Goal: Share content: Share content

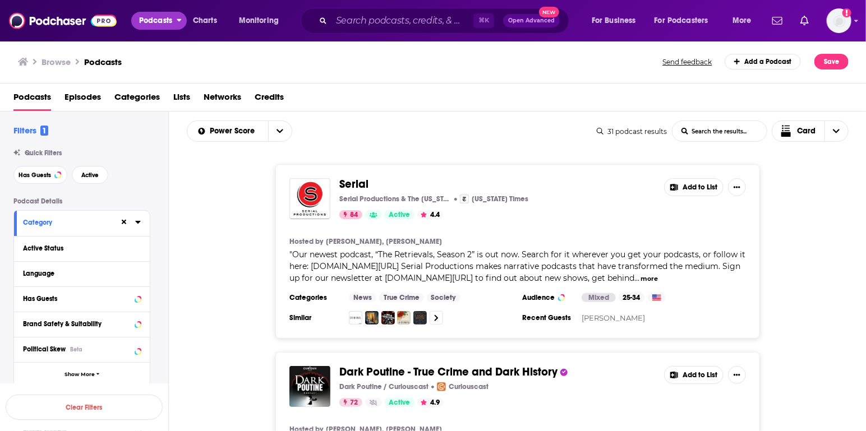
click at [172, 22] on span "Podcasts" at bounding box center [155, 21] width 33 height 16
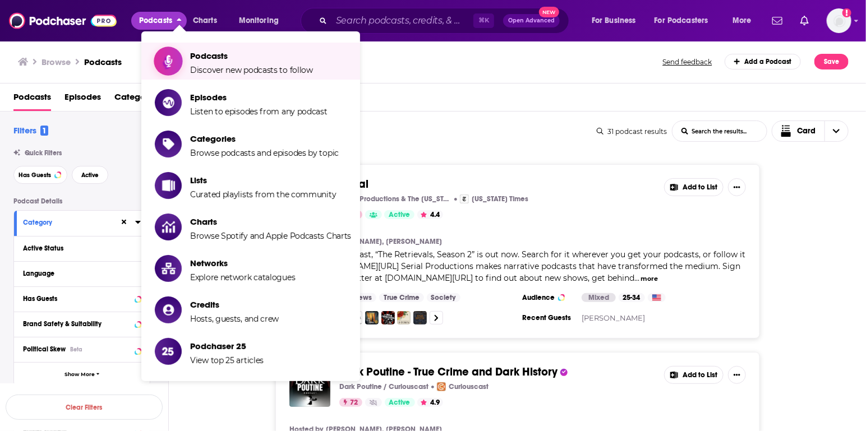
click at [203, 61] on span "Podcasts" at bounding box center [251, 55] width 123 height 11
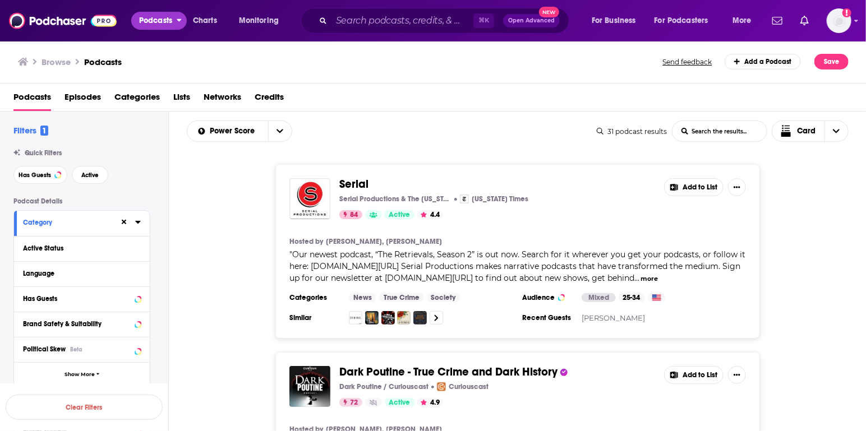
click at [166, 26] on span "Podcasts" at bounding box center [155, 21] width 33 height 16
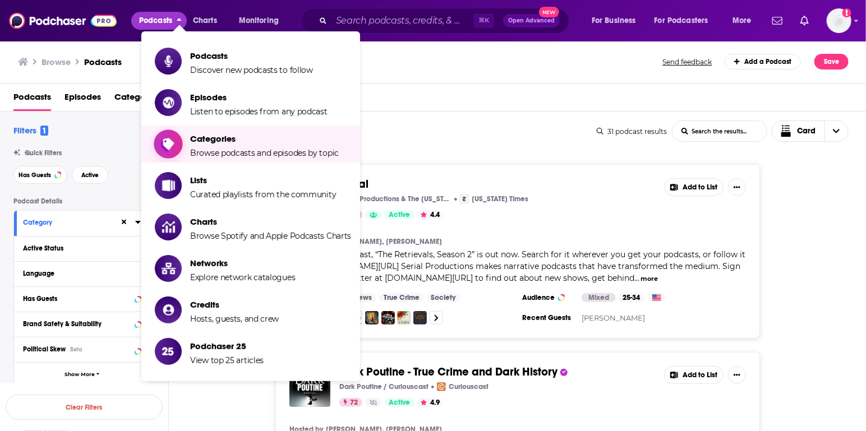
click at [194, 139] on span "Categories" at bounding box center [264, 139] width 149 height 11
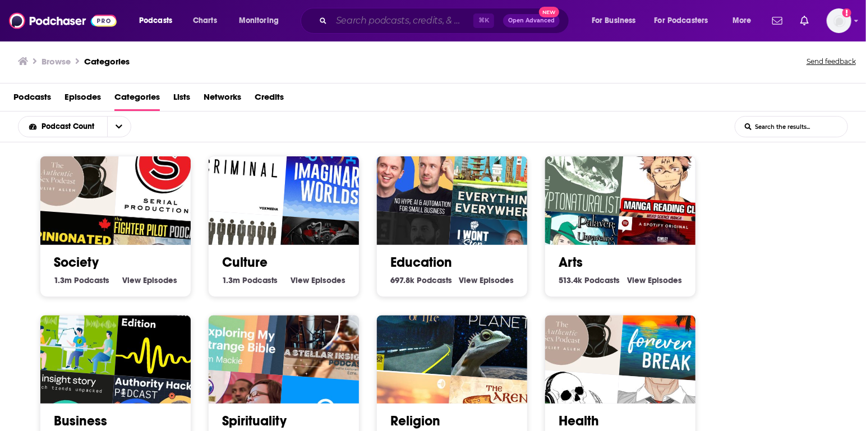
click at [383, 19] on input "Search podcasts, credits, & more..." at bounding box center [403, 21] width 142 height 18
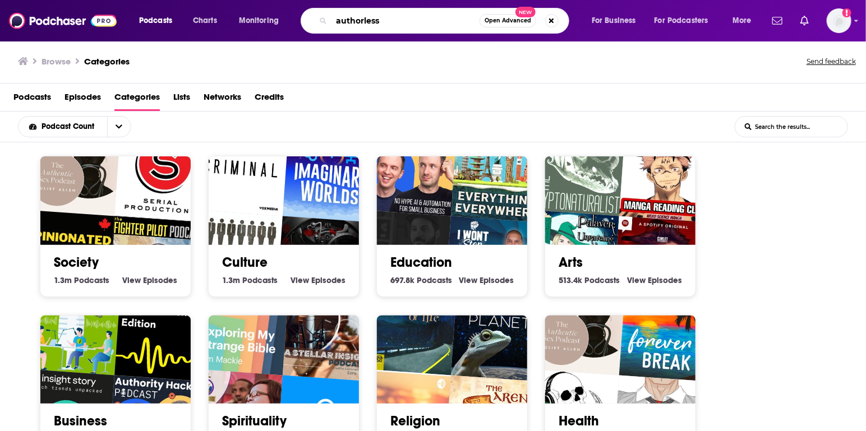
type input "authorless"
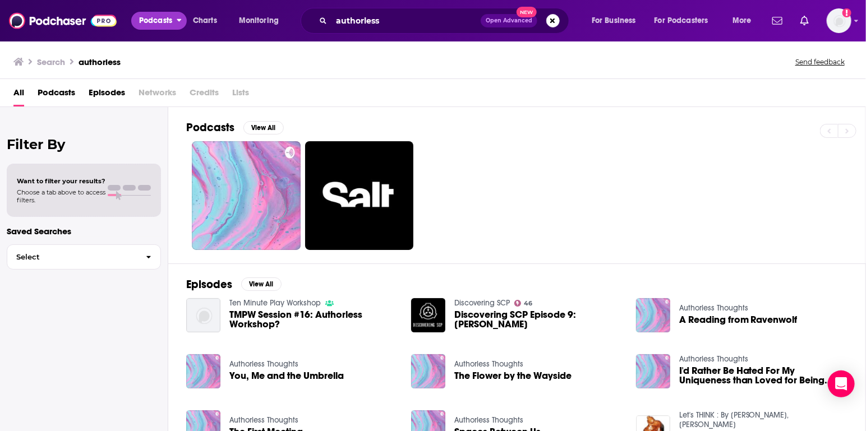
click at [150, 20] on span "Podcasts" at bounding box center [155, 21] width 33 height 16
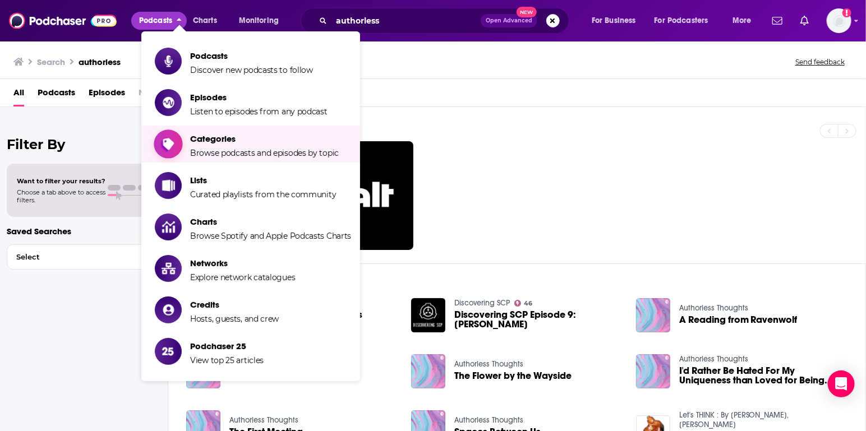
click at [183, 144] on link "Categories Browse podcasts and episodes by topic" at bounding box center [253, 144] width 196 height 28
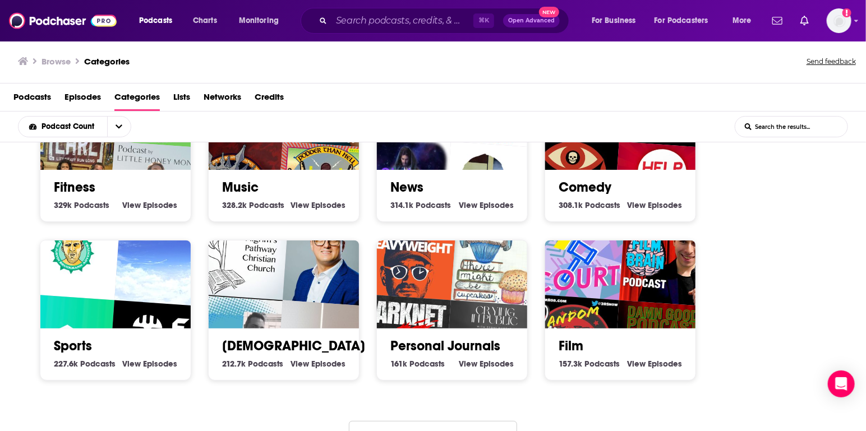
scroll to position [426, 0]
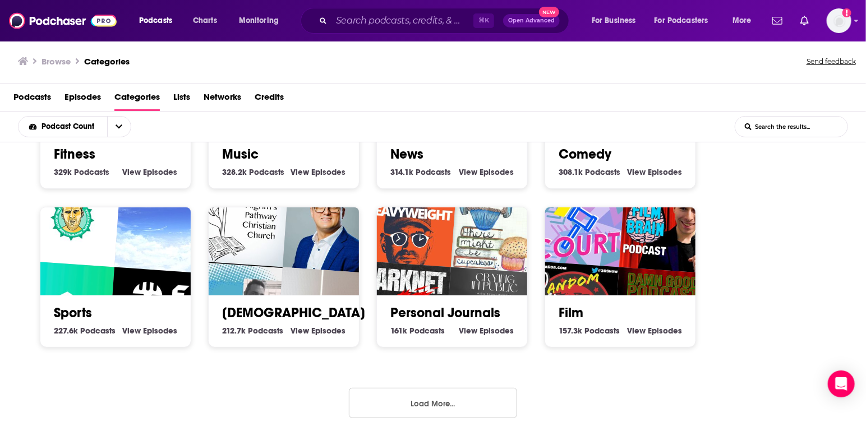
click at [429, 396] on button "Load More..." at bounding box center [433, 403] width 168 height 30
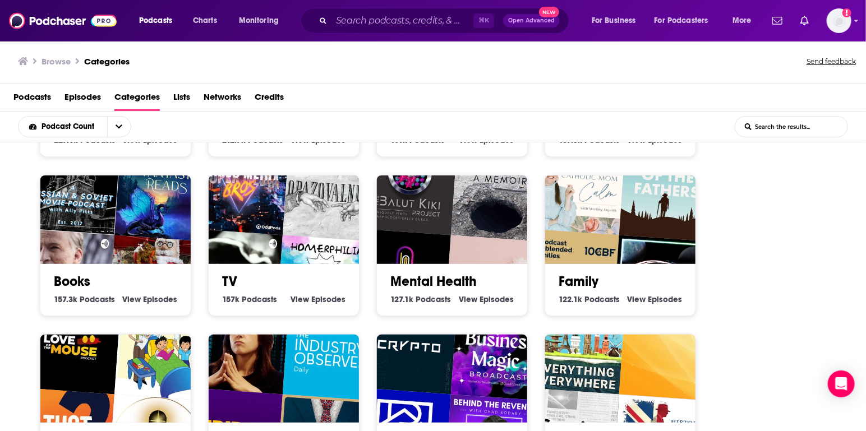
scroll to position [649, 0]
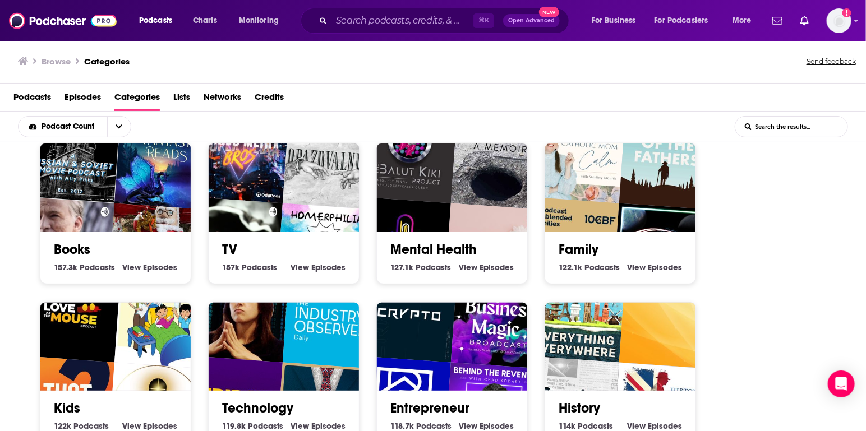
click at [175, 241] on h2 "Books" at bounding box center [115, 249] width 123 height 17
click at [110, 249] on h2 "Books" at bounding box center [115, 249] width 123 height 17
click at [80, 245] on link "Books" at bounding box center [72, 249] width 36 height 17
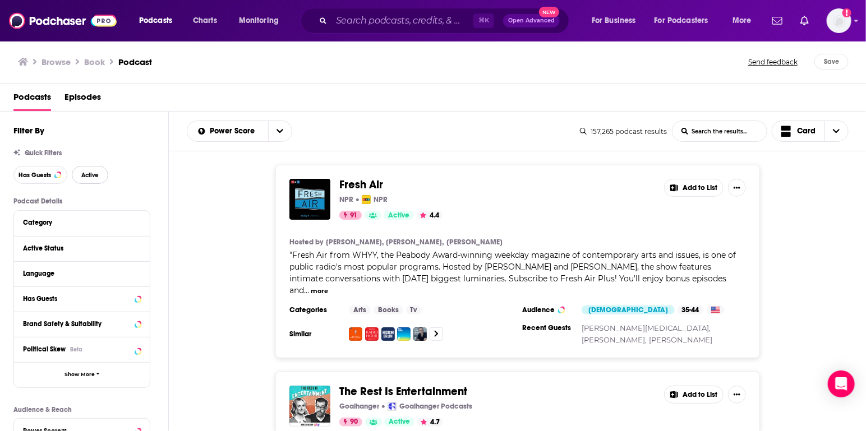
click at [89, 177] on span "Active" at bounding box center [89, 175] width 17 height 6
click at [133, 295] on div at bounding box center [129, 299] width 21 height 14
click at [138, 298] on icon at bounding box center [137, 298] width 5 height 3
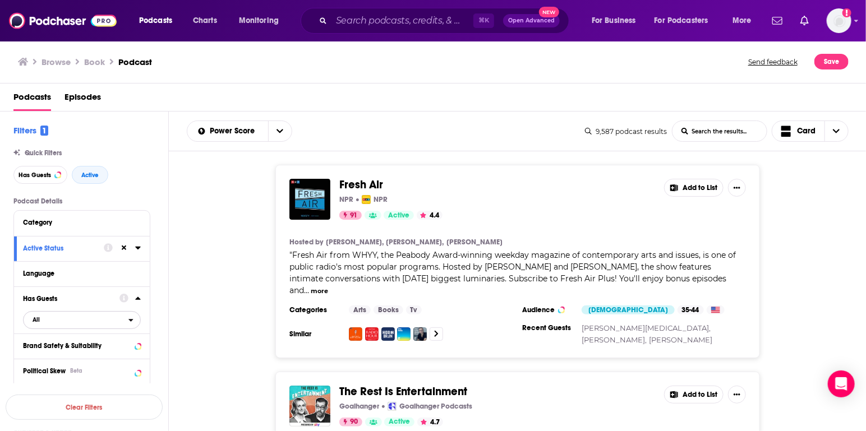
click at [132, 323] on icon "open menu" at bounding box center [130, 320] width 5 height 8
click at [200, 275] on div "Fresh Air NPR NPR 91 Active 4.4 Add to List Hosted by Terry Gross, Tonya Mosley…" at bounding box center [518, 262] width 698 height 194
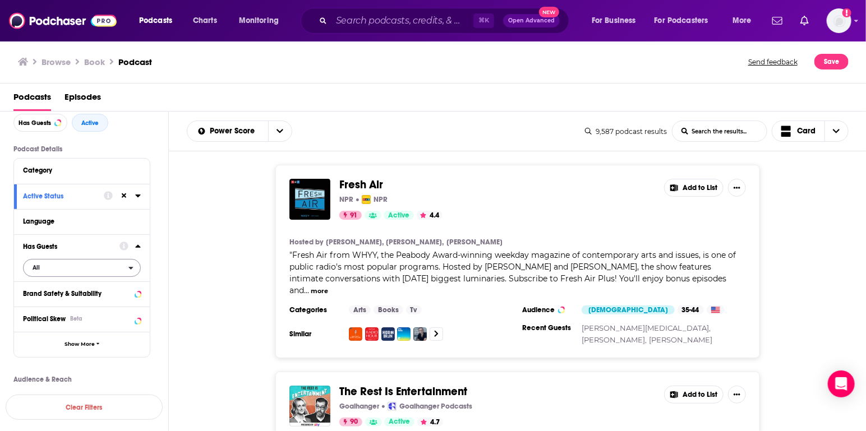
scroll to position [77, 0]
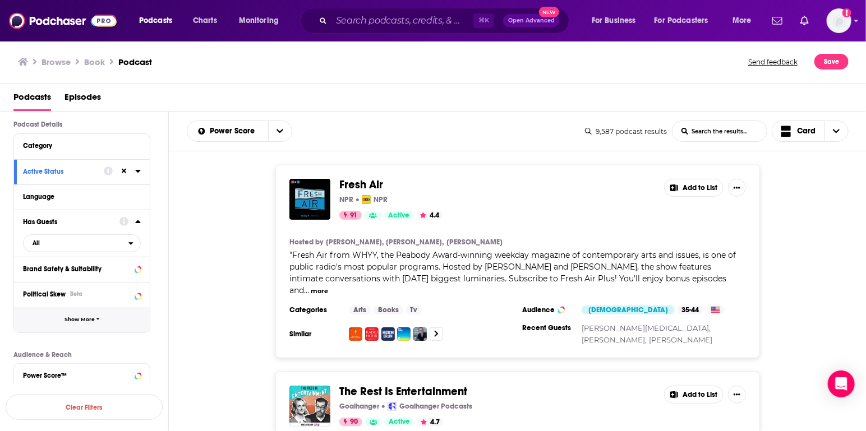
click at [107, 325] on button "Show More" at bounding box center [82, 319] width 136 height 25
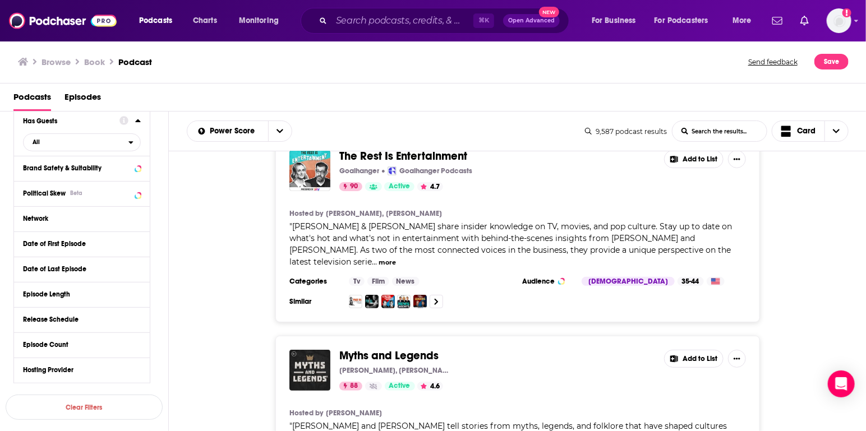
scroll to position [335, 0]
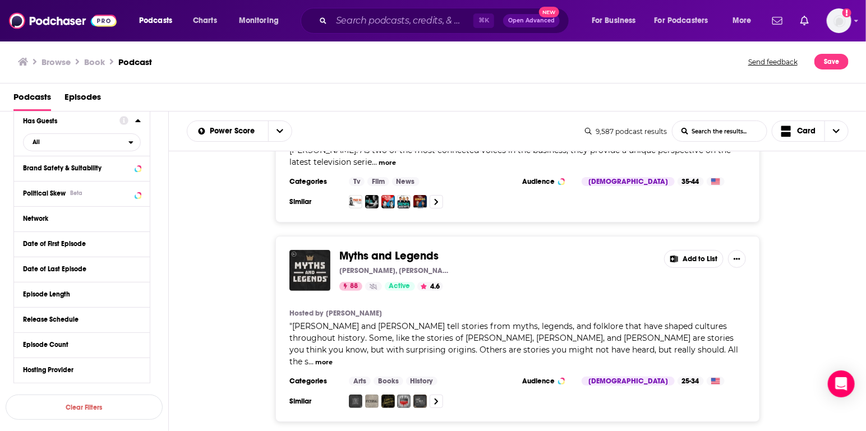
click at [333, 358] on button "more" at bounding box center [323, 363] width 17 height 10
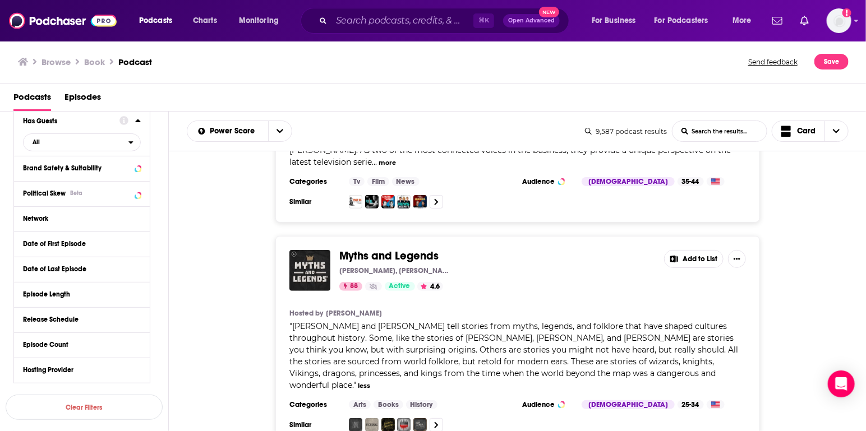
click at [699, 250] on button "Add to List" at bounding box center [693, 259] width 59 height 18
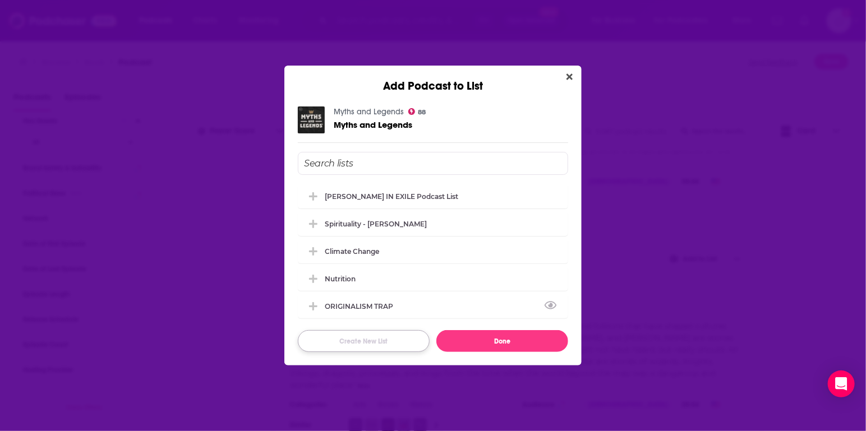
click at [381, 334] on button "Create New List" at bounding box center [364, 341] width 132 height 22
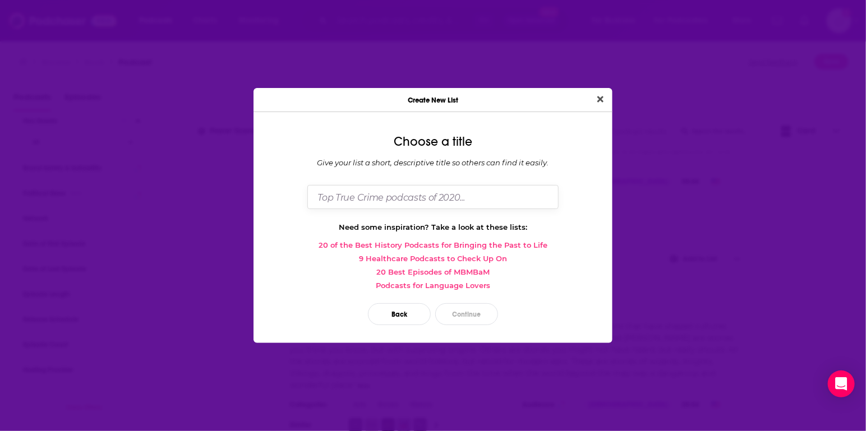
click at [430, 197] on input "Dialog" at bounding box center [432, 197] width 251 height 24
type input "Authorless podcasts"
click at [472, 316] on button "Continue" at bounding box center [466, 314] width 63 height 22
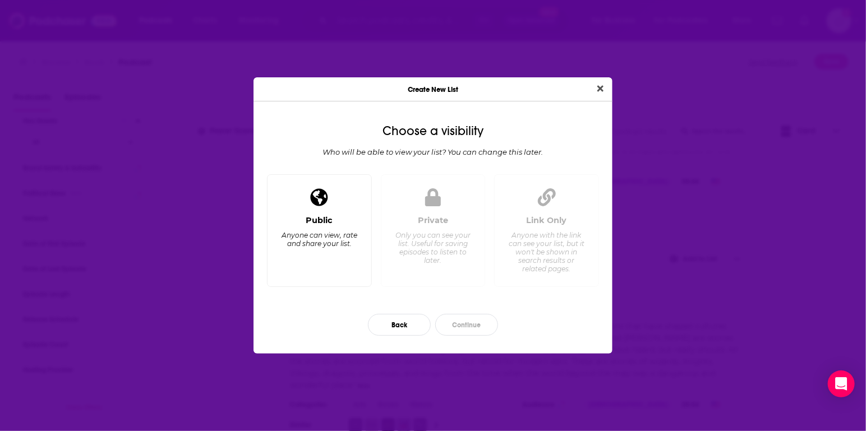
click at [340, 228] on div "Public Anyone can view, rate and share your list." at bounding box center [320, 246] width 86 height 62
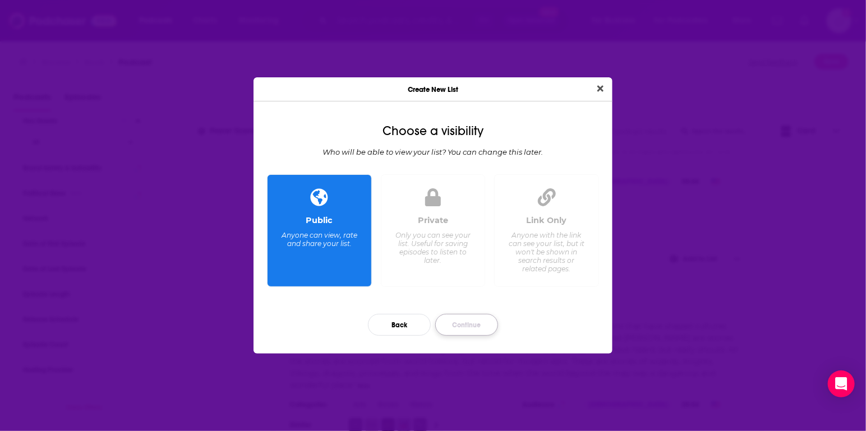
click at [475, 326] on button "Continue" at bounding box center [466, 325] width 63 height 22
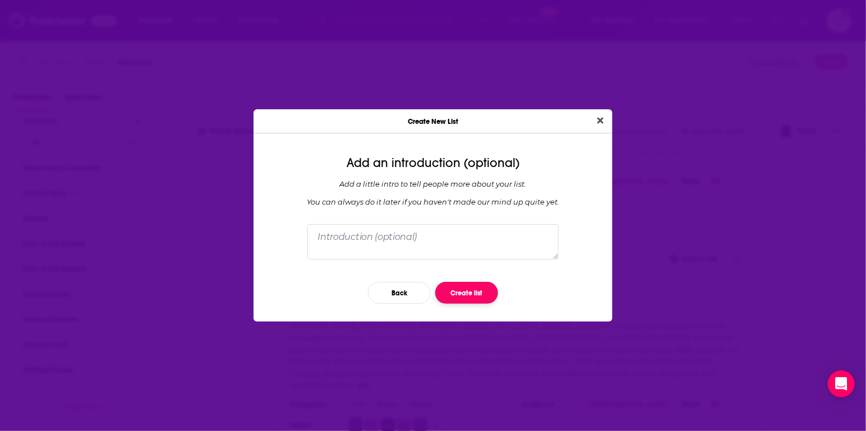
click at [456, 294] on button "Create list" at bounding box center [466, 293] width 63 height 22
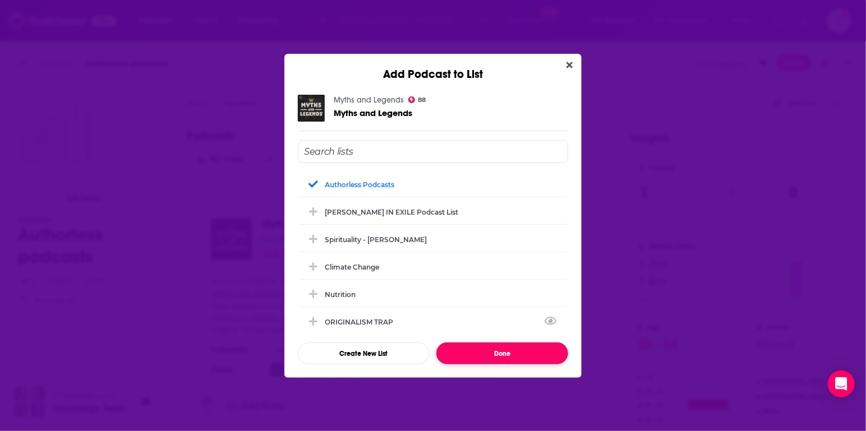
click at [484, 349] on button "Done" at bounding box center [502, 354] width 132 height 22
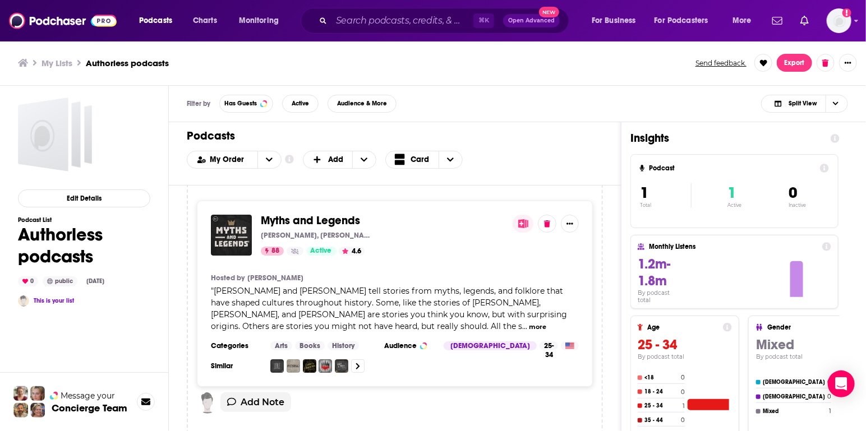
scroll to position [4, 0]
click at [608, 199] on div "Myths and Legends Jason Weiser, Carissa Weiser, Nextpod 88 Active 4.6 Hosted by…" at bounding box center [395, 315] width 452 height 259
click at [167, 22] on span "Podcasts" at bounding box center [155, 21] width 33 height 16
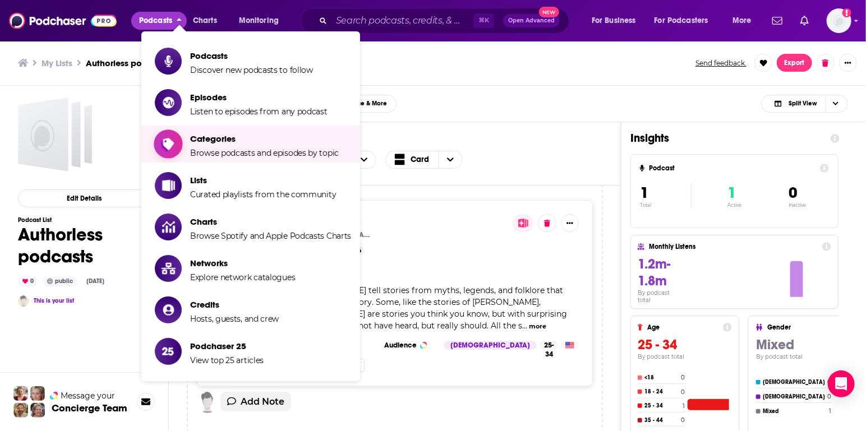
click at [167, 144] on icon "Show item sub-menu" at bounding box center [168, 144] width 11 height 14
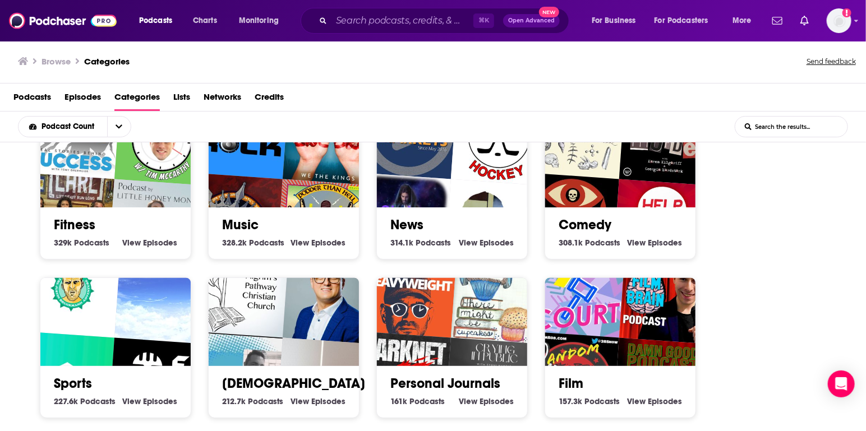
scroll to position [426, 0]
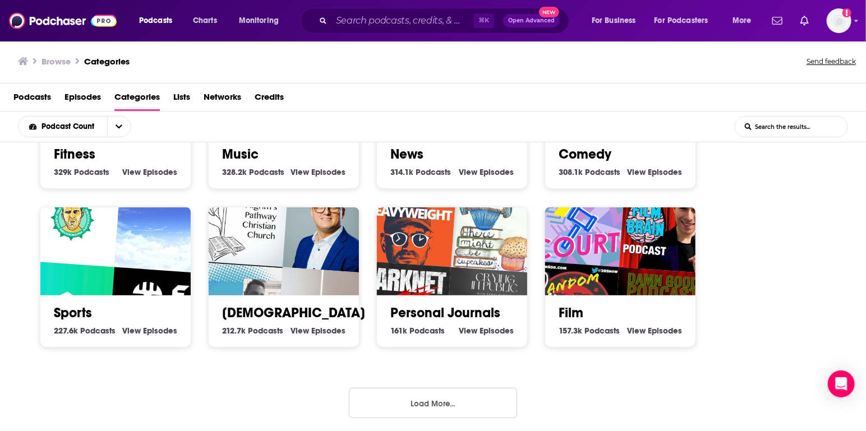
click at [390, 408] on button "Load More..." at bounding box center [433, 403] width 168 height 30
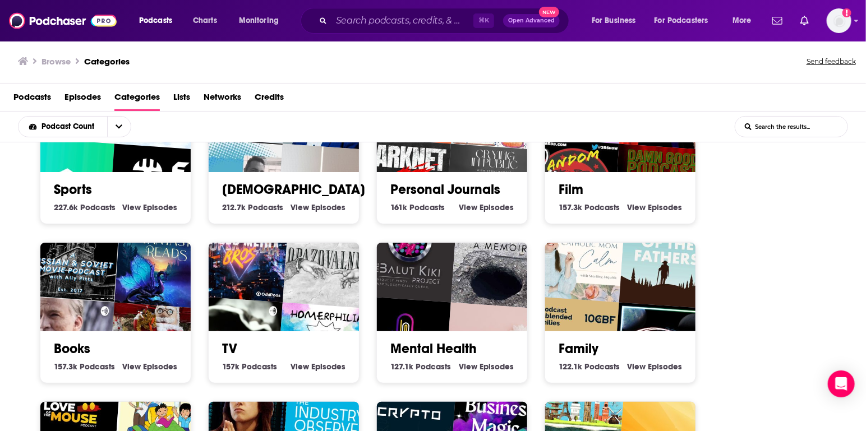
scroll to position [596, 0]
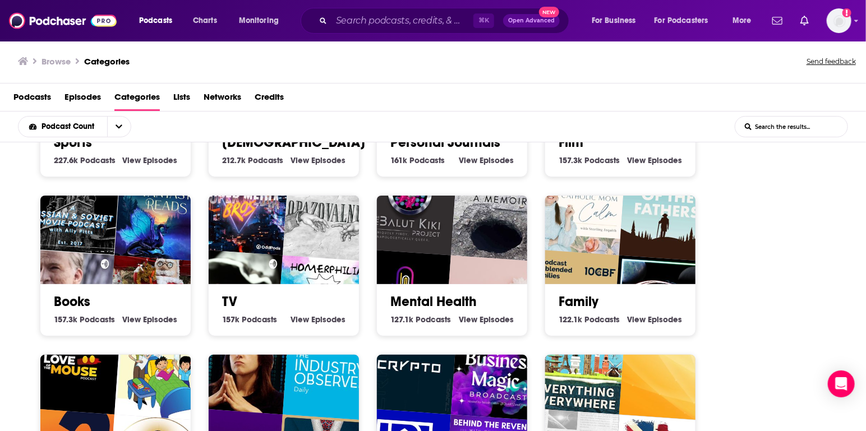
click at [99, 286] on div "Books 157.3k Books Podcasts View Books Episodes" at bounding box center [115, 305] width 132 height 43
click at [90, 299] on h2 "Books" at bounding box center [115, 301] width 123 height 17
click at [69, 306] on link "Books" at bounding box center [72, 301] width 36 height 17
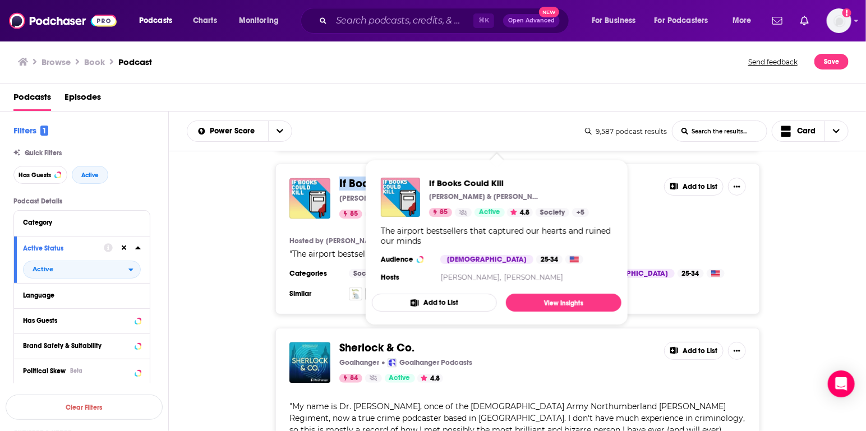
scroll to position [1179, 0]
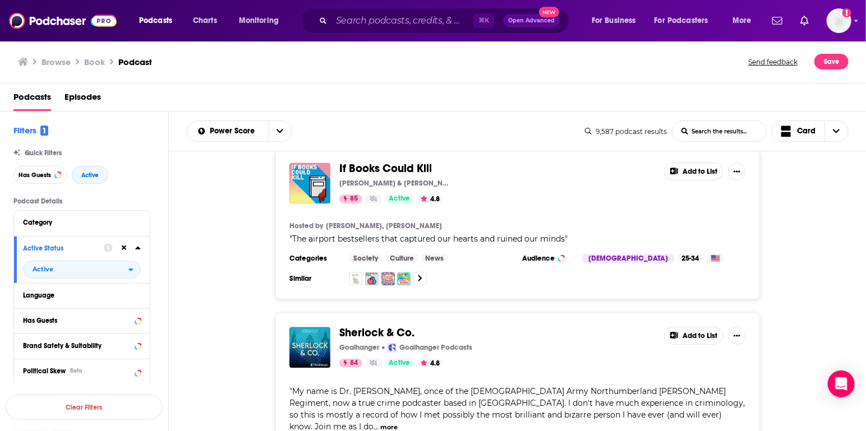
click at [233, 331] on div "Sherlock & Co. Goalhanger Goalhanger Podcasts 84 Active 4.8 Add to List " My na…" at bounding box center [518, 400] width 698 height 174
click at [367, 23] on input "Search podcasts, credits, & more..." at bounding box center [403, 21] width 142 height 18
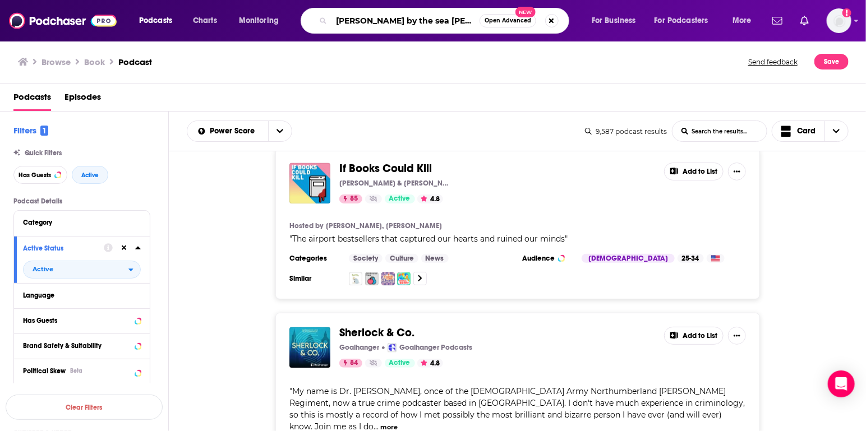
type input "lucy by the sea elizabeth strout"
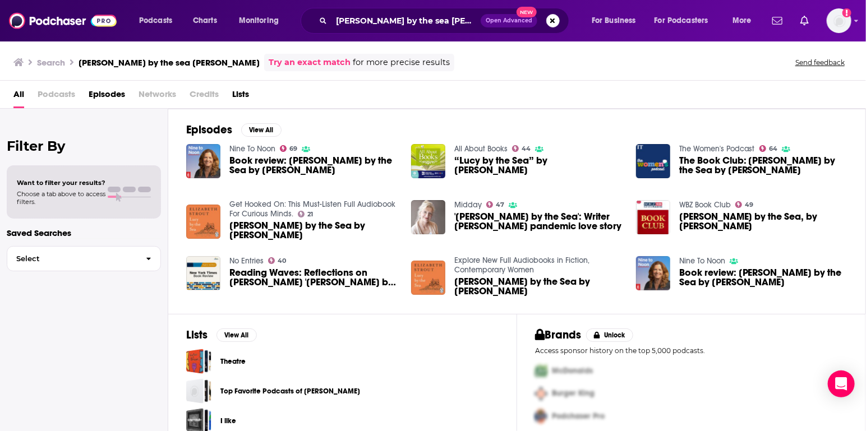
click at [107, 95] on span "Episodes" at bounding box center [107, 96] width 36 height 23
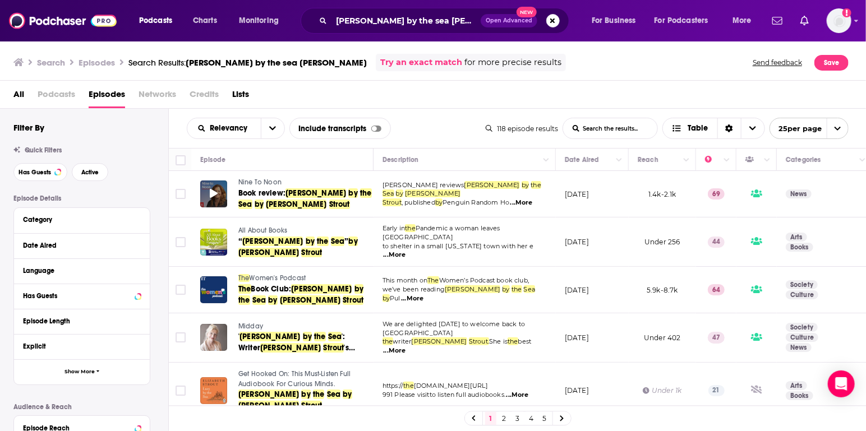
click at [214, 196] on icon at bounding box center [214, 193] width 8 height 9
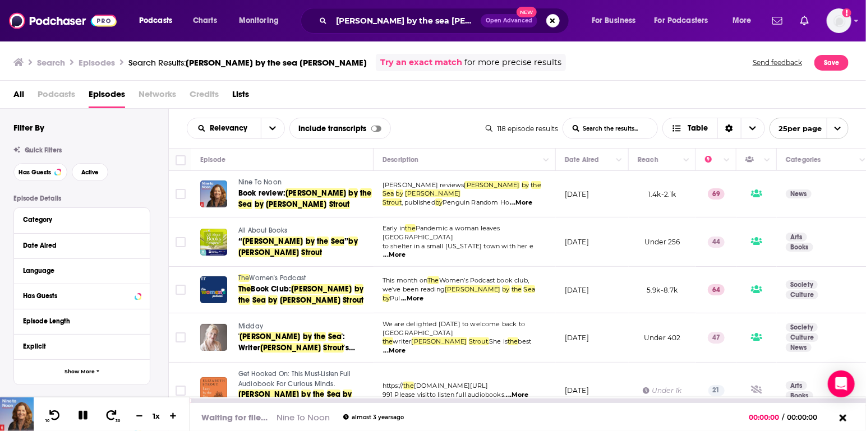
click at [82, 417] on icon at bounding box center [83, 416] width 13 height 10
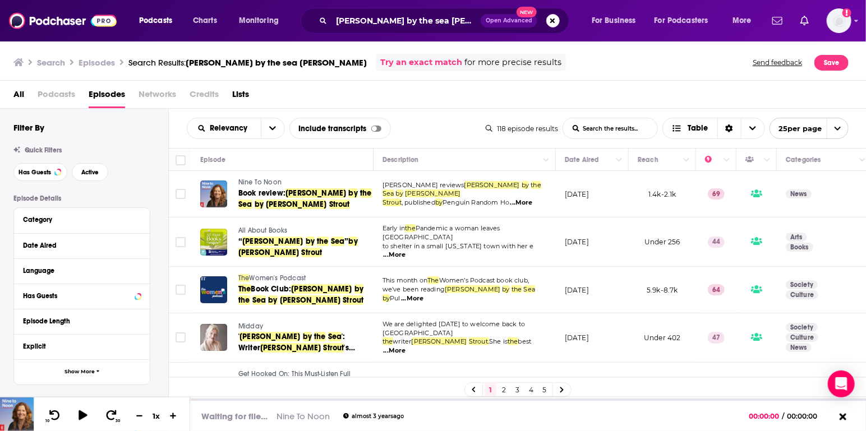
click at [491, 87] on div "All Podcasts Episodes Networks Credits Lists" at bounding box center [435, 96] width 844 height 23
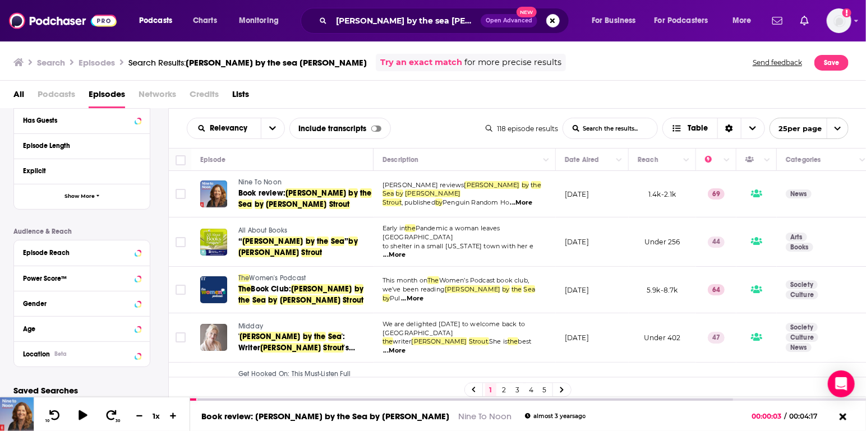
scroll to position [196, 0]
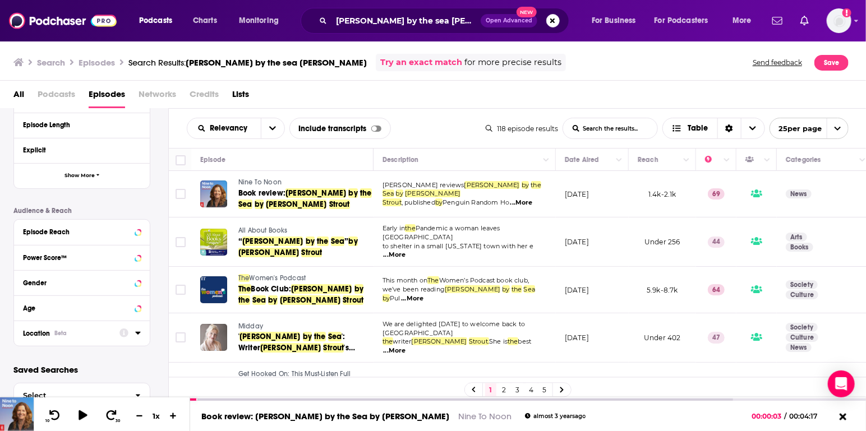
click at [72, 337] on button "Location Beta" at bounding box center [71, 333] width 96 height 14
click at [256, 180] on span "Nine To Noon" at bounding box center [259, 182] width 43 height 8
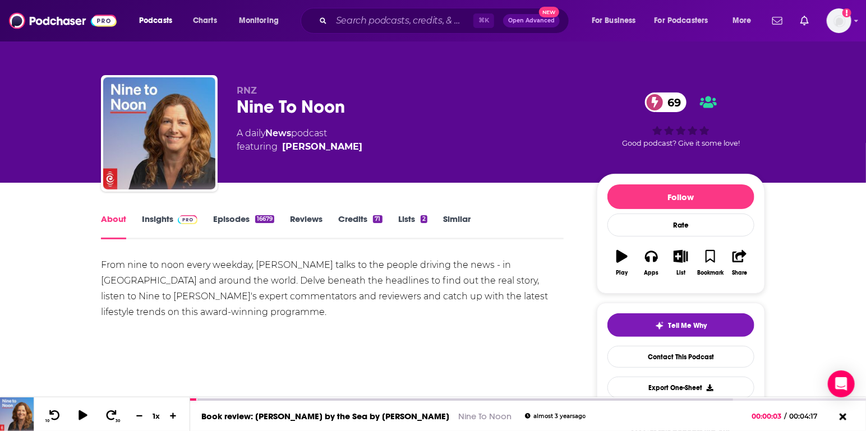
click at [172, 218] on link "Insights" at bounding box center [170, 227] width 56 height 26
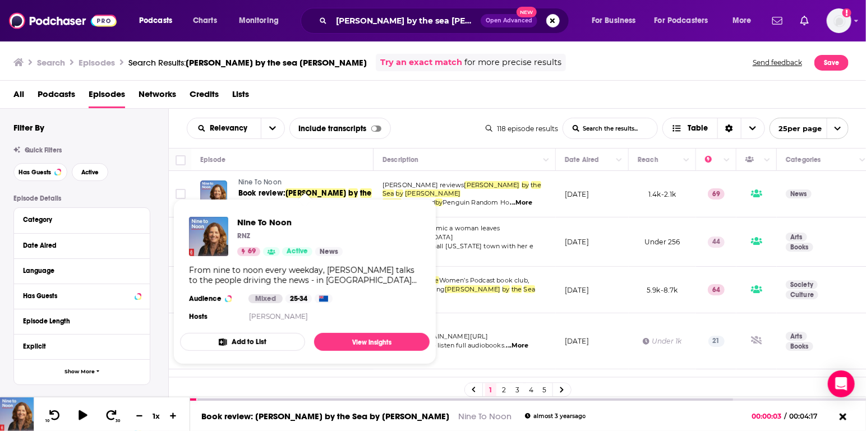
click at [261, 178] on span "Nine To Noon" at bounding box center [259, 182] width 43 height 8
click at [245, 338] on button "Add to List" at bounding box center [242, 342] width 125 height 18
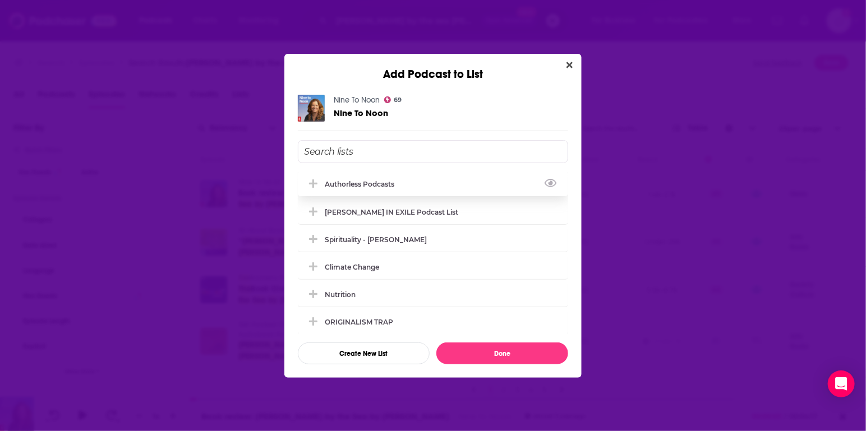
click at [352, 182] on div "Authorless podcasts" at bounding box center [363, 184] width 76 height 8
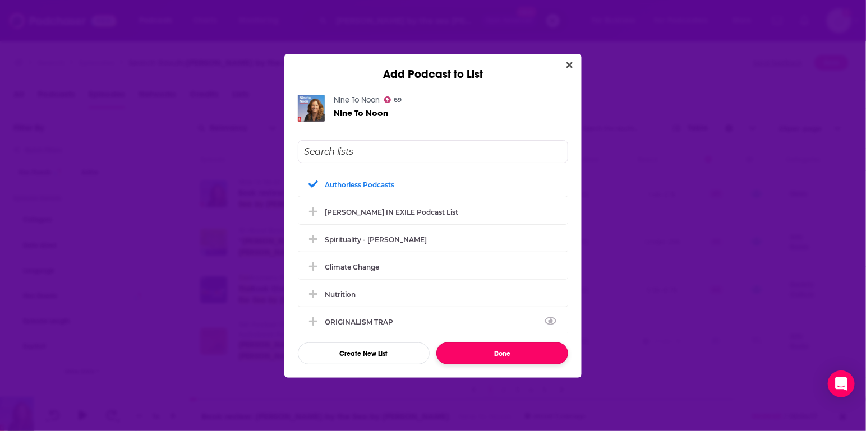
click at [498, 357] on button "Done" at bounding box center [502, 354] width 132 height 22
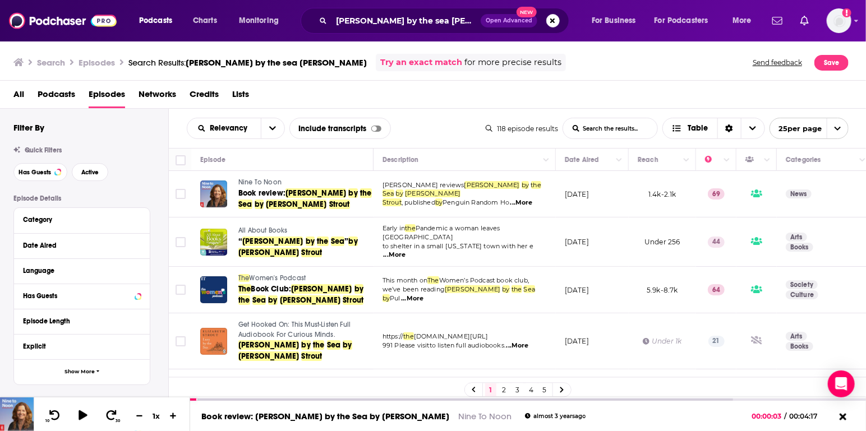
click at [264, 227] on span "All About Books" at bounding box center [262, 231] width 49 height 8
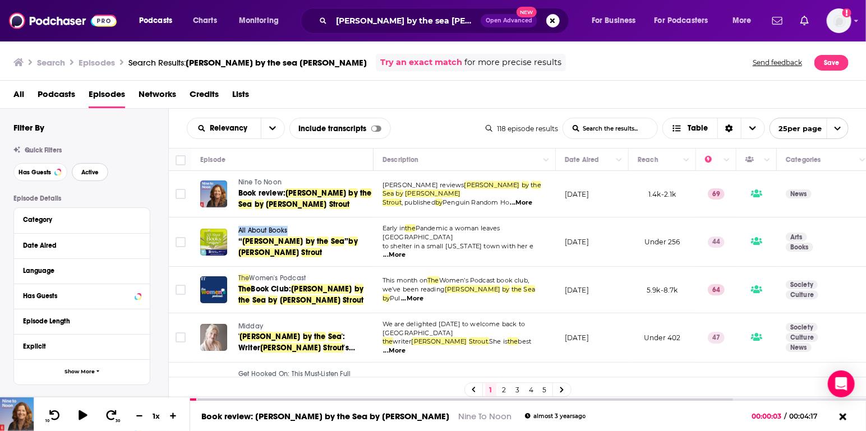
click at [81, 170] on span "Active" at bounding box center [89, 172] width 17 height 6
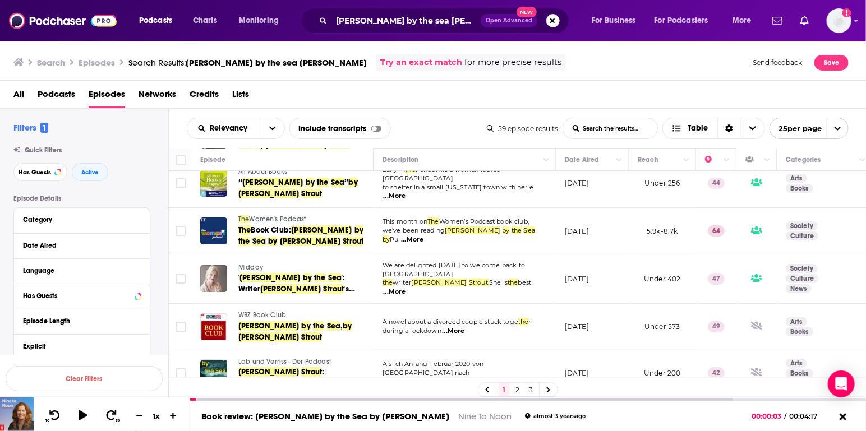
click at [247, 264] on span "Midday" at bounding box center [250, 268] width 25 height 8
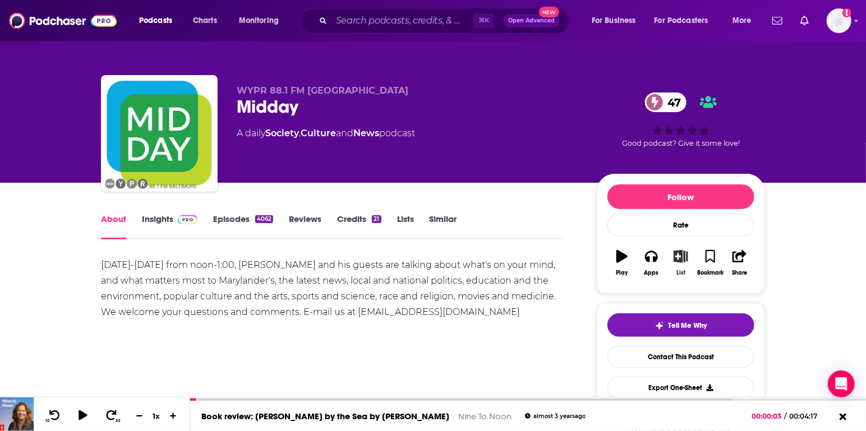
click at [687, 261] on button "List" at bounding box center [680, 263] width 29 height 40
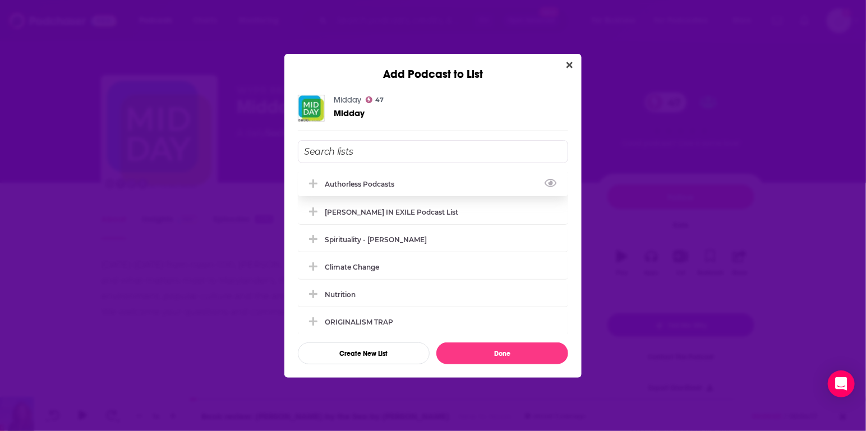
click at [376, 178] on div "Authorless podcasts" at bounding box center [433, 184] width 270 height 25
click at [215, 301] on div "Add Podcast to List Midday 47 Midday Authorless podcasts TRUMP IN EXILE Podcast…" at bounding box center [433, 215] width 866 height 431
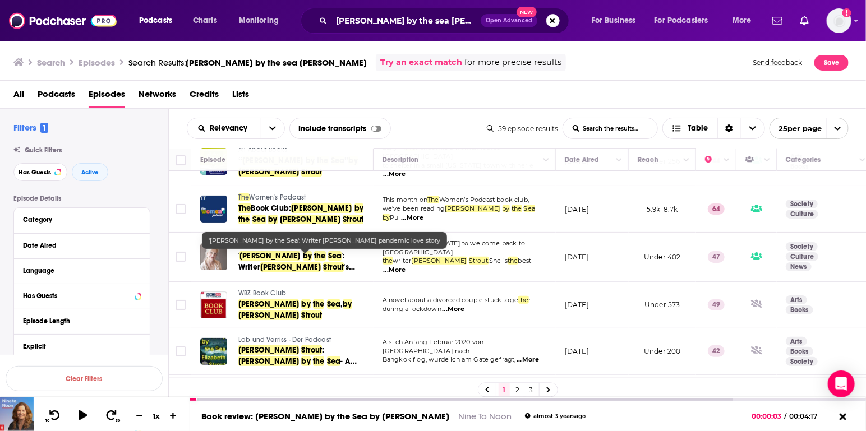
scroll to position [81, 0]
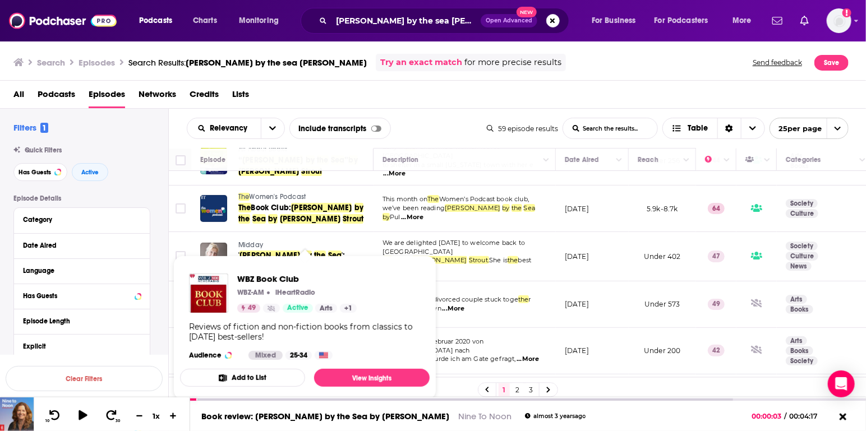
click at [243, 377] on button "Add to List" at bounding box center [242, 378] width 125 height 18
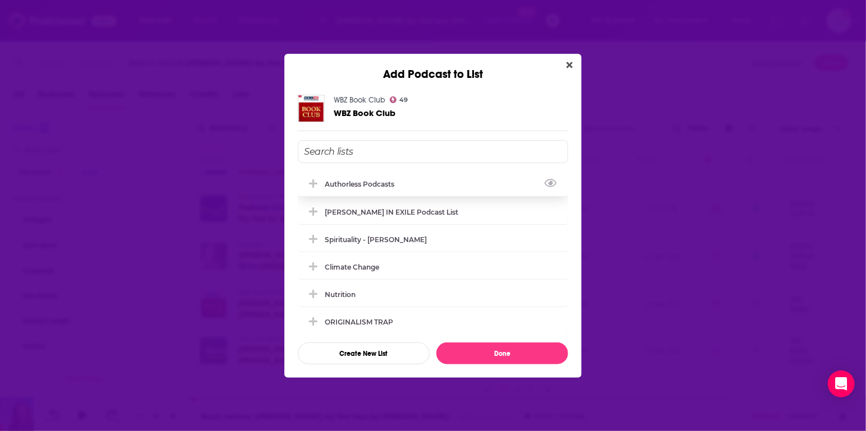
click at [347, 182] on div "Authorless podcasts" at bounding box center [363, 184] width 76 height 8
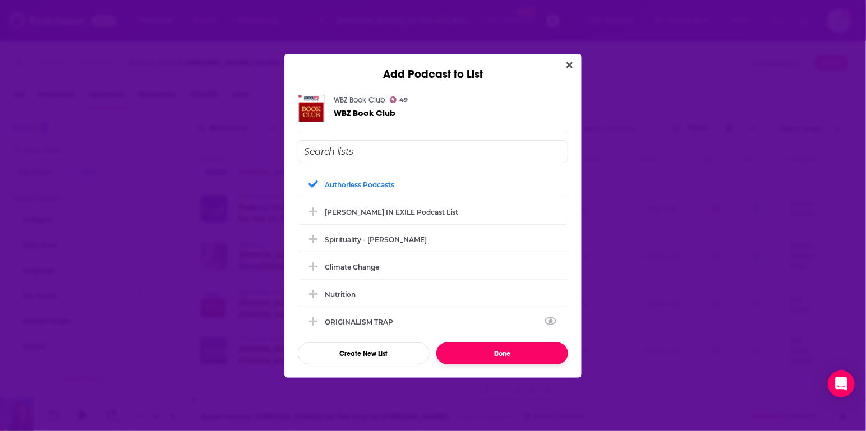
click at [471, 356] on button "Done" at bounding box center [502, 354] width 132 height 22
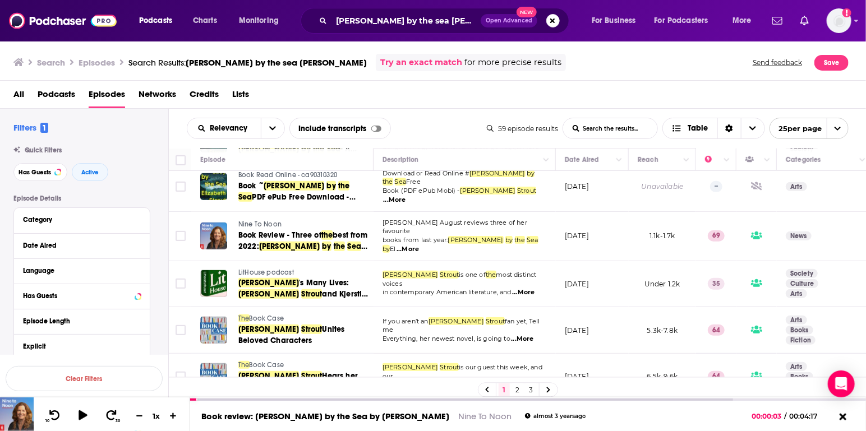
scroll to position [295, 0]
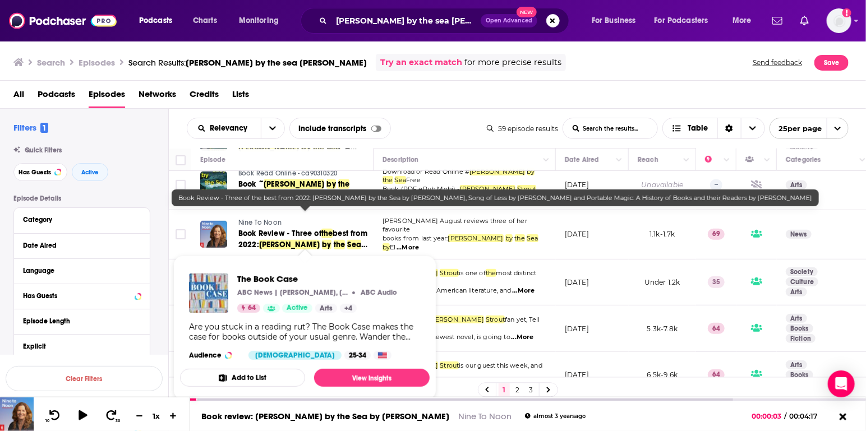
click at [246, 376] on button "Add to List" at bounding box center [242, 378] width 125 height 18
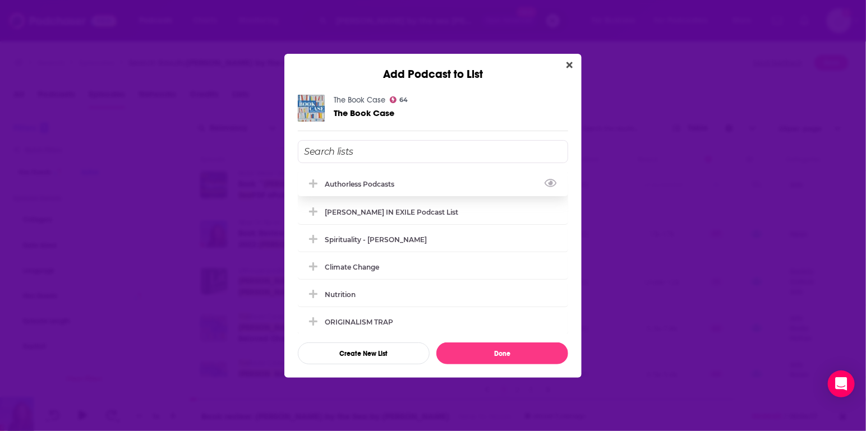
click at [367, 185] on div "Authorless podcasts" at bounding box center [363, 184] width 76 height 8
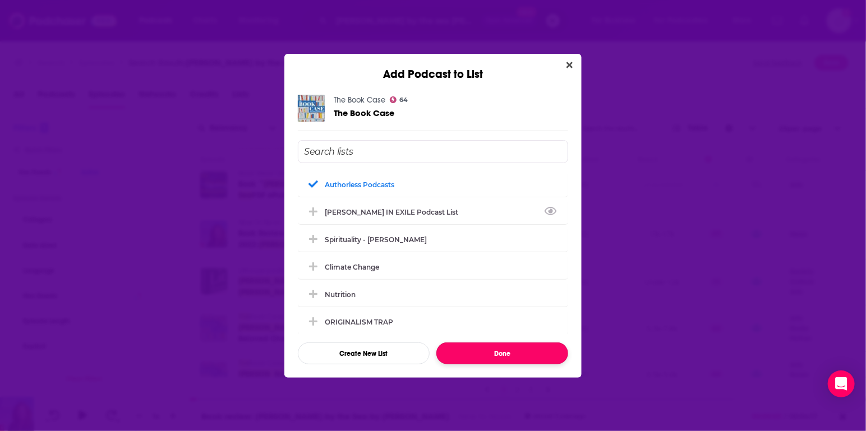
click at [519, 356] on button "Done" at bounding box center [502, 354] width 132 height 22
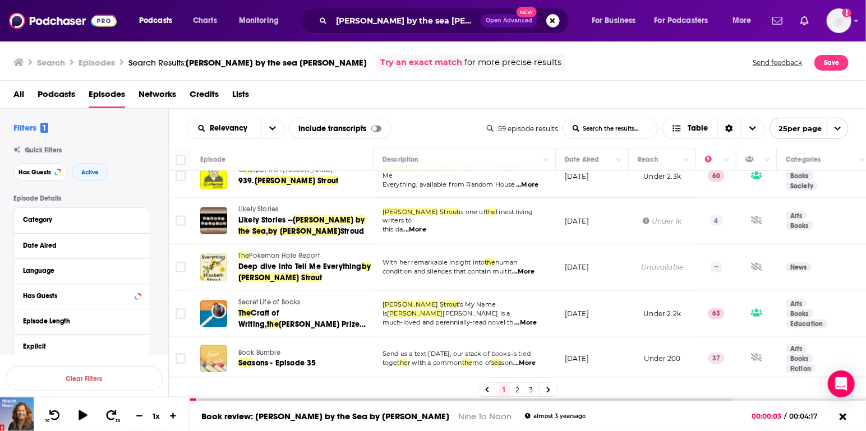
scroll to position [742, 0]
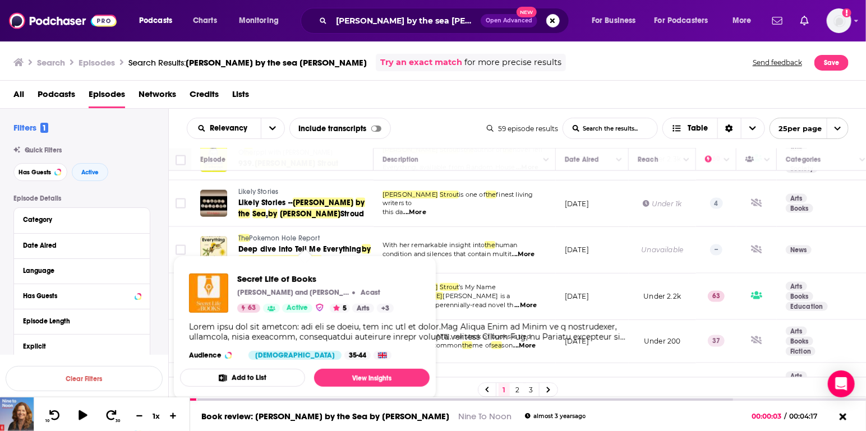
click at [238, 378] on button "Add to List" at bounding box center [242, 378] width 125 height 18
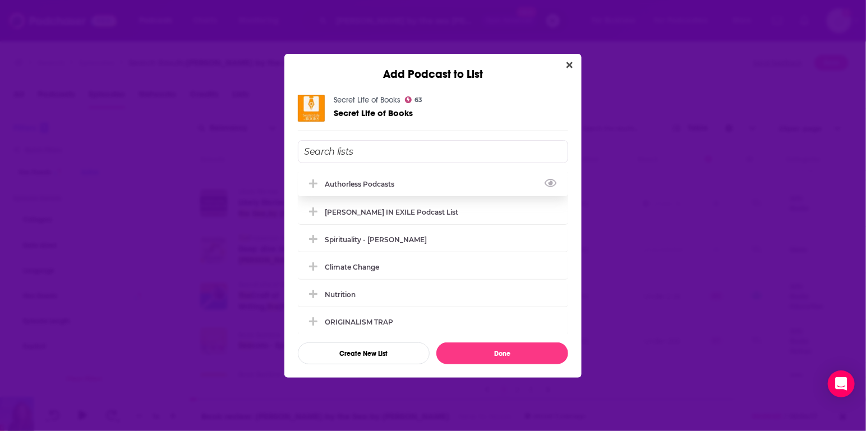
click at [358, 186] on div "Authorless podcasts" at bounding box center [363, 184] width 76 height 8
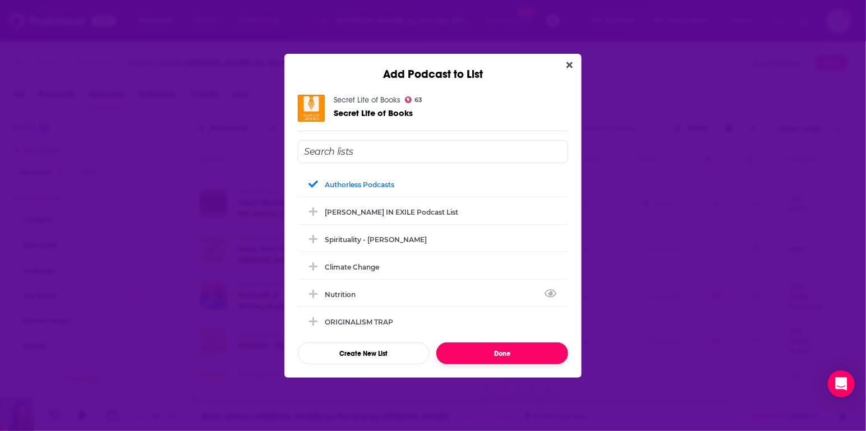
click at [511, 361] on button "Done" at bounding box center [502, 354] width 132 height 22
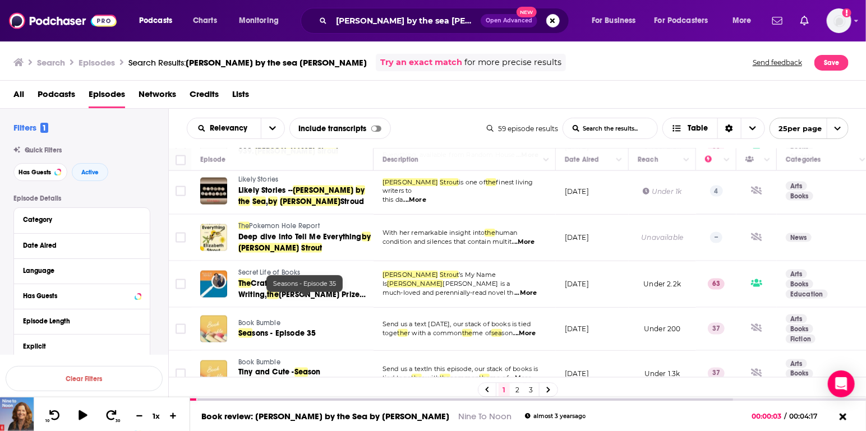
scroll to position [756, 0]
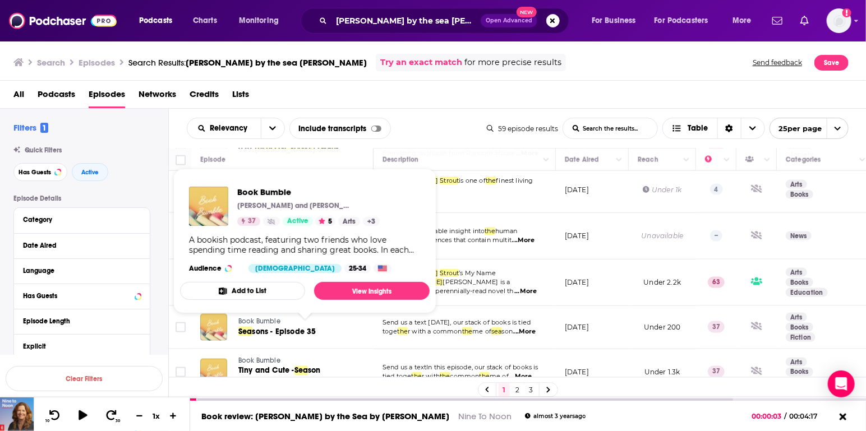
click at [267, 290] on button "Add to List" at bounding box center [242, 291] width 125 height 18
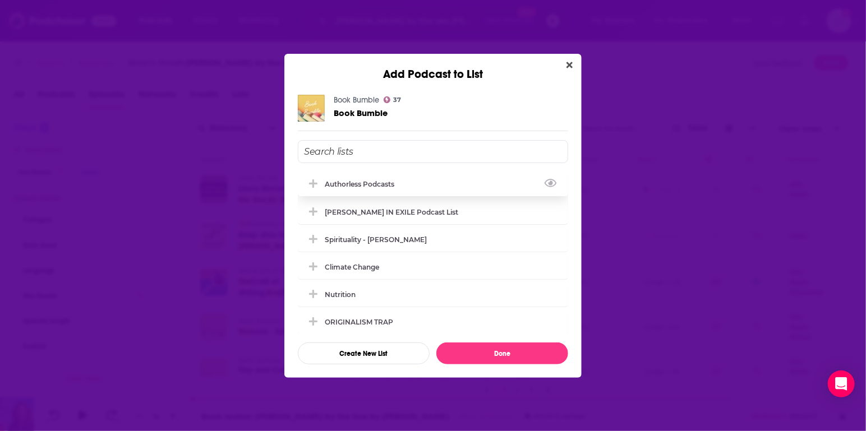
click at [342, 183] on div "Authorless podcasts" at bounding box center [363, 184] width 76 height 8
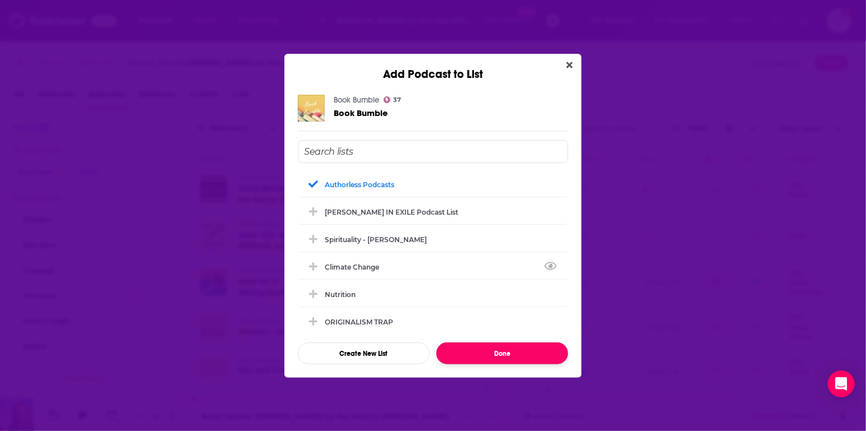
click at [515, 355] on button "Done" at bounding box center [502, 354] width 132 height 22
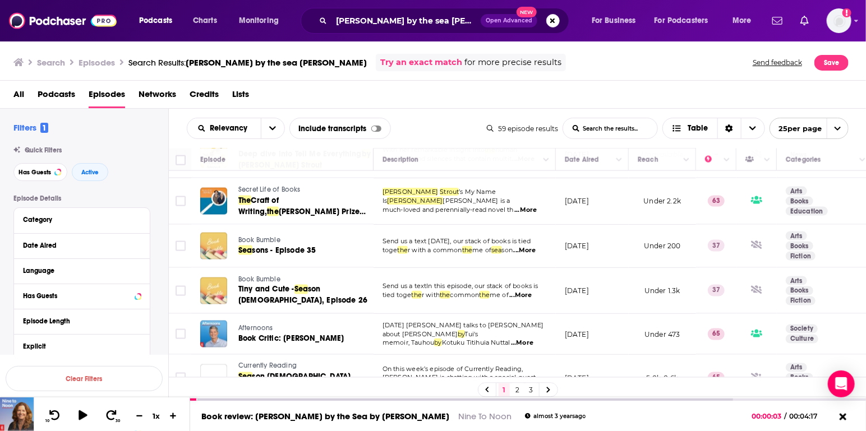
scroll to position [843, 0]
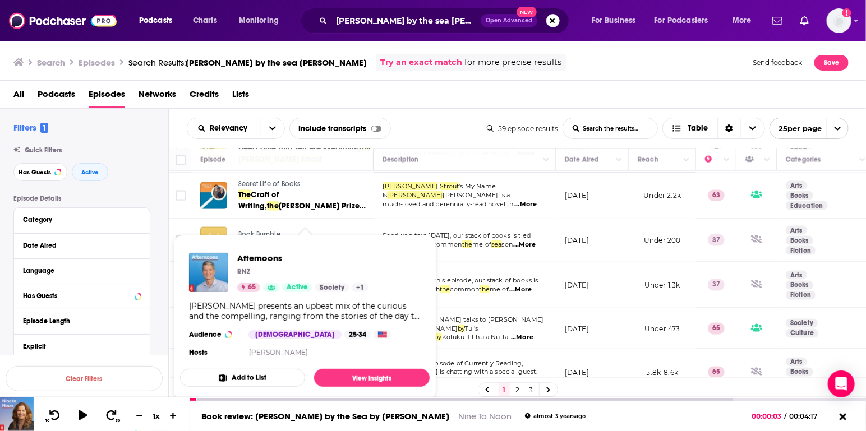
click at [247, 378] on button "Add to List" at bounding box center [242, 378] width 125 height 18
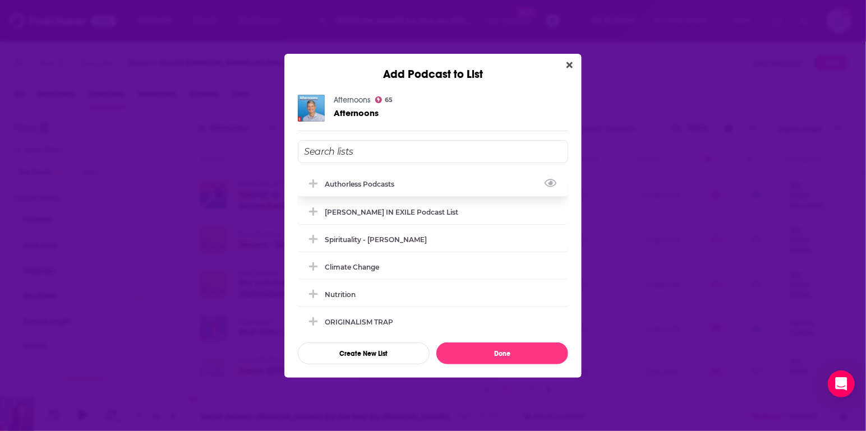
click at [366, 181] on div "Authorless podcasts" at bounding box center [363, 184] width 76 height 8
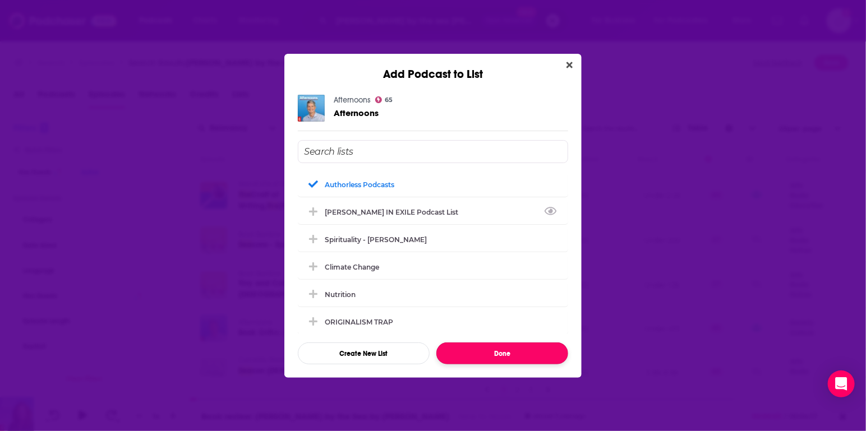
click at [534, 355] on button "Done" at bounding box center [502, 354] width 132 height 22
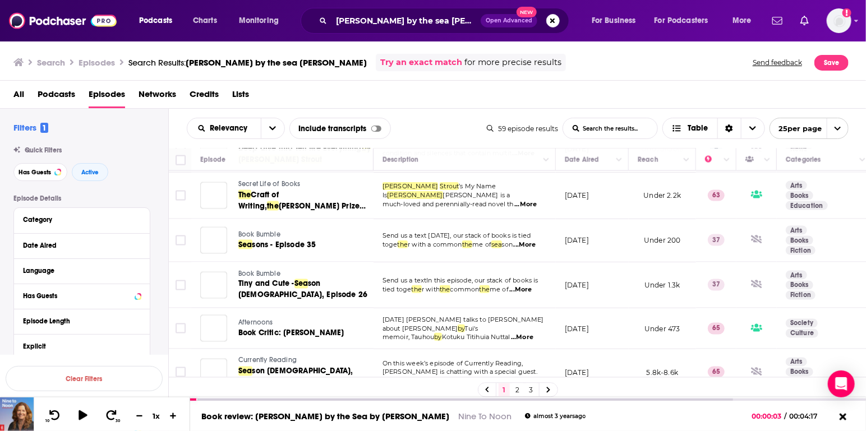
scroll to position [884, 0]
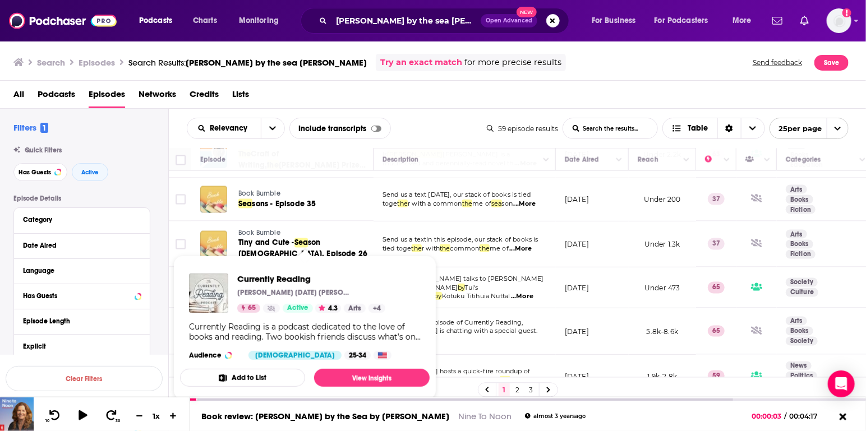
click at [240, 376] on button "Add to List" at bounding box center [242, 378] width 125 height 18
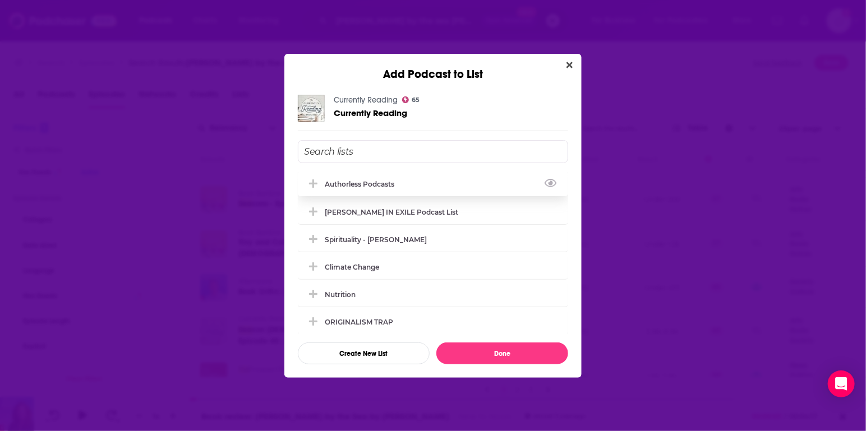
click at [344, 187] on div "Authorless podcasts" at bounding box center [363, 184] width 76 height 8
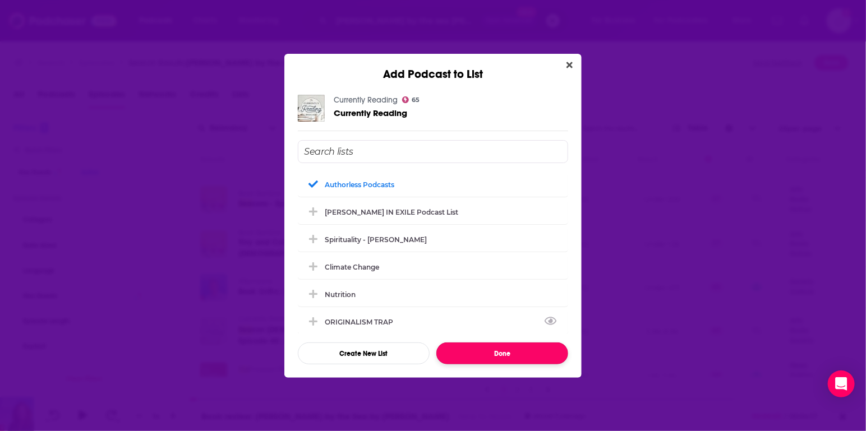
click at [519, 353] on button "Done" at bounding box center [502, 354] width 132 height 22
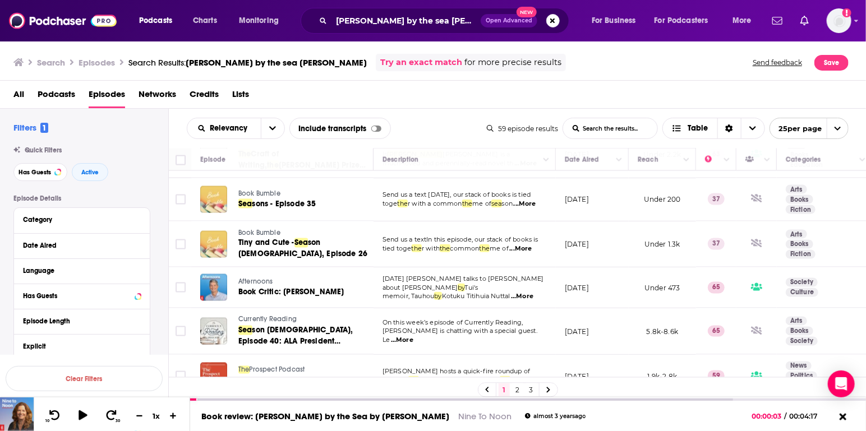
click at [517, 390] on link "2" at bounding box center [517, 390] width 11 height 13
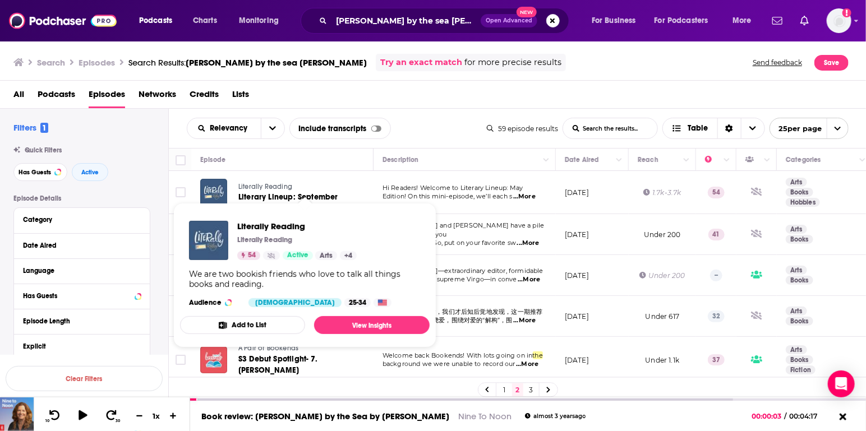
click at [230, 325] on button "Add to List" at bounding box center [242, 325] width 125 height 18
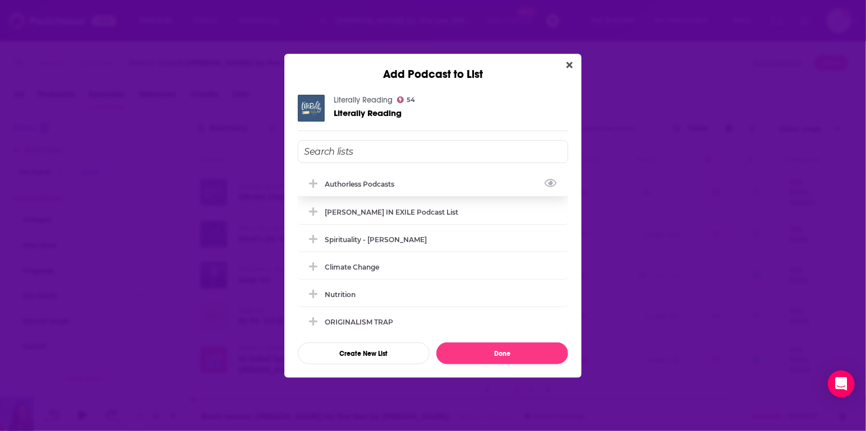
click at [336, 184] on div "Authorless podcasts" at bounding box center [363, 184] width 76 height 8
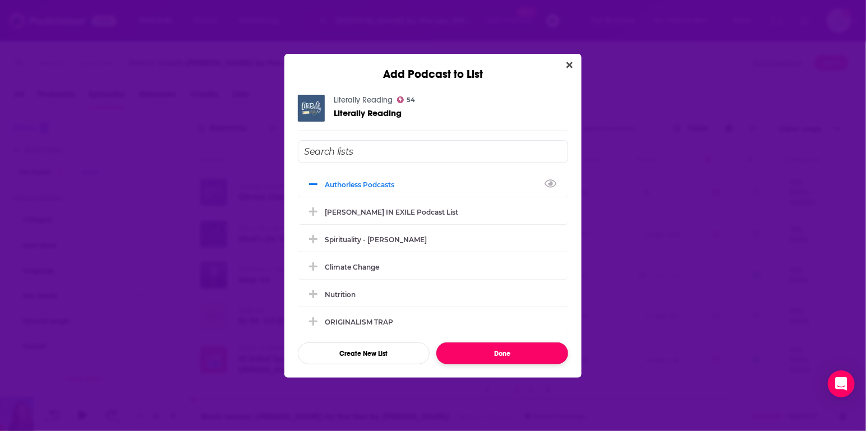
click at [507, 352] on button "Done" at bounding box center [502, 354] width 132 height 22
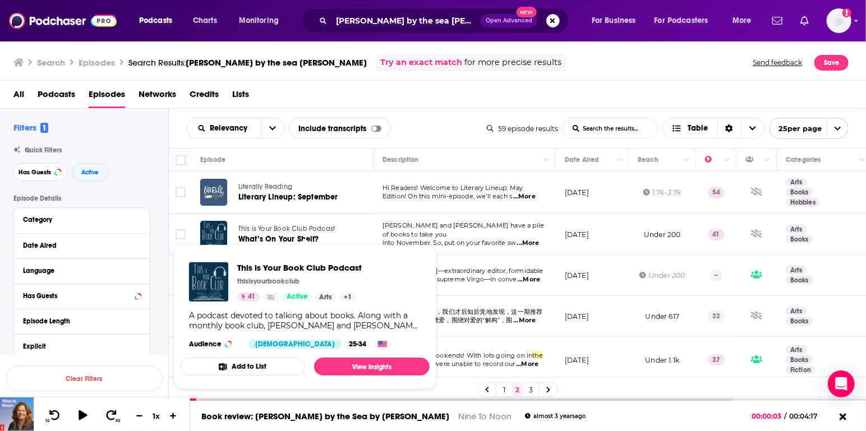
click at [246, 369] on button "Add to List" at bounding box center [242, 367] width 125 height 18
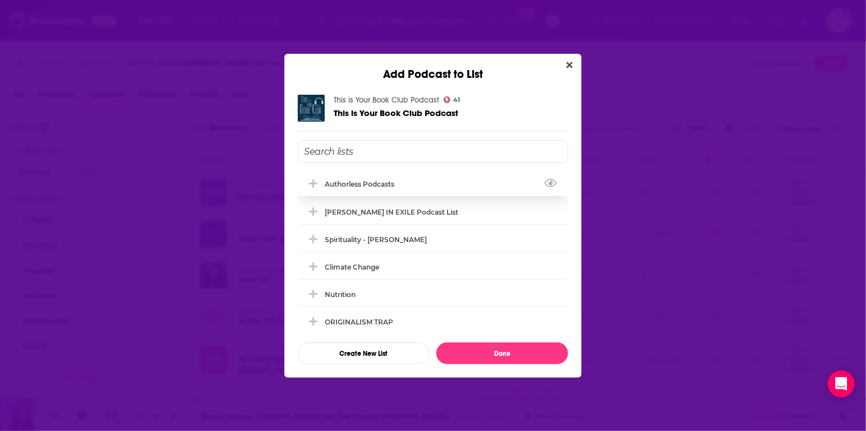
click at [347, 183] on div "Authorless podcasts" at bounding box center [363, 184] width 76 height 8
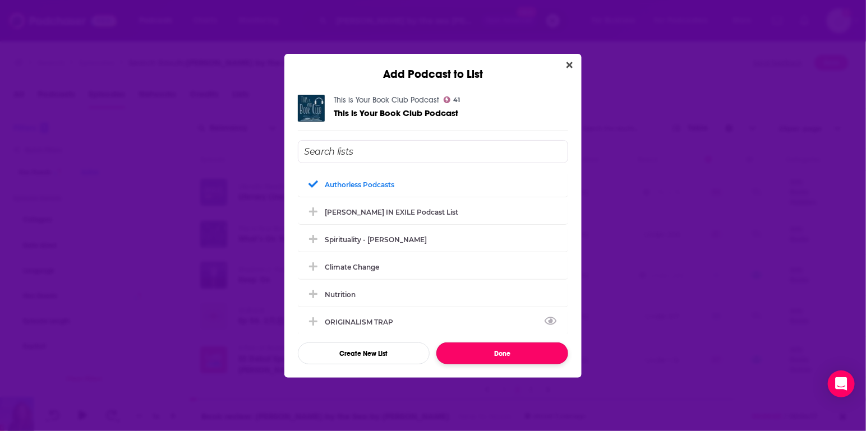
click at [502, 352] on button "Done" at bounding box center [502, 354] width 132 height 22
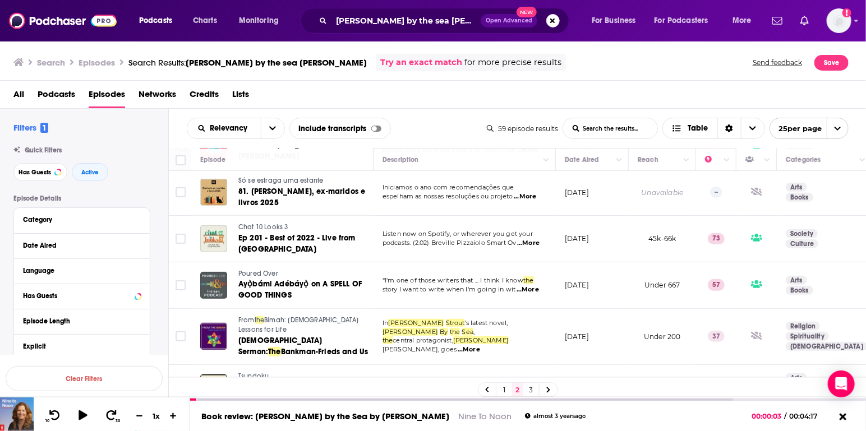
scroll to position [324, 0]
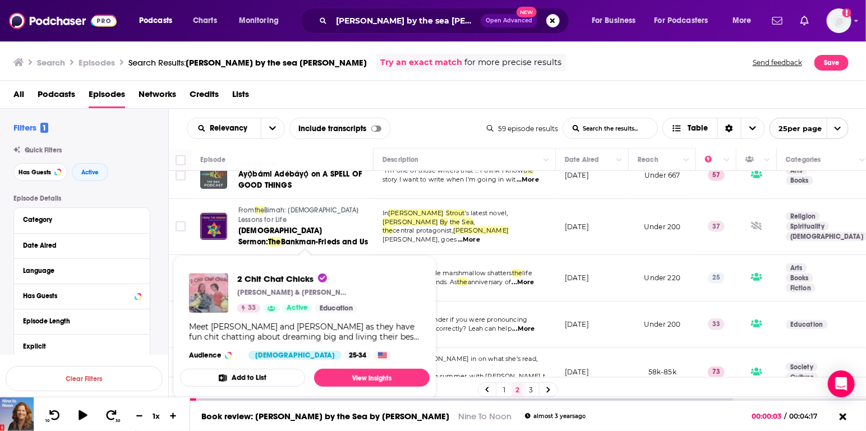
click at [239, 378] on button "Add to List" at bounding box center [242, 378] width 125 height 18
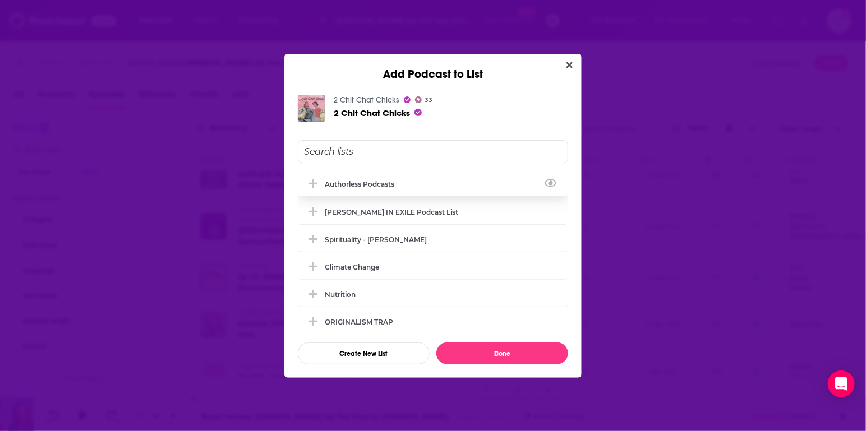
click at [346, 181] on div "Authorless podcasts" at bounding box center [363, 184] width 76 height 8
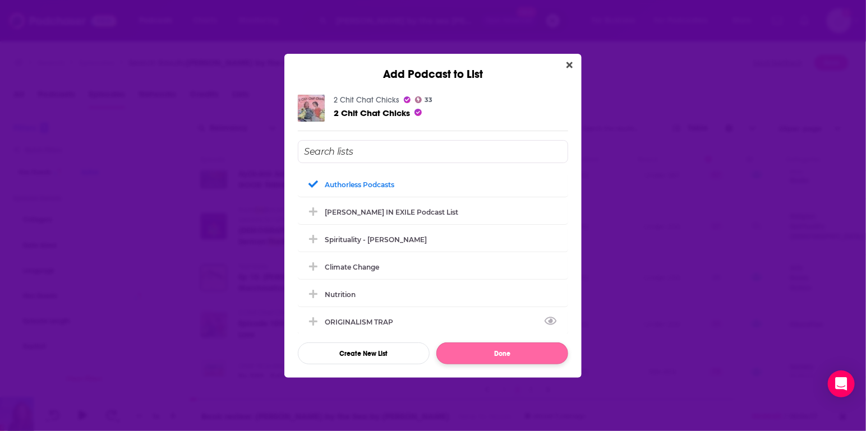
click at [498, 352] on button "Done" at bounding box center [502, 354] width 132 height 22
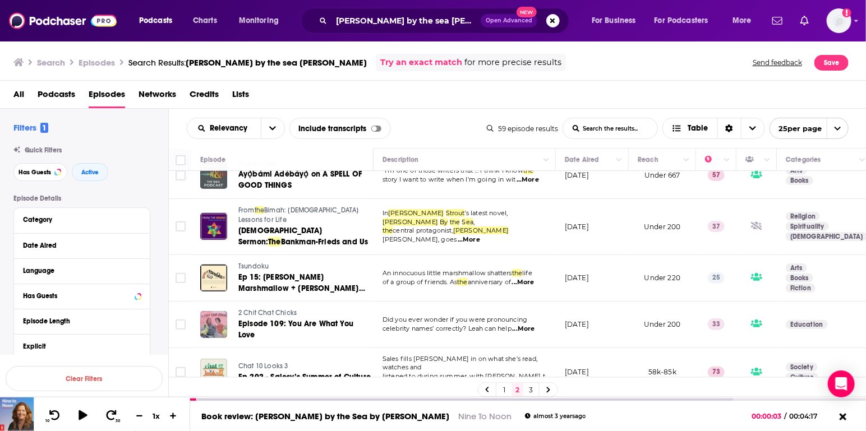
scroll to position [413, 0]
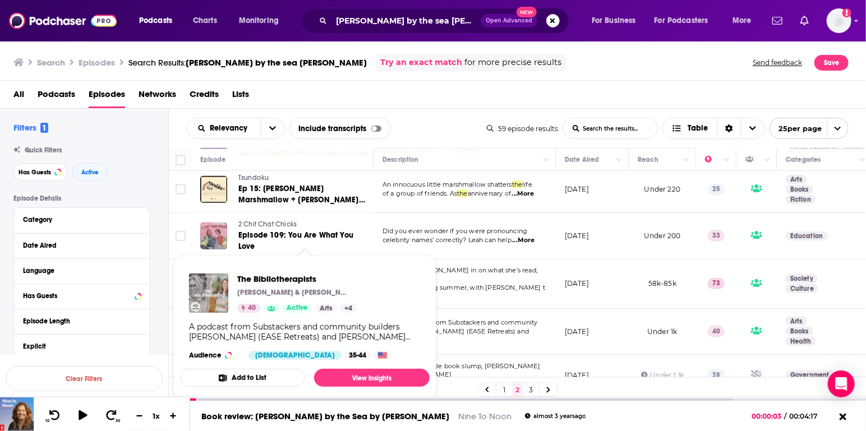
click at [240, 376] on button "Add to List" at bounding box center [242, 378] width 125 height 18
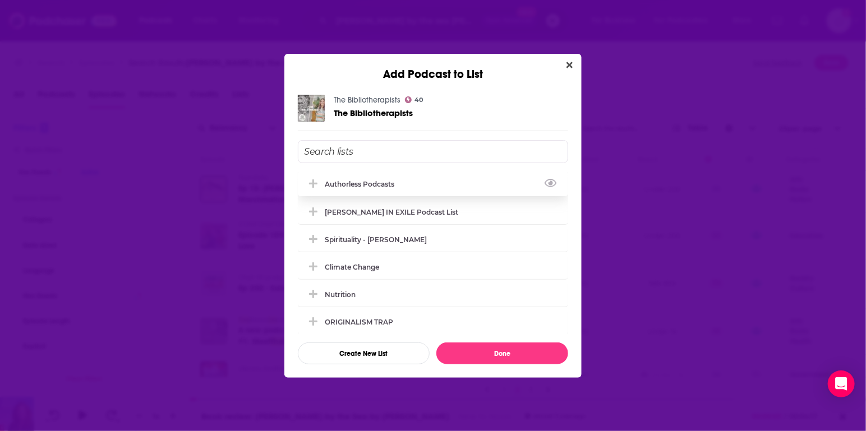
click at [354, 181] on div "Authorless podcasts" at bounding box center [363, 184] width 76 height 8
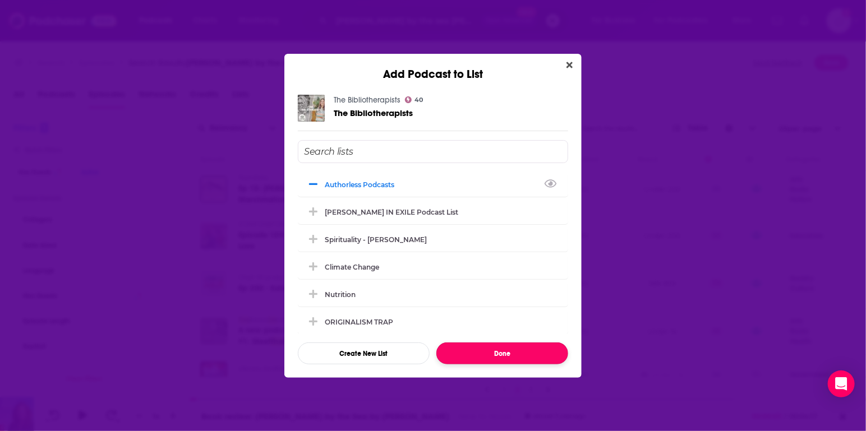
click at [519, 351] on button "Done" at bounding box center [502, 354] width 132 height 22
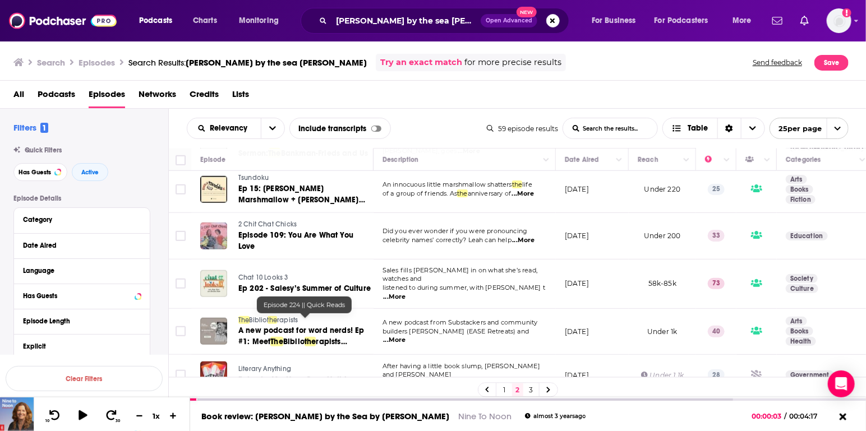
scroll to position [481, 0]
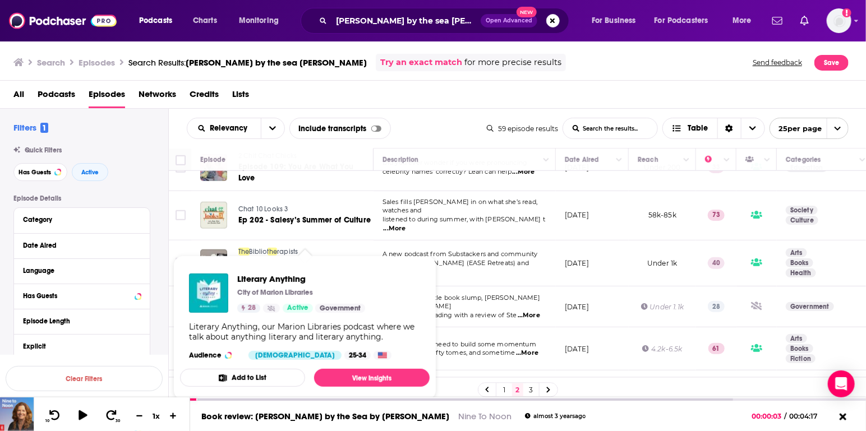
click at [240, 377] on button "Add to List" at bounding box center [242, 378] width 125 height 18
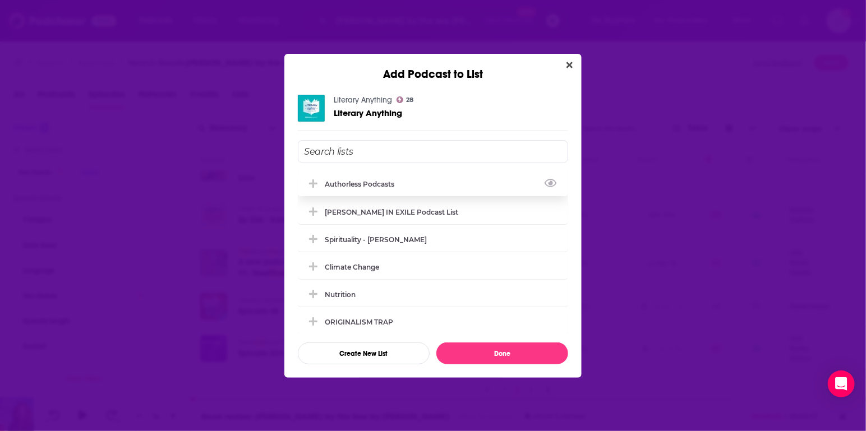
click at [352, 185] on div "Authorless podcasts" at bounding box center [363, 184] width 76 height 8
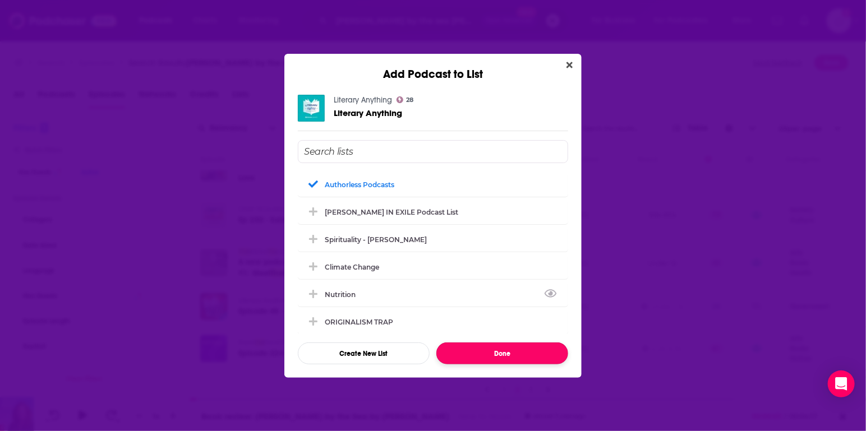
click at [520, 351] on button "Done" at bounding box center [502, 354] width 132 height 22
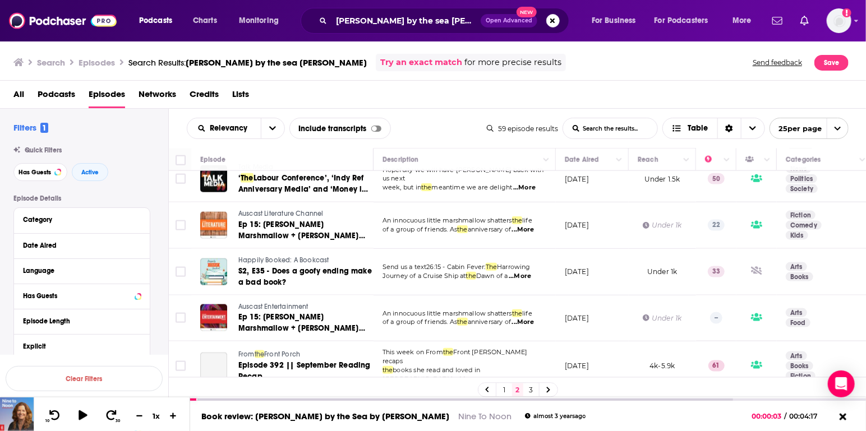
scroll to position [703, 0]
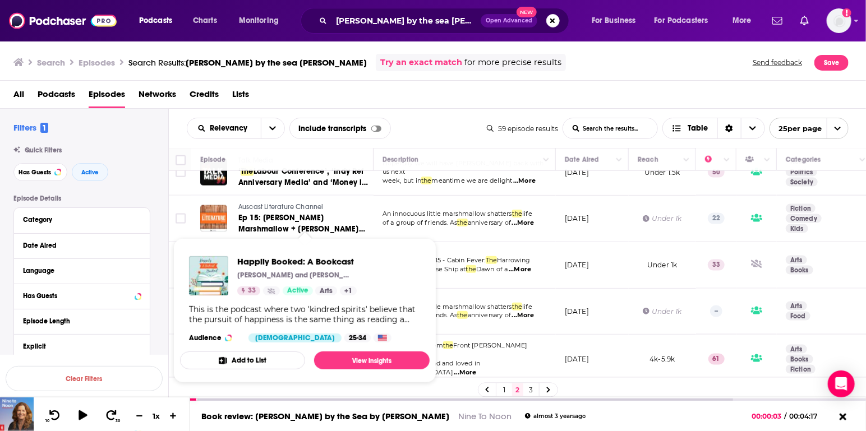
click at [232, 353] on button "Add to List" at bounding box center [242, 361] width 125 height 18
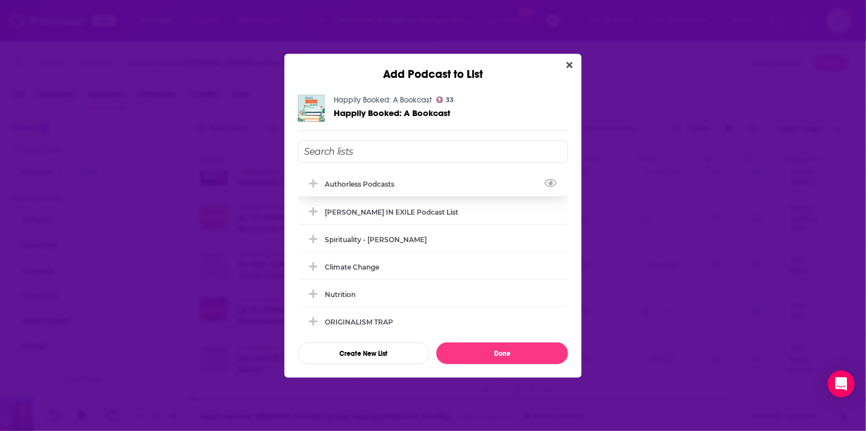
click at [351, 178] on div "Authorless podcasts" at bounding box center [433, 184] width 270 height 25
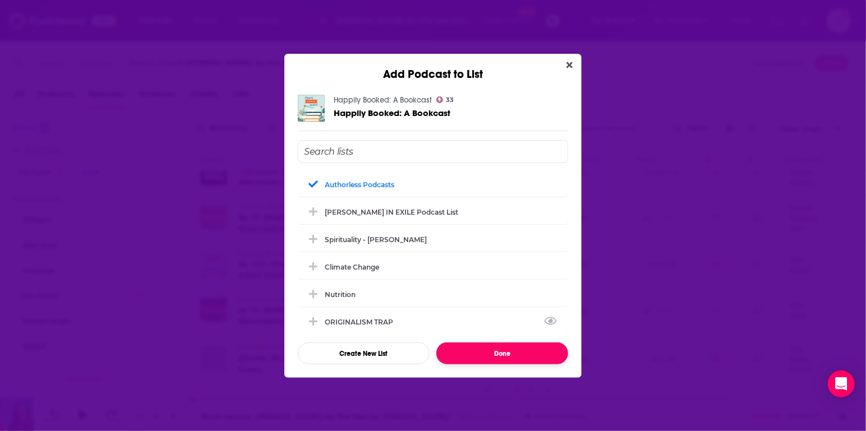
click at [512, 356] on button "Done" at bounding box center [502, 354] width 132 height 22
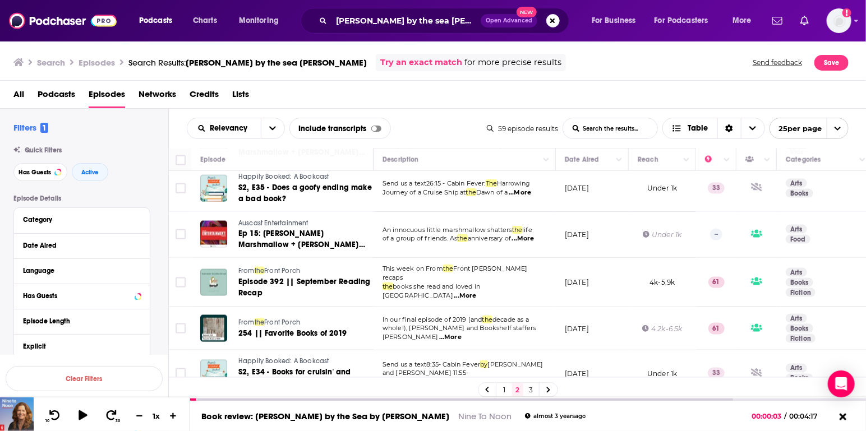
scroll to position [865, 0]
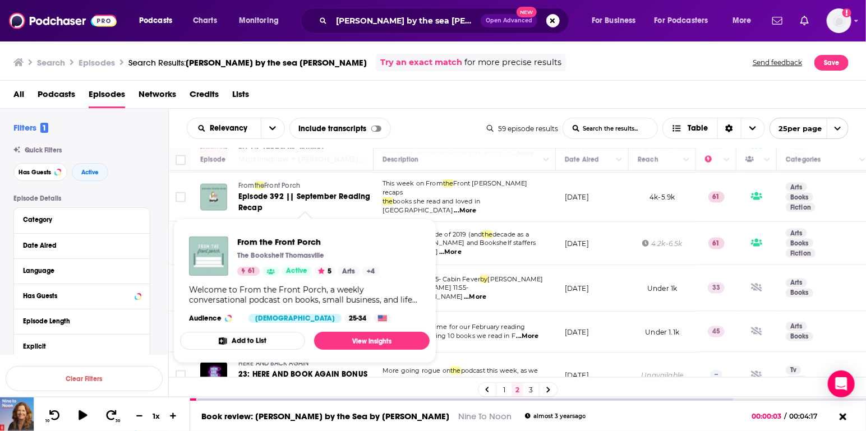
click at [251, 341] on button "Add to List" at bounding box center [242, 341] width 125 height 18
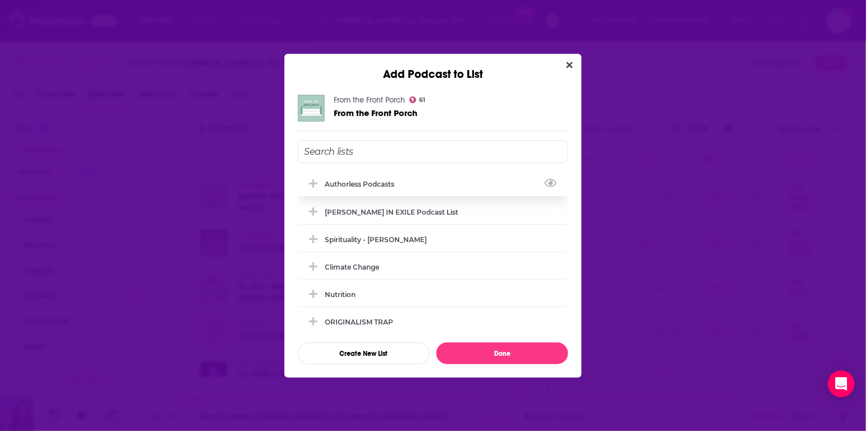
click at [334, 181] on div "Authorless podcasts" at bounding box center [363, 184] width 76 height 8
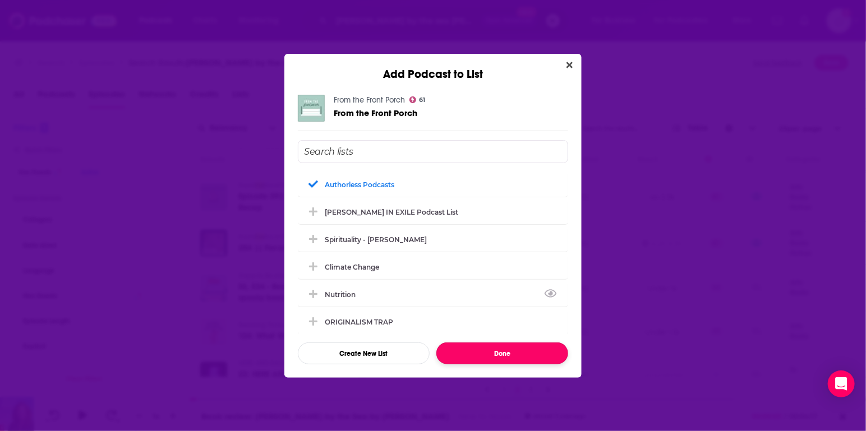
click at [508, 358] on button "Done" at bounding box center [502, 354] width 132 height 22
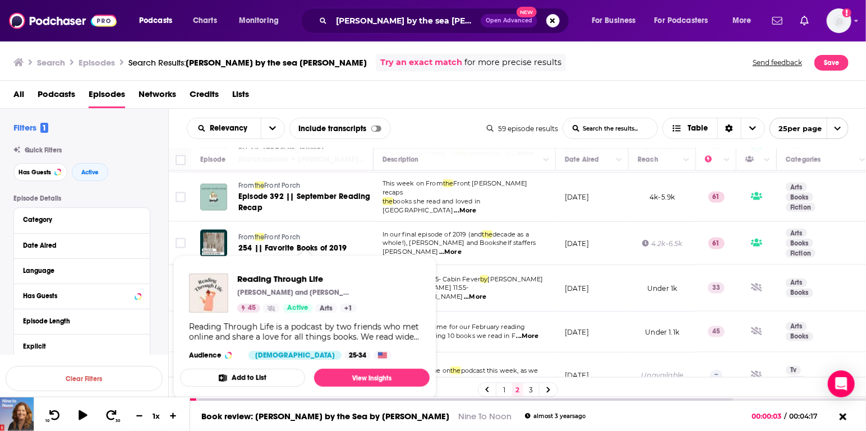
click at [245, 380] on button "Add to List" at bounding box center [242, 378] width 125 height 18
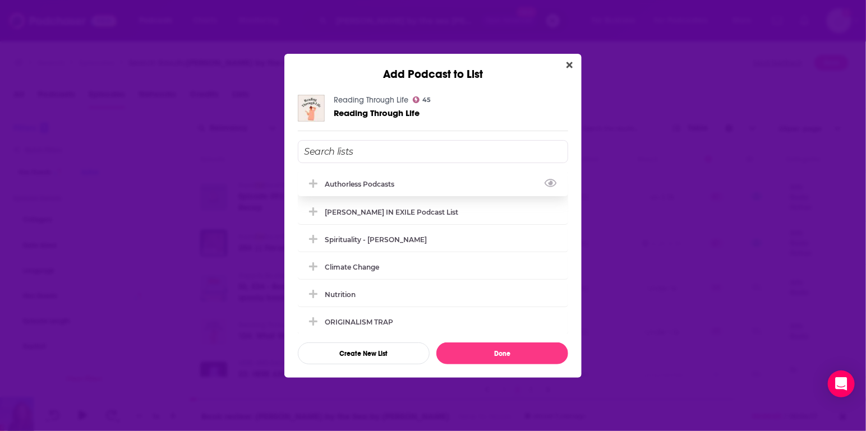
click at [333, 185] on div "Authorless podcasts" at bounding box center [363, 184] width 76 height 8
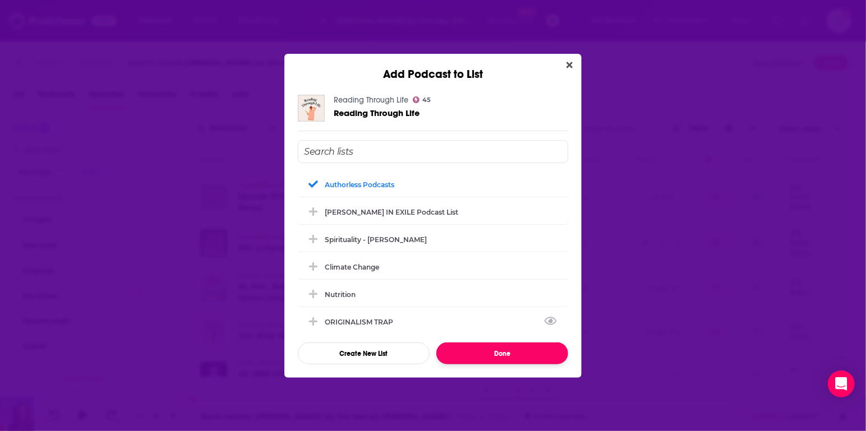
click at [519, 356] on button "Done" at bounding box center [502, 354] width 132 height 22
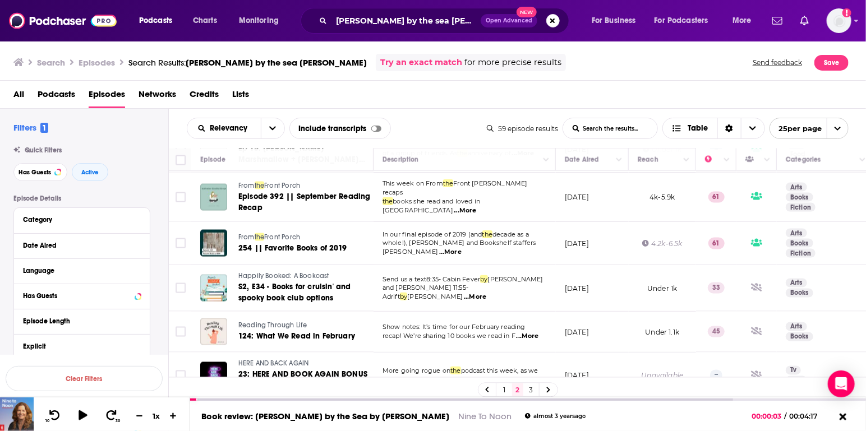
click at [534, 392] on link "3" at bounding box center [531, 390] width 11 height 13
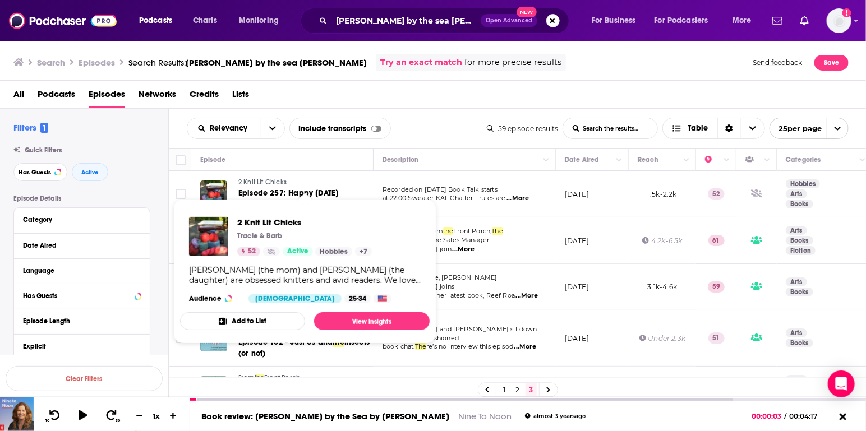
click at [229, 323] on button "Add to List" at bounding box center [242, 321] width 125 height 18
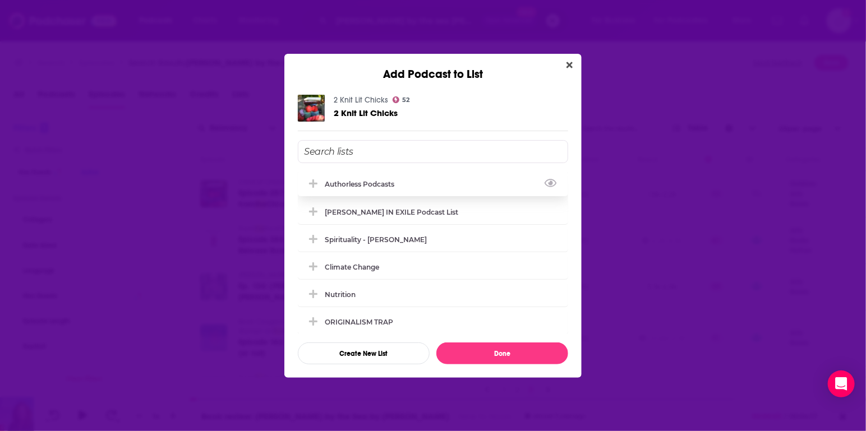
click at [333, 182] on div "Authorless podcasts" at bounding box center [363, 184] width 76 height 8
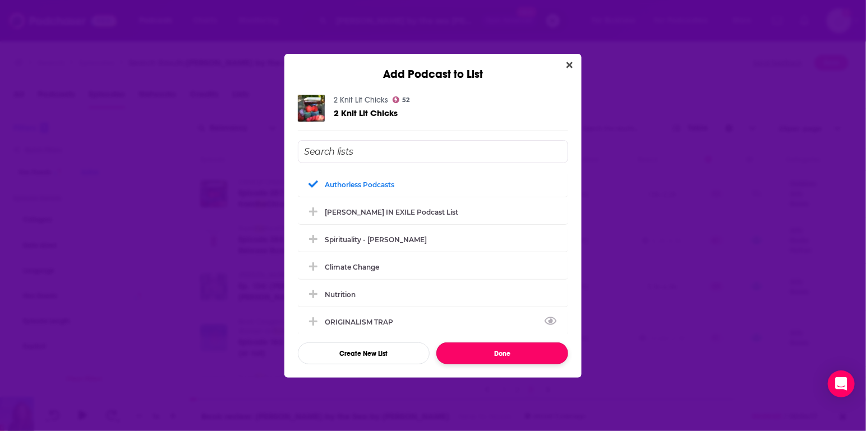
click at [517, 358] on button "Done" at bounding box center [502, 354] width 132 height 22
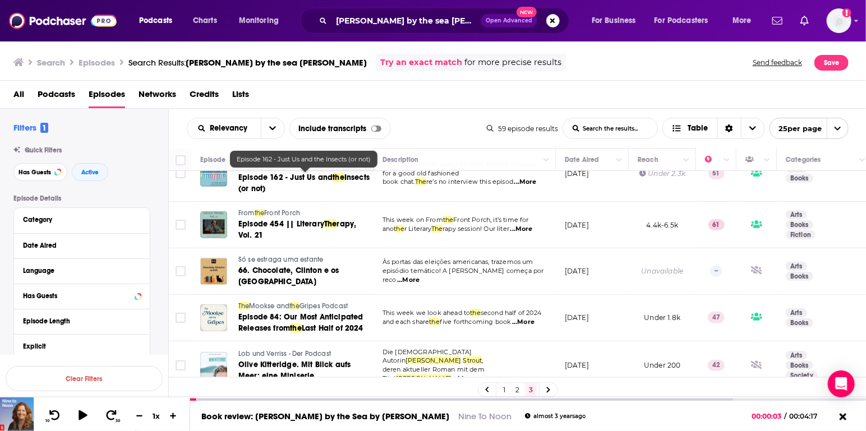
scroll to position [182, 0]
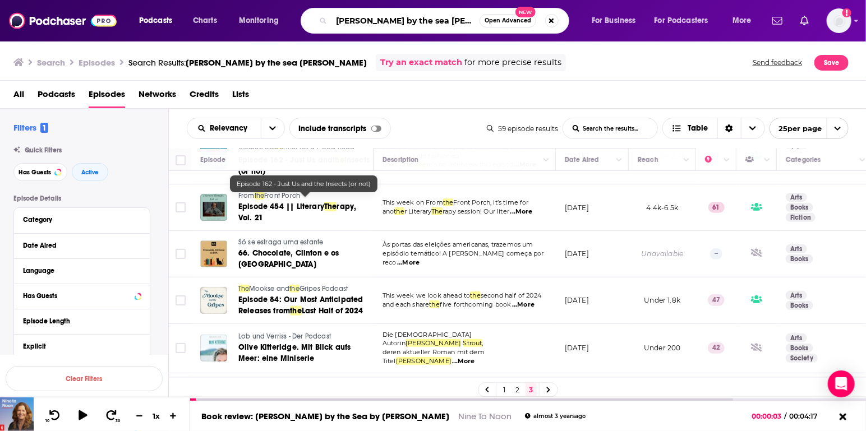
click at [420, 19] on input "lucy by the sea elizabeth strout" at bounding box center [406, 21] width 148 height 18
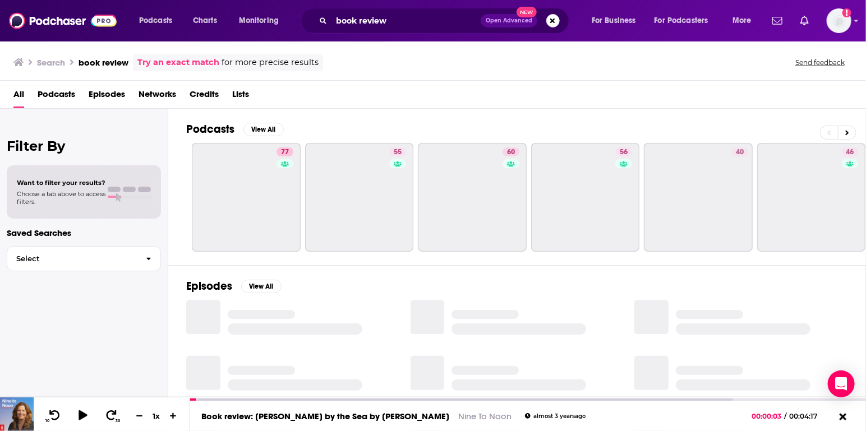
click at [103, 94] on span "Episodes" at bounding box center [107, 96] width 36 height 23
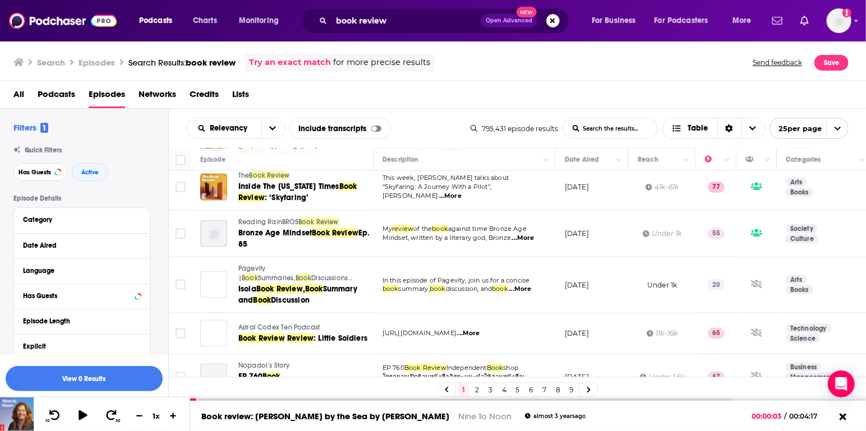
scroll to position [706, 0]
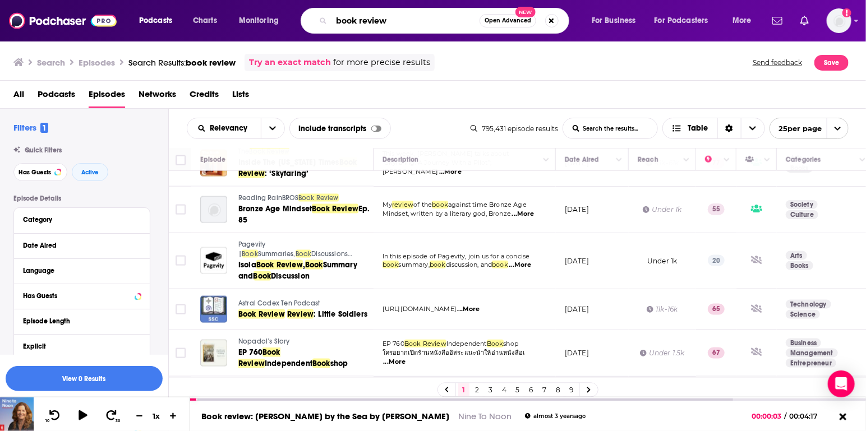
click at [387, 25] on input "book review" at bounding box center [406, 21] width 148 height 18
type input "overdue craig"
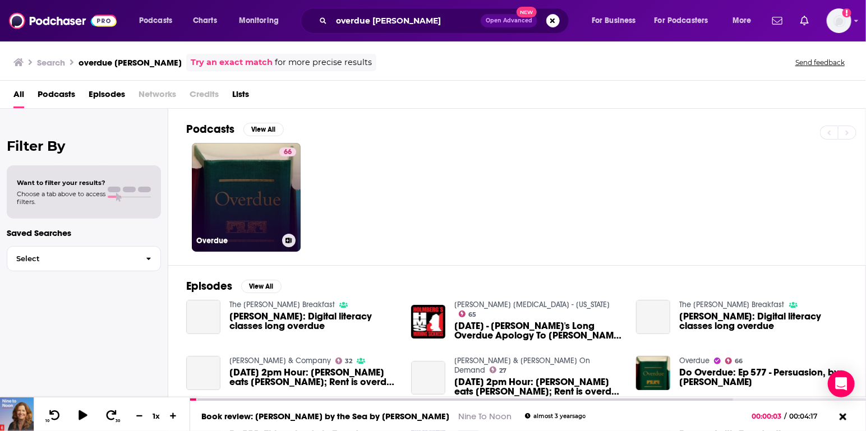
click at [245, 190] on link "66 Overdue" at bounding box center [246, 197] width 109 height 109
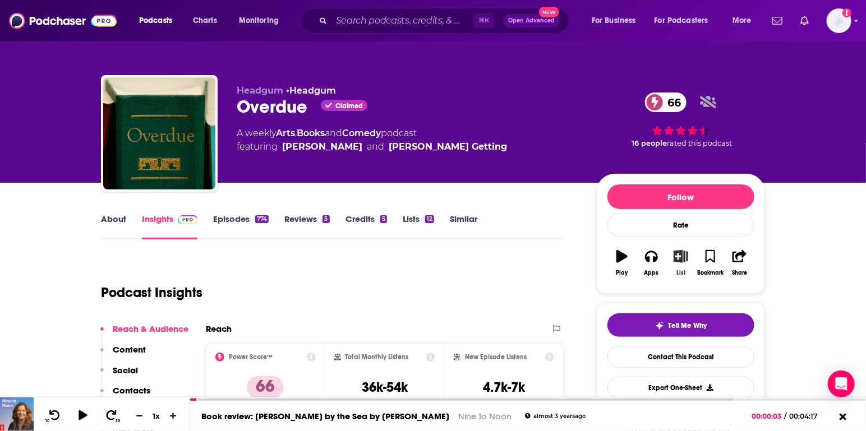
click at [680, 260] on icon "button" at bounding box center [681, 256] width 14 height 12
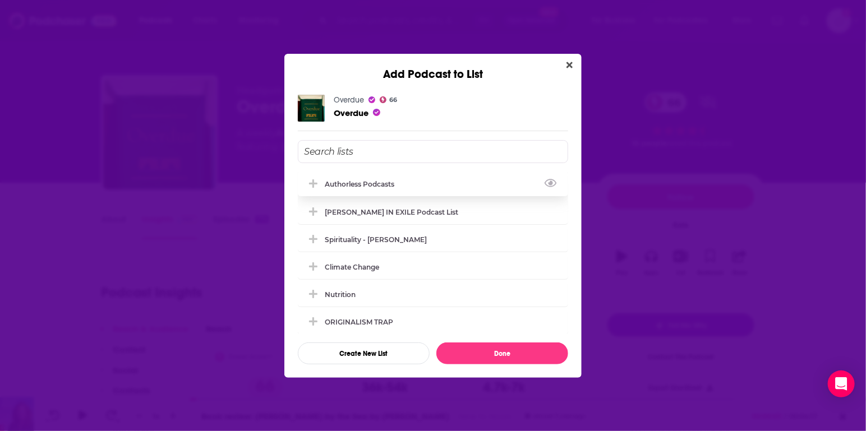
click at [363, 181] on div "Authorless podcasts" at bounding box center [363, 184] width 76 height 8
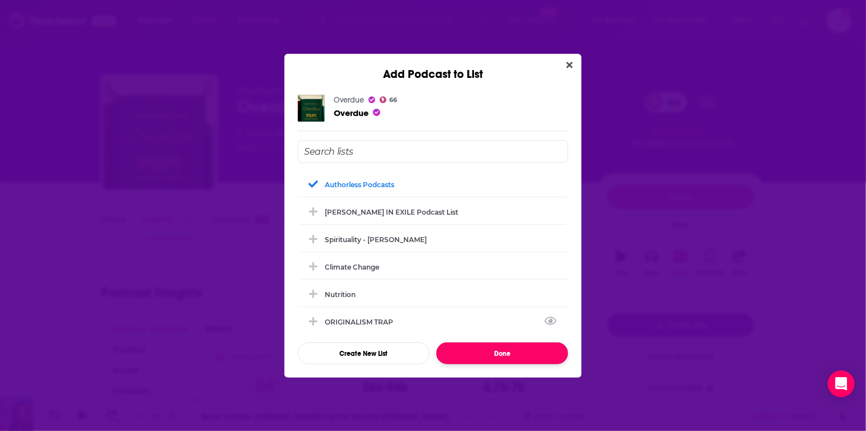
click at [504, 353] on button "Done" at bounding box center [502, 354] width 132 height 22
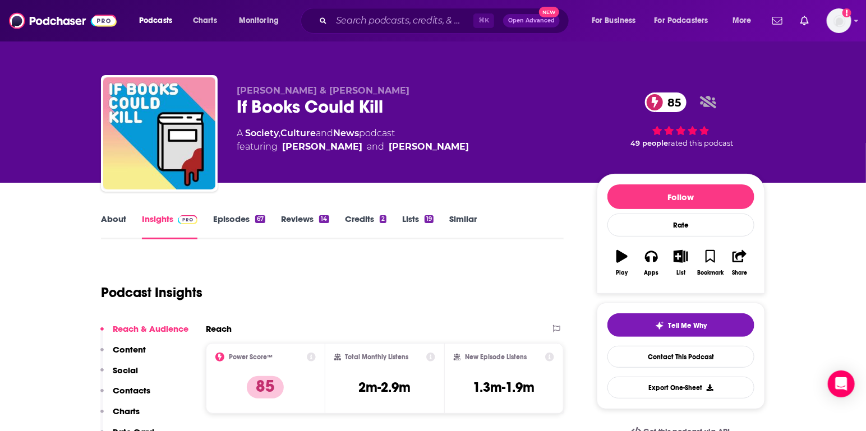
click at [120, 217] on link "About" at bounding box center [113, 227] width 25 height 26
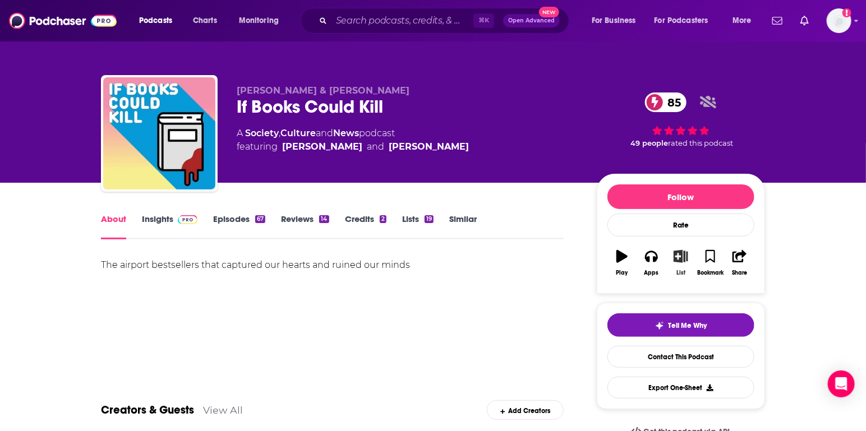
click at [679, 257] on icon "button" at bounding box center [681, 256] width 14 height 12
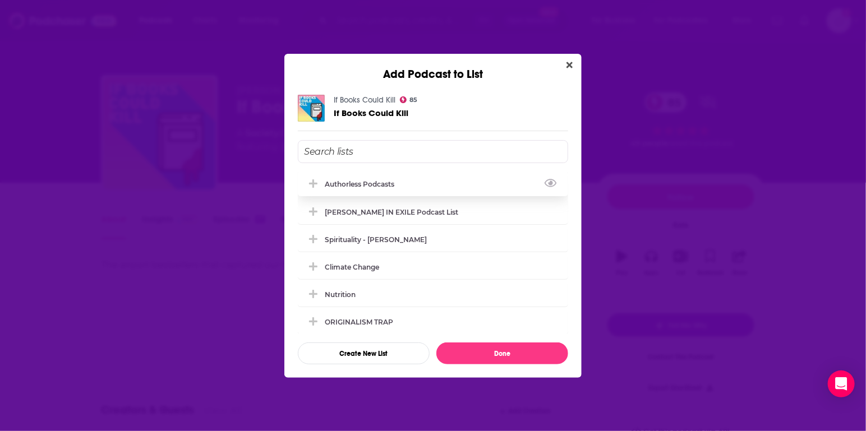
click at [356, 178] on div "Authorless podcasts" at bounding box center [433, 184] width 270 height 25
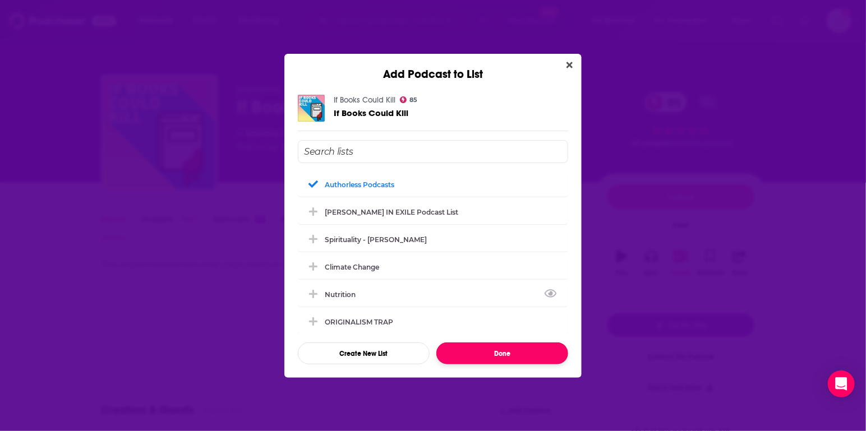
click at [510, 343] on button "Done" at bounding box center [502, 354] width 132 height 22
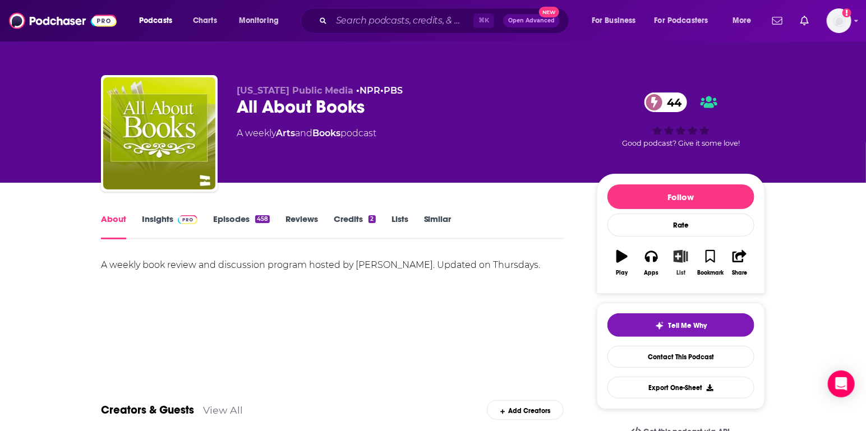
click at [683, 265] on button "List" at bounding box center [680, 263] width 29 height 40
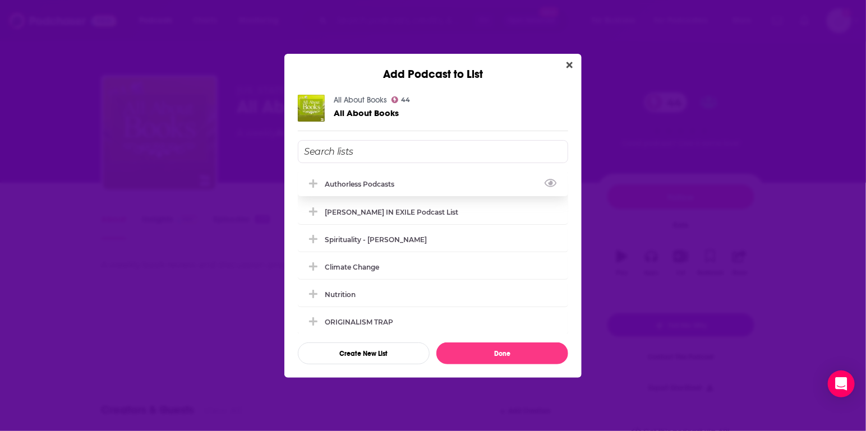
click at [349, 185] on div "Authorless podcasts" at bounding box center [363, 184] width 76 height 8
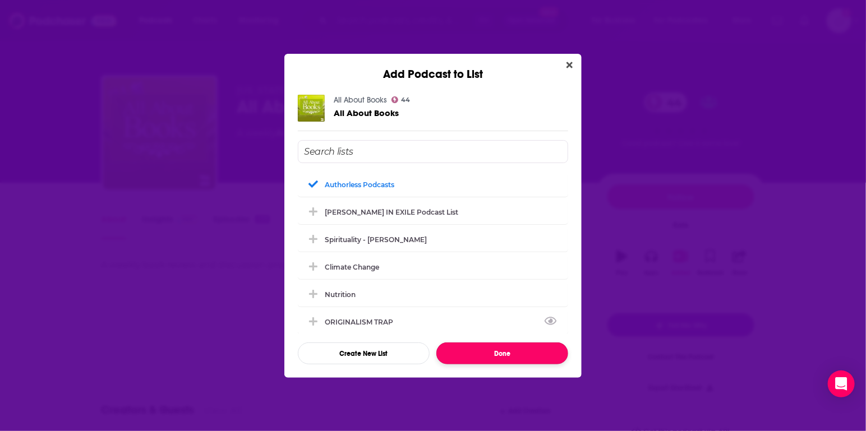
click at [497, 355] on button "Done" at bounding box center [502, 354] width 132 height 22
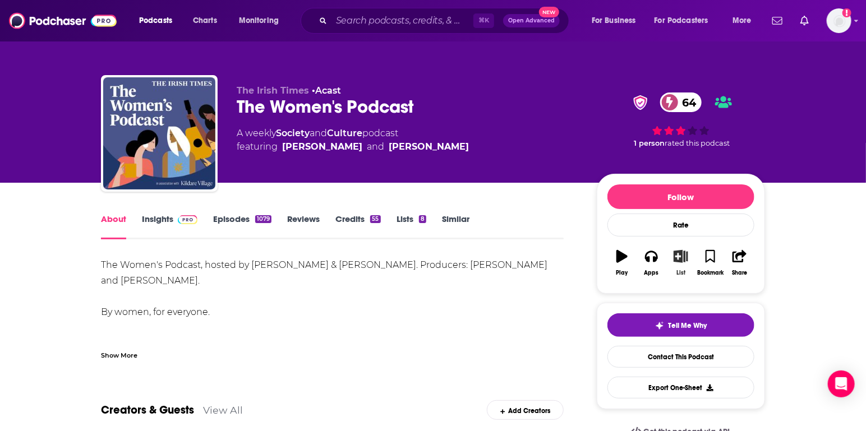
click at [683, 255] on icon "button" at bounding box center [681, 256] width 14 height 12
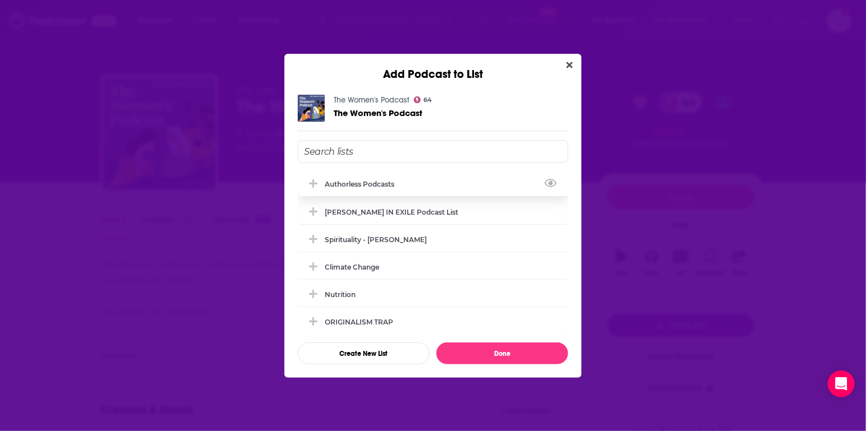
click at [394, 180] on div "Authorless podcasts" at bounding box center [363, 184] width 76 height 8
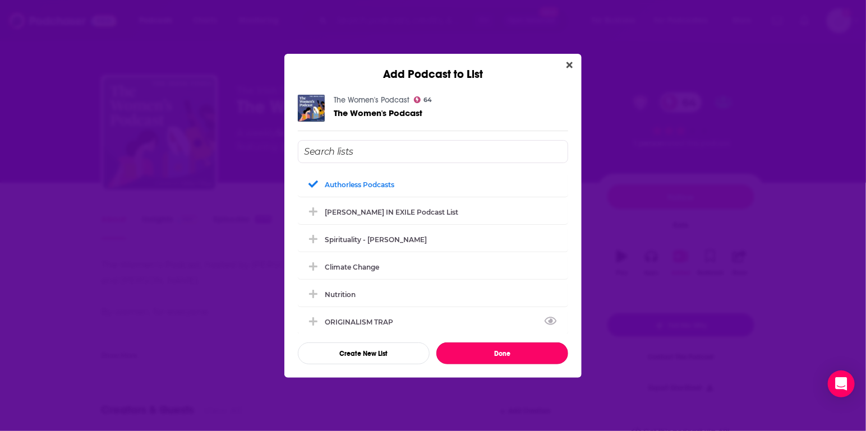
click at [479, 350] on button "Done" at bounding box center [502, 354] width 132 height 22
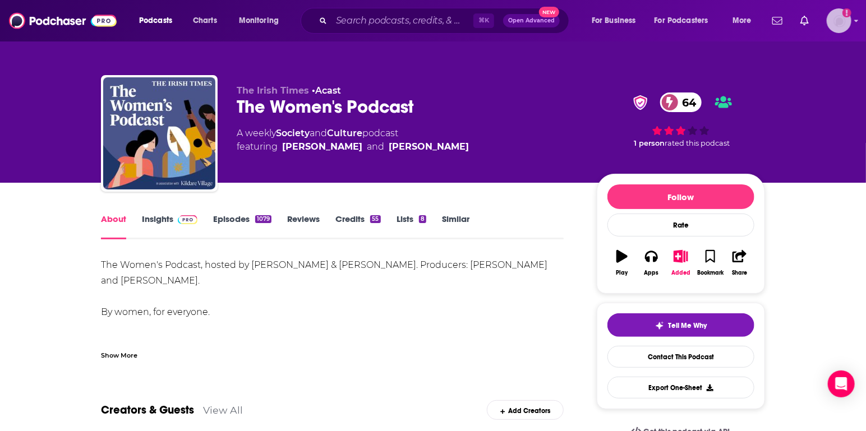
click at [847, 23] on img "Logged in as agoldsmithwissman" at bounding box center [839, 20] width 25 height 25
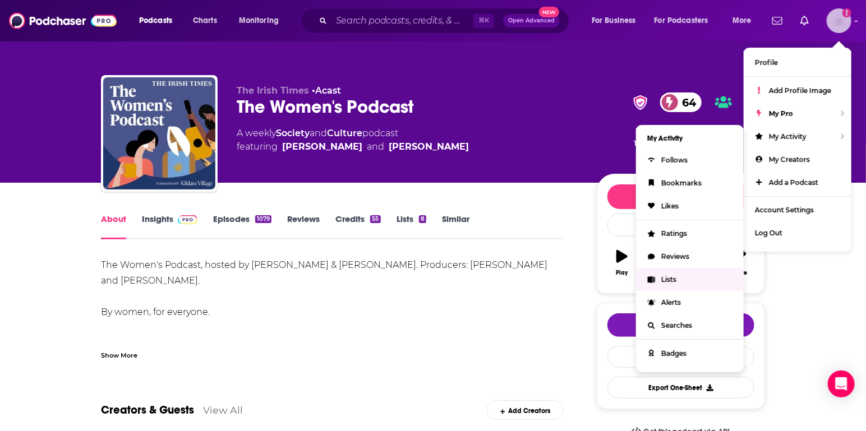
click at [661, 279] on span "Lists" at bounding box center [668, 279] width 15 height 8
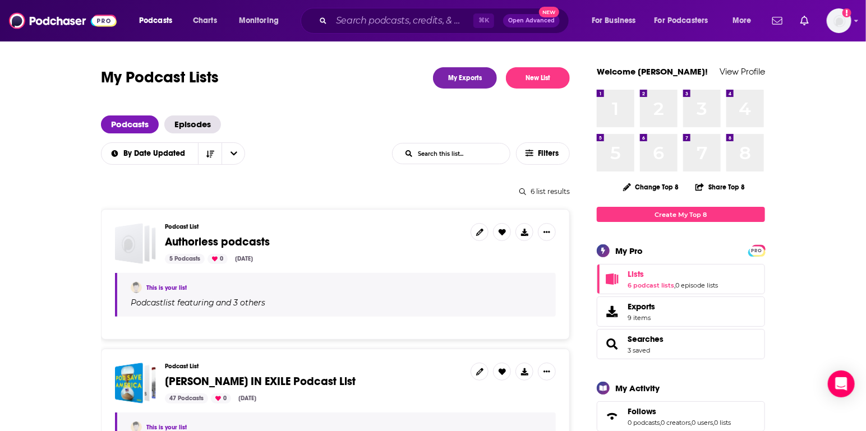
click at [233, 233] on div "Podcast List Authorless podcasts 5 Podcasts 0 Sep 17, 2025" at bounding box center [313, 243] width 297 height 41
click at [222, 240] on span "Authorless podcasts" at bounding box center [217, 242] width 105 height 14
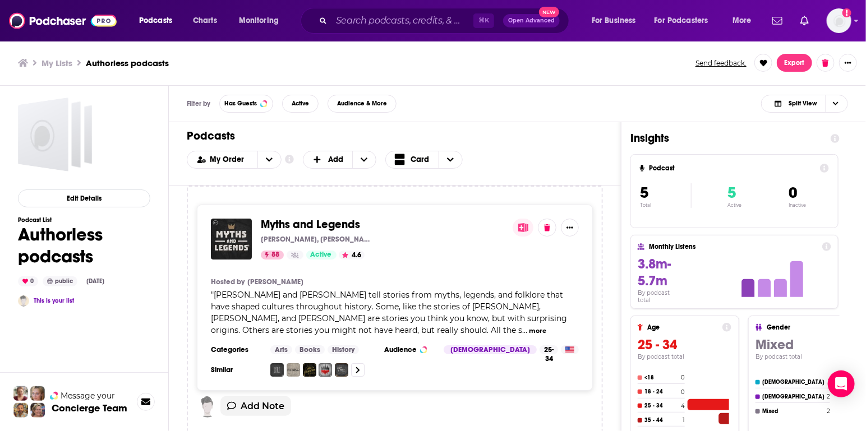
scroll to position [988, 0]
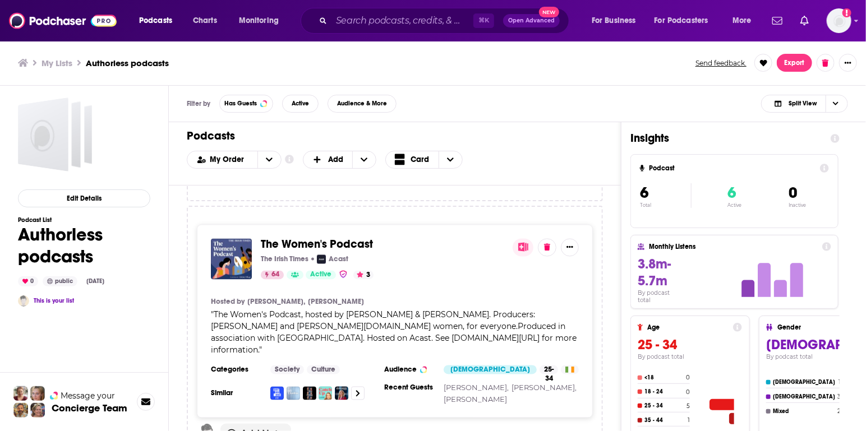
scroll to position [1247, 0]
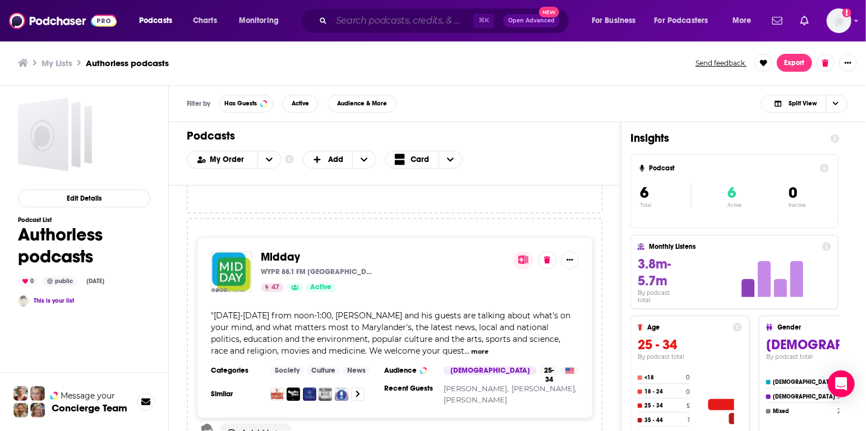
click at [381, 17] on input "Search podcasts, credits, & more..." at bounding box center [403, 21] width 142 height 18
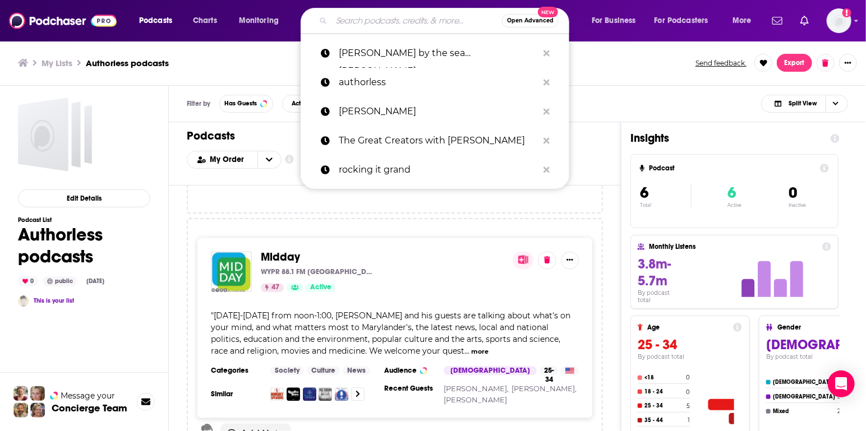
paste input "What Should I Read Next b"
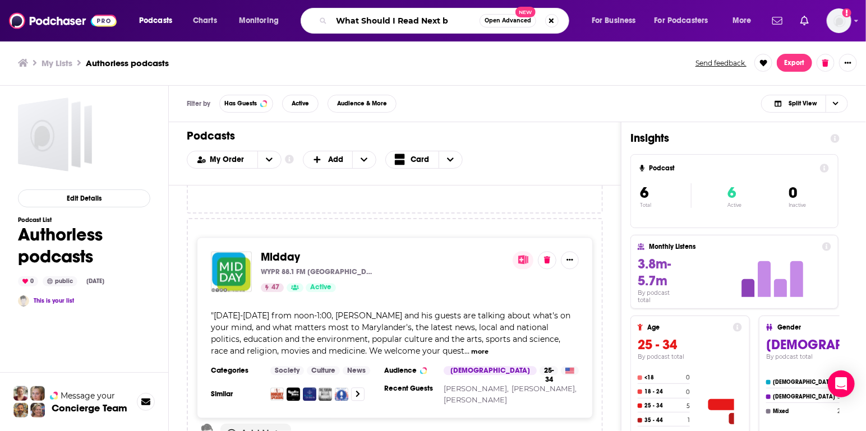
type input "What Should I Read Next b"
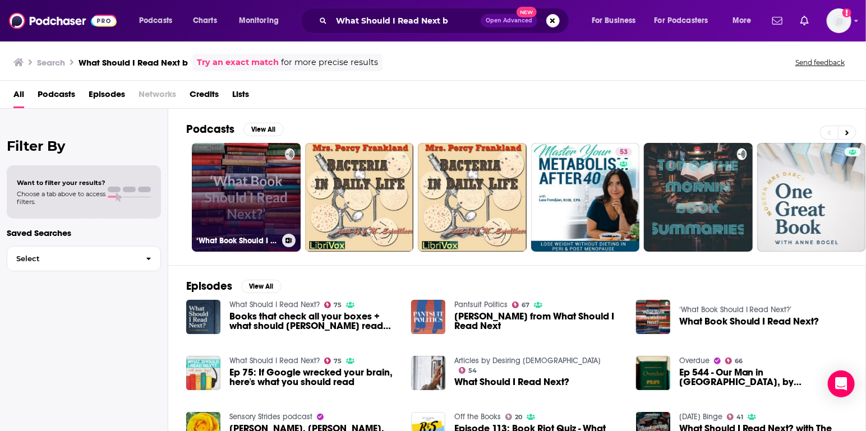
click at [242, 192] on link "‘What Book Should I Read Next?’" at bounding box center [246, 197] width 109 height 109
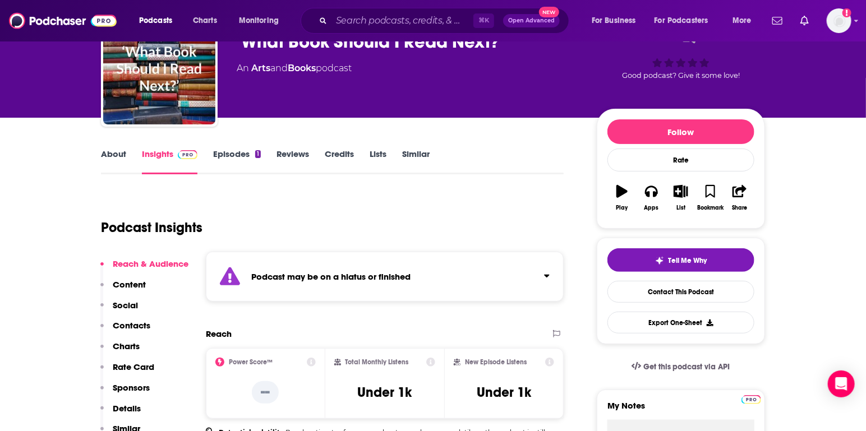
scroll to position [125, 0]
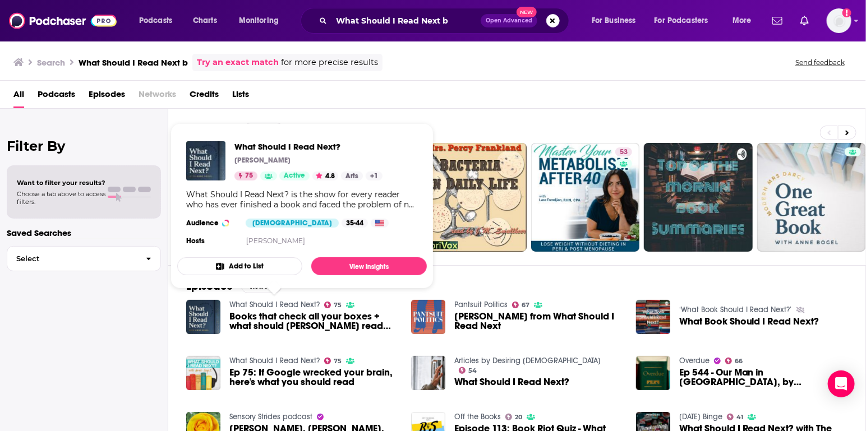
click at [297, 301] on link "What Should I Read Next?" at bounding box center [274, 305] width 90 height 10
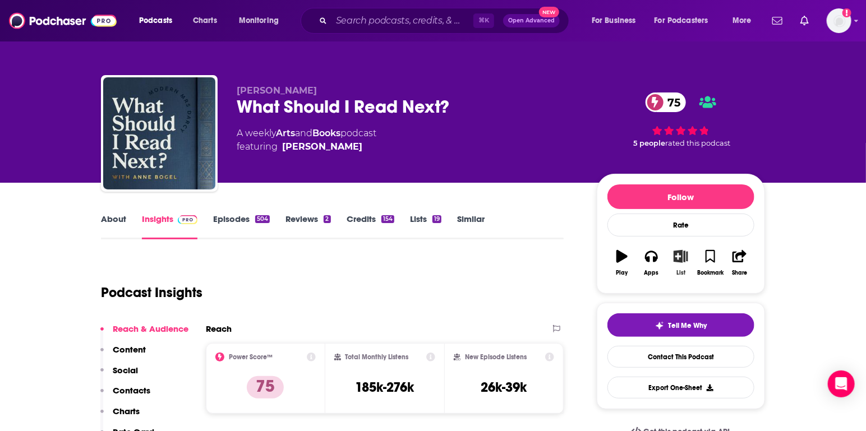
click at [684, 259] on icon "button" at bounding box center [681, 256] width 14 height 12
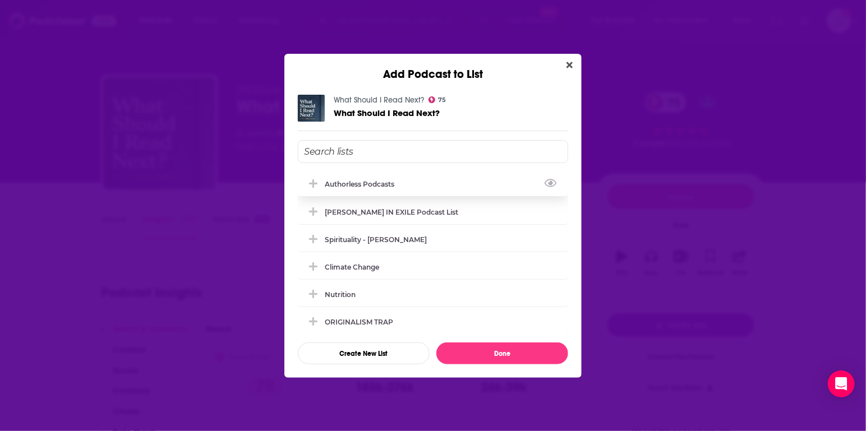
click at [344, 182] on div "Authorless podcasts" at bounding box center [363, 184] width 76 height 8
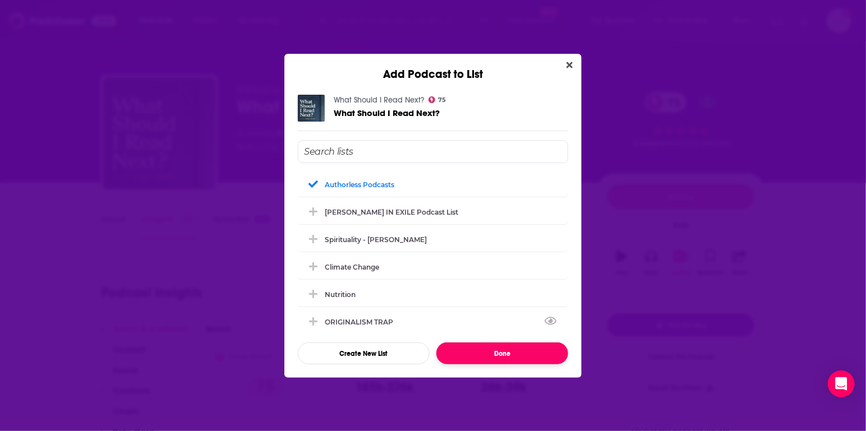
click at [463, 358] on button "Done" at bounding box center [502, 354] width 132 height 22
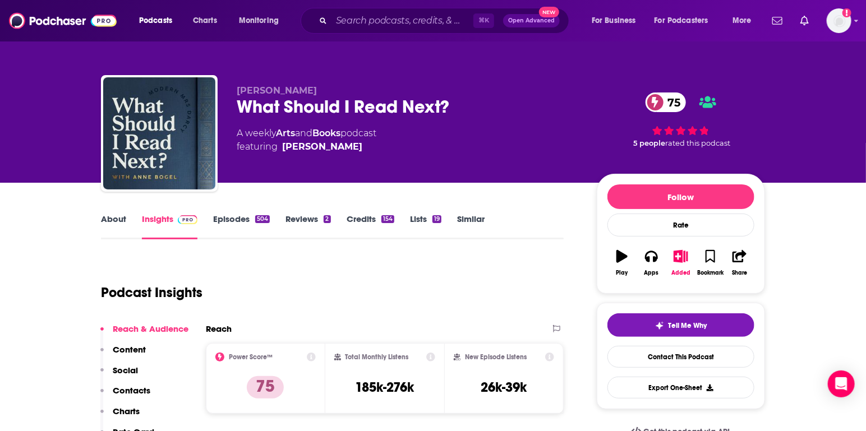
click at [467, 224] on link "Similar" at bounding box center [470, 227] width 27 height 26
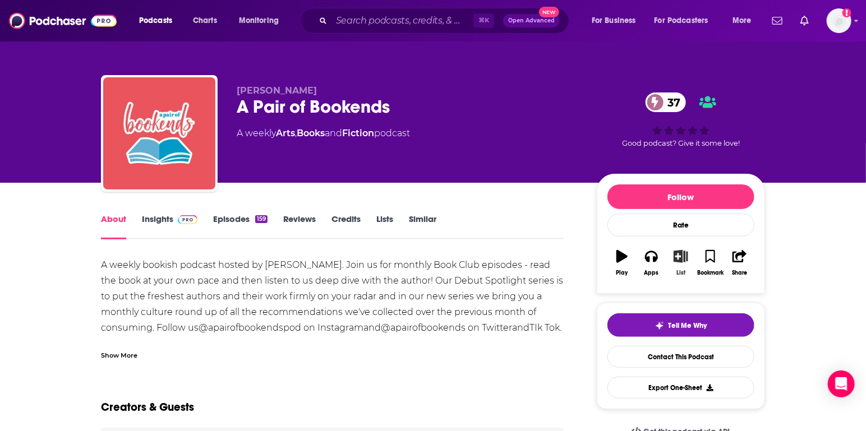
click at [679, 255] on icon "button" at bounding box center [681, 256] width 14 height 12
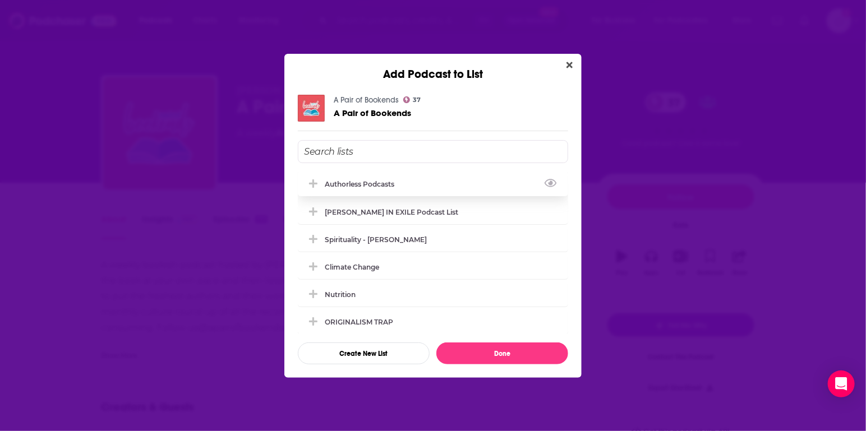
click at [373, 182] on div "Authorless podcasts" at bounding box center [363, 184] width 76 height 8
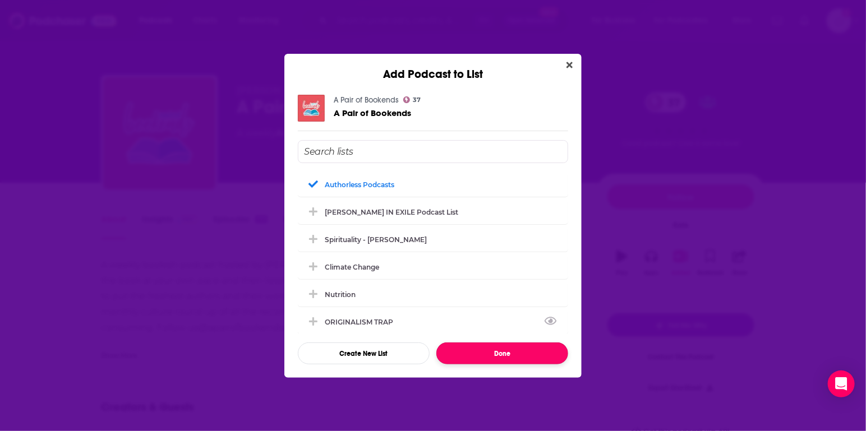
click at [507, 356] on button "Done" at bounding box center [502, 354] width 132 height 22
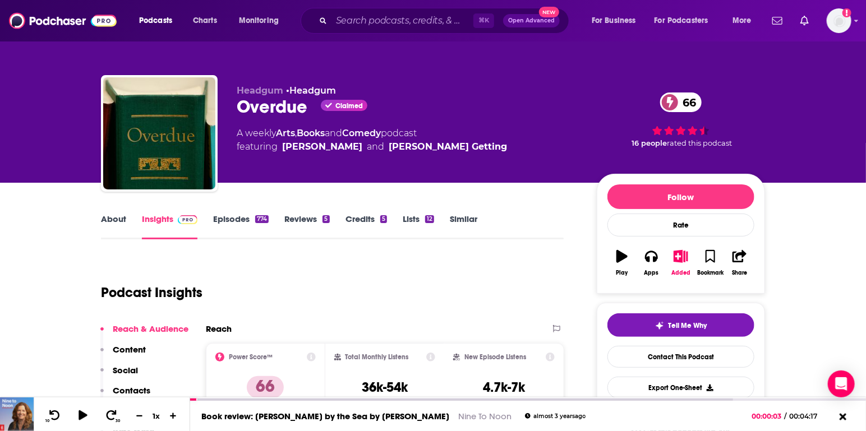
click at [469, 222] on link "Similar" at bounding box center [463, 227] width 27 height 26
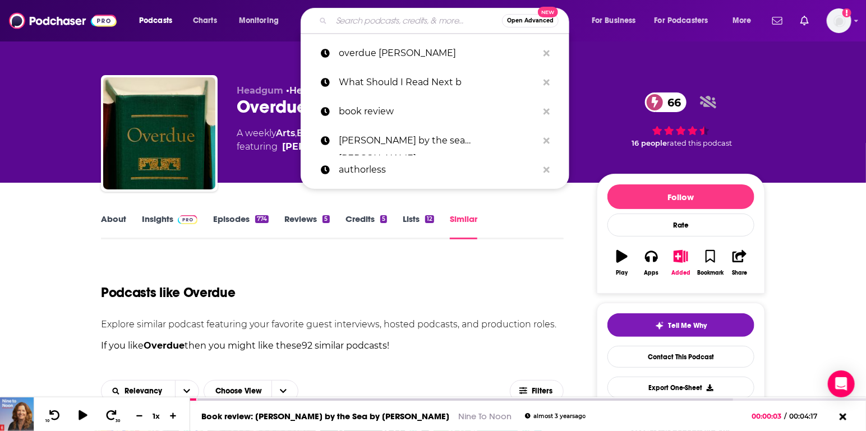
click at [411, 19] on input "Search podcasts, credits, & more..." at bounding box center [417, 21] width 171 height 18
paste input "From the Front Porch"
type input "From the Front Porch"
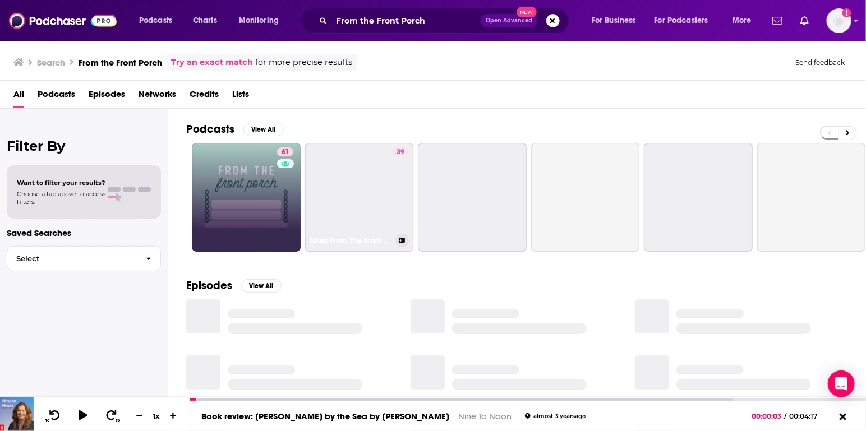
click at [266, 188] on link "61" at bounding box center [246, 197] width 109 height 109
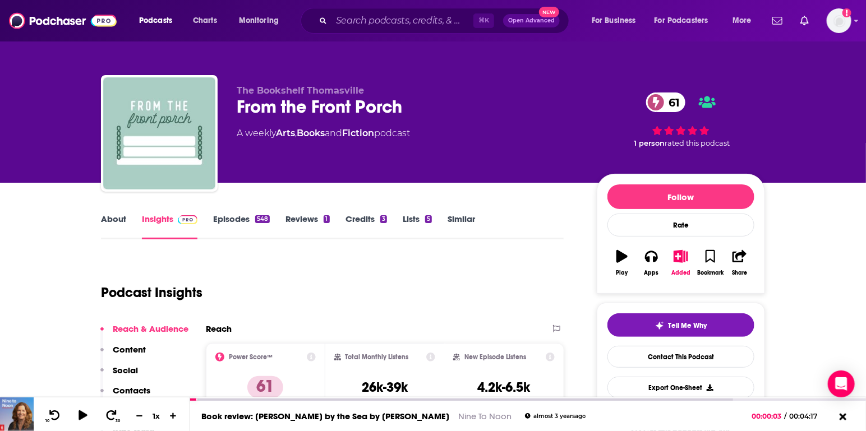
click at [472, 224] on link "Similar" at bounding box center [461, 227] width 27 height 26
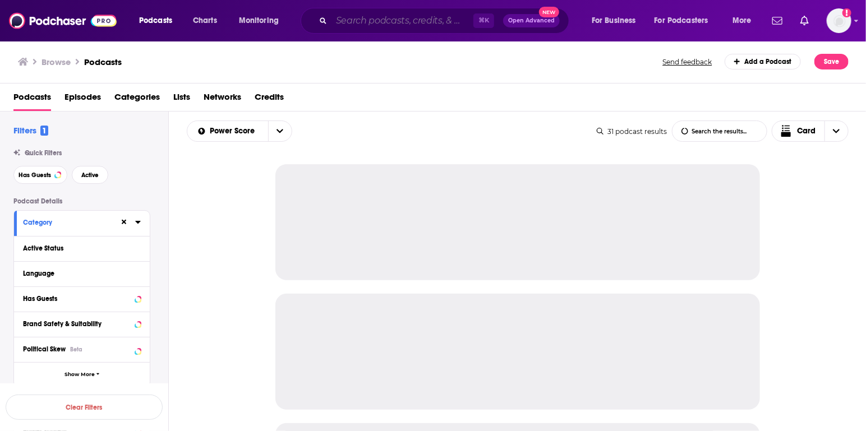
click at [355, 25] on input "Search podcasts, credits, & more..." at bounding box center [403, 21] width 142 height 18
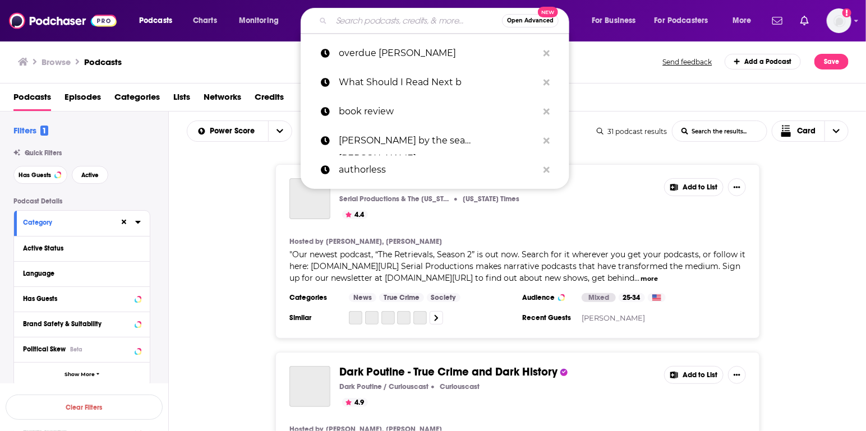
paste input "If Books Could Kill"
type input "If Books Could Kill"
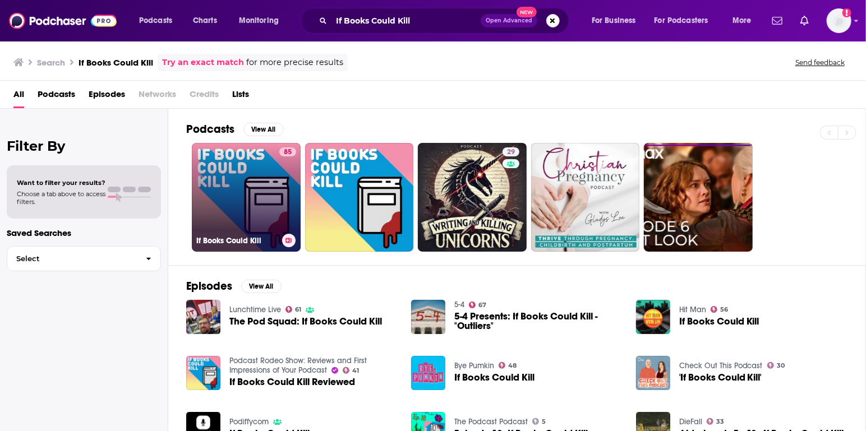
click at [243, 180] on link "85 If Books Could Kill" at bounding box center [246, 197] width 109 height 109
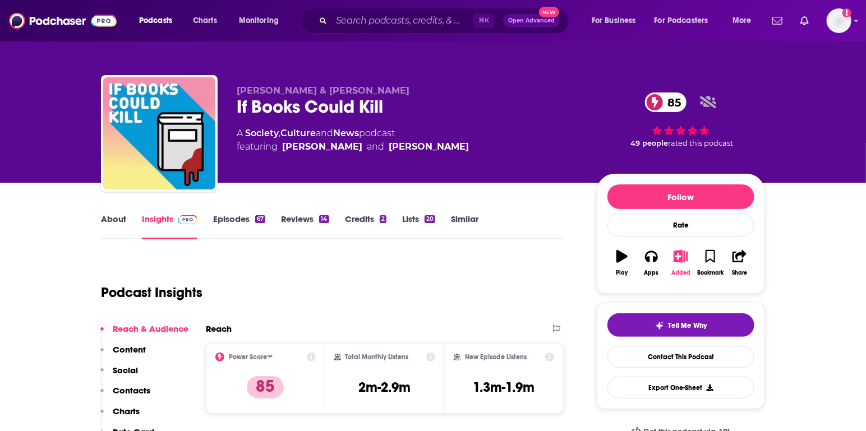
click at [680, 255] on icon "button" at bounding box center [681, 256] width 14 height 12
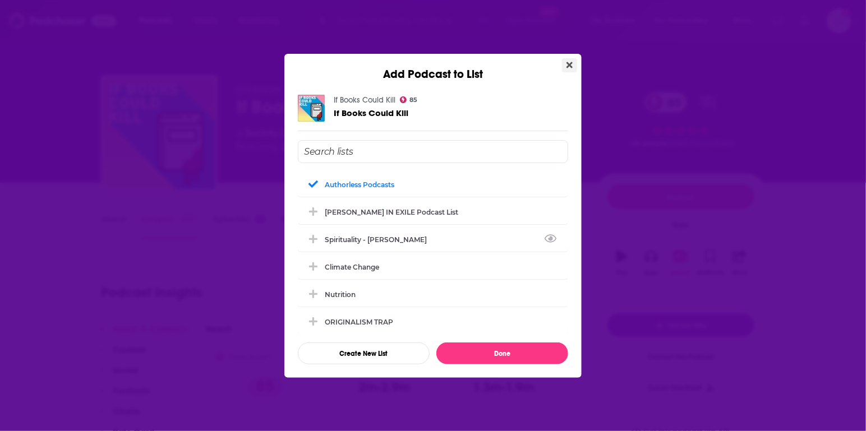
click at [571, 61] on icon "Close" at bounding box center [570, 65] width 6 height 9
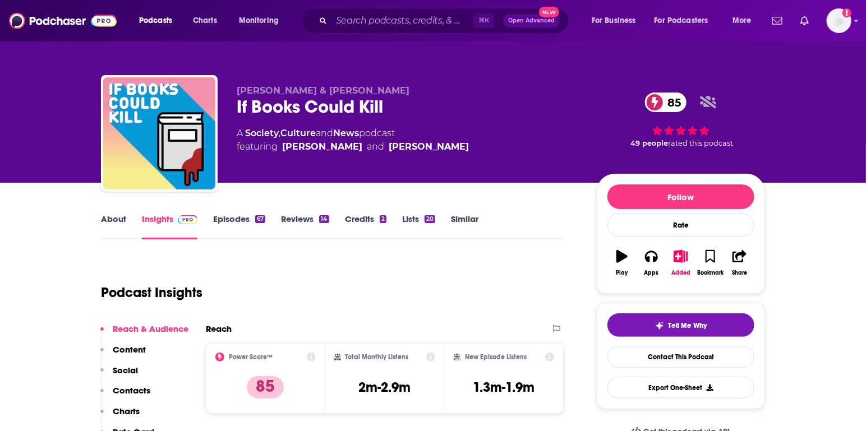
click at [457, 220] on link "Similar" at bounding box center [464, 227] width 27 height 26
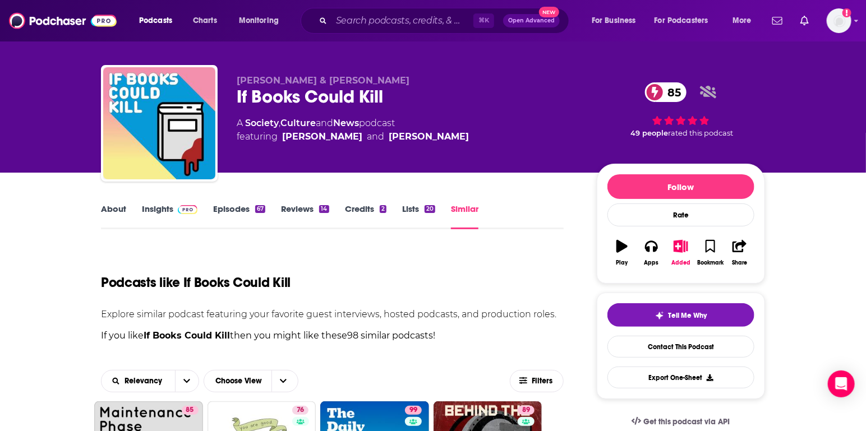
scroll to position [230, 0]
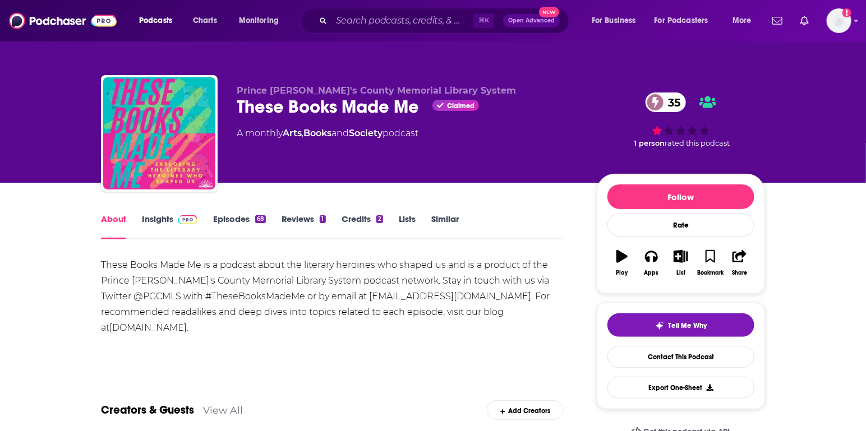
click at [369, 305] on div "These Books Made Me is a podcast about the literary heroines who shaped us and …" at bounding box center [332, 296] width 463 height 79
click at [149, 226] on link "Insights" at bounding box center [170, 227] width 56 height 26
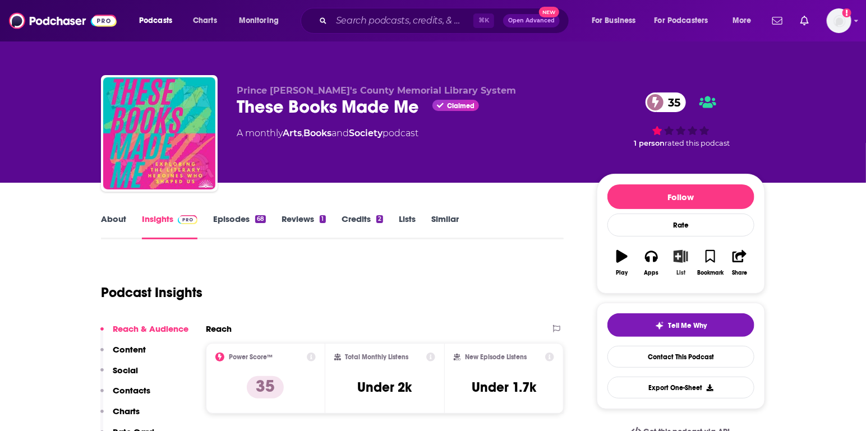
click at [685, 256] on icon "button" at bounding box center [681, 256] width 14 height 12
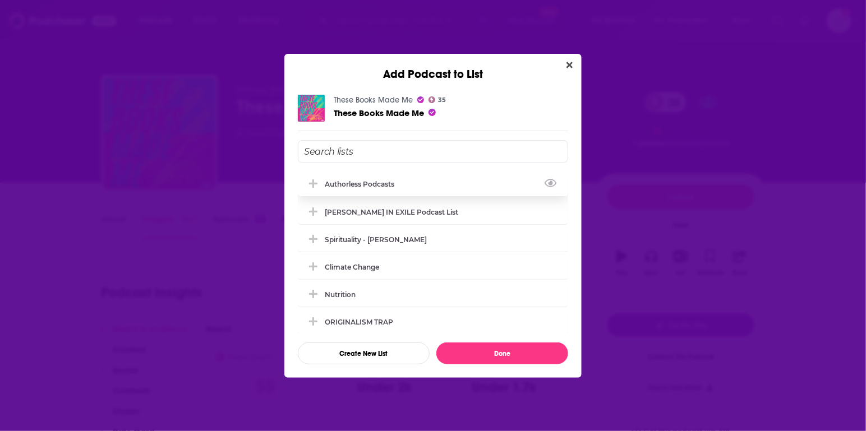
click at [362, 185] on div "Authorless podcasts" at bounding box center [363, 184] width 76 height 8
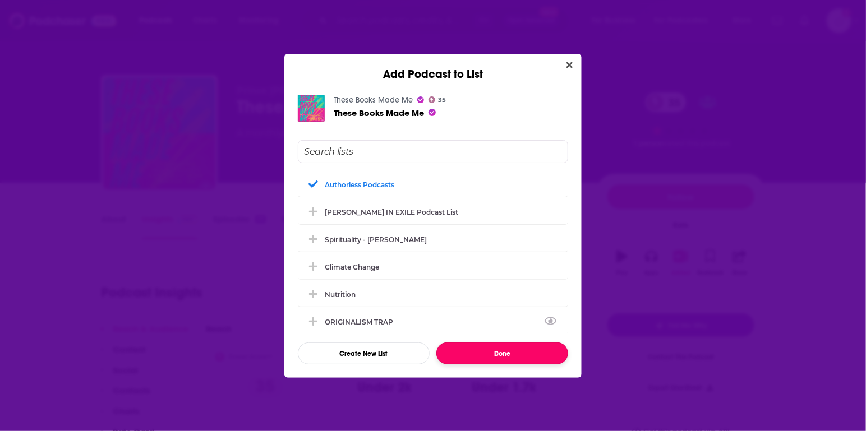
click at [511, 355] on button "Done" at bounding box center [502, 354] width 132 height 22
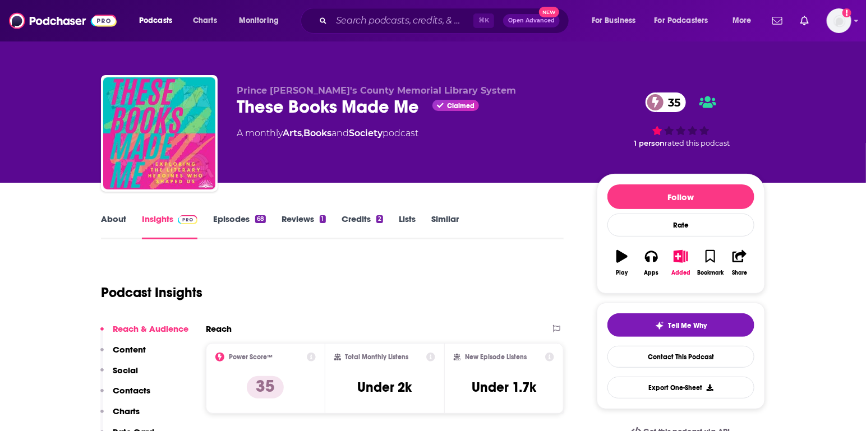
click at [454, 215] on link "Similar" at bounding box center [444, 227] width 27 height 26
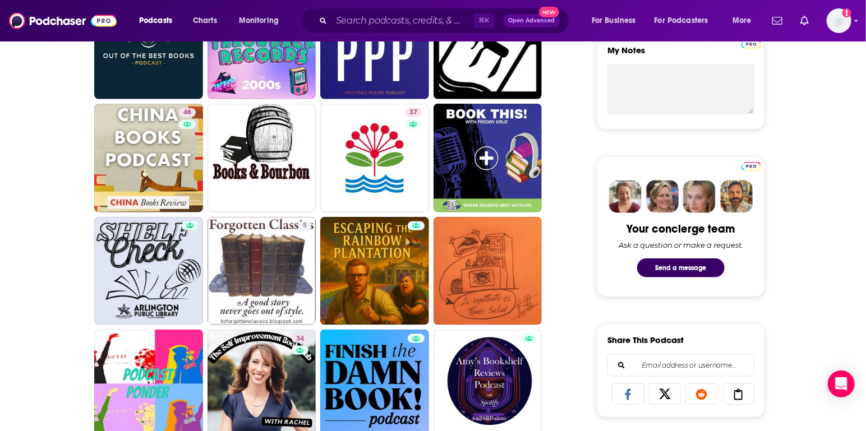
scroll to position [517, 0]
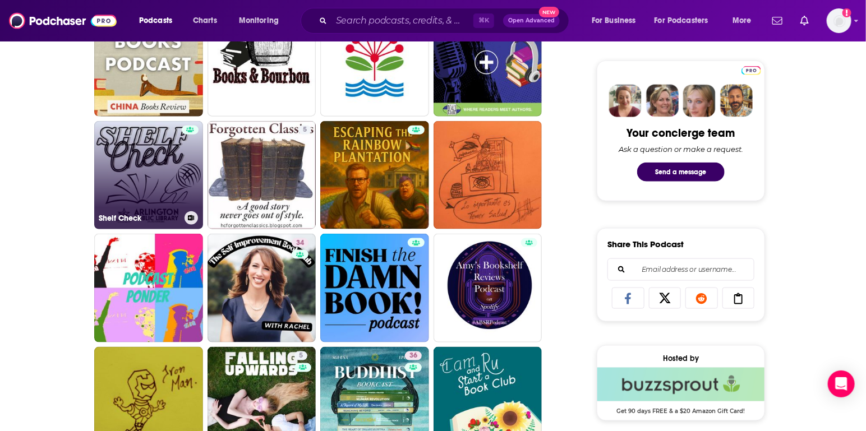
click at [172, 182] on link "Shelf Check" at bounding box center [148, 175] width 109 height 109
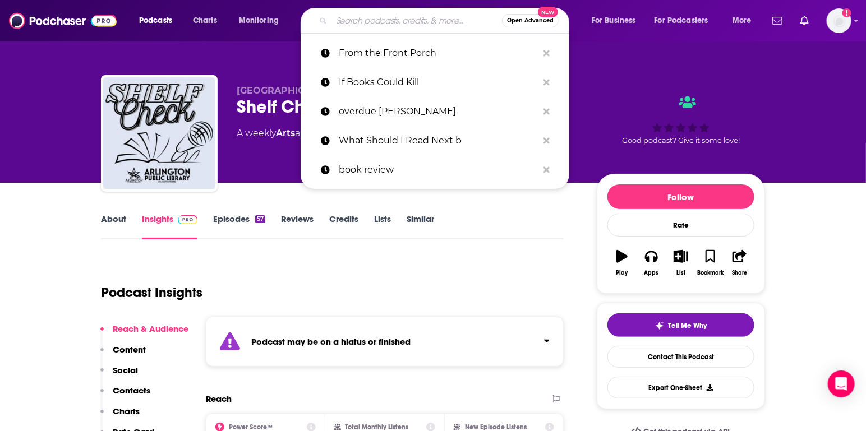
click at [364, 22] on input "Search podcasts, credits, & more..." at bounding box center [417, 21] width 171 height 18
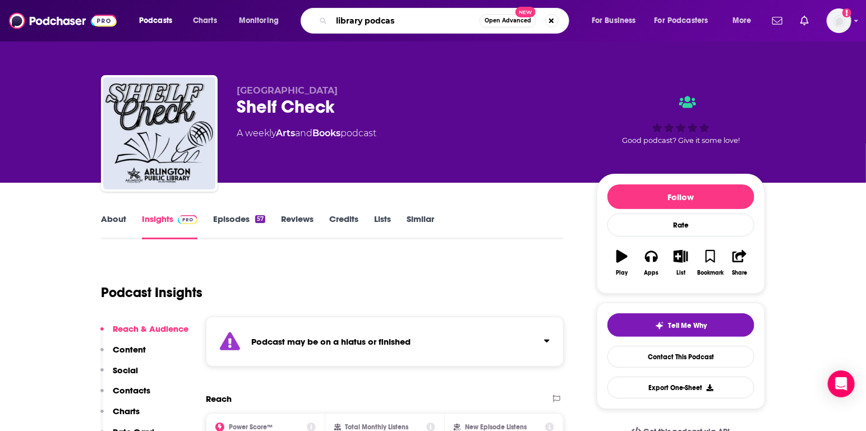
type input "library podcast"
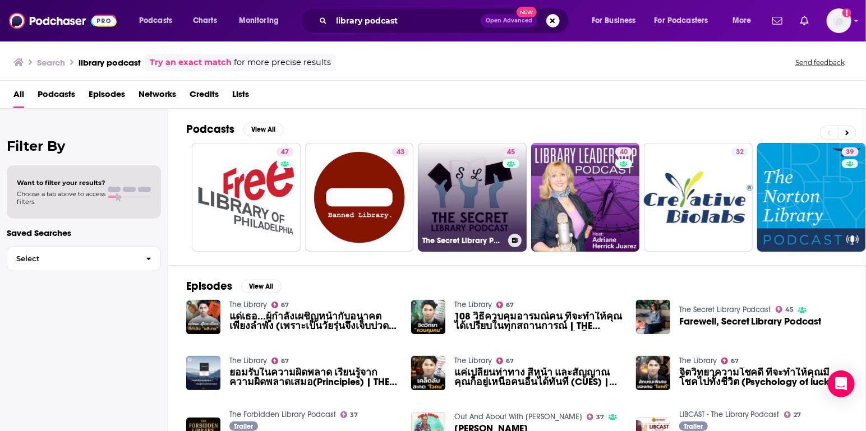
click at [476, 188] on link "45 The Secret Library Podcast" at bounding box center [472, 197] width 109 height 109
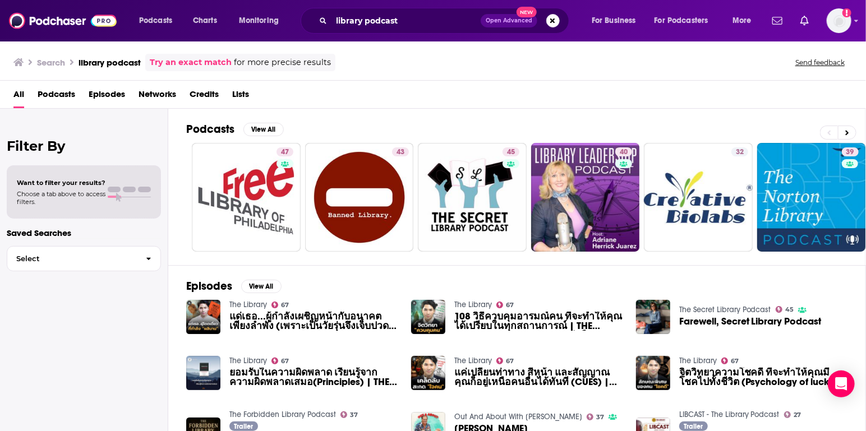
click at [49, 93] on span "Podcasts" at bounding box center [57, 96] width 38 height 23
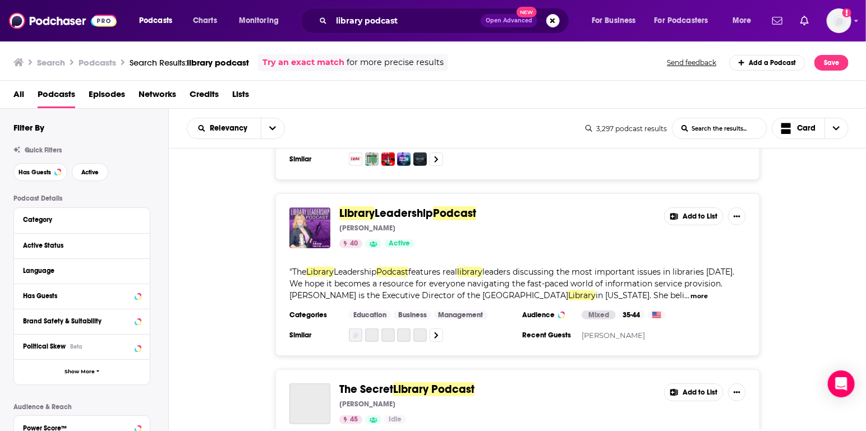
scroll to position [539, 0]
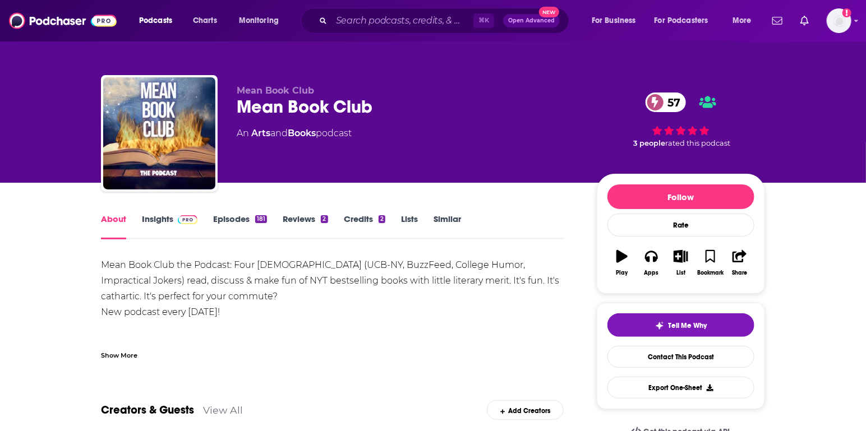
click at [164, 219] on link "Insights" at bounding box center [170, 227] width 56 height 26
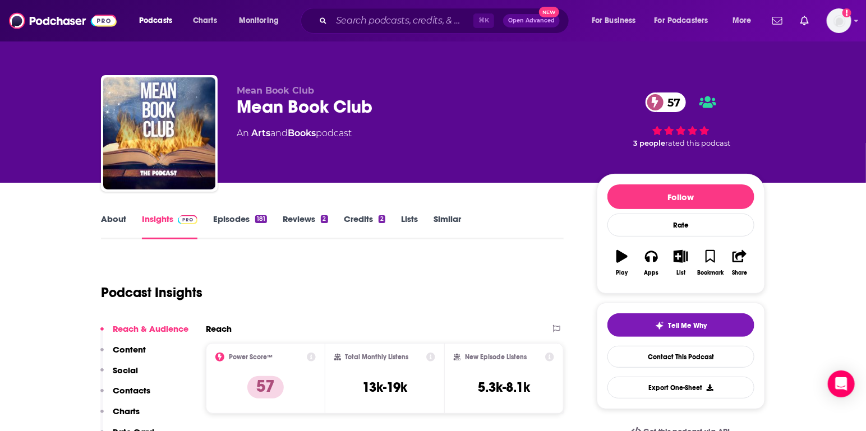
click at [114, 219] on link "About" at bounding box center [113, 227] width 25 height 26
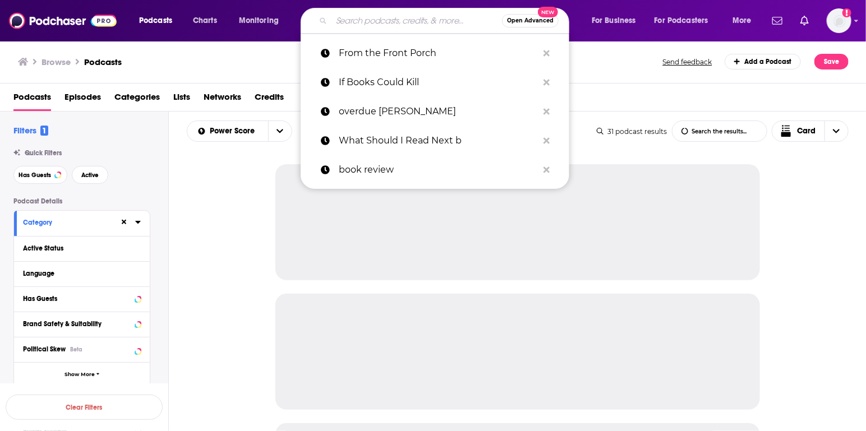
click at [388, 18] on input "Search podcasts, credits, & more..." at bounding box center [417, 21] width 171 height 18
paste input "The Drunk Guys Book Club,"
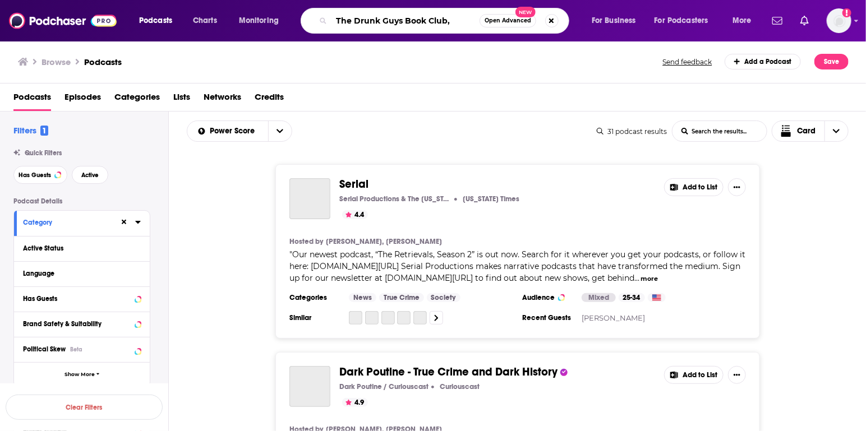
type input "The Drunk Guys Book Club"
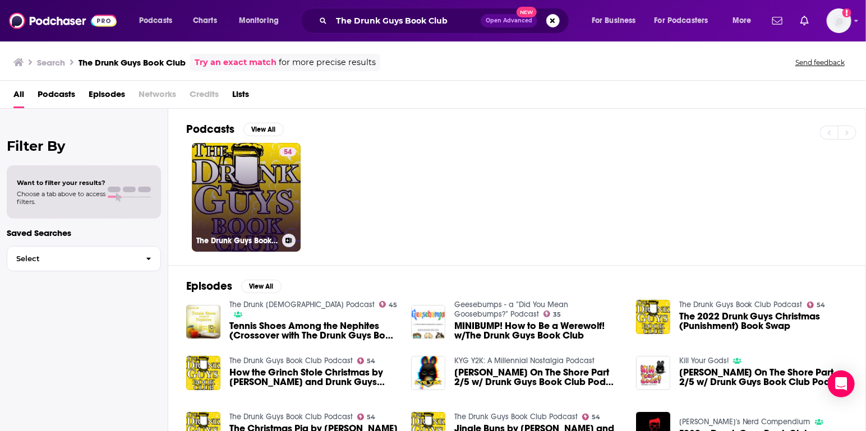
click at [251, 194] on link "54 The Drunk Guys Book Club Podcast" at bounding box center [246, 197] width 109 height 109
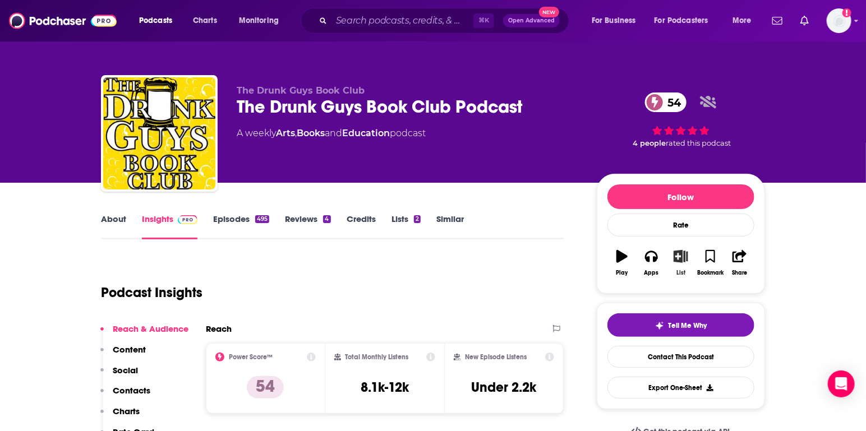
click at [686, 259] on icon "button" at bounding box center [681, 256] width 14 height 12
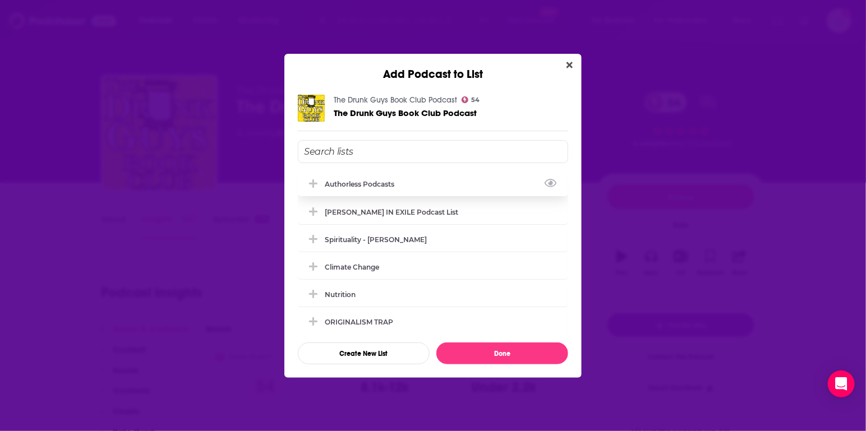
click at [365, 187] on div "Authorless podcasts" at bounding box center [363, 184] width 76 height 8
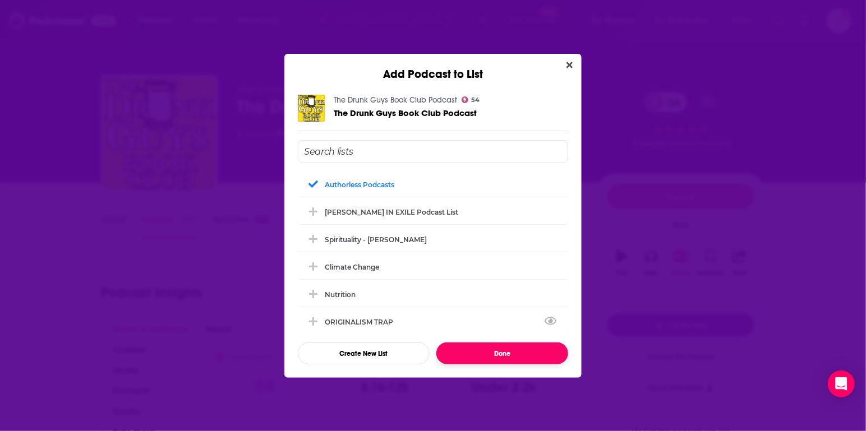
click at [505, 348] on button "Done" at bounding box center [502, 354] width 132 height 22
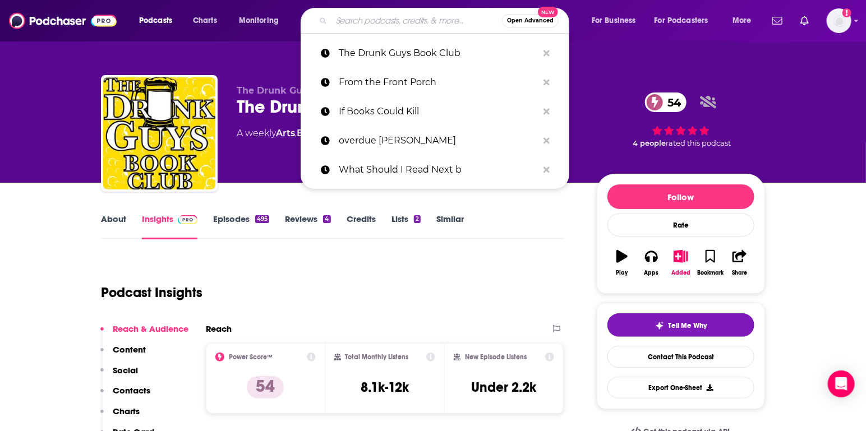
click at [390, 24] on input "Search podcasts, credits, & more..." at bounding box center [417, 21] width 171 height 18
paste input "Save Me From My Shelf,"
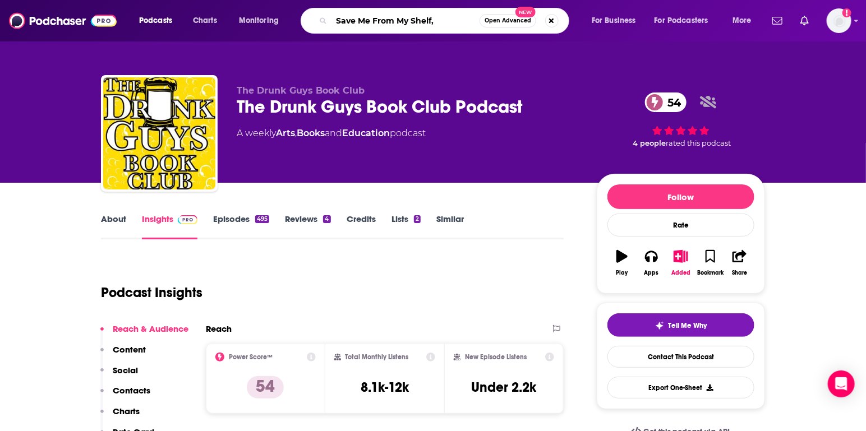
type input "Save Me From My Shelf"
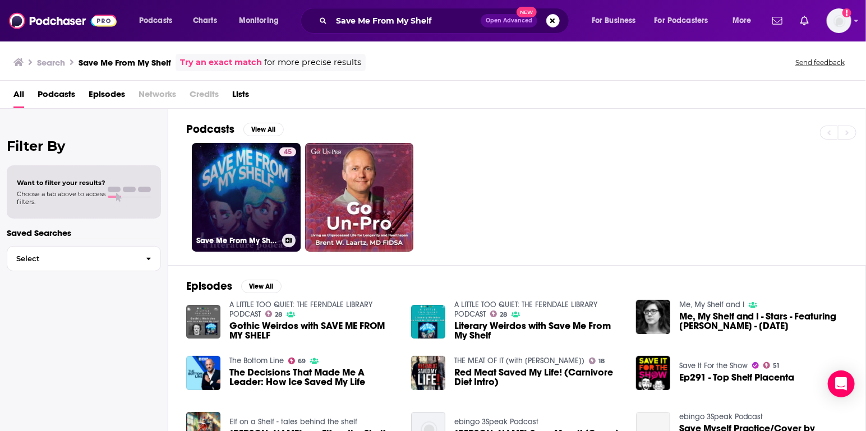
click at [237, 191] on link "45 Save Me From My Shelf" at bounding box center [246, 197] width 109 height 109
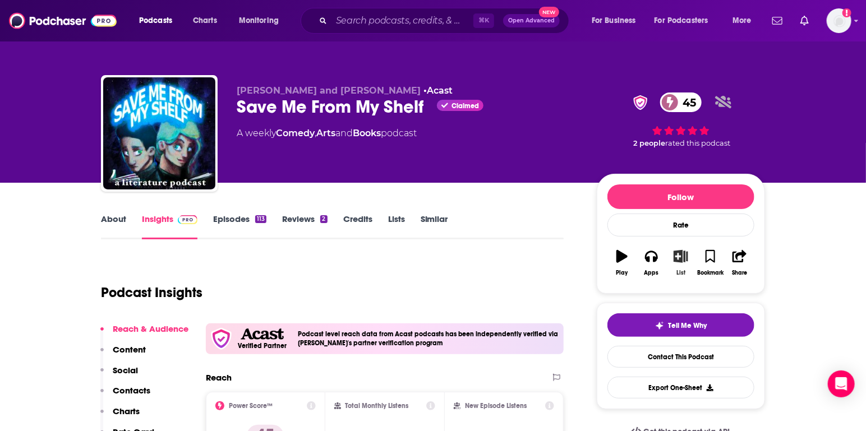
click at [691, 258] on button "List" at bounding box center [680, 263] width 29 height 40
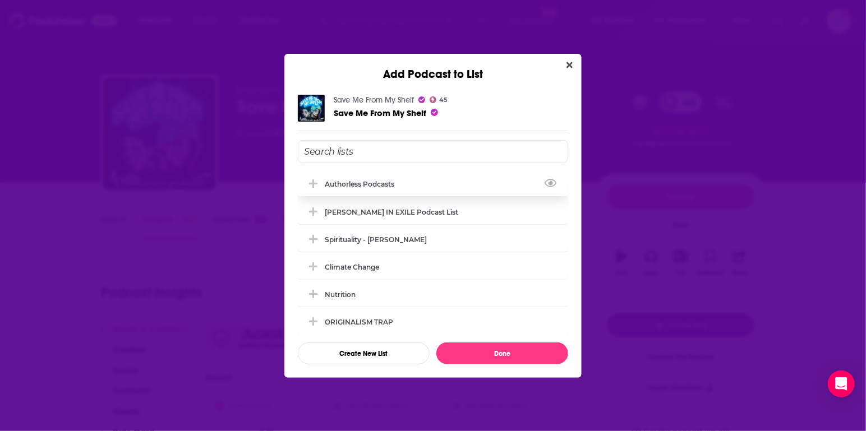
click at [339, 180] on div "Authorless podcasts" at bounding box center [363, 184] width 76 height 8
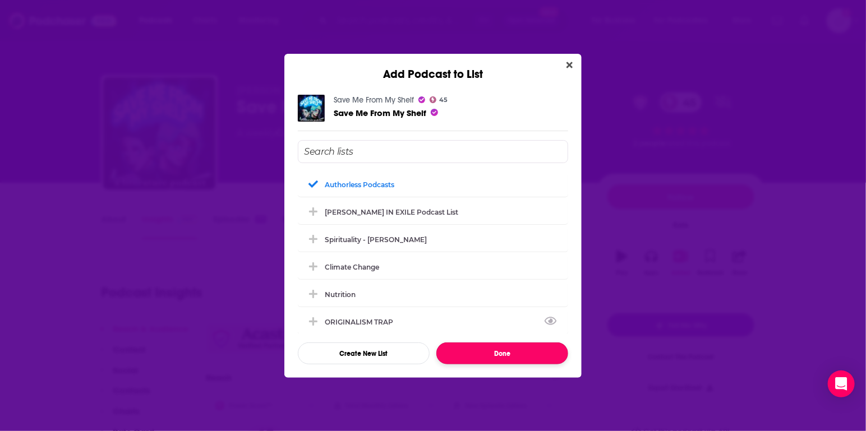
click at [465, 363] on button "Done" at bounding box center [502, 354] width 132 height 22
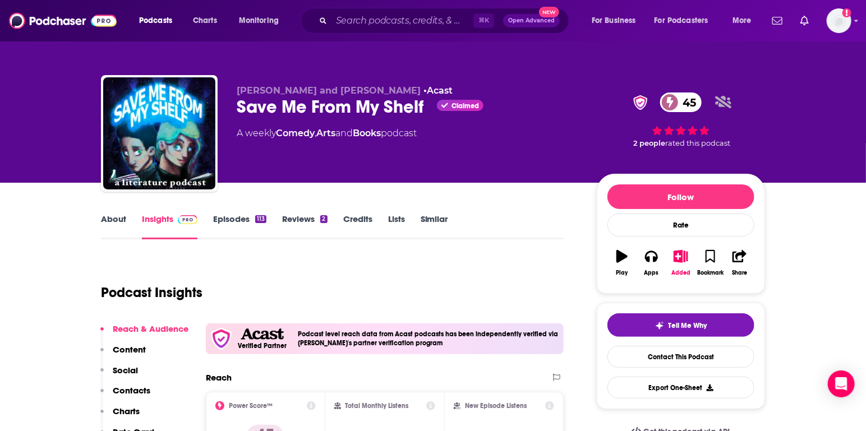
click at [435, 213] on div "About Insights Episodes 113 Reviews 2 Credits Lists Similar" at bounding box center [332, 225] width 463 height 27
click at [434, 223] on link "Similar" at bounding box center [434, 227] width 27 height 26
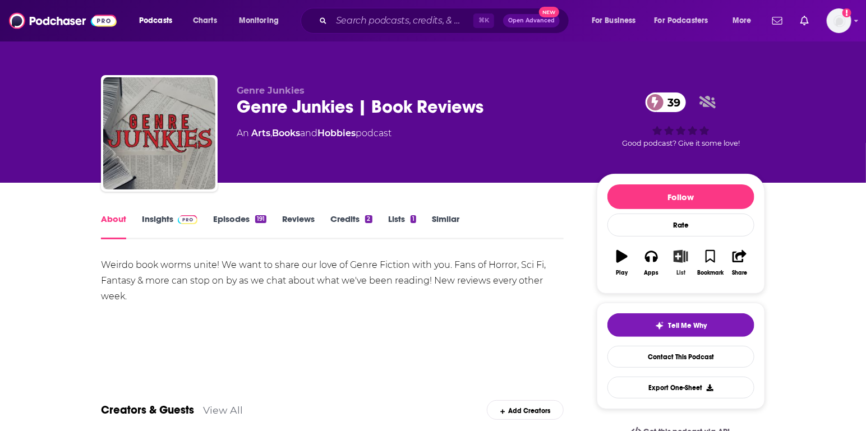
click at [677, 270] on div "List" at bounding box center [681, 273] width 9 height 7
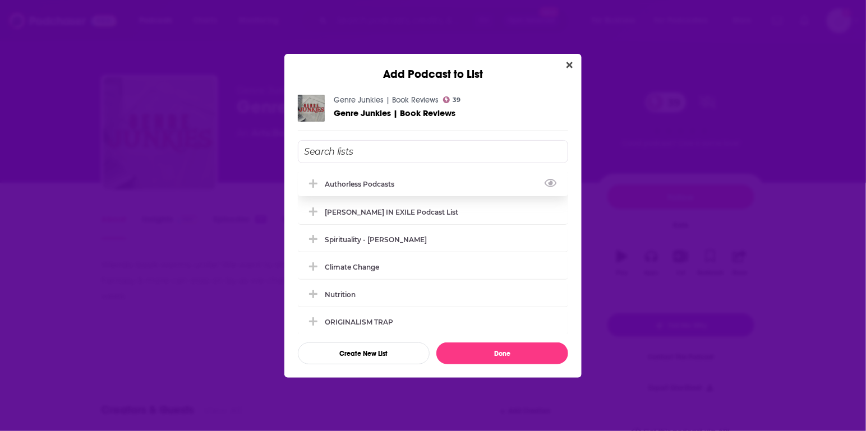
click at [371, 178] on div "Authorless podcasts" at bounding box center [433, 184] width 270 height 25
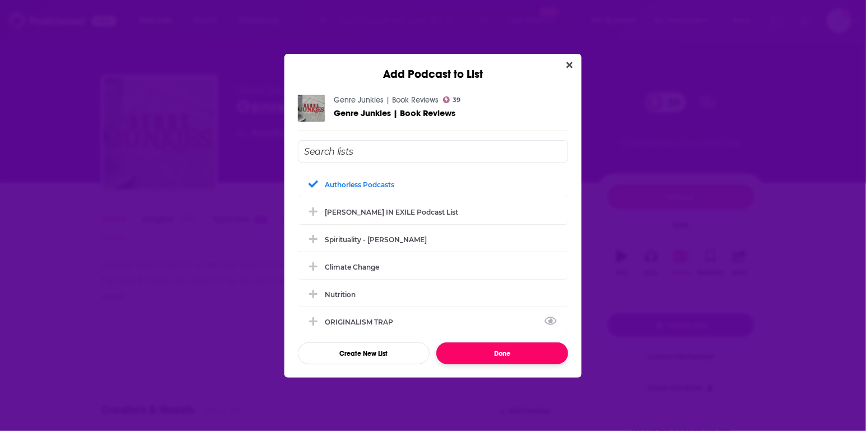
click at [495, 355] on button "Done" at bounding box center [502, 354] width 132 height 22
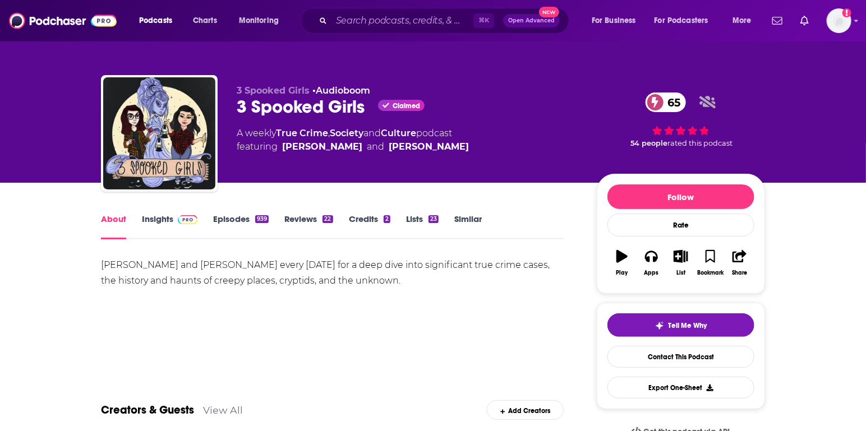
click at [352, 307] on div "Join Tara and Jessica every Thursday for a deep dive into significant true crim…" at bounding box center [332, 296] width 463 height 79
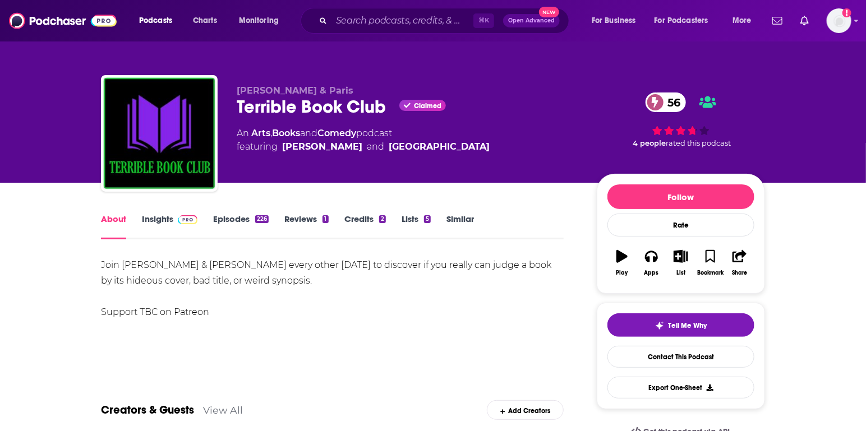
click at [333, 307] on div "Join [PERSON_NAME] & [PERSON_NAME] every other [DATE] to discover if you really…" at bounding box center [332, 288] width 463 height 63
click at [146, 225] on link "Insights" at bounding box center [170, 227] width 56 height 26
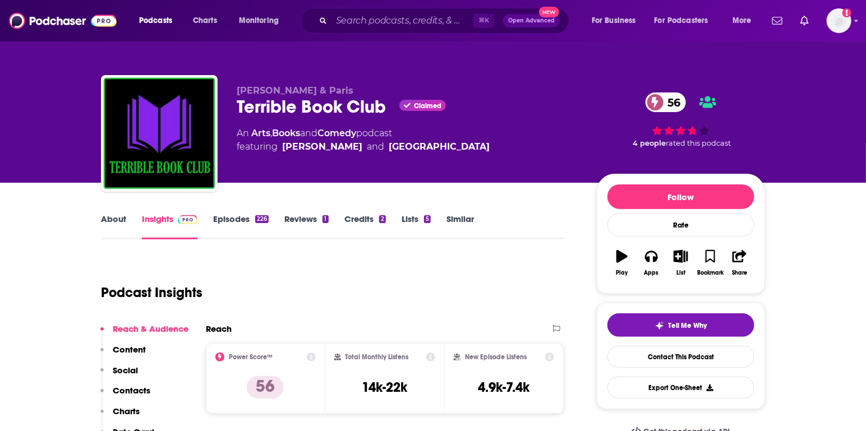
click at [118, 215] on link "About" at bounding box center [113, 227] width 25 height 26
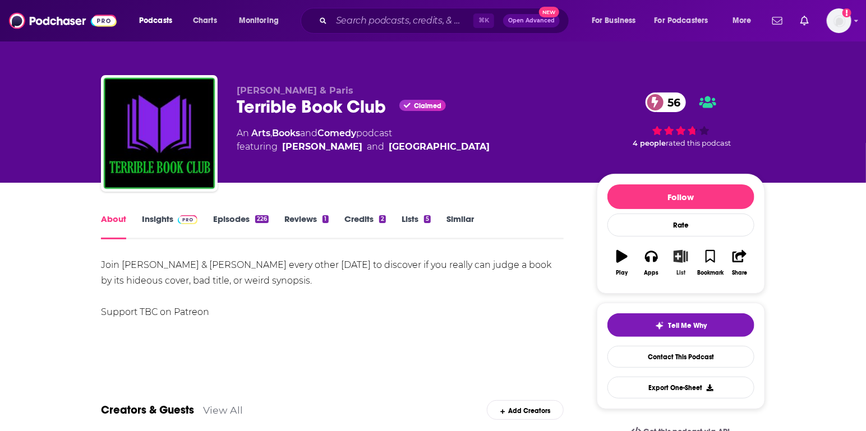
click at [684, 256] on icon "button" at bounding box center [681, 256] width 14 height 12
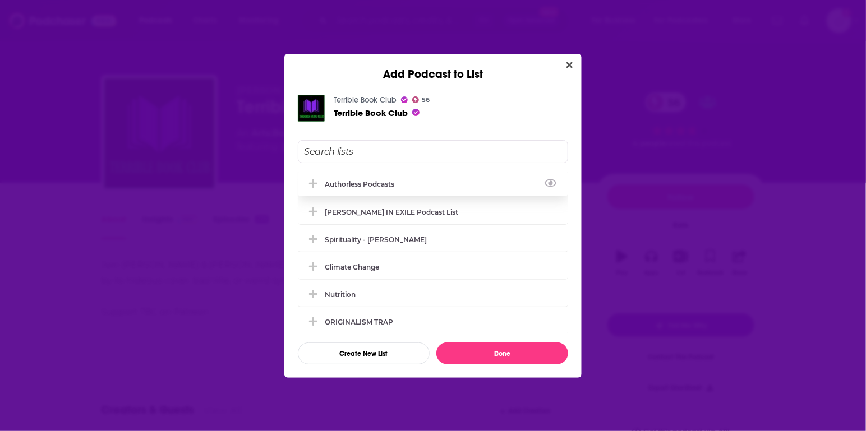
click at [370, 181] on div "Authorless podcasts" at bounding box center [363, 184] width 76 height 8
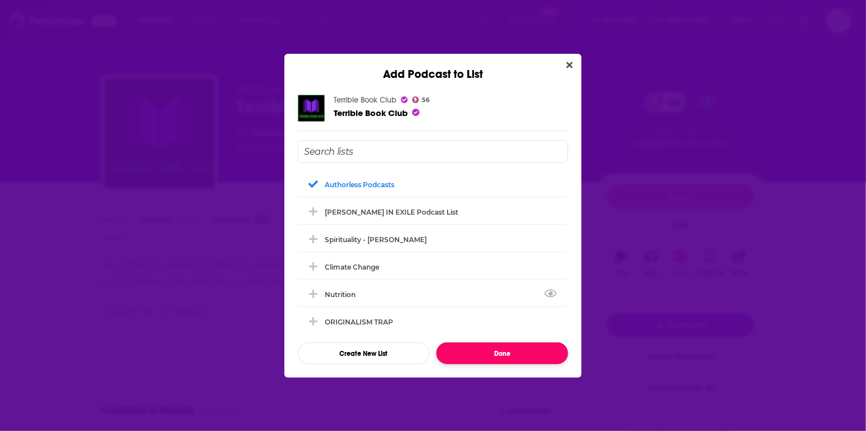
click at [503, 352] on button "Done" at bounding box center [502, 354] width 132 height 22
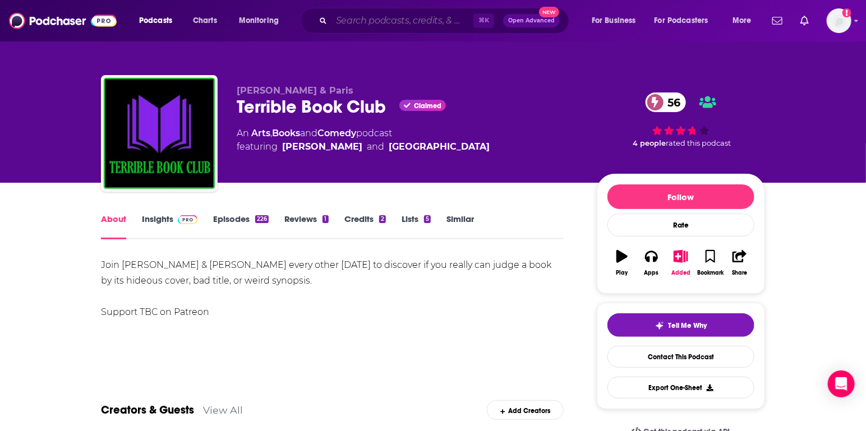
click at [403, 21] on input "Search podcasts, credits, & more..." at bounding box center [403, 21] width 142 height 18
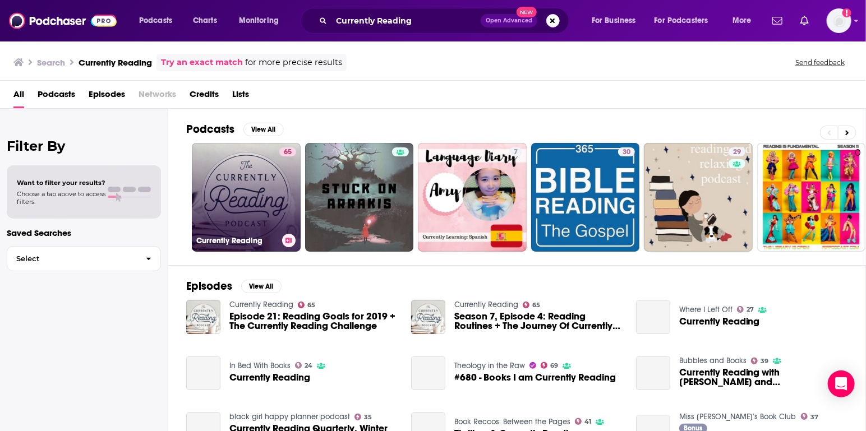
click at [259, 183] on link "65 Currently Reading" at bounding box center [246, 197] width 109 height 109
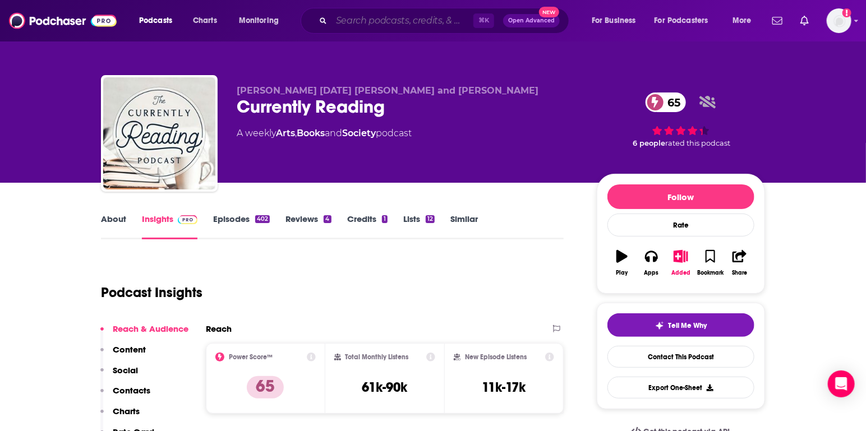
click at [414, 19] on input "Search podcasts, credits, & more..." at bounding box center [403, 21] width 142 height 18
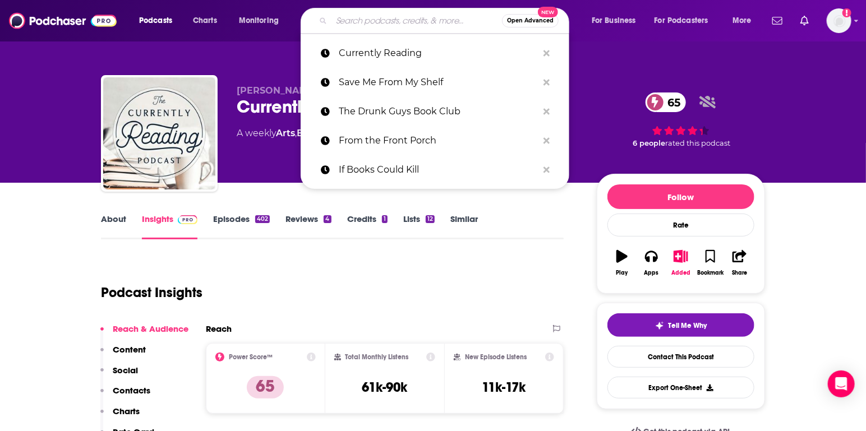
paste input "Backlisted"
type input "Backlisted"
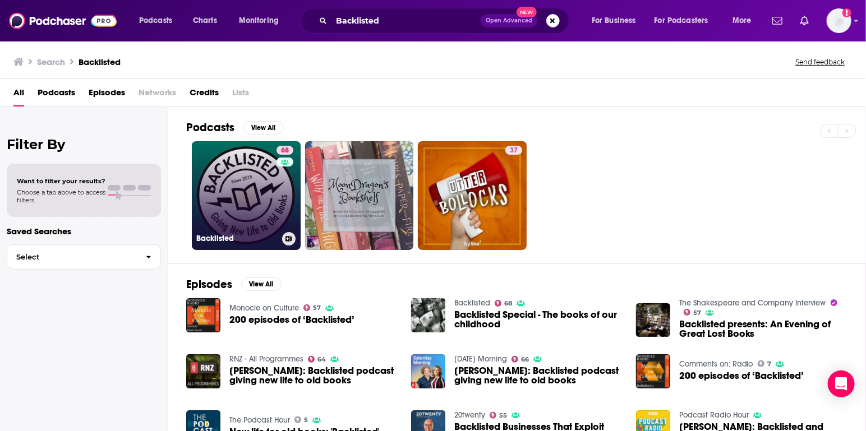
click at [223, 199] on link "68 Backlisted" at bounding box center [246, 195] width 109 height 109
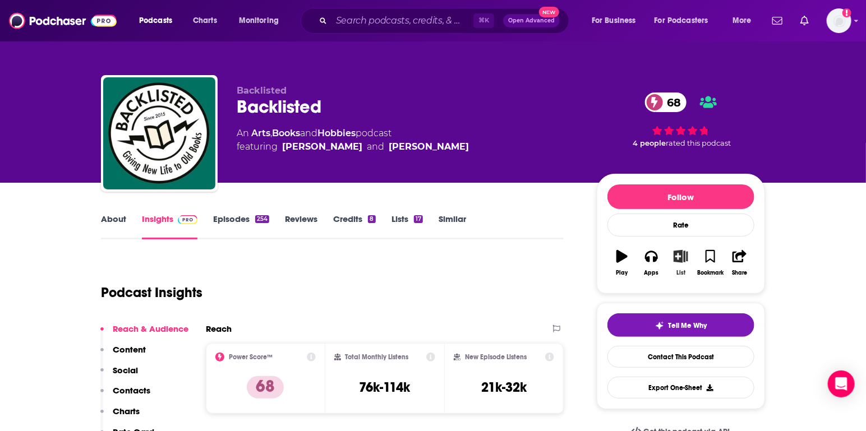
click at [679, 264] on button "List" at bounding box center [680, 263] width 29 height 40
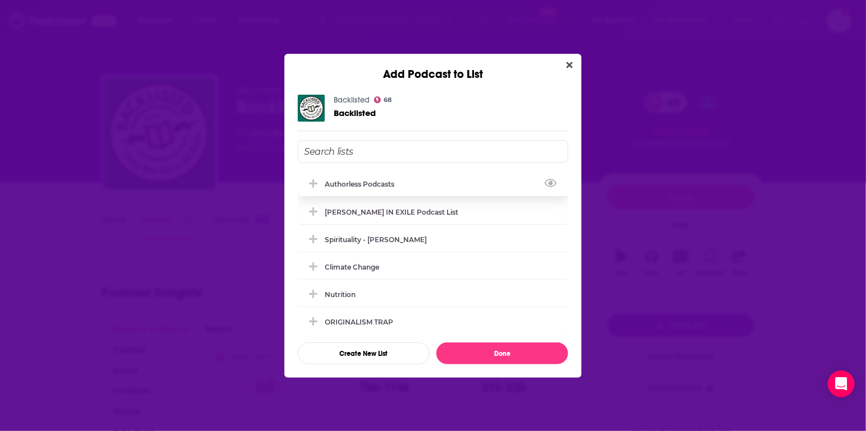
click at [339, 183] on div "Authorless podcasts" at bounding box center [363, 184] width 76 height 8
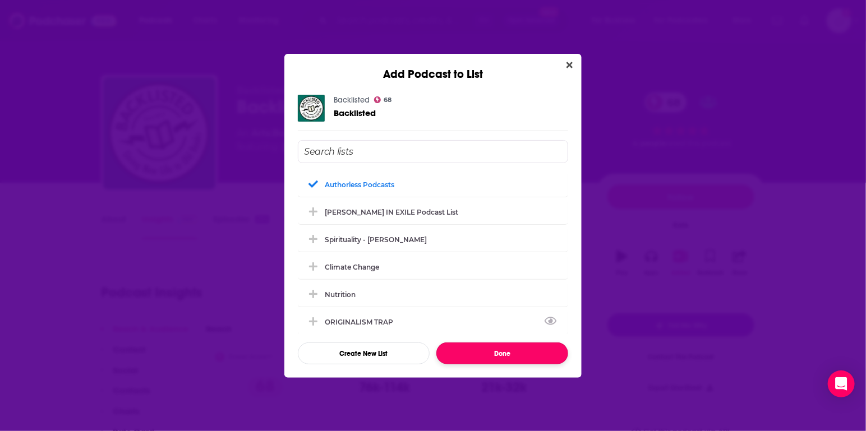
click at [518, 352] on button "Done" at bounding box center [502, 354] width 132 height 22
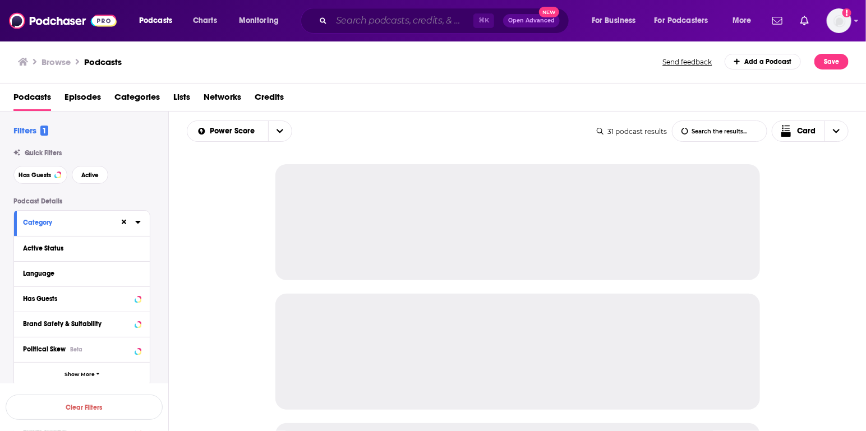
click at [346, 21] on input "Search podcasts, credits, & more..." at bounding box center [403, 21] width 142 height 18
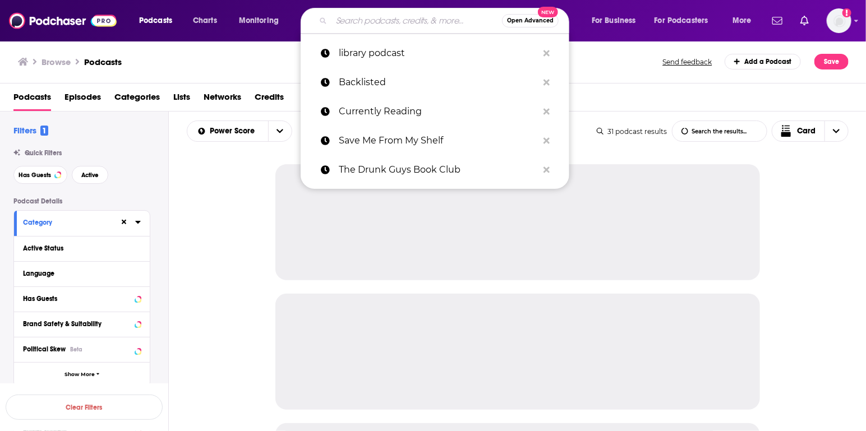
paste input "The Foxed Page!"
type input "The Foxed Page!"
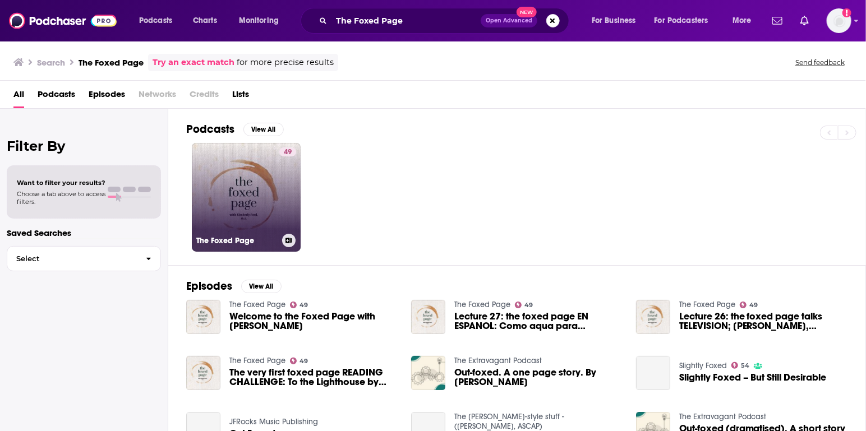
click at [261, 177] on link "49 The Foxed Page" at bounding box center [246, 197] width 109 height 109
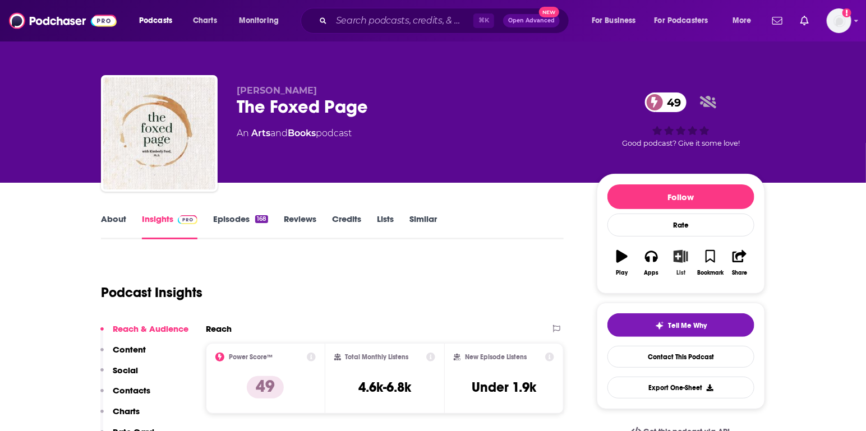
click at [682, 264] on button "List" at bounding box center [680, 263] width 29 height 40
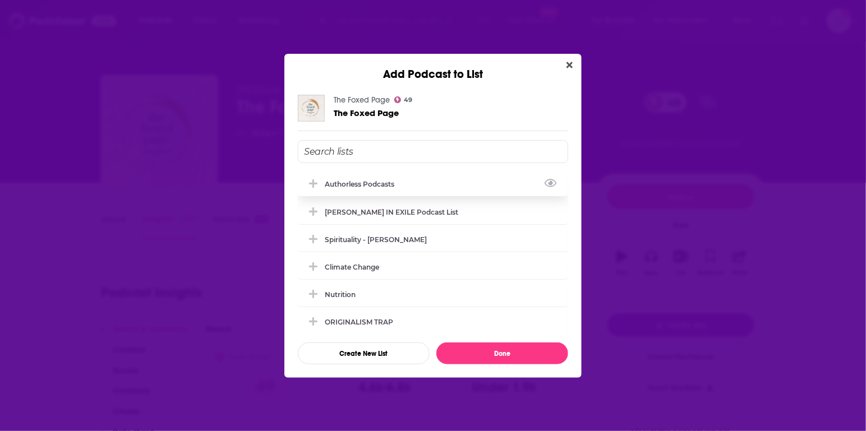
click at [377, 181] on div "Authorless podcasts" at bounding box center [363, 184] width 76 height 8
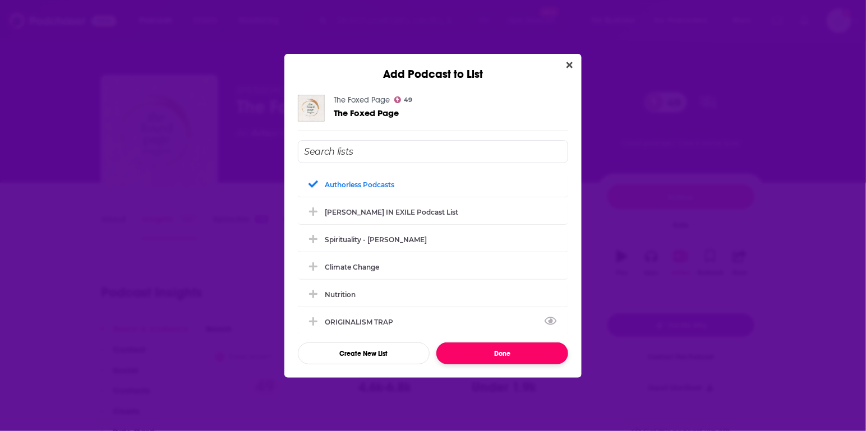
click at [480, 359] on button "Done" at bounding box center [502, 354] width 132 height 22
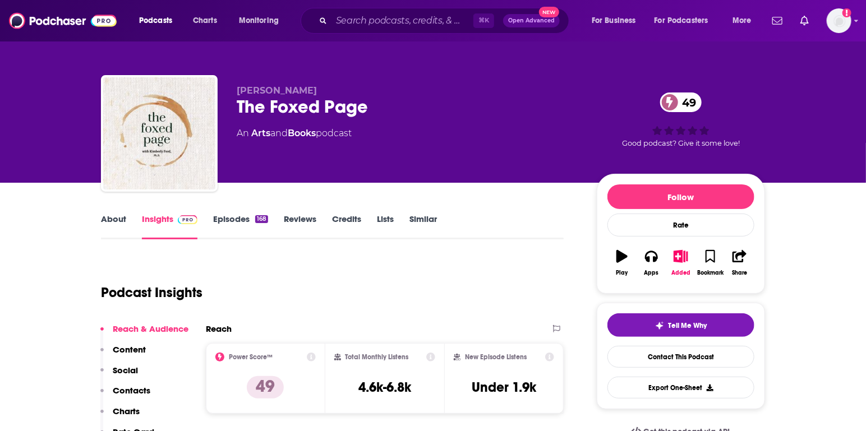
click at [430, 219] on link "Similar" at bounding box center [423, 227] width 27 height 26
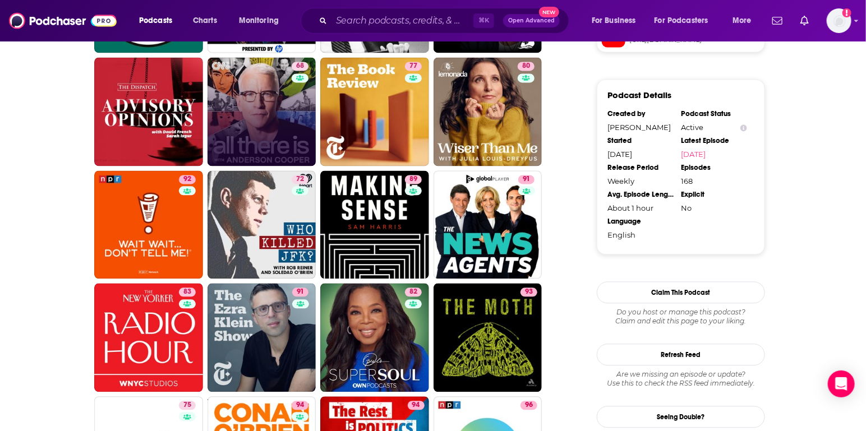
scroll to position [1044, 0]
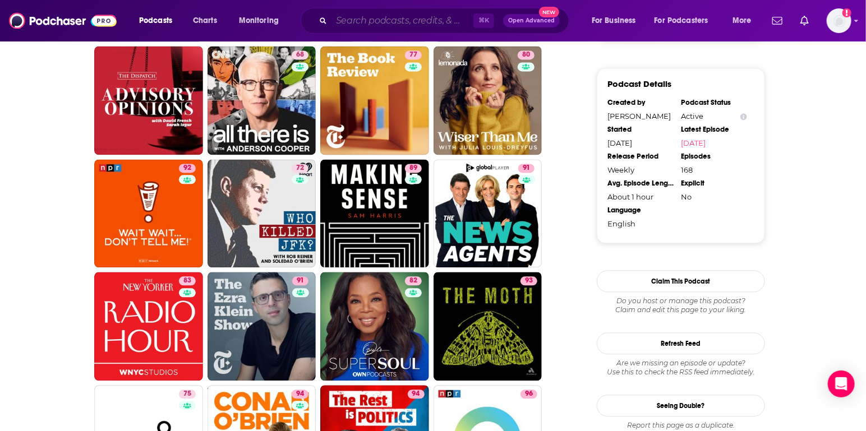
click at [412, 18] on input "Search podcasts, credits, & more..." at bounding box center [403, 21] width 142 height 18
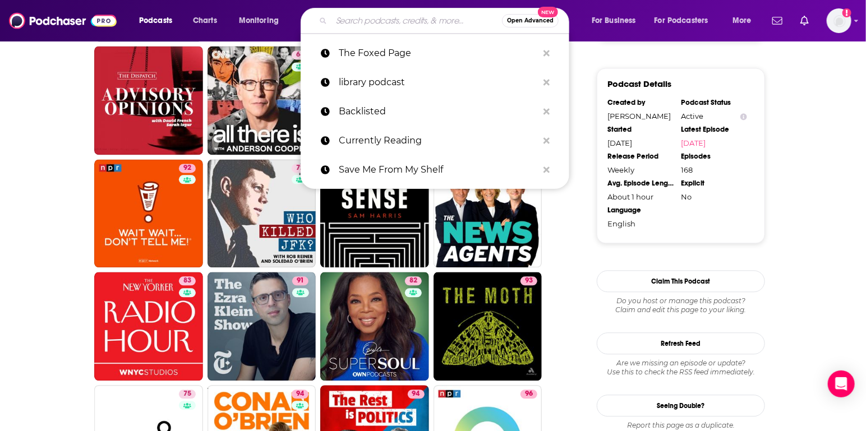
paste input "Reading Glasses"
type input "Reading Glasses"
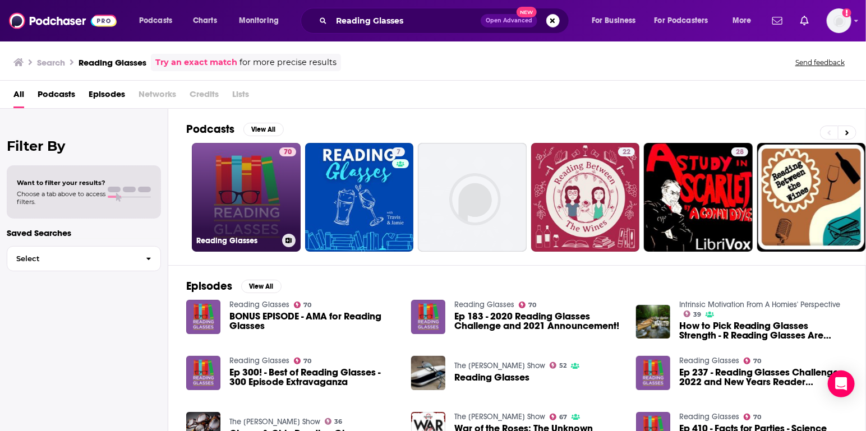
click at [243, 209] on link "70 Reading Glasses" at bounding box center [246, 197] width 109 height 109
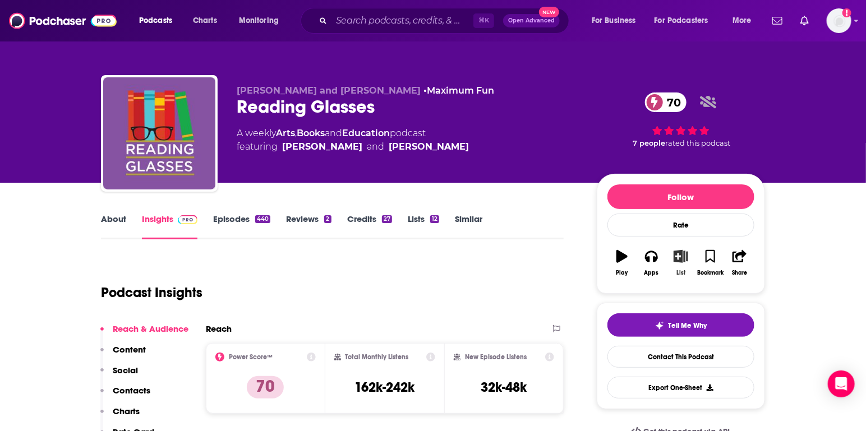
click at [681, 263] on button "List" at bounding box center [680, 263] width 29 height 40
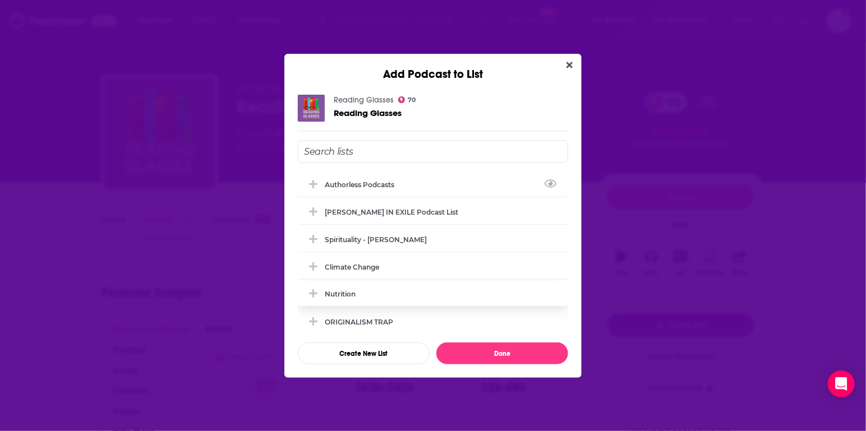
click at [353, 181] on div "Authorless podcasts" at bounding box center [363, 185] width 76 height 8
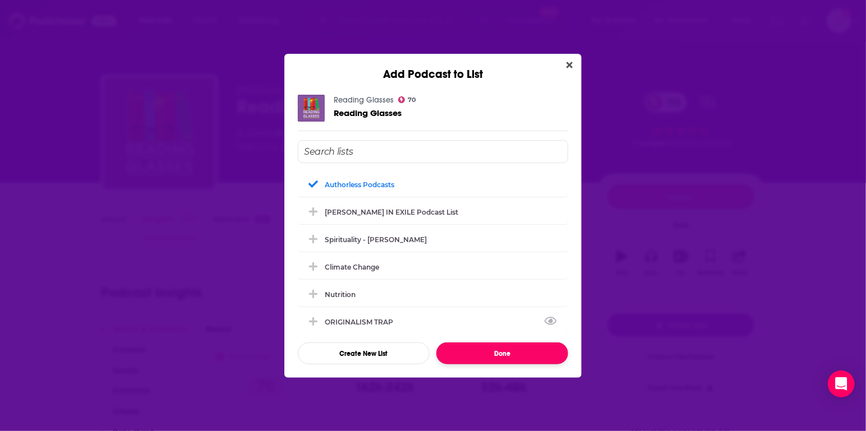
click at [519, 352] on button "Done" at bounding box center [502, 354] width 132 height 22
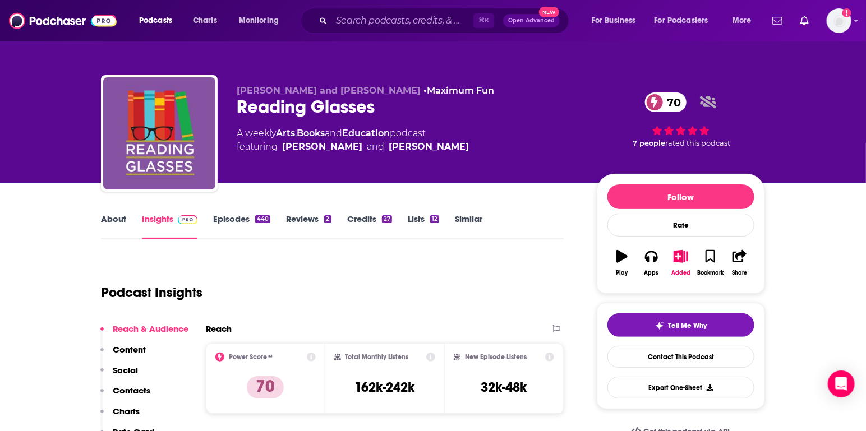
click at [471, 219] on link "Similar" at bounding box center [468, 227] width 27 height 26
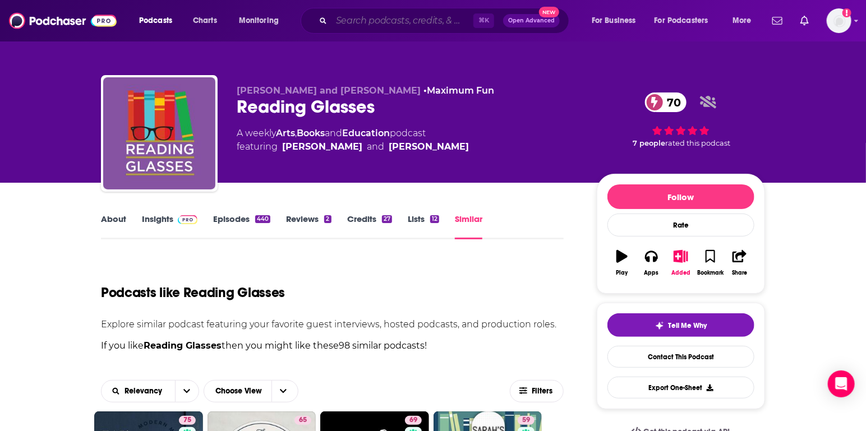
click at [387, 19] on input "Search podcasts, credits, & more..." at bounding box center [403, 21] width 142 height 18
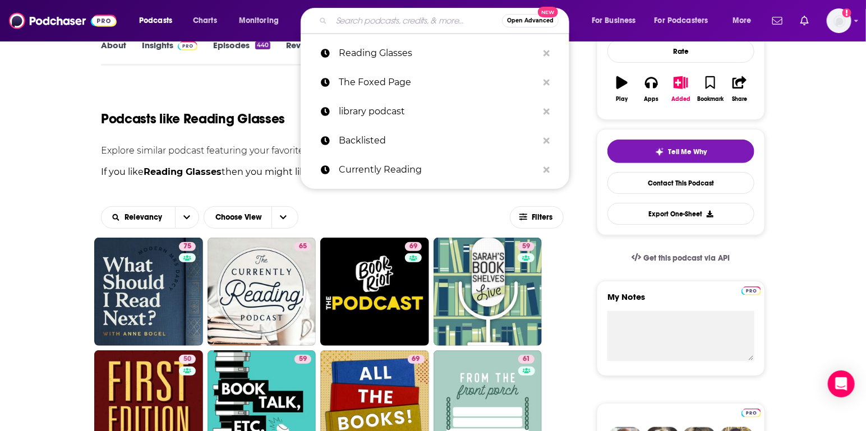
scroll to position [176, 0]
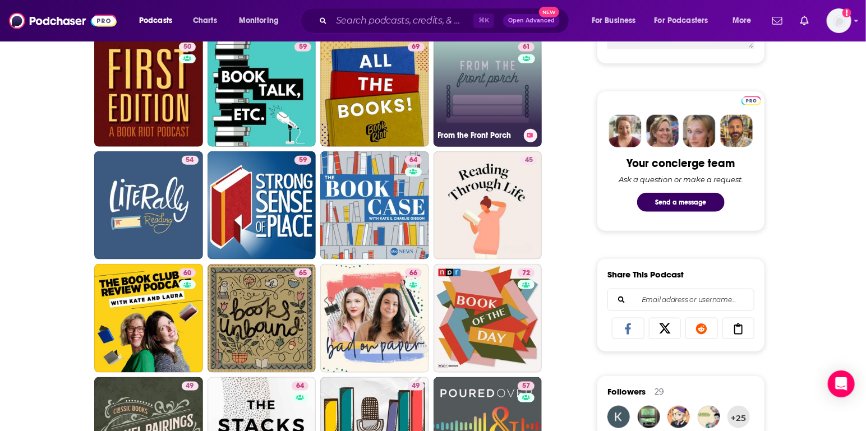
scroll to position [487, 0]
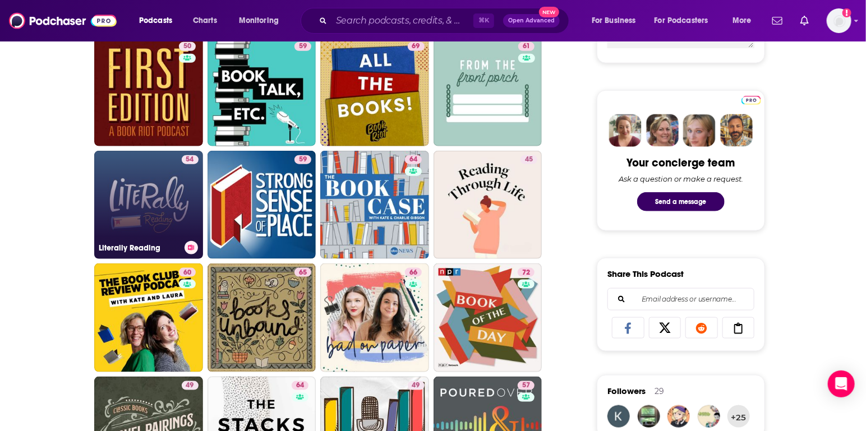
drag, startPoint x: 127, startPoint y: 180, endPoint x: 158, endPoint y: 176, distance: 30.5
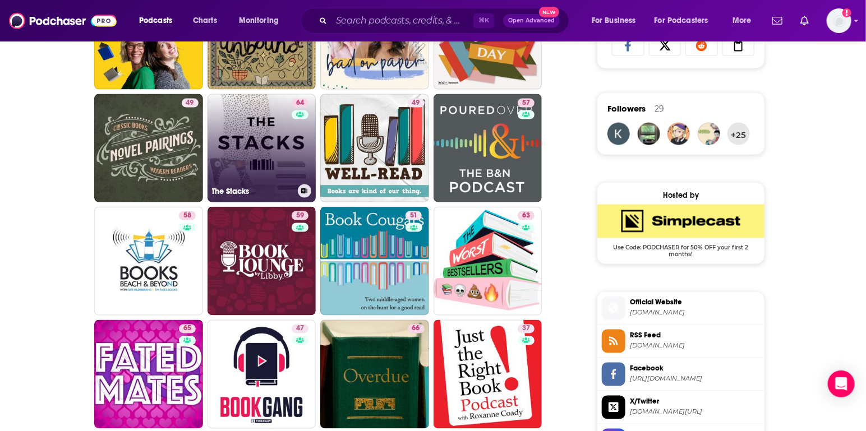
scroll to position [778, 0]
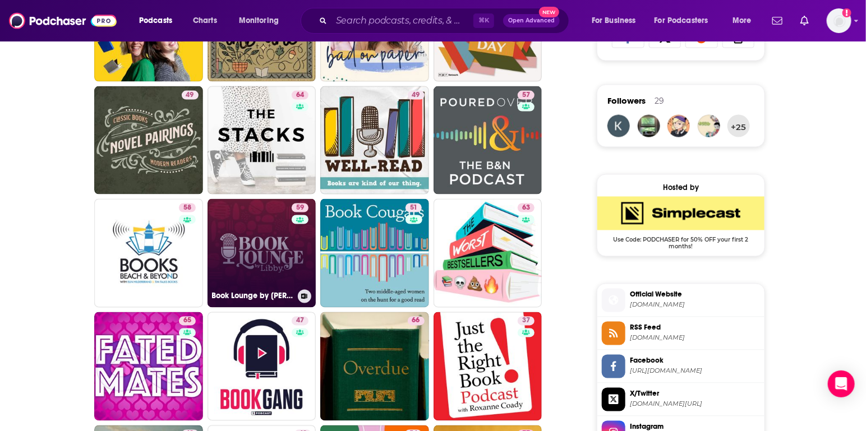
drag, startPoint x: 251, startPoint y: 268, endPoint x: 269, endPoint y: 249, distance: 25.8
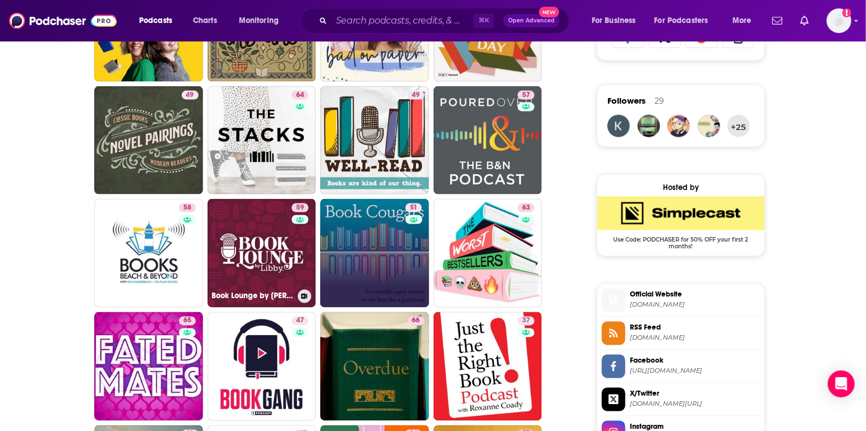
drag, startPoint x: 269, startPoint y: 249, endPoint x: 371, endPoint y: 234, distance: 103.2
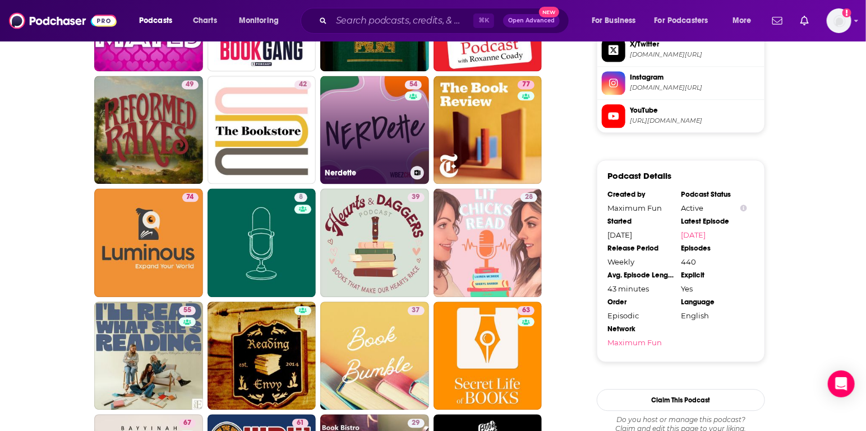
scroll to position [1126, 0]
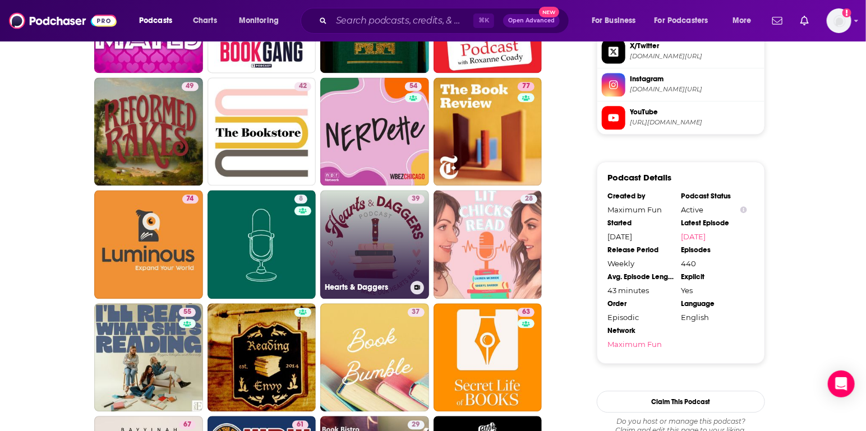
drag, startPoint x: 380, startPoint y: 224, endPoint x: 375, endPoint y: 227, distance: 5.8
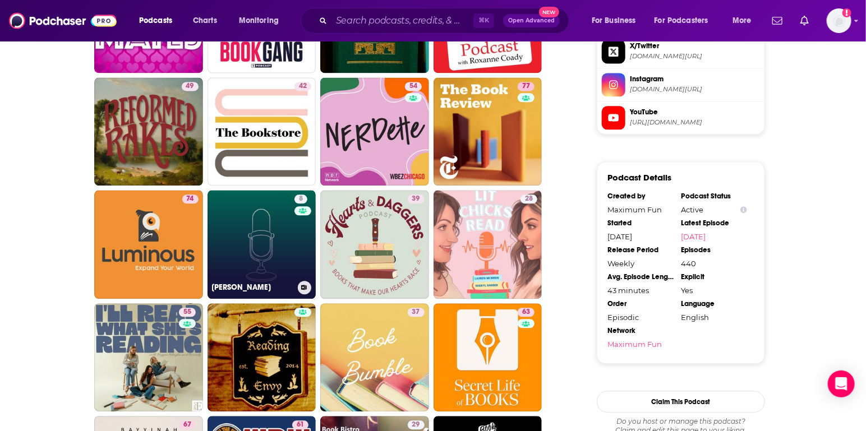
scroll to position [1216, 0]
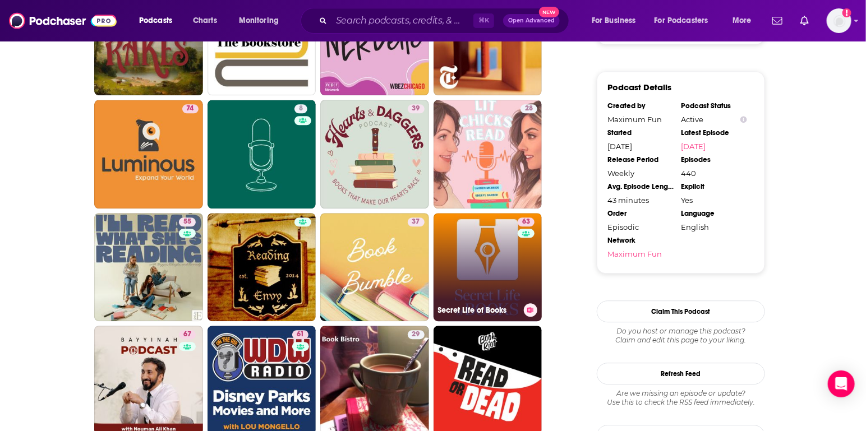
drag, startPoint x: 399, startPoint y: 204, endPoint x: 469, endPoint y: 242, distance: 79.1
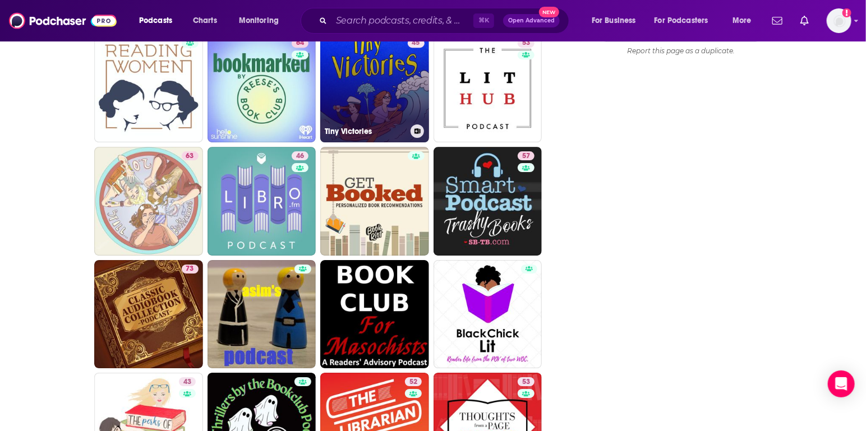
scroll to position [1622, 0]
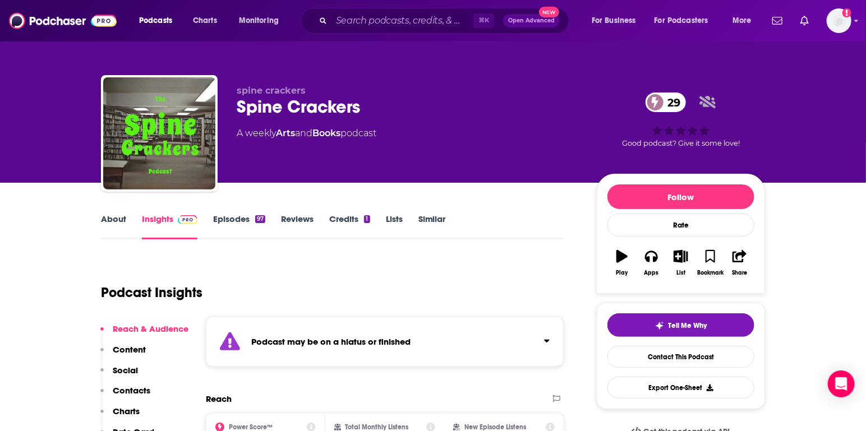
click at [433, 230] on link "Similar" at bounding box center [432, 227] width 27 height 26
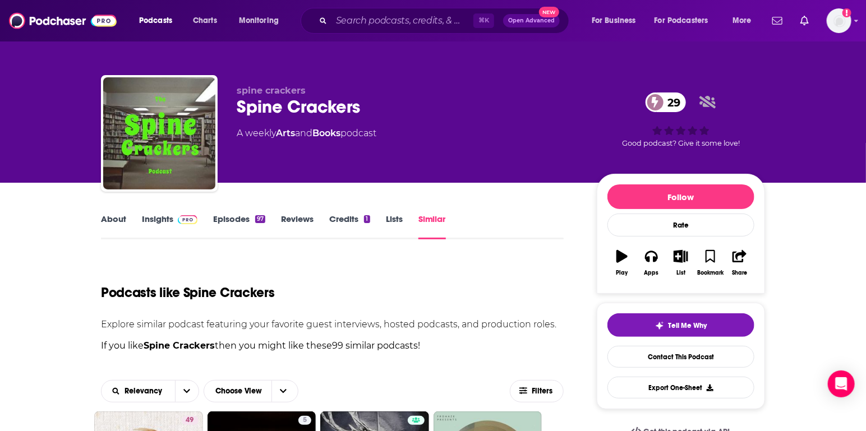
click at [122, 218] on link "About" at bounding box center [113, 227] width 25 height 26
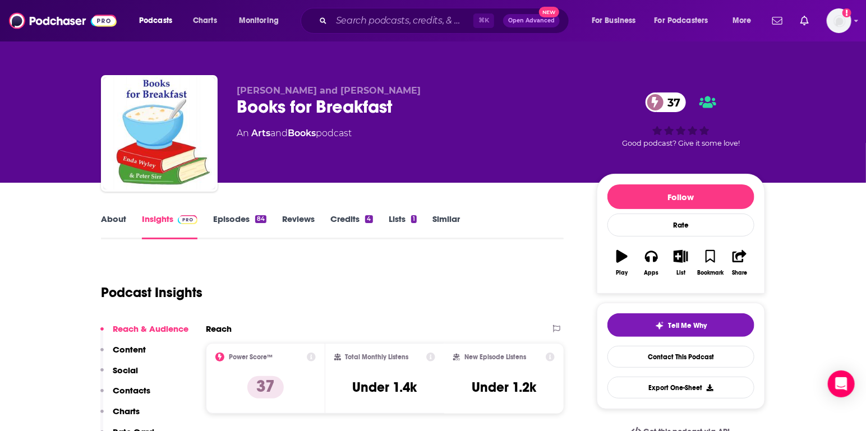
click at [114, 222] on link "About" at bounding box center [113, 227] width 25 height 26
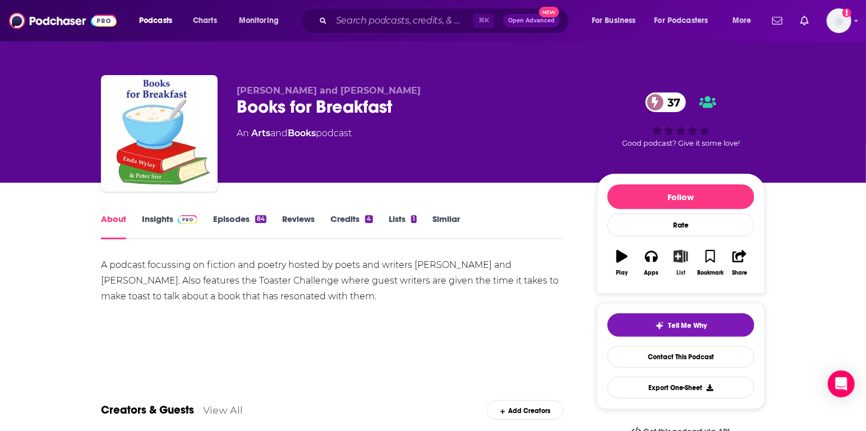
click at [682, 255] on icon "button" at bounding box center [681, 256] width 14 height 12
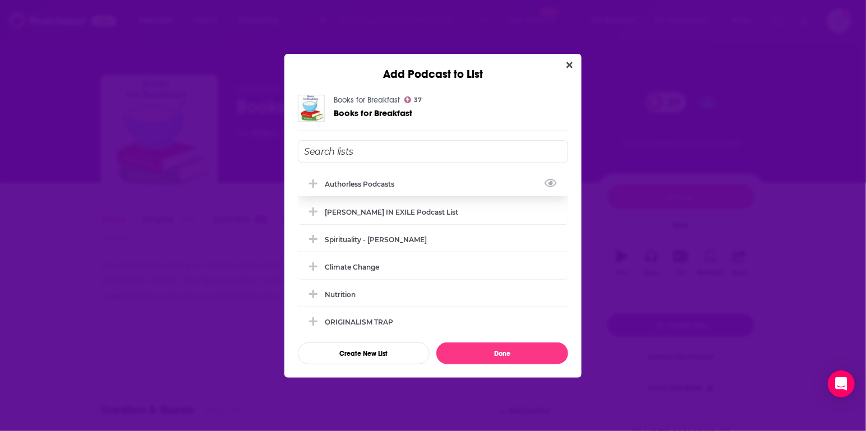
click at [344, 180] on div "Authorless podcasts" at bounding box center [363, 184] width 76 height 8
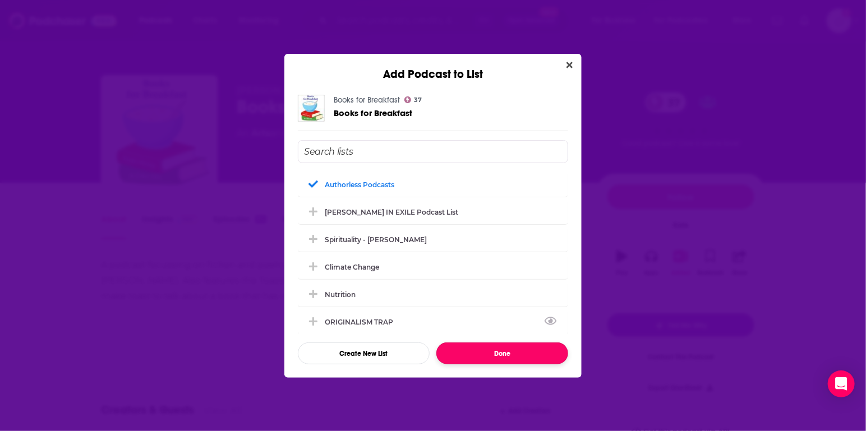
click at [513, 351] on button "Done" at bounding box center [502, 354] width 132 height 22
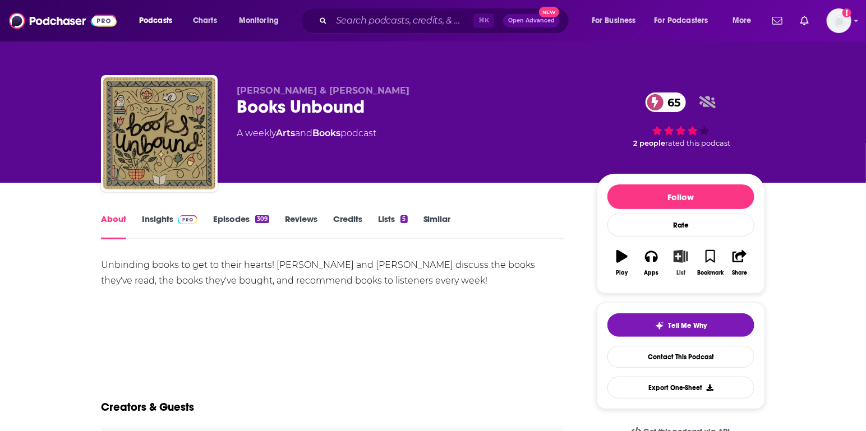
click at [682, 260] on icon "button" at bounding box center [681, 256] width 14 height 12
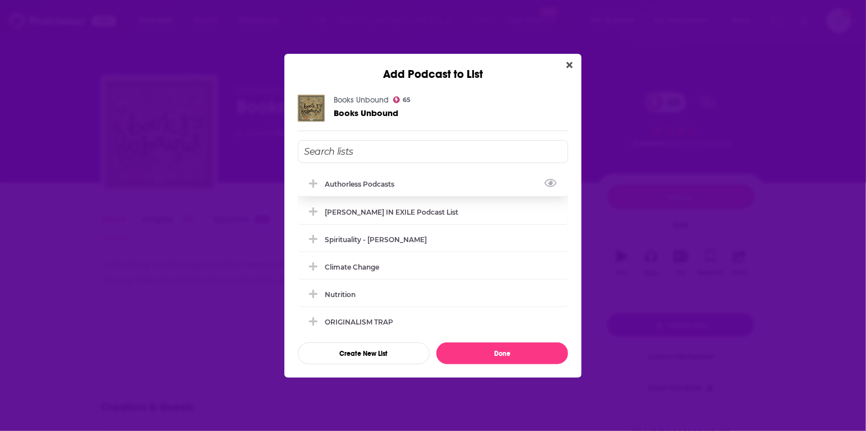
click at [365, 180] on div "Authorless podcasts" at bounding box center [363, 184] width 76 height 8
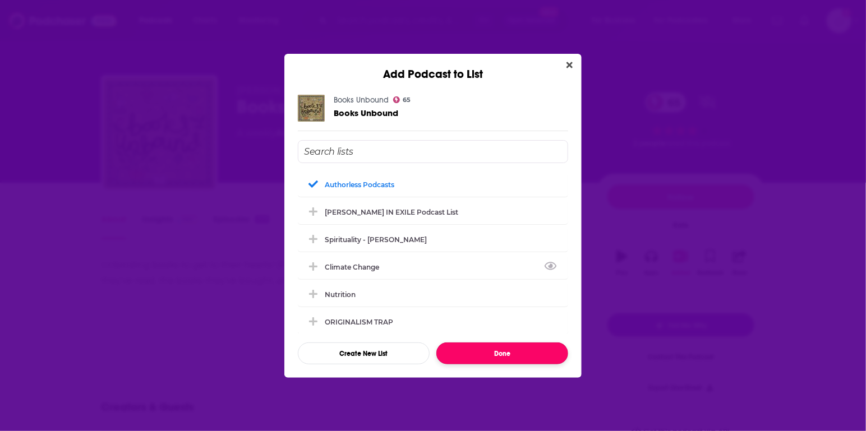
click at [514, 354] on button "Done" at bounding box center [502, 354] width 132 height 22
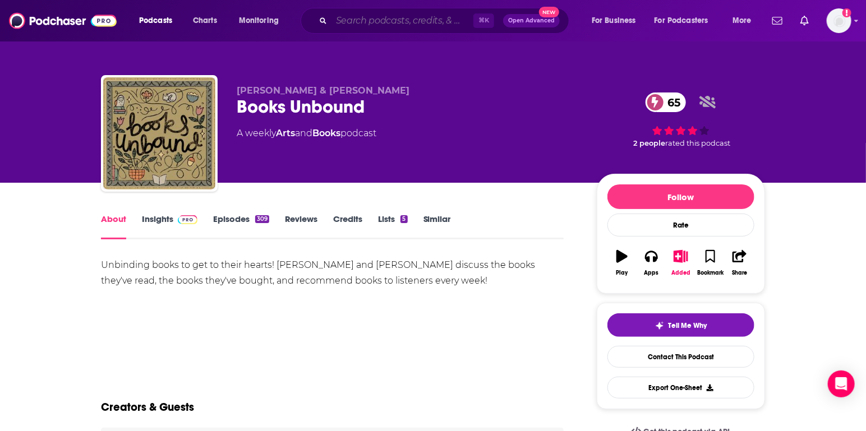
click at [360, 22] on input "Search podcasts, credits, & more..." at bounding box center [403, 21] width 142 height 18
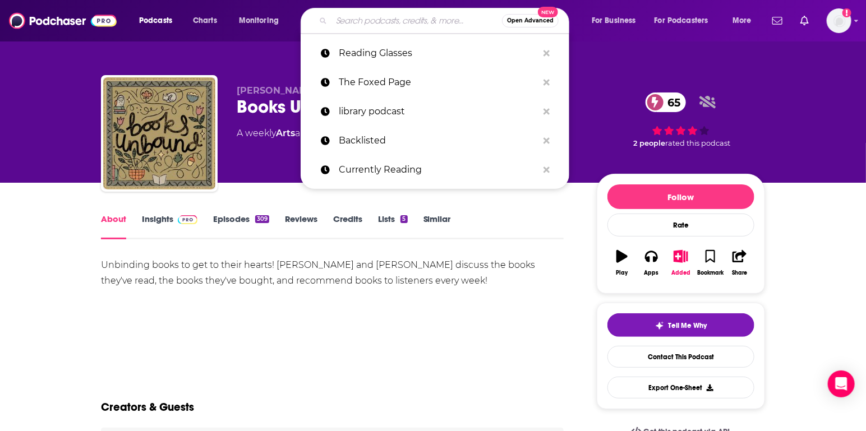
paste input "Book Reviews Kill"
type input "Book Reviews Kill"
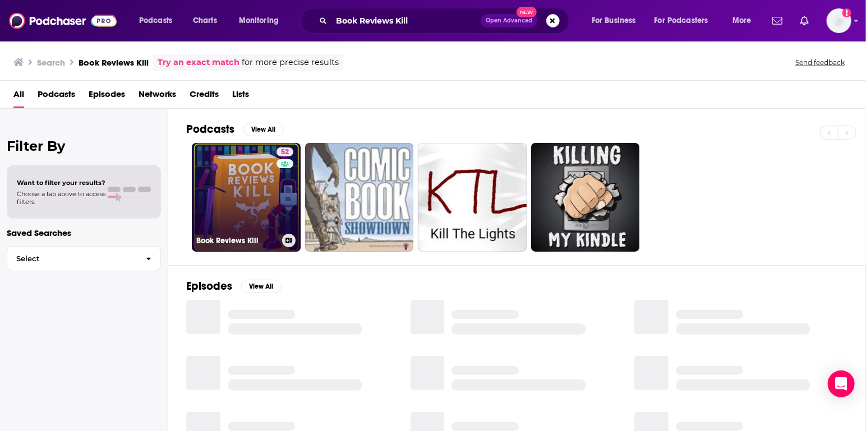
click at [257, 196] on link "52 Book Reviews Kill" at bounding box center [246, 197] width 109 height 109
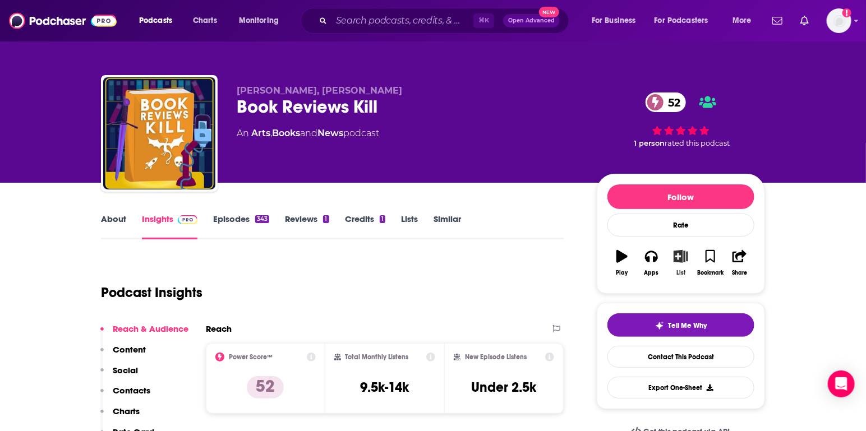
click at [677, 259] on icon "button" at bounding box center [681, 256] width 14 height 12
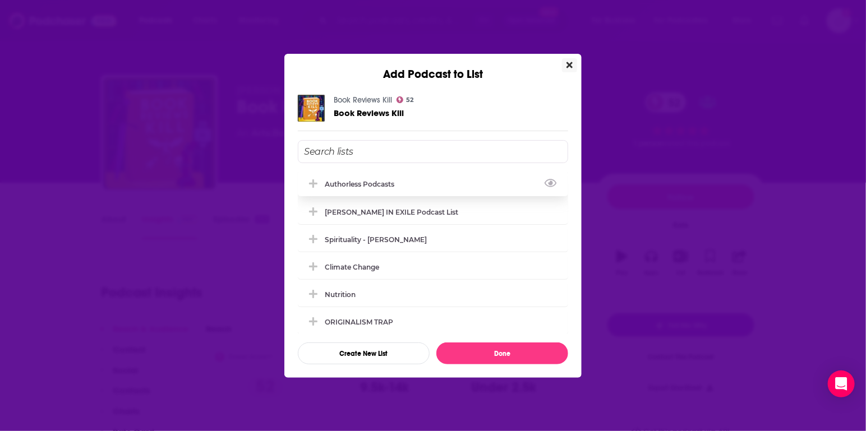
click at [403, 187] on div "Authorless podcasts" at bounding box center [433, 184] width 270 height 25
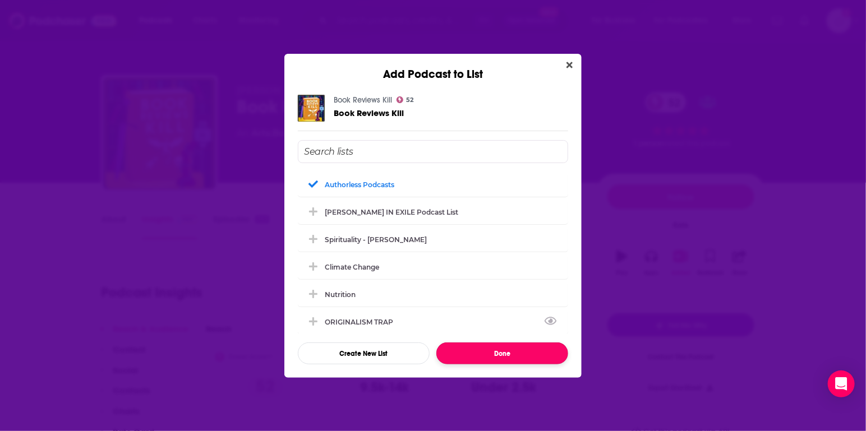
click at [521, 351] on button "Done" at bounding box center [502, 354] width 132 height 22
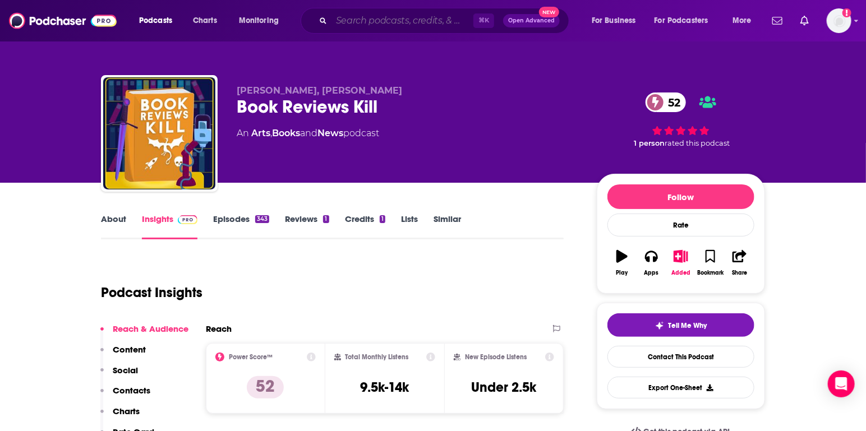
click at [351, 27] on input "Search podcasts, credits, & more..." at bounding box center [403, 21] width 142 height 18
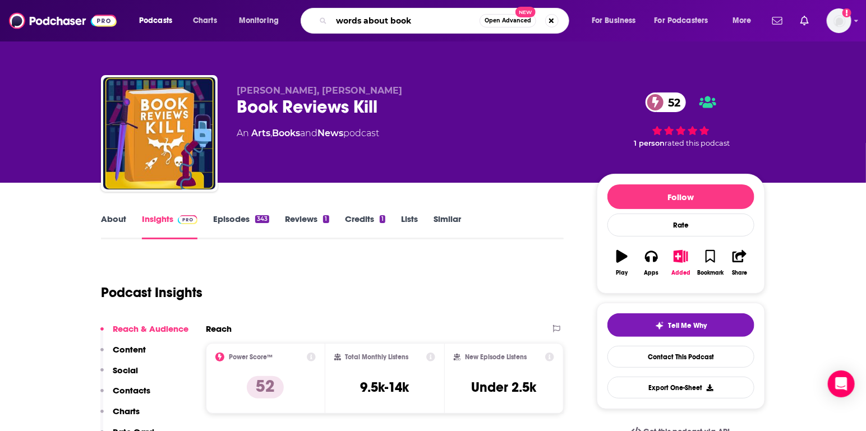
type input "words about books"
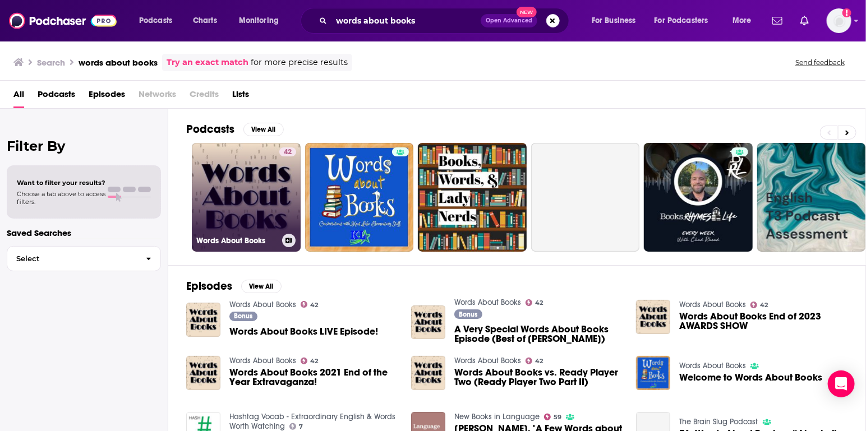
click at [224, 200] on link "42 Words About Books" at bounding box center [246, 197] width 109 height 109
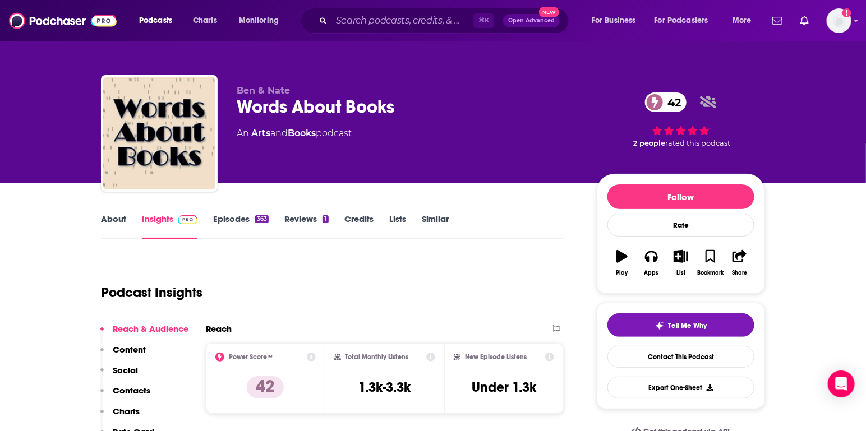
click at [103, 221] on link "About" at bounding box center [113, 227] width 25 height 26
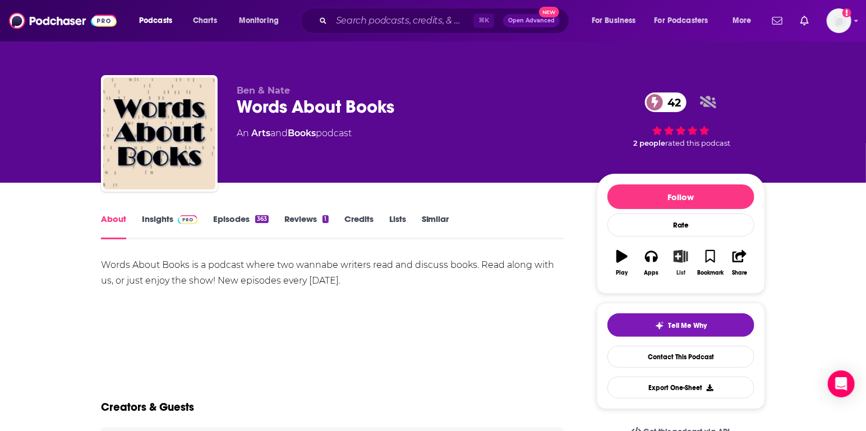
click at [682, 255] on icon "button" at bounding box center [681, 256] width 14 height 12
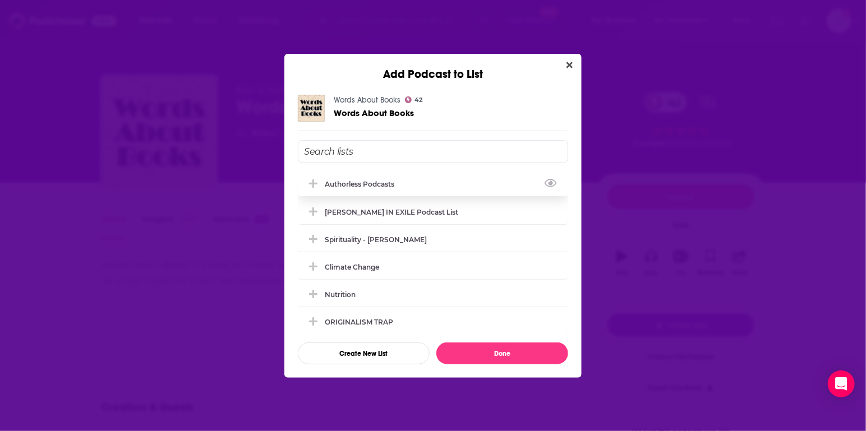
click at [348, 183] on div "Authorless podcasts" at bounding box center [363, 184] width 76 height 8
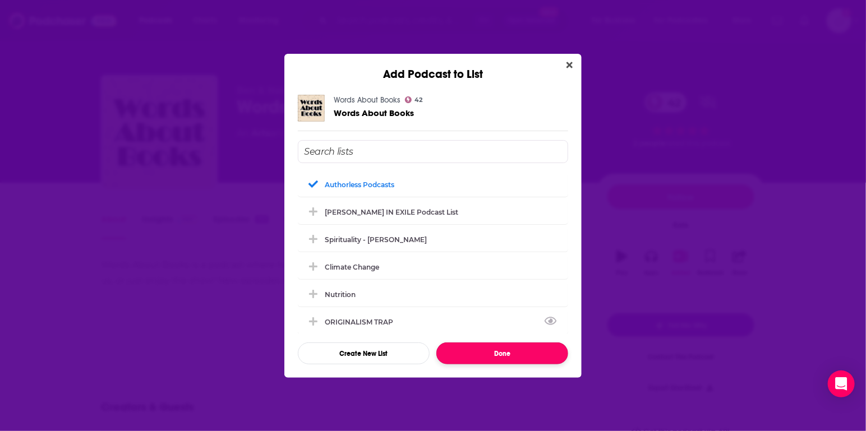
click at [467, 351] on button "Done" at bounding box center [502, 354] width 132 height 22
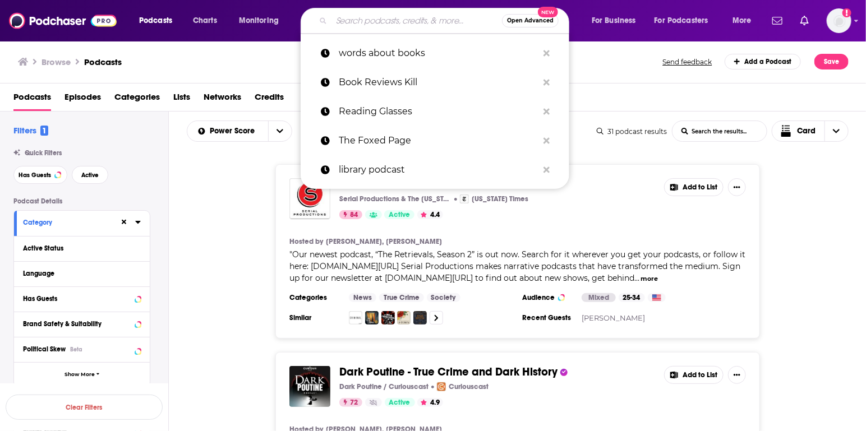
click at [426, 20] on input "Search podcasts, credits, & more..." at bounding box center [417, 21] width 171 height 18
paste input "DRAGONS DADDIES DEEP SPACE!"
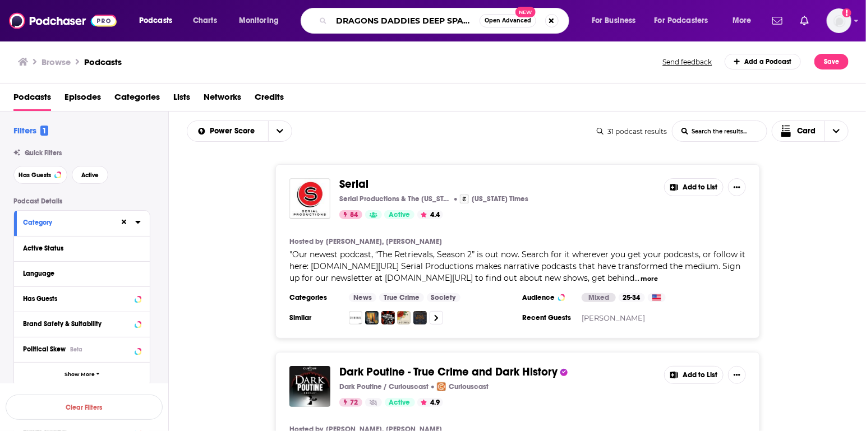
type input "DRAGONS DADDIES DEEP SPACE"
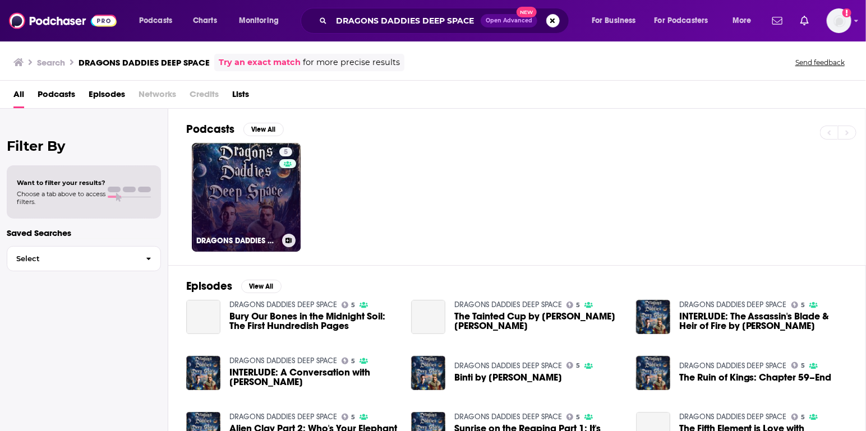
click at [240, 191] on link "5 DRAGONS DADDIES DEEP SPACE" at bounding box center [246, 197] width 109 height 109
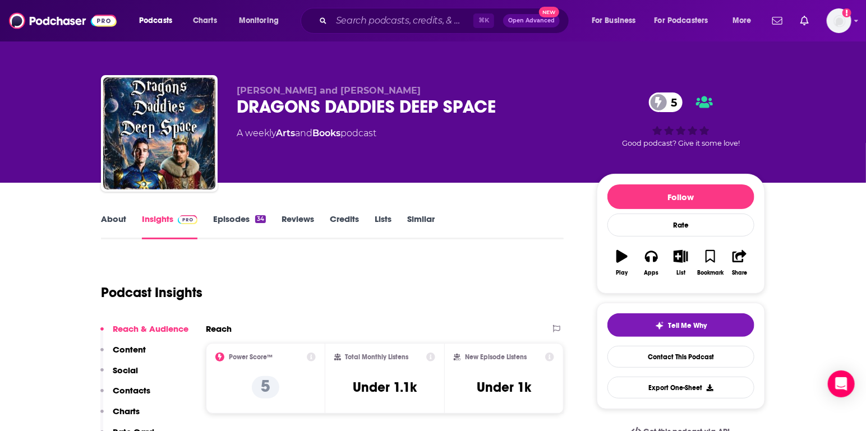
click at [117, 217] on link "About" at bounding box center [113, 227] width 25 height 26
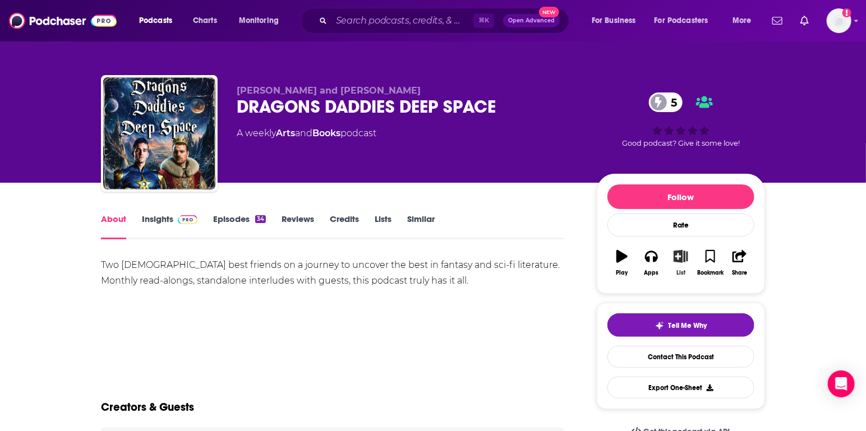
click at [677, 261] on button "List" at bounding box center [680, 263] width 29 height 40
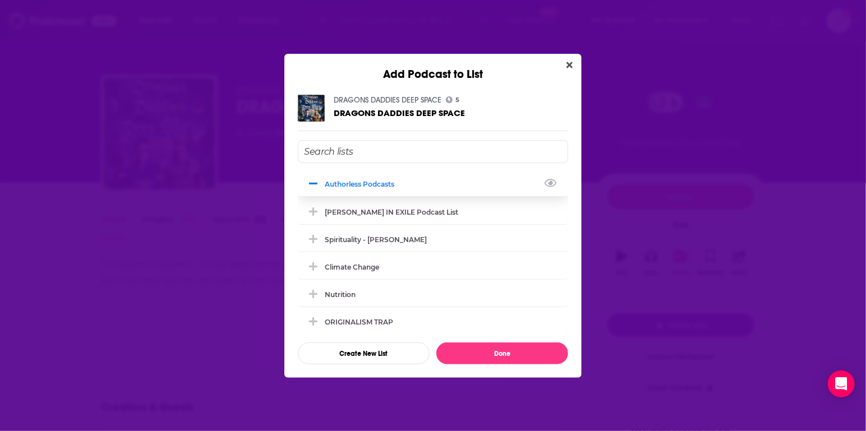
click at [352, 181] on div "Authorless podcasts" at bounding box center [363, 184] width 76 height 8
click at [370, 181] on div "Authorless podcasts" at bounding box center [363, 184] width 76 height 8
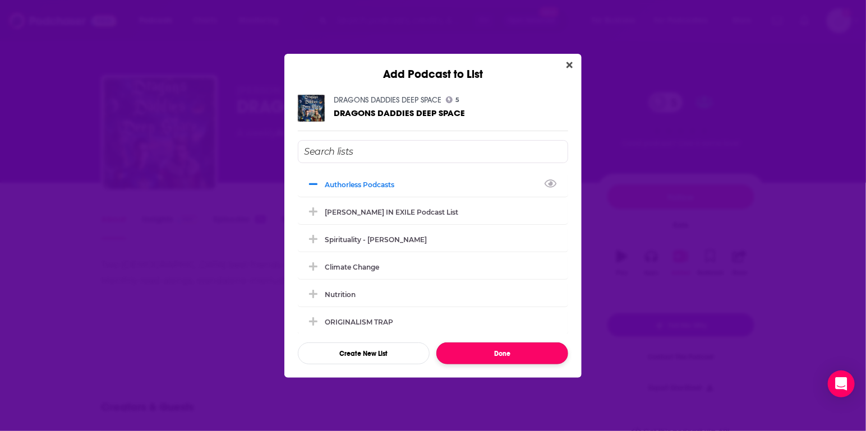
click at [526, 350] on button "Done" at bounding box center [502, 354] width 132 height 22
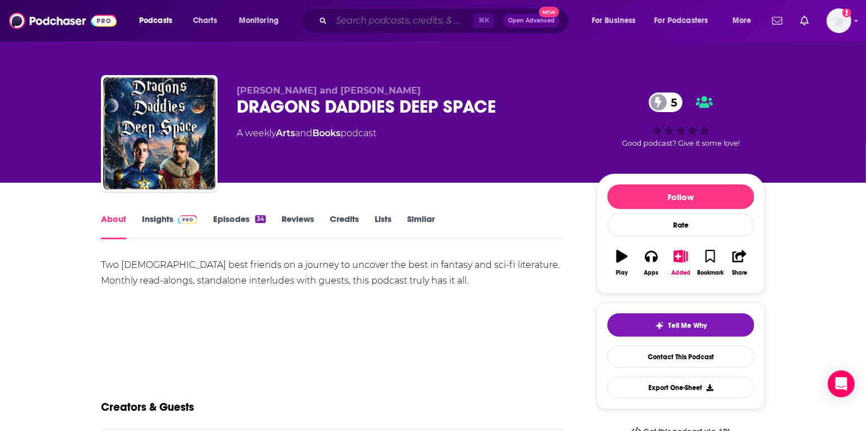
click at [420, 26] on input "Search podcasts, credits, & more..." at bounding box center [403, 21] width 142 height 18
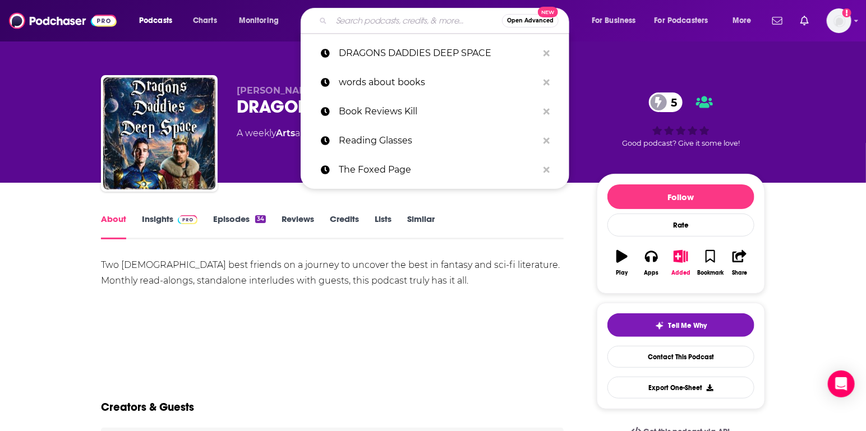
paste input "The Ritter"
type input "The Ritter"
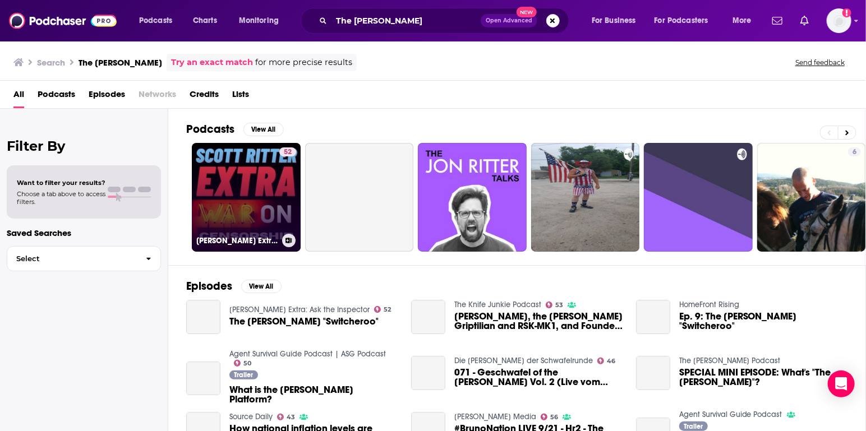
click at [252, 190] on link "52 Scott Ritter Extra: Ask the Inspector" at bounding box center [246, 197] width 109 height 109
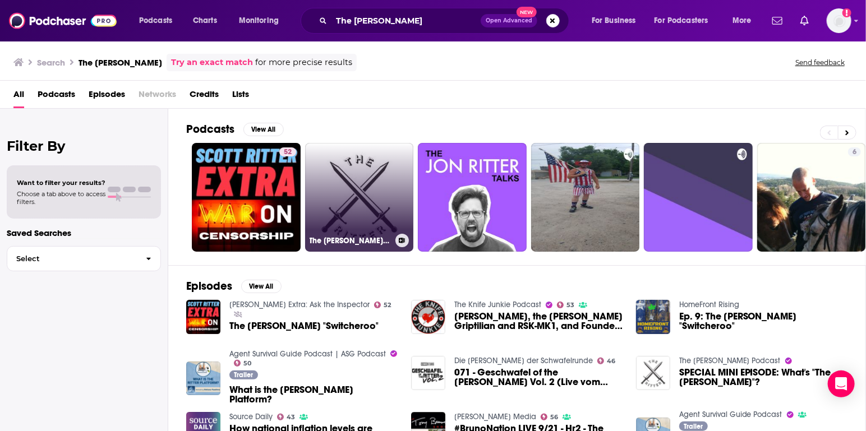
click at [375, 191] on link "The Ritter Podcast" at bounding box center [359, 197] width 109 height 109
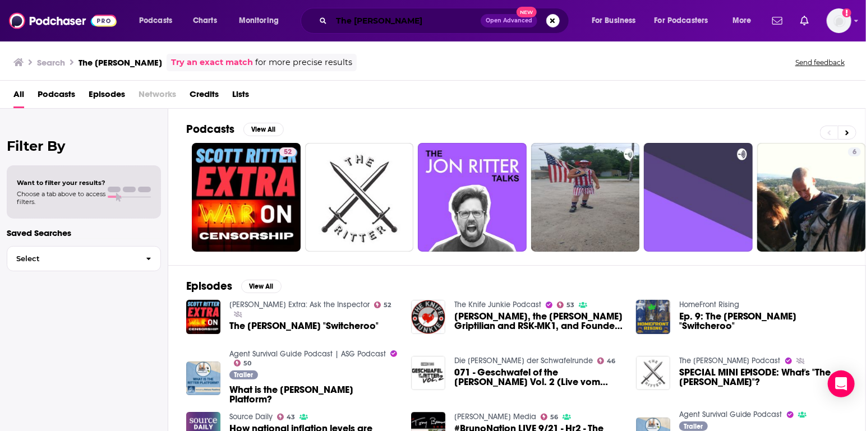
click at [360, 24] on input "The Ritter" at bounding box center [406, 21] width 149 height 18
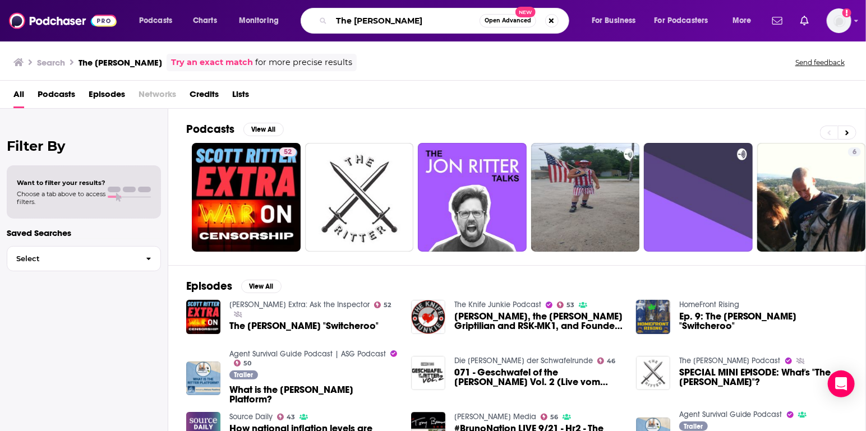
click at [360, 24] on input "The Ritter" at bounding box center [406, 21] width 148 height 18
type input "bookworm"
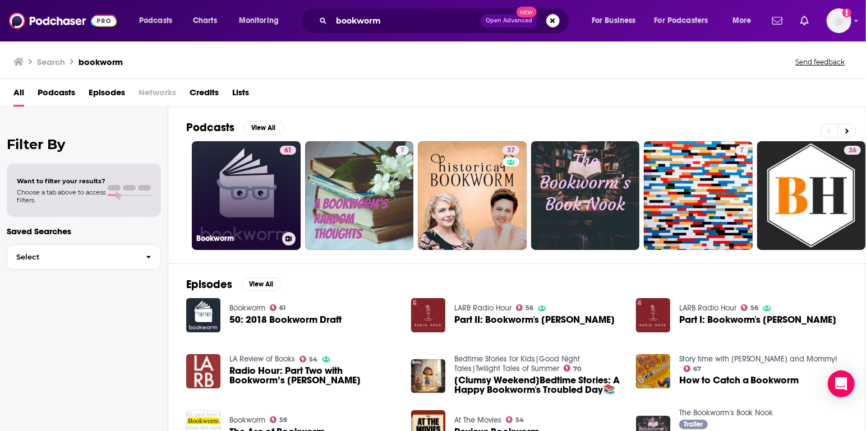
click at [249, 197] on link "61 Bookworm" at bounding box center [246, 195] width 109 height 109
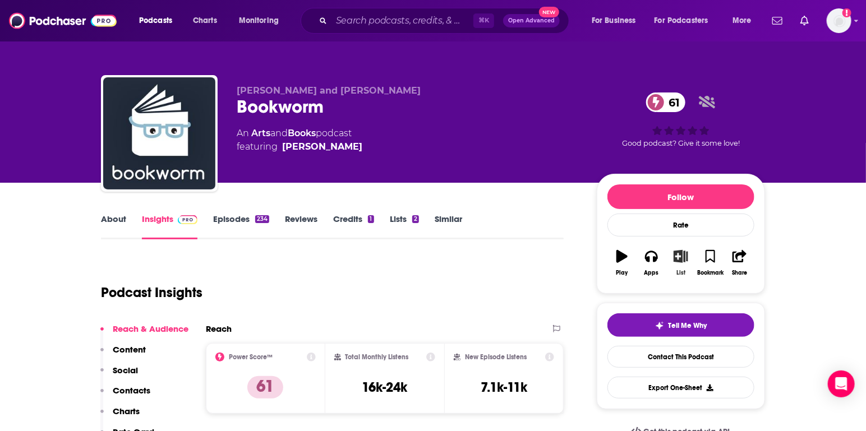
click at [682, 266] on button "List" at bounding box center [680, 263] width 29 height 40
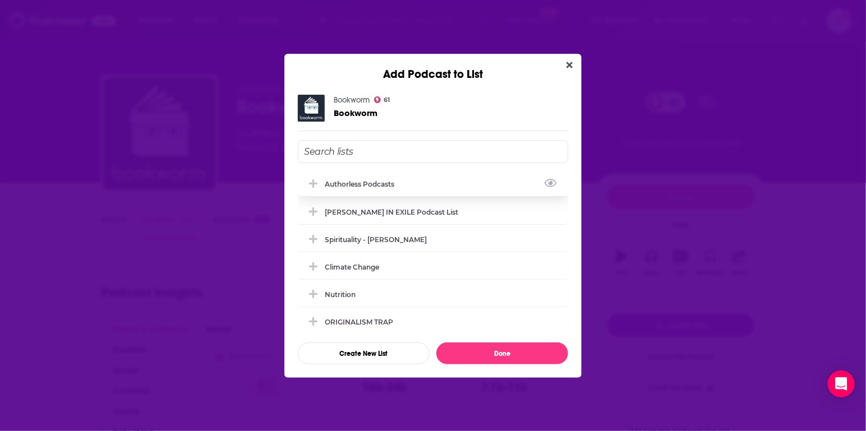
click at [372, 181] on div "Authorless podcasts" at bounding box center [363, 184] width 76 height 8
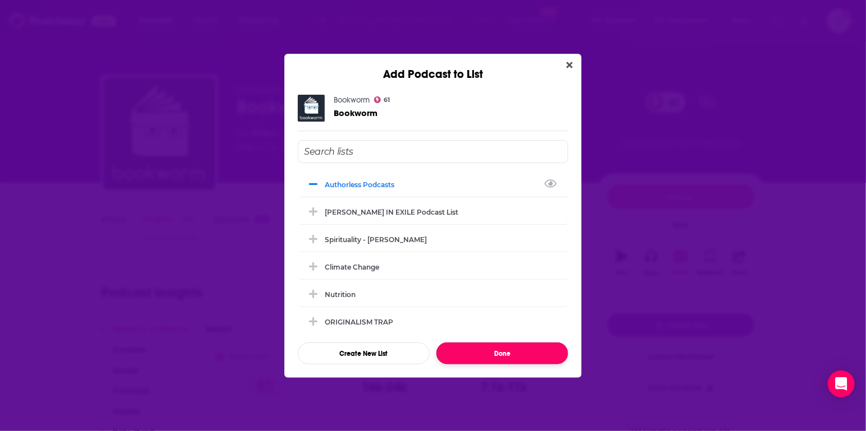
click at [494, 350] on button "Done" at bounding box center [502, 354] width 132 height 22
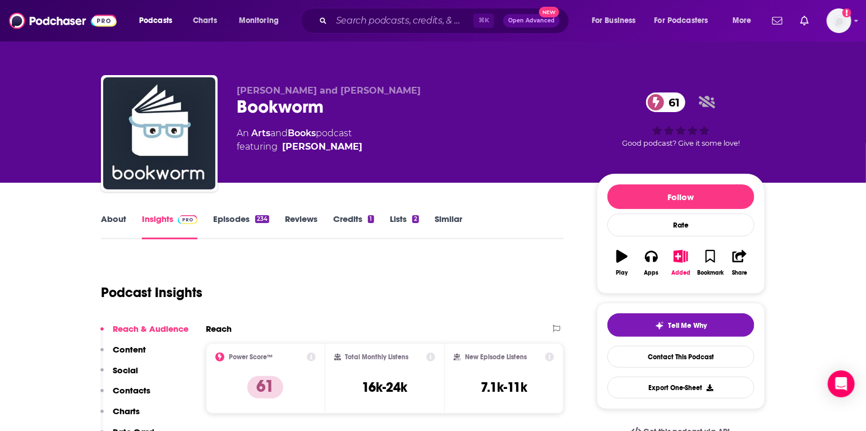
click at [451, 219] on link "Similar" at bounding box center [448, 227] width 27 height 26
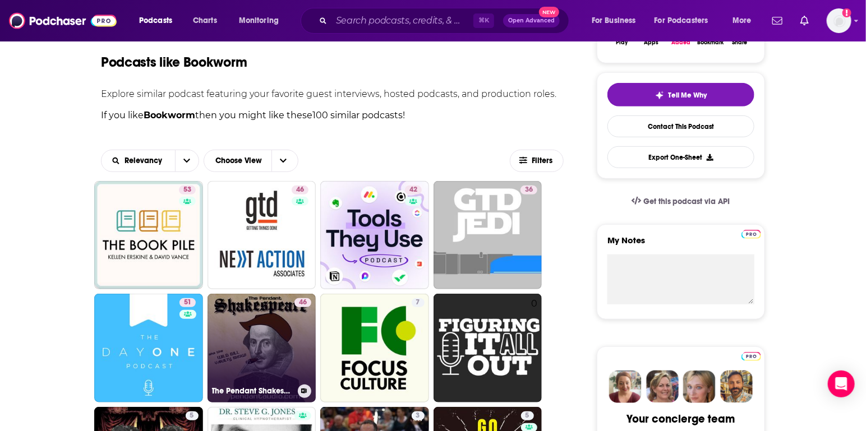
scroll to position [380, 0]
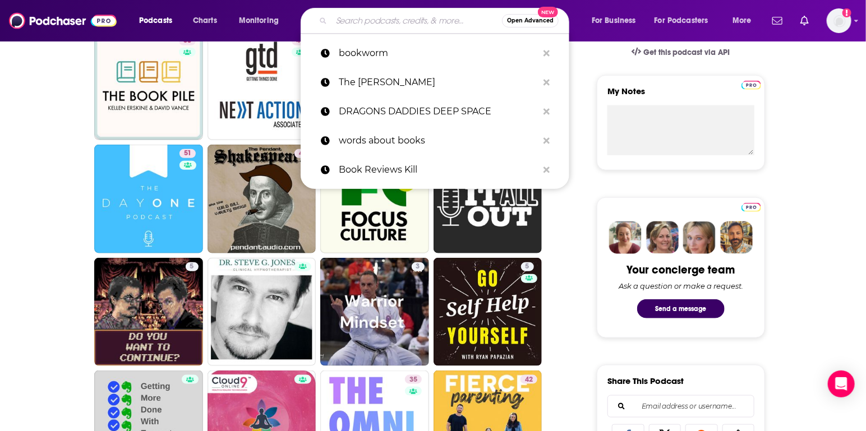
click at [375, 27] on input "Search podcasts, credits, & more..." at bounding box center [417, 21] width 171 height 18
paste input "WritLarge"
type input "WritLarge"
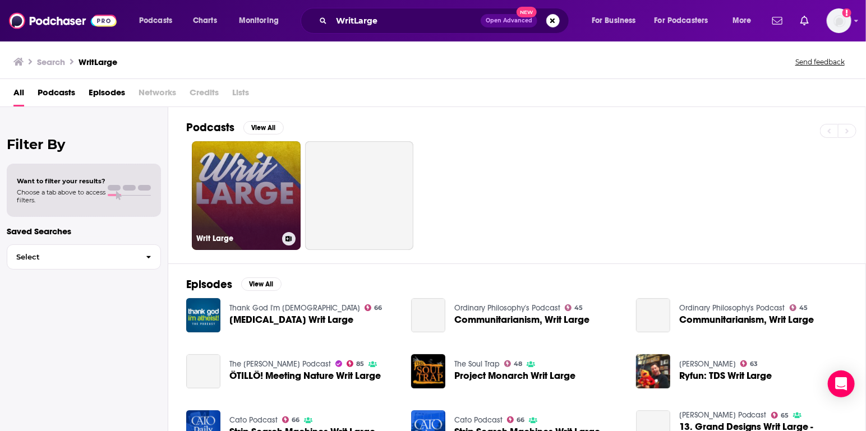
click at [274, 174] on link "Writ Large" at bounding box center [246, 195] width 109 height 109
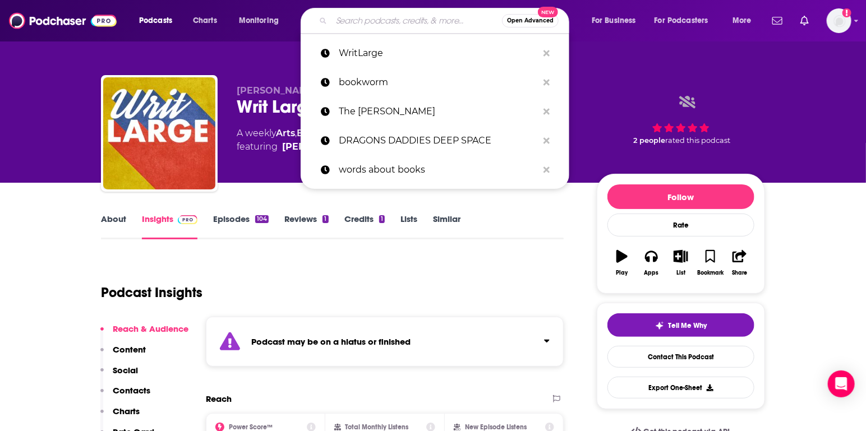
click at [439, 24] on input "Search podcasts, credits, & more..." at bounding box center [417, 21] width 171 height 18
paste input "Book Club for Masochists"
type input "Book Club for Masochists"
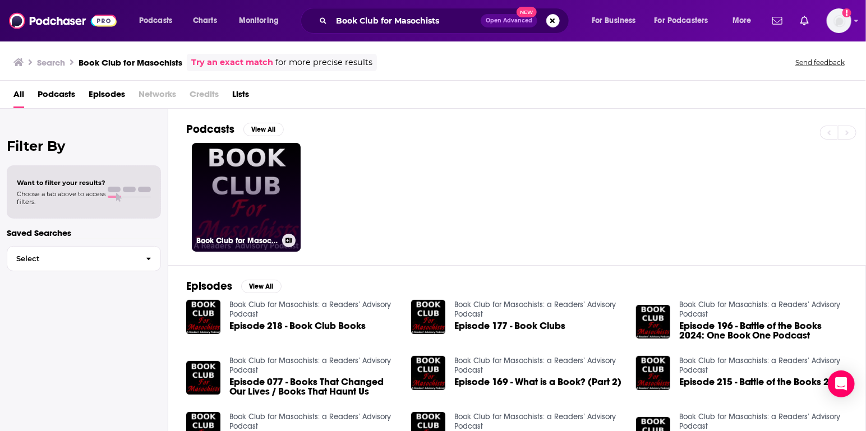
click at [228, 192] on link "Book Club for Masochists: a Readers’ Advisory Podcast" at bounding box center [246, 197] width 109 height 109
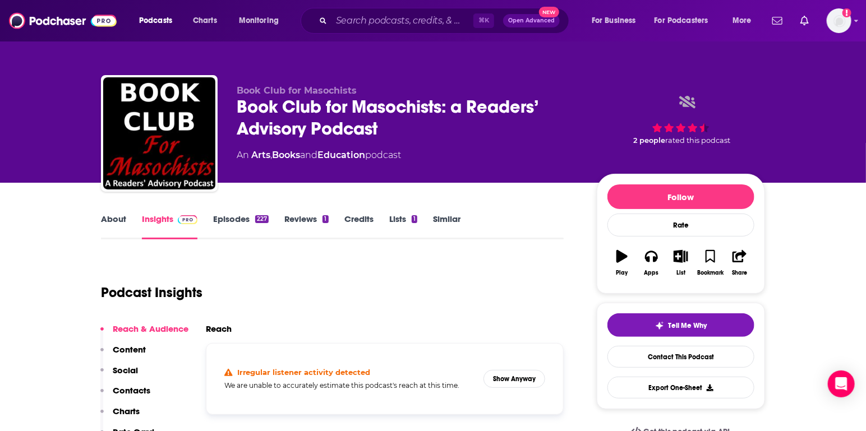
click at [111, 220] on link "About" at bounding box center [113, 227] width 25 height 26
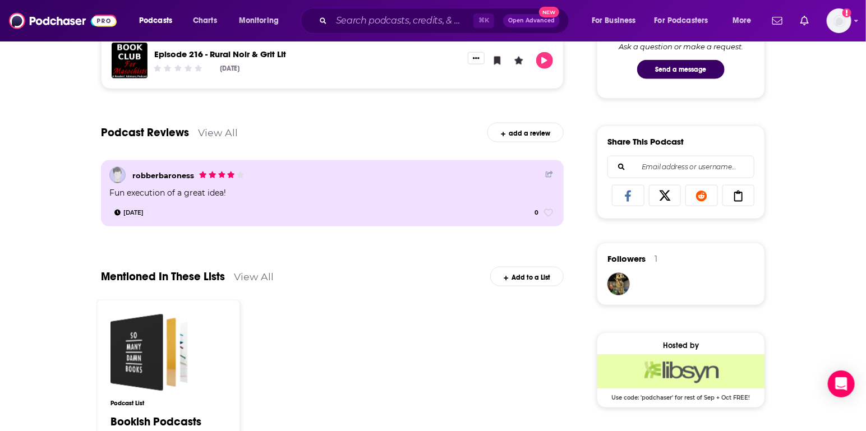
scroll to position [613, 0]
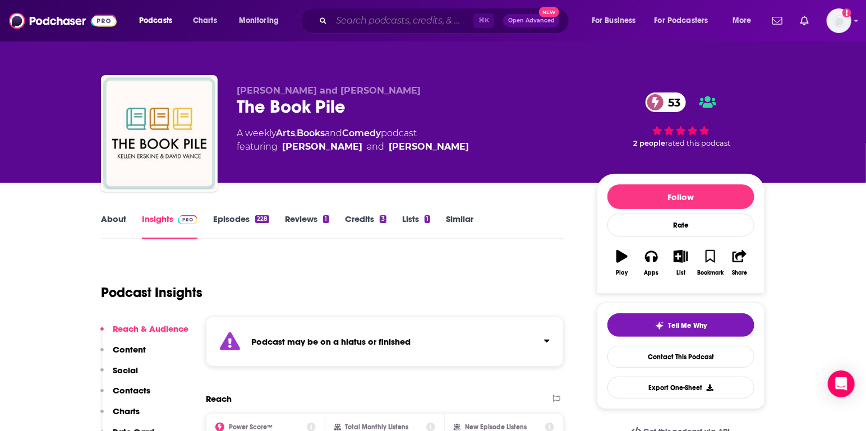
click at [424, 20] on input "Search podcasts, credits, & more..." at bounding box center [403, 21] width 142 height 18
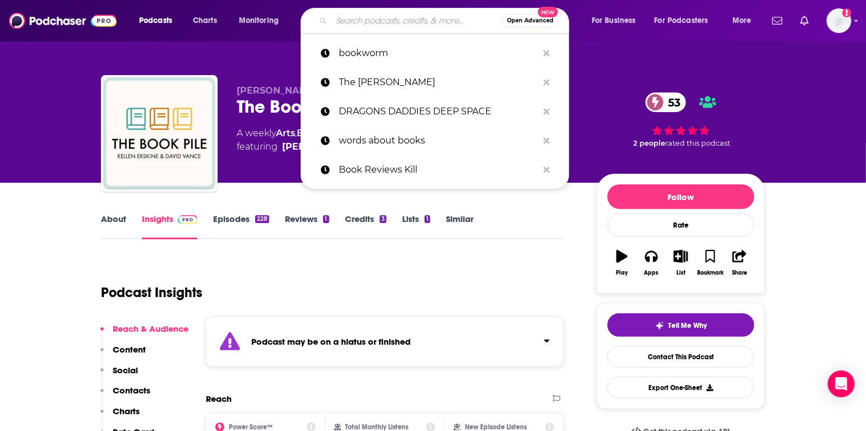
paste input "[PERSON_NAME]’s Book Bites"
type input "[PERSON_NAME]’s Book Bites"
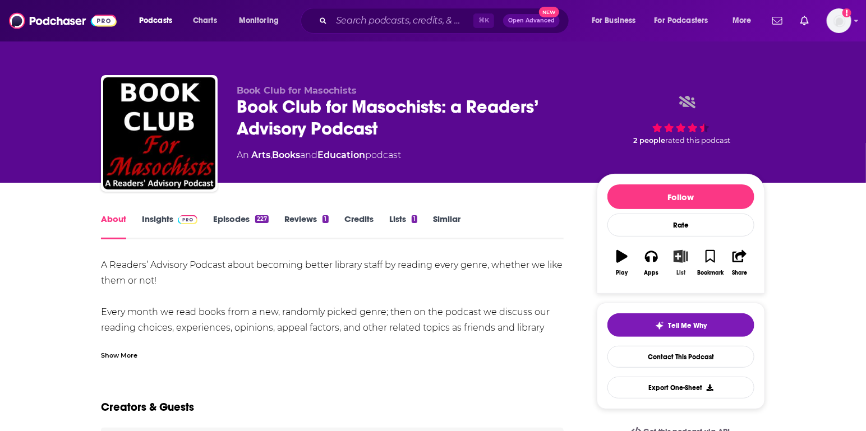
click at [679, 261] on icon "button" at bounding box center [681, 256] width 14 height 12
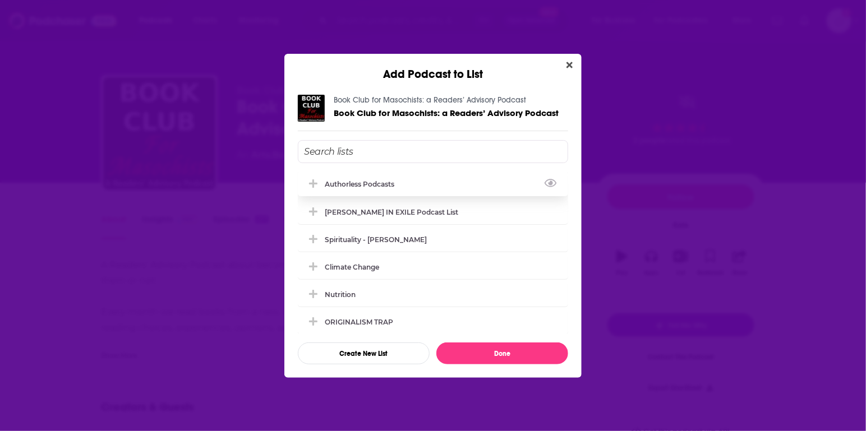
click at [377, 181] on div "Authorless podcasts" at bounding box center [363, 184] width 76 height 8
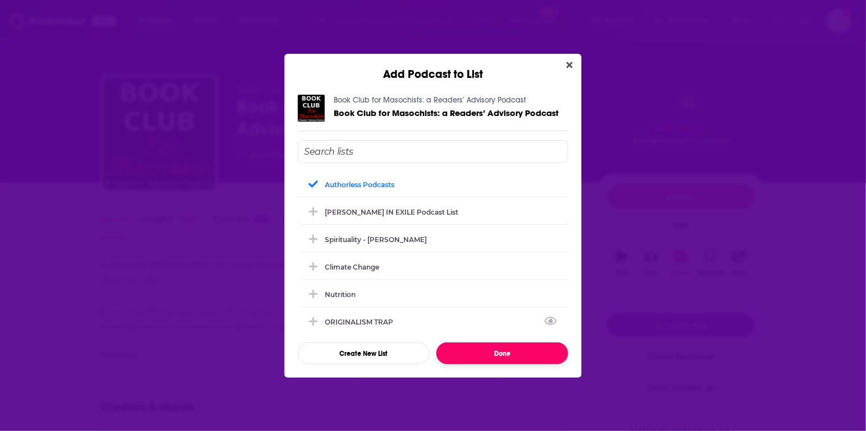
click at [494, 354] on button "Done" at bounding box center [502, 354] width 132 height 22
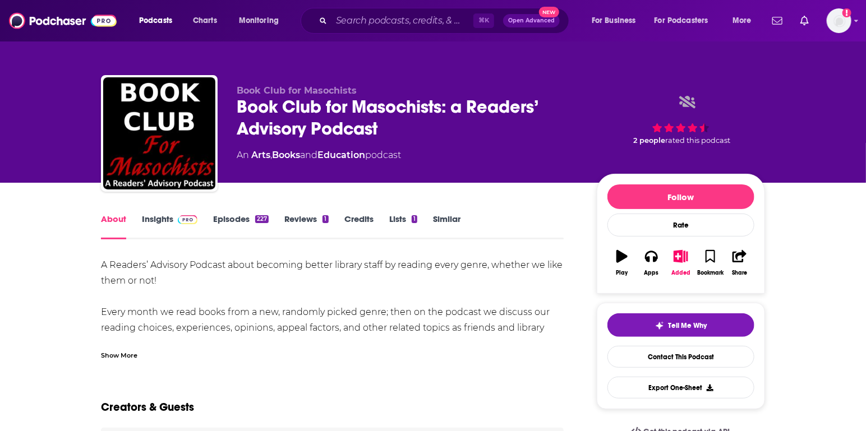
click at [442, 214] on link "Similar" at bounding box center [446, 227] width 27 height 26
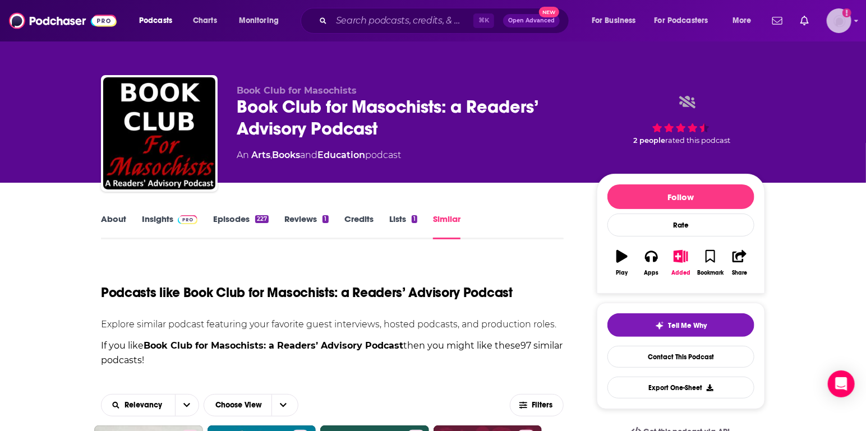
click at [843, 21] on img "Logged in as agoldsmithwissman" at bounding box center [839, 20] width 25 height 25
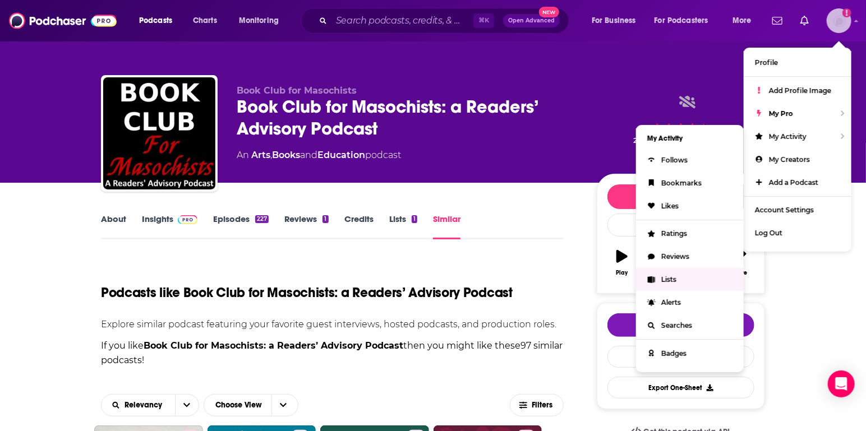
click at [663, 277] on span "Lists" at bounding box center [668, 279] width 15 height 8
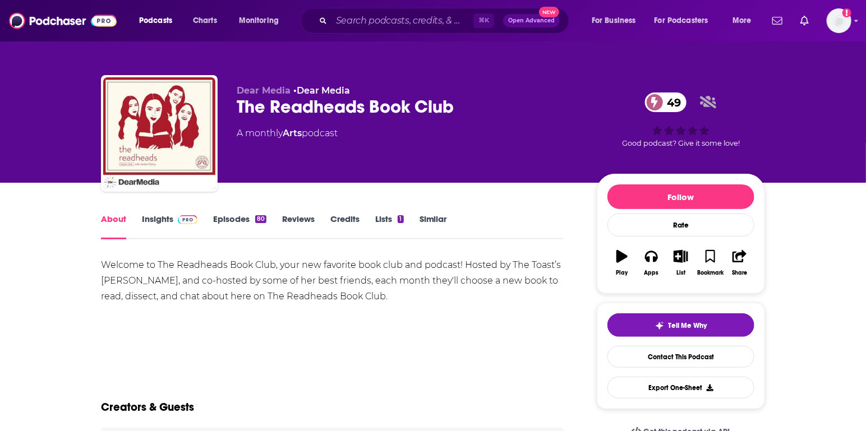
click at [421, 304] on div "Welcome to The Readheads Book Club, your new favorite book club and podcast! Ho…" at bounding box center [332, 280] width 463 height 47
click at [167, 228] on link "Insights" at bounding box center [170, 227] width 56 height 26
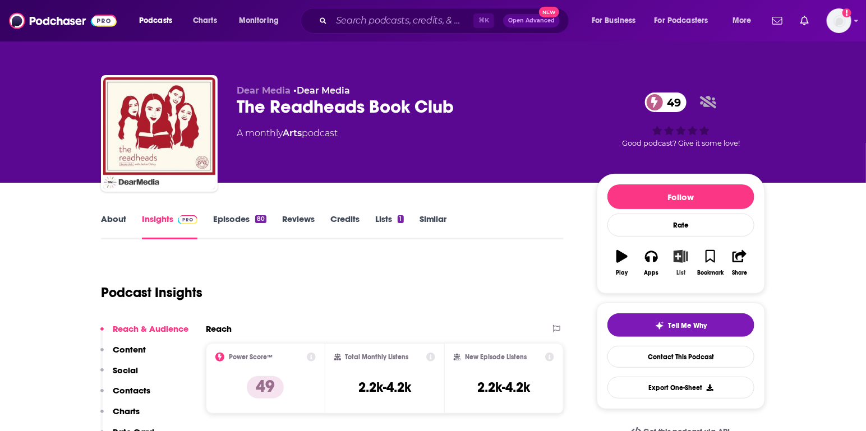
click at [682, 263] on button "List" at bounding box center [680, 263] width 29 height 40
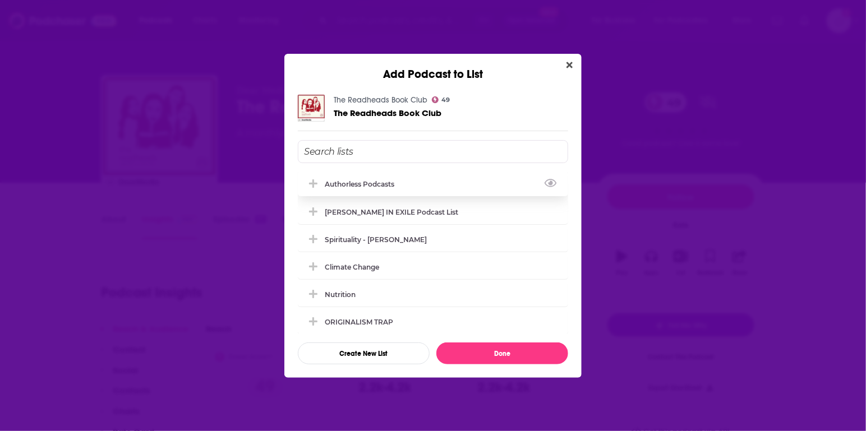
click at [399, 178] on div "Authorless podcasts" at bounding box center [433, 184] width 270 height 25
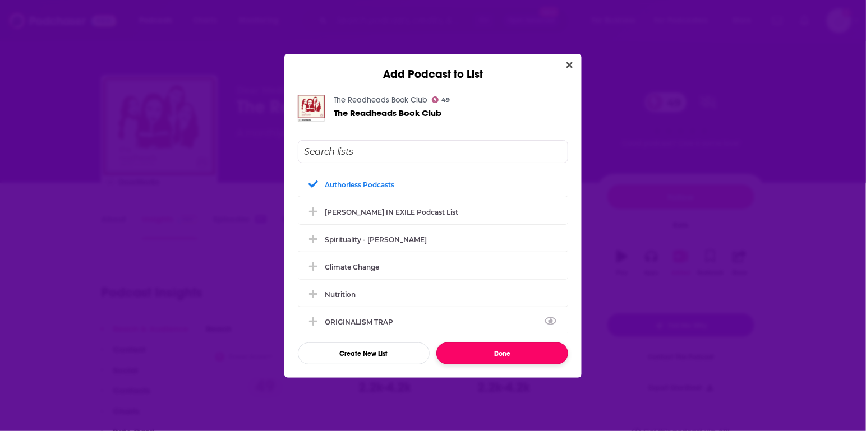
click at [512, 353] on button "Done" at bounding box center [502, 354] width 132 height 22
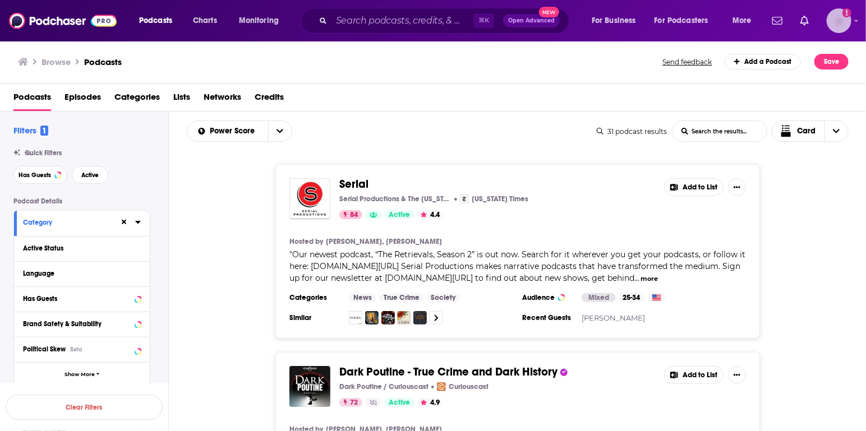
click at [848, 22] on img "Logged in as agoldsmithwissman" at bounding box center [839, 20] width 25 height 25
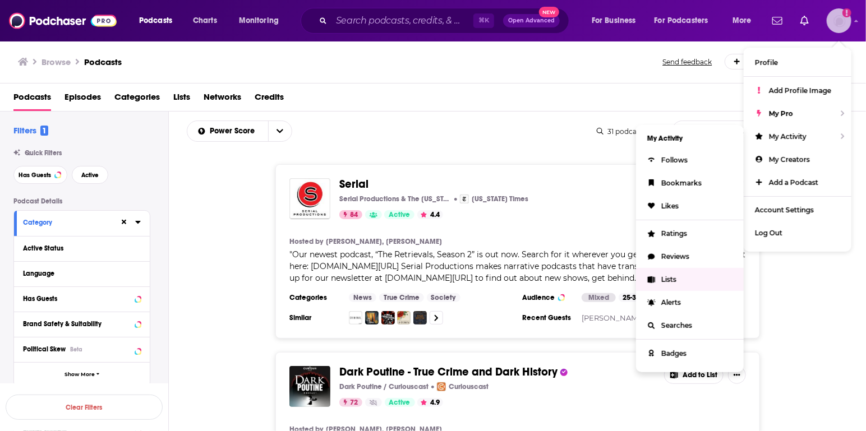
click at [669, 280] on span "Lists" at bounding box center [668, 279] width 15 height 8
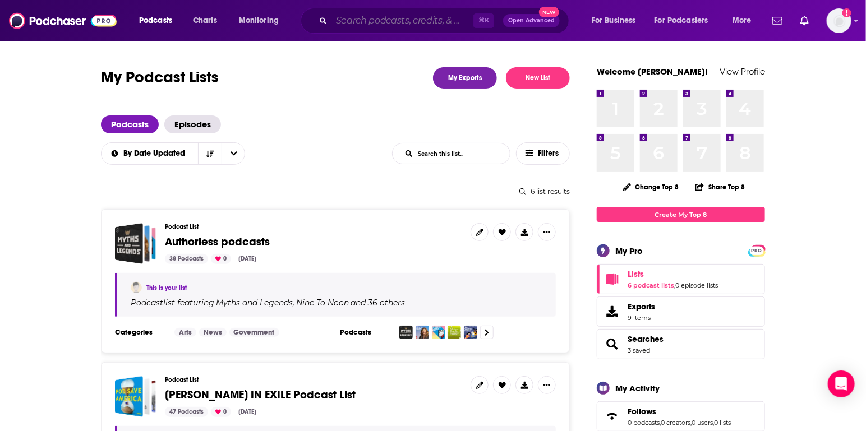
click at [387, 20] on input "Search podcasts, credits, & more..." at bounding box center [403, 21] width 142 height 18
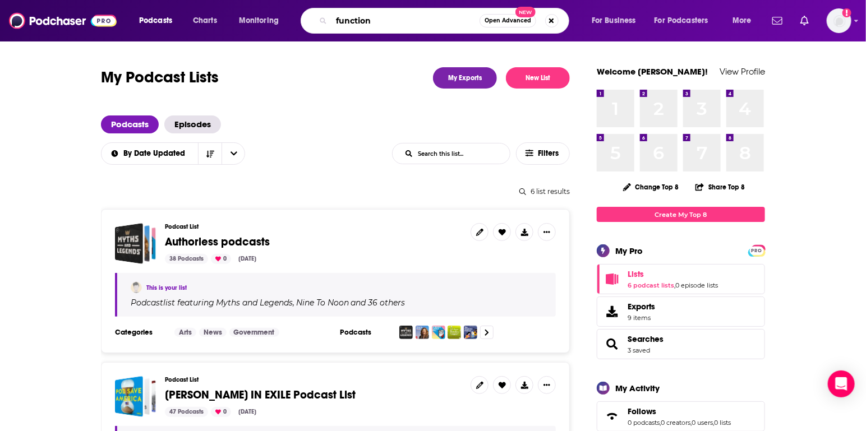
type input "function"
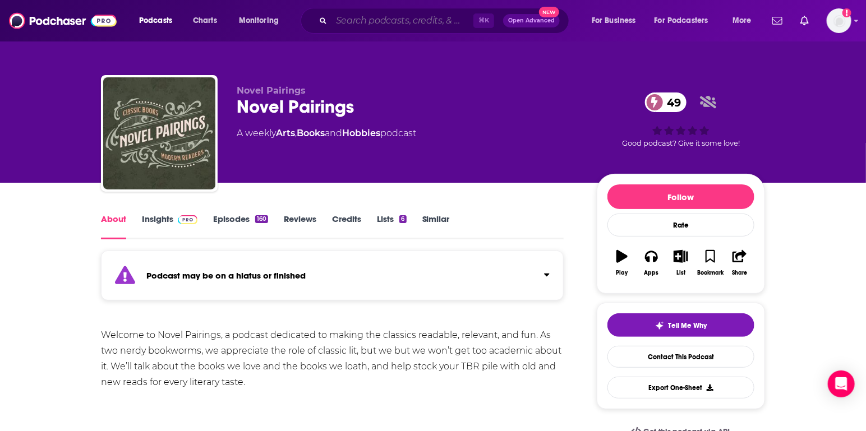
click at [426, 16] on input "Search podcasts, credits, & more..." at bounding box center [403, 21] width 142 height 18
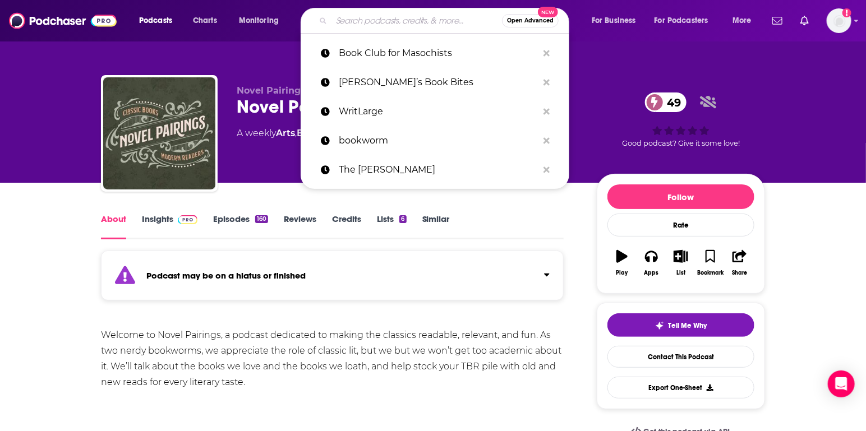
paste input "Fantasy Fangirls"
type input "Fantasy Fangirls"
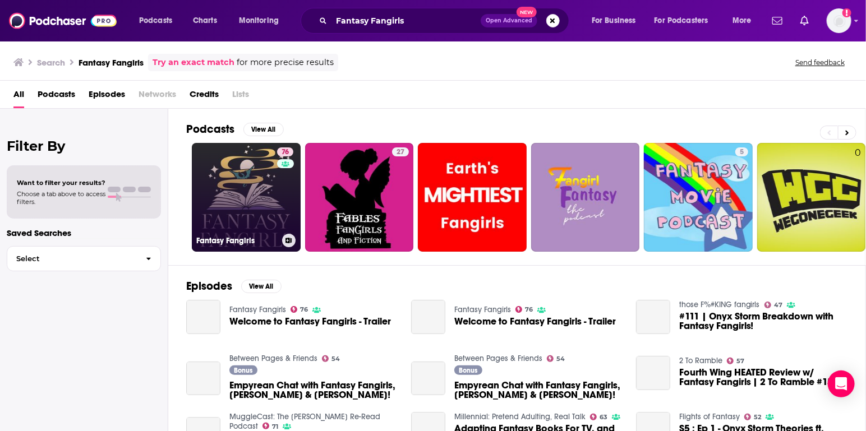
click at [241, 204] on link "76 Fantasy Fangirls" at bounding box center [246, 197] width 109 height 109
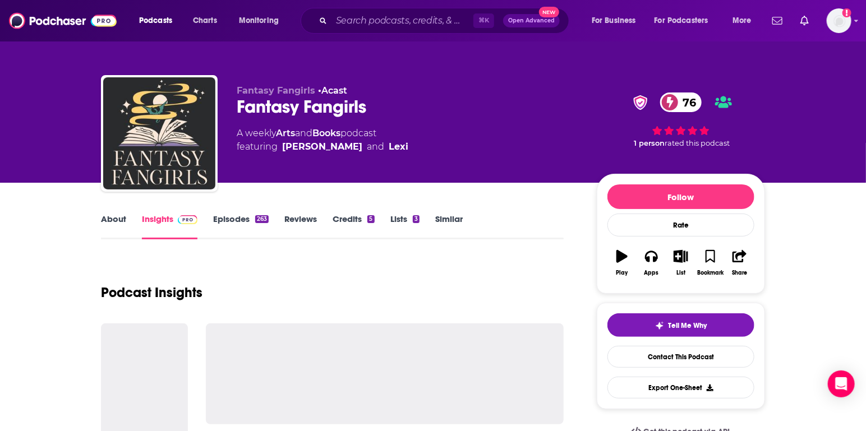
click at [113, 220] on link "About" at bounding box center [113, 227] width 25 height 26
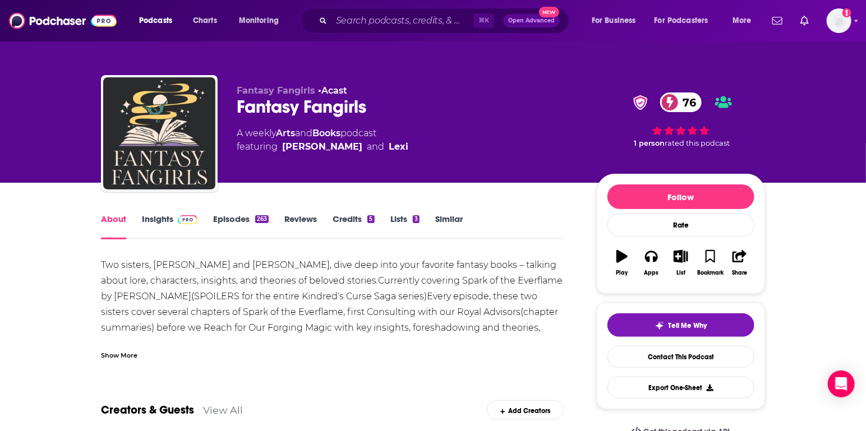
click at [163, 217] on link "Insights" at bounding box center [170, 227] width 56 height 26
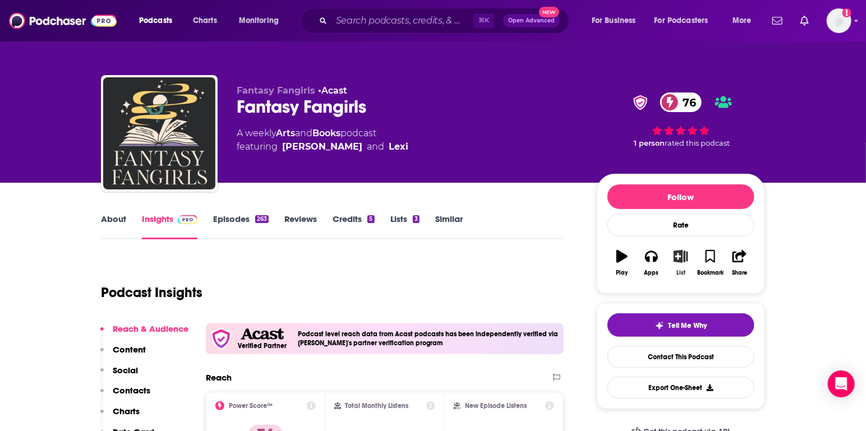
click at [684, 260] on icon "button" at bounding box center [681, 256] width 14 height 12
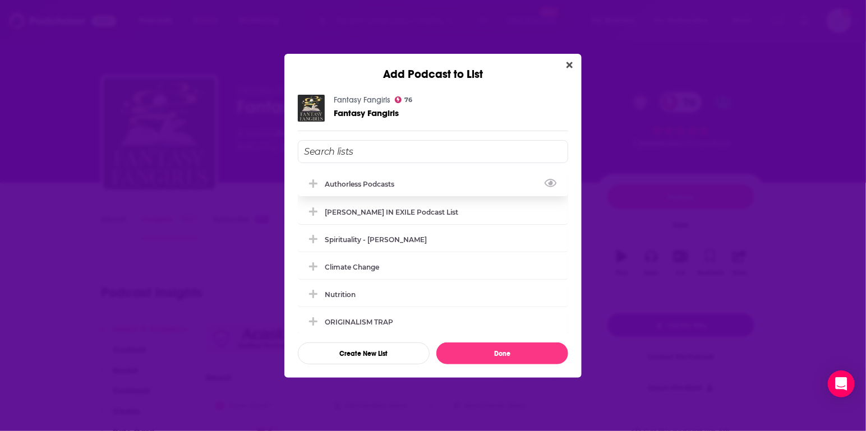
click at [379, 181] on div "Authorless podcasts" at bounding box center [363, 184] width 76 height 8
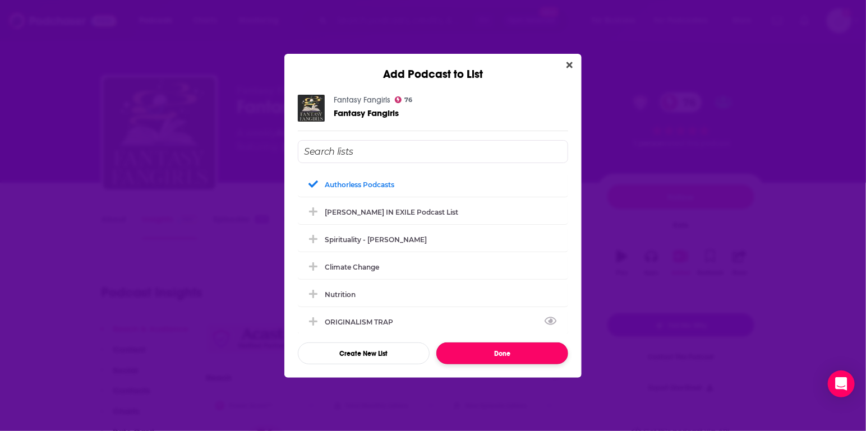
click at [509, 357] on button "Done" at bounding box center [502, 354] width 132 height 22
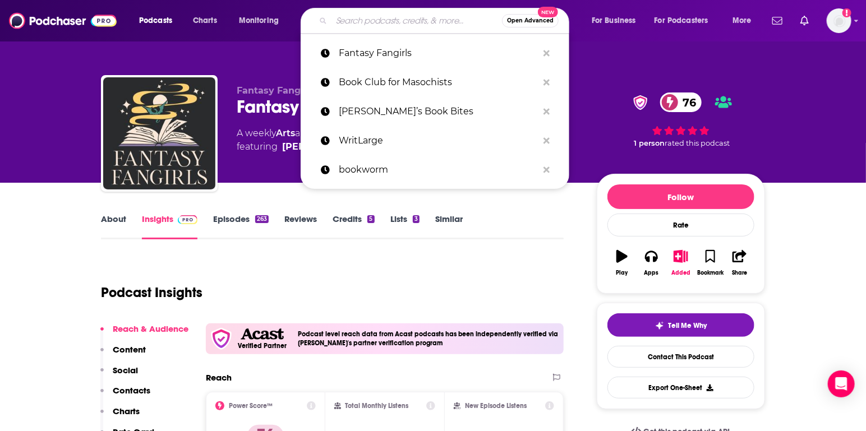
click at [433, 25] on input "Search podcasts, credits, & more..." at bounding box center [417, 21] width 171 height 18
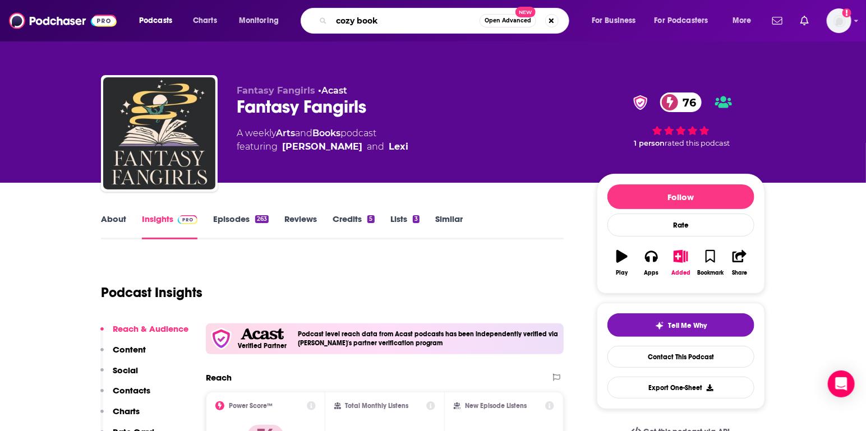
type input "cozy books"
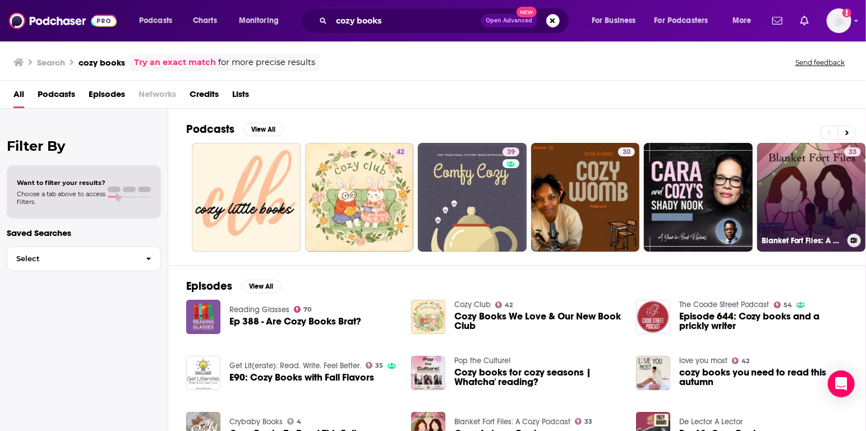
click at [795, 199] on link "33 Blanket Fort Files: A Cozy Podcast" at bounding box center [811, 197] width 109 height 109
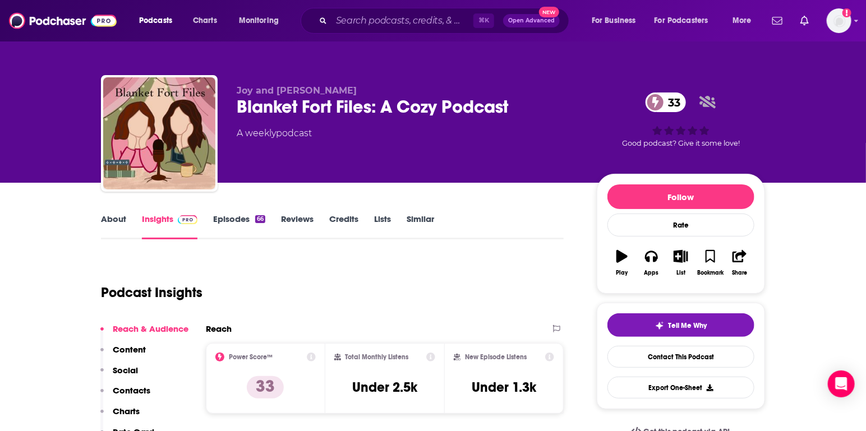
click at [115, 220] on link "About" at bounding box center [113, 227] width 25 height 26
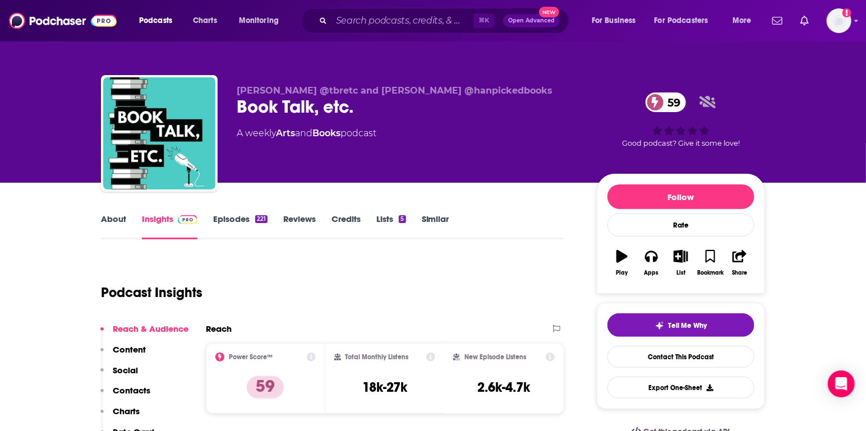
click at [115, 217] on link "About" at bounding box center [113, 227] width 25 height 26
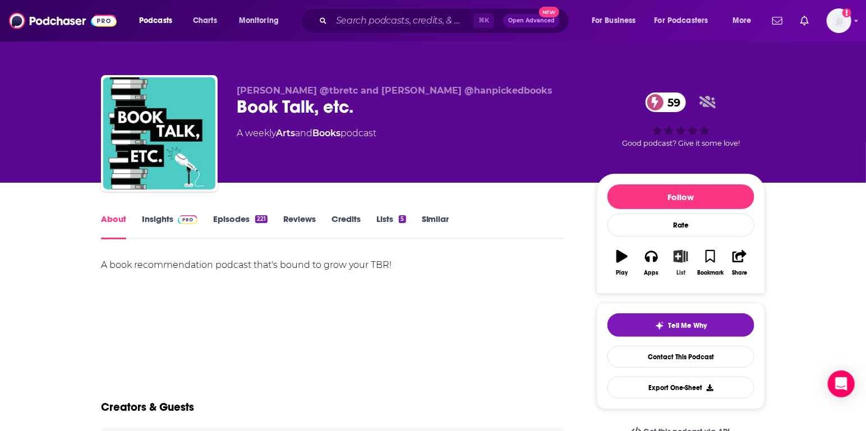
click at [682, 265] on button "List" at bounding box center [680, 263] width 29 height 40
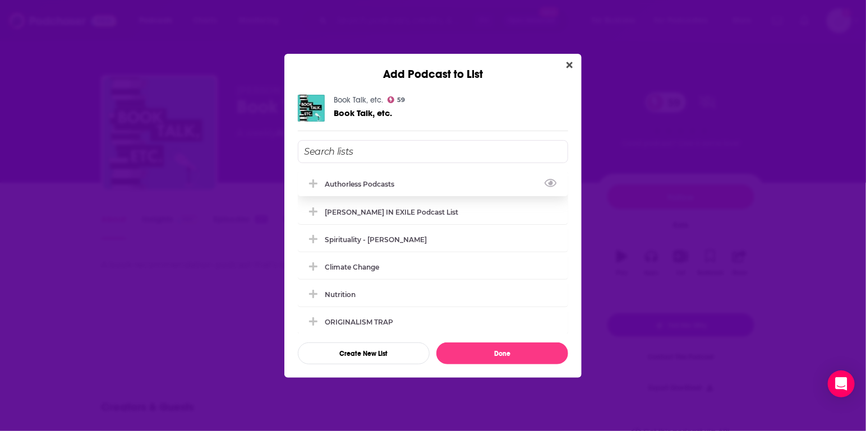
click at [376, 181] on div "Authorless podcasts" at bounding box center [363, 184] width 76 height 8
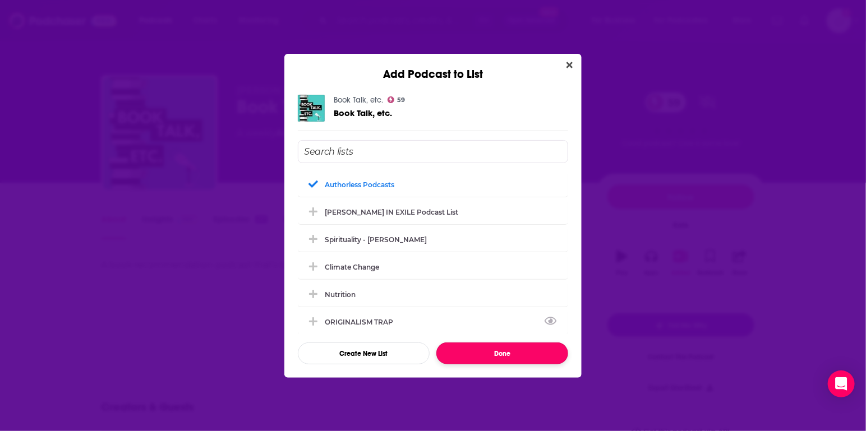
click at [477, 354] on button "Done" at bounding box center [502, 354] width 132 height 22
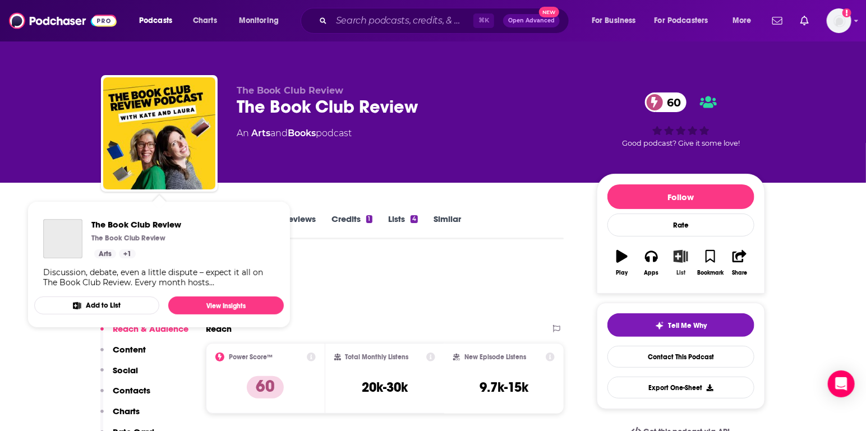
click at [686, 266] on button "List" at bounding box center [680, 263] width 29 height 40
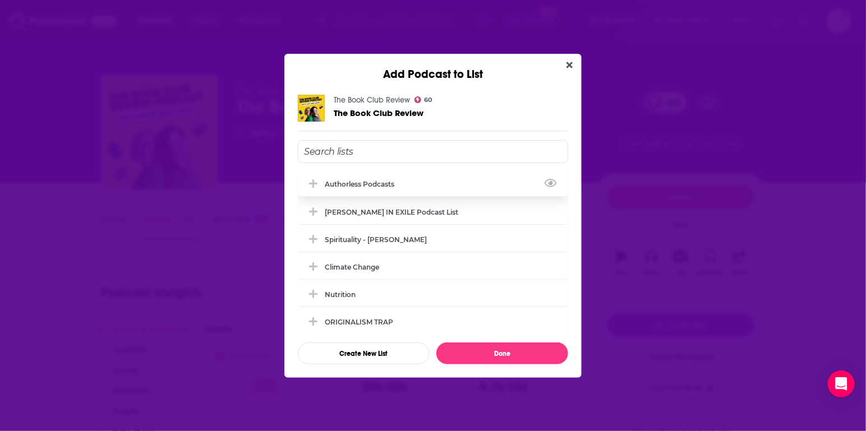
click at [357, 185] on div "Authorless podcasts" at bounding box center [363, 184] width 76 height 8
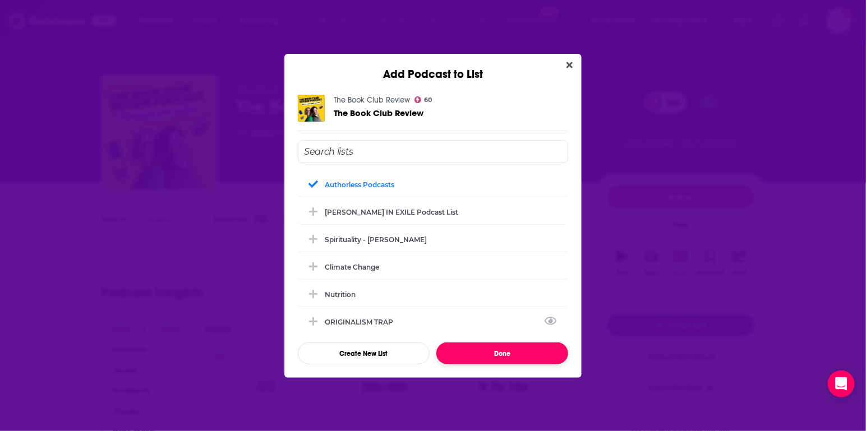
click at [500, 350] on button "Done" at bounding box center [502, 354] width 132 height 22
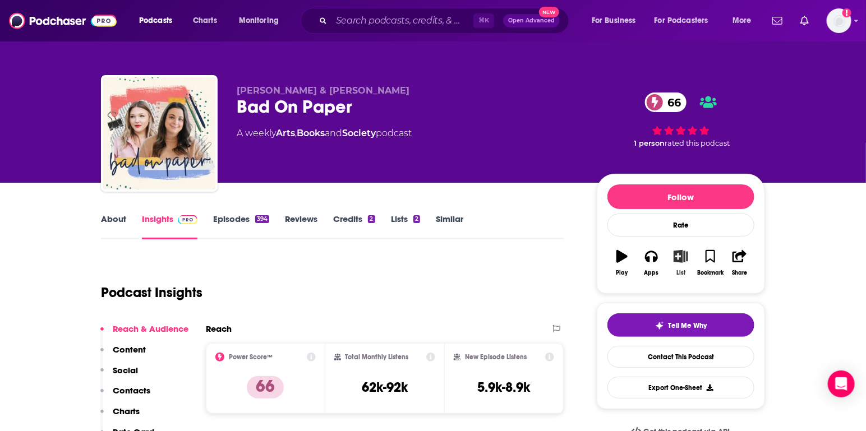
click at [679, 259] on icon "button" at bounding box center [681, 256] width 14 height 12
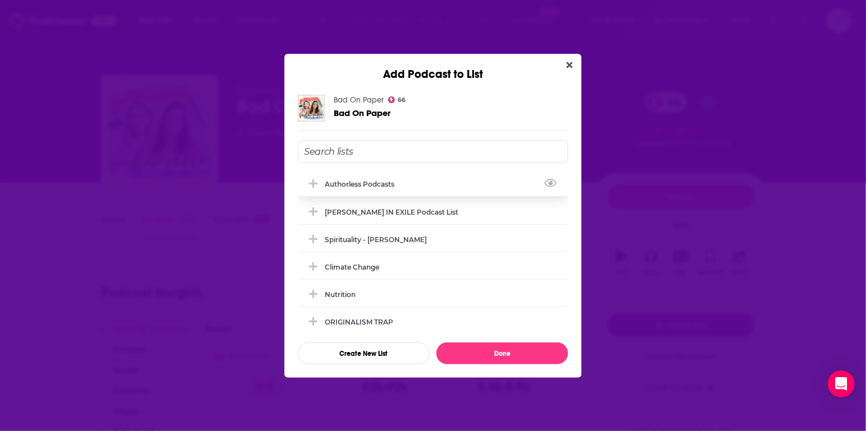
click at [353, 185] on div "Authorless podcasts" at bounding box center [363, 184] width 76 height 8
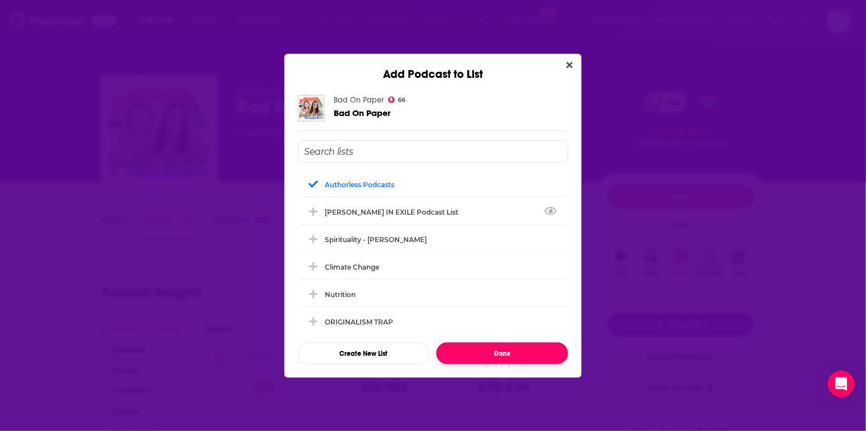
click at [505, 348] on button "Done" at bounding box center [502, 354] width 132 height 22
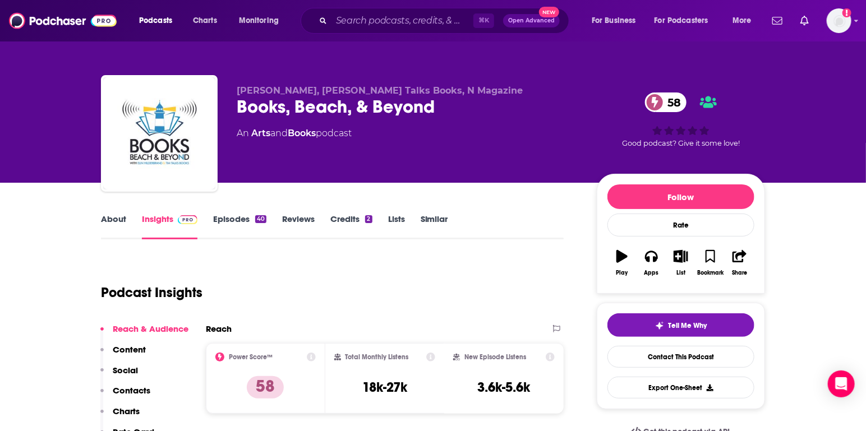
click at [123, 224] on link "About" at bounding box center [113, 227] width 25 height 26
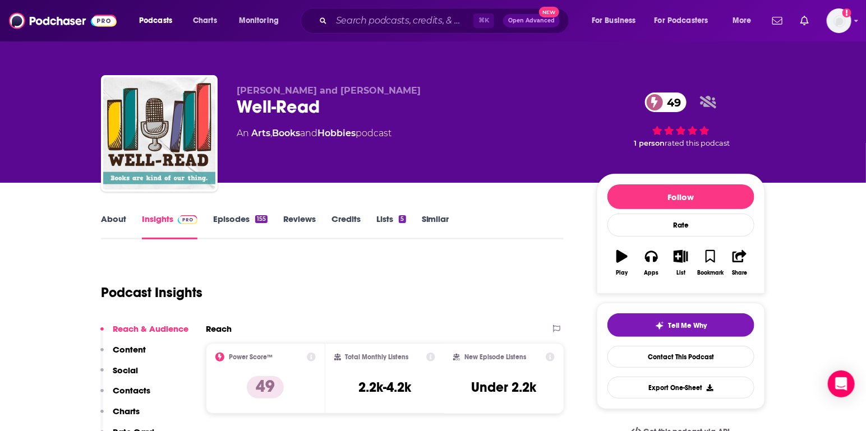
click at [111, 219] on link "About" at bounding box center [113, 227] width 25 height 26
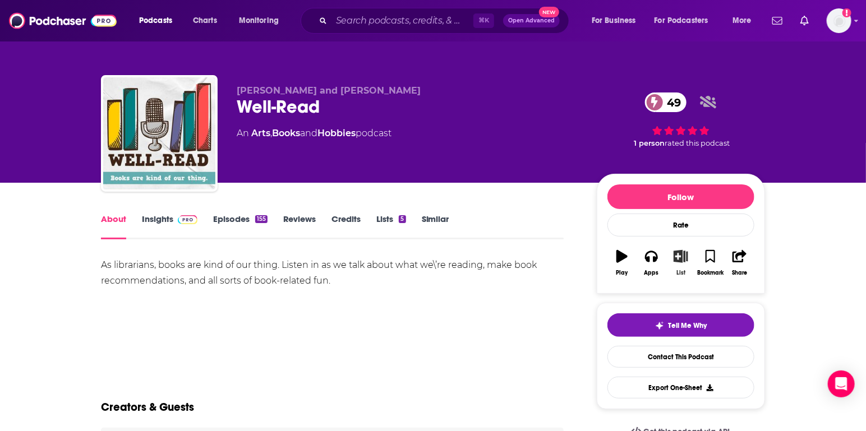
click at [682, 257] on icon "button" at bounding box center [681, 256] width 14 height 12
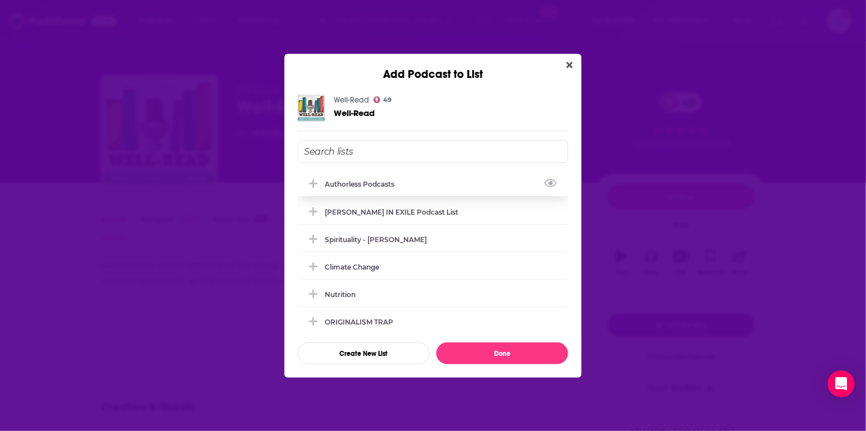
click at [347, 182] on div "Authorless podcasts" at bounding box center [363, 184] width 76 height 8
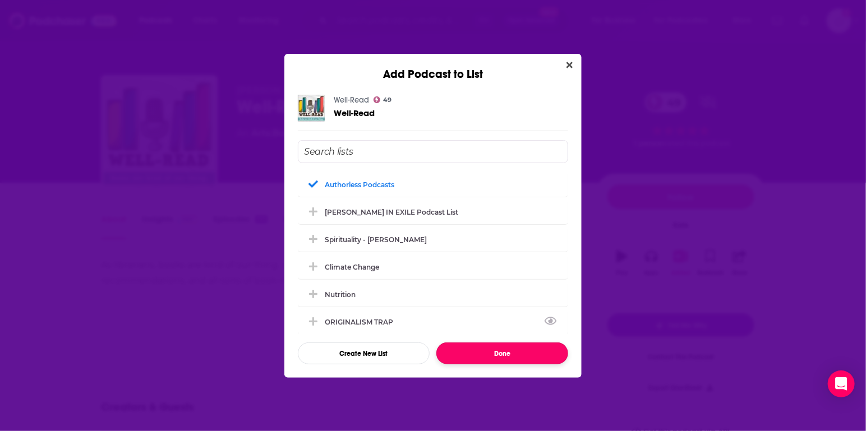
click at [482, 350] on button "Done" at bounding box center [502, 354] width 132 height 22
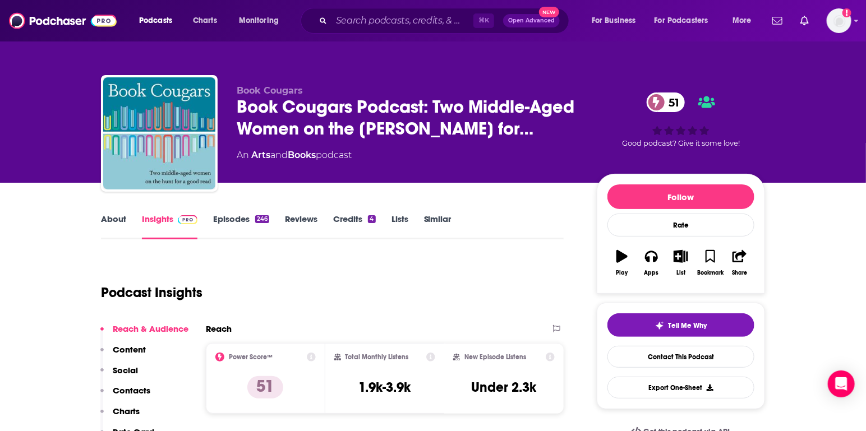
click at [114, 218] on link "About" at bounding box center [113, 227] width 25 height 26
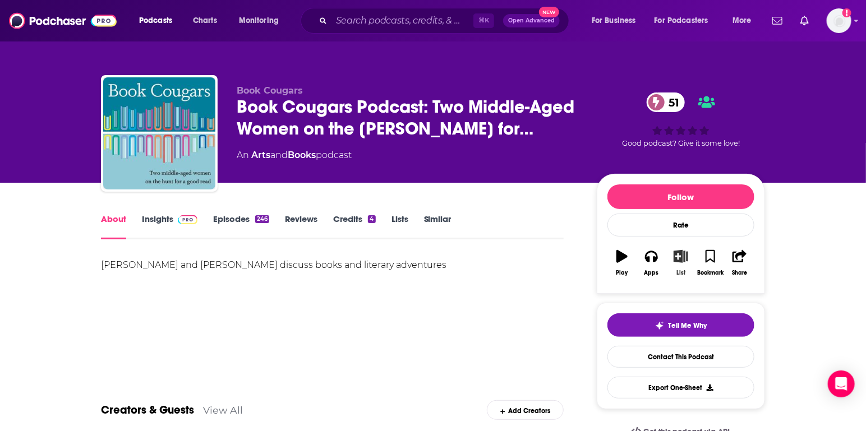
click at [680, 257] on icon "button" at bounding box center [681, 256] width 14 height 12
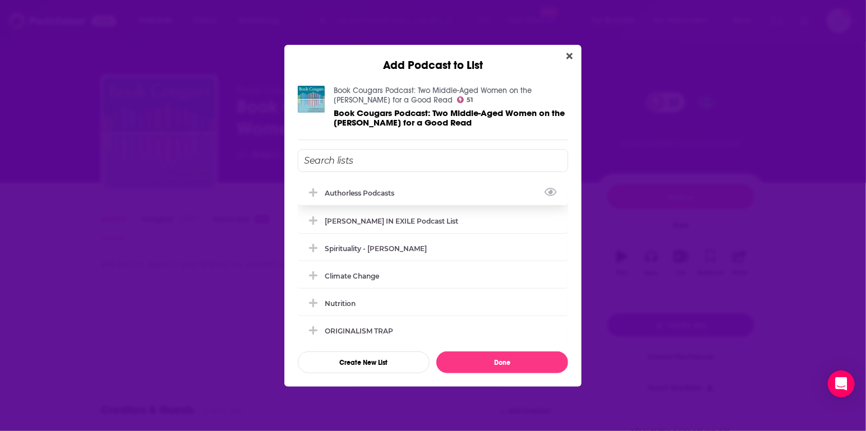
click at [347, 182] on div "Authorless podcasts" at bounding box center [433, 193] width 270 height 25
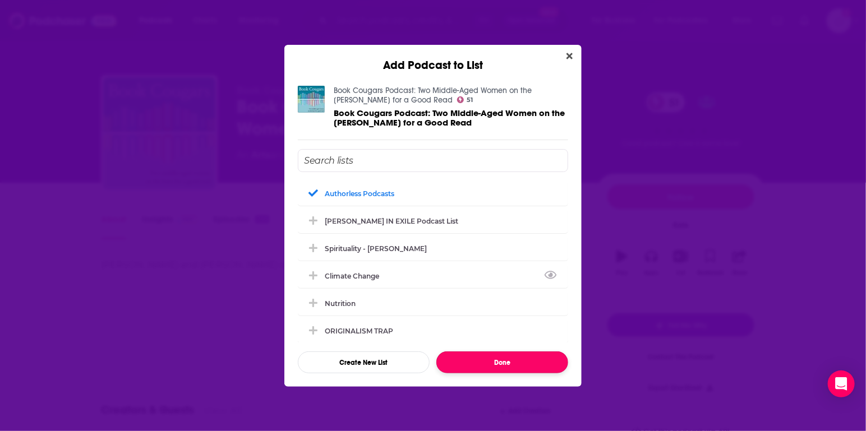
click at [516, 362] on button "Done" at bounding box center [502, 363] width 132 height 22
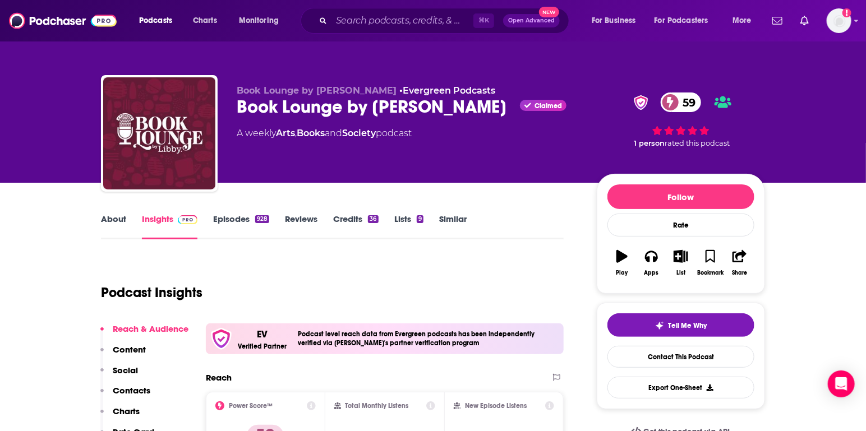
click at [118, 219] on link "About" at bounding box center [113, 227] width 25 height 26
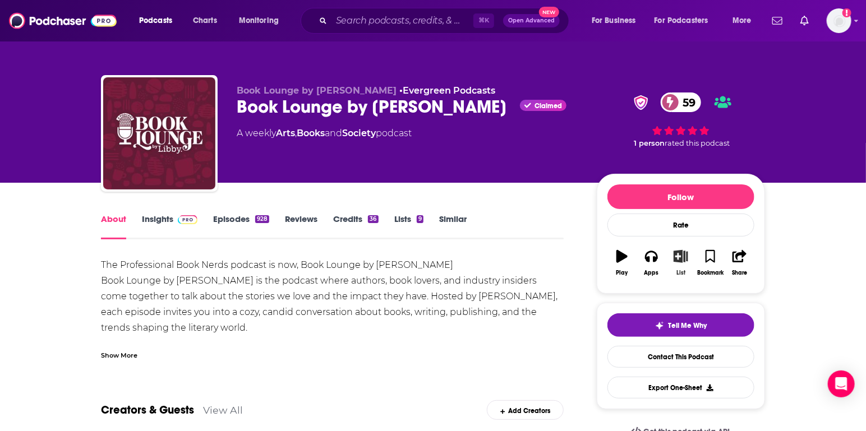
click at [686, 258] on icon "button" at bounding box center [681, 256] width 14 height 12
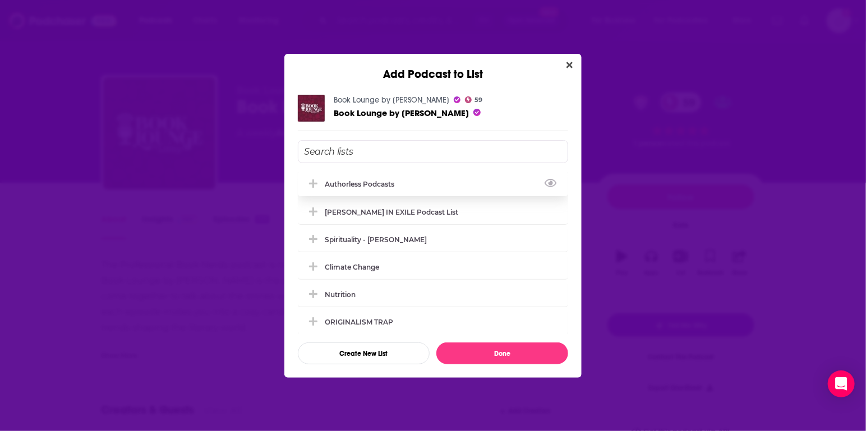
click at [351, 183] on div "Authorless podcasts" at bounding box center [363, 184] width 76 height 8
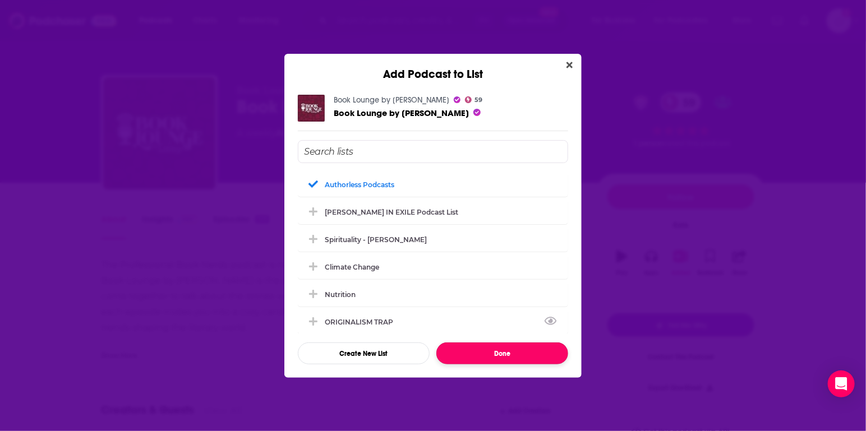
click at [507, 353] on button "Done" at bounding box center [502, 354] width 132 height 22
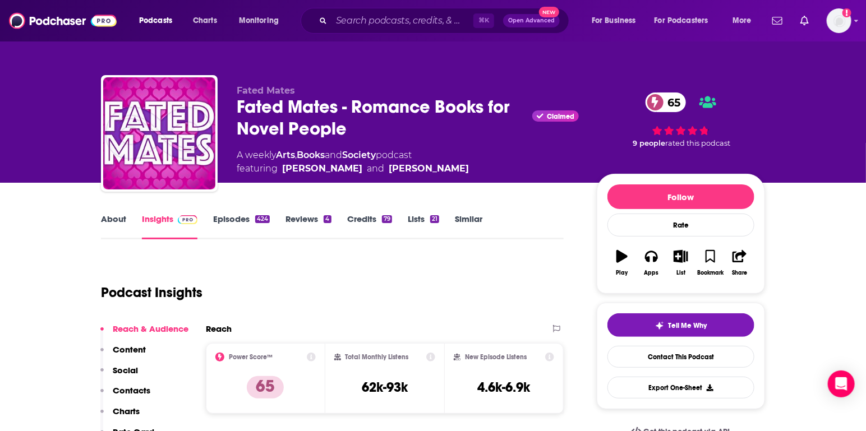
click at [116, 225] on link "About" at bounding box center [113, 227] width 25 height 26
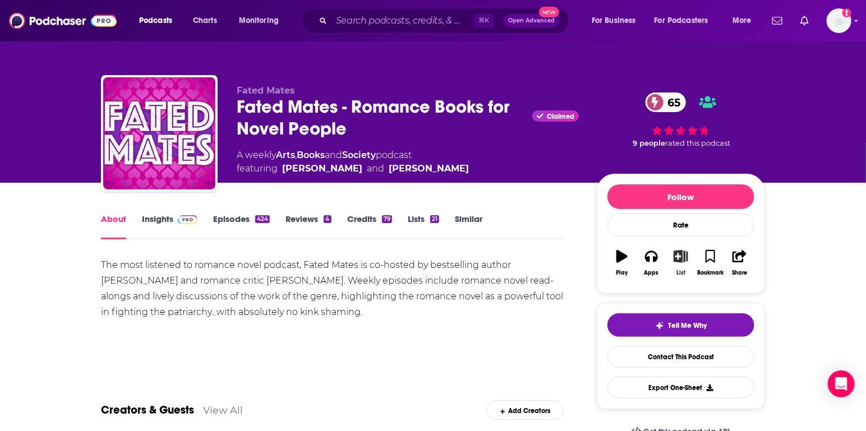
click at [687, 259] on icon "button" at bounding box center [681, 256] width 14 height 12
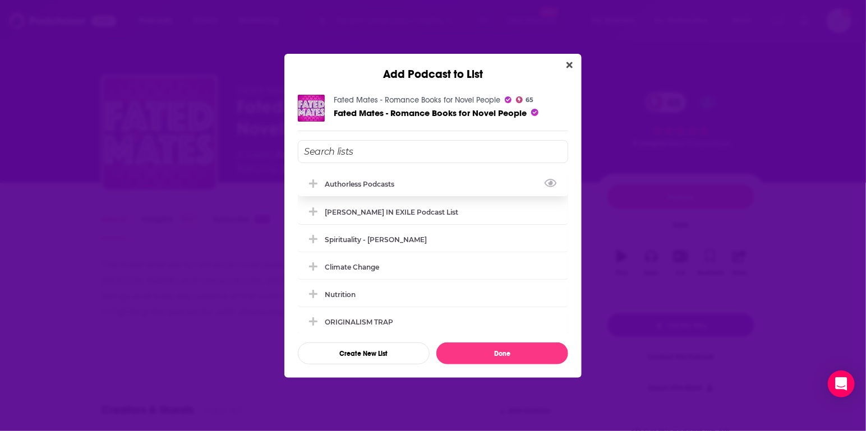
click at [370, 183] on div "Authorless podcasts" at bounding box center [363, 184] width 76 height 8
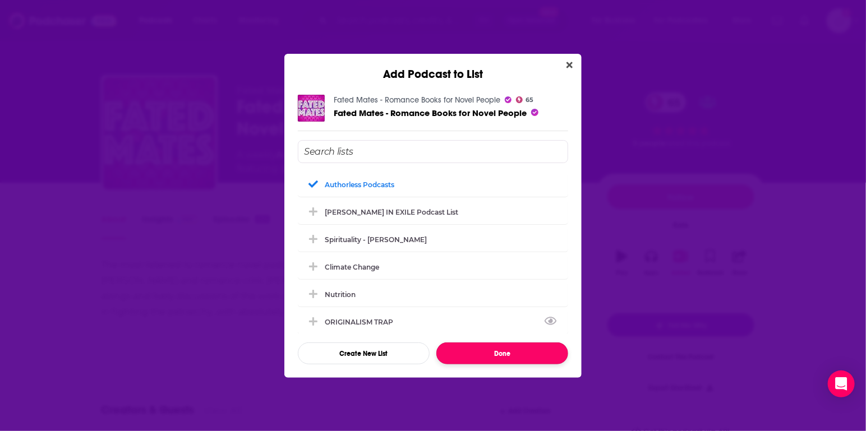
click at [481, 353] on button "Done" at bounding box center [502, 354] width 132 height 22
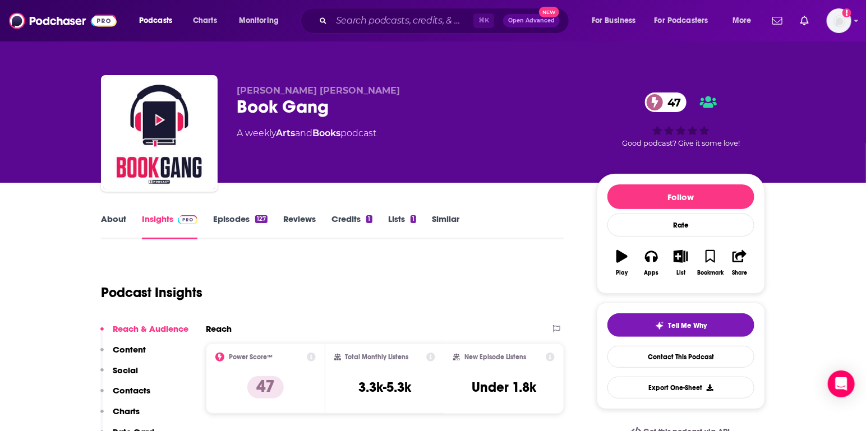
click at [119, 217] on link "About" at bounding box center [113, 227] width 25 height 26
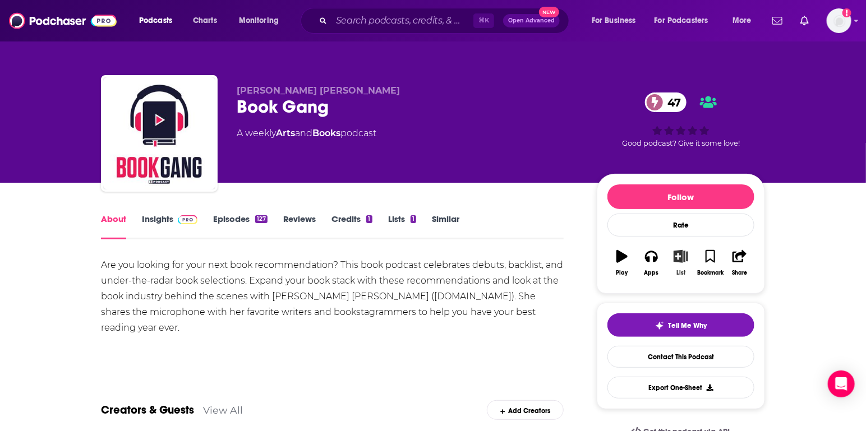
click at [685, 262] on button "List" at bounding box center [680, 263] width 29 height 40
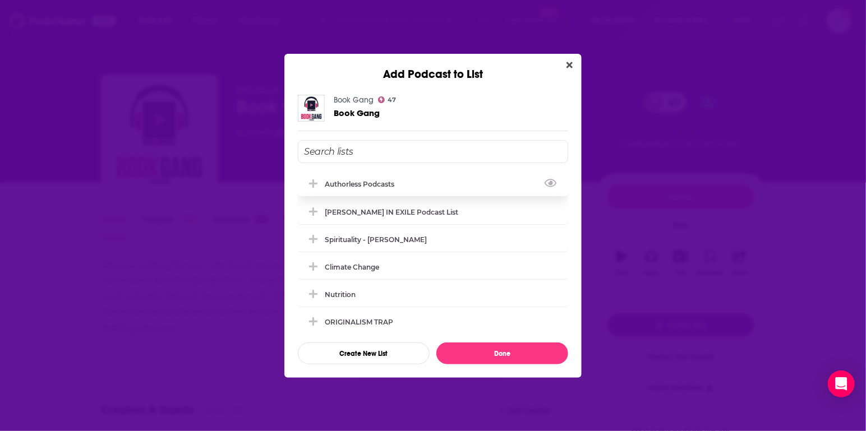
click at [353, 182] on div "Authorless podcasts" at bounding box center [363, 184] width 76 height 8
click at [469, 369] on div "Book Gang 47 Book Gang Authorless podcasts TRUMP IN EXILE Podcast List Spiritua…" at bounding box center [432, 229] width 297 height 297
click at [469, 365] on div "Book Gang 47 Book Gang Authorless podcasts TRUMP IN EXILE Podcast List Spiritua…" at bounding box center [432, 229] width 297 height 297
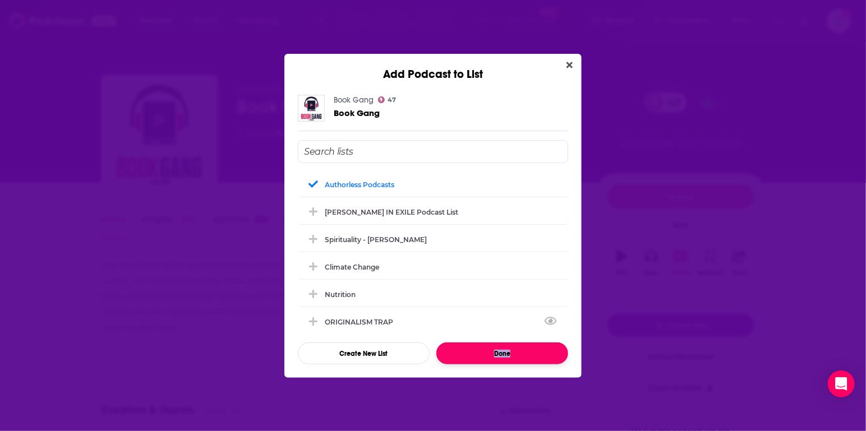
click at [469, 361] on button "Done" at bounding box center [502, 354] width 132 height 22
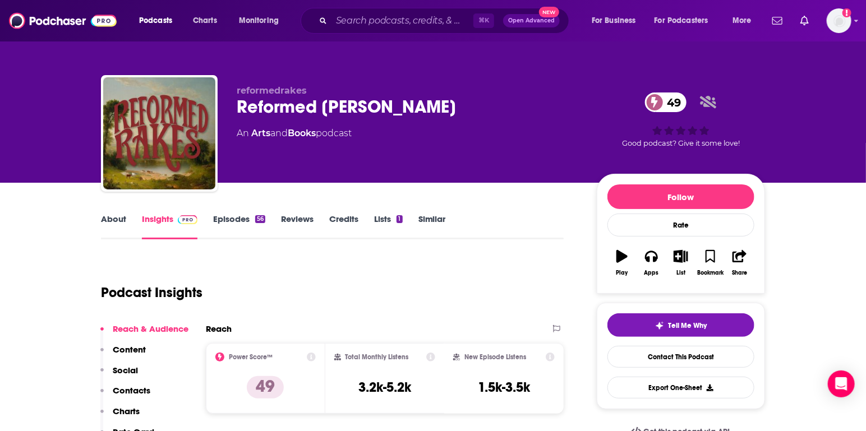
click at [105, 226] on link "About" at bounding box center [113, 227] width 25 height 26
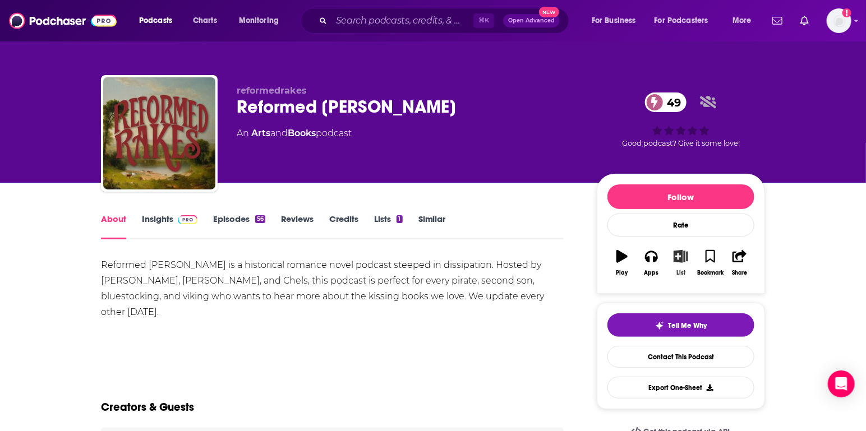
click at [680, 259] on icon "button" at bounding box center [681, 256] width 14 height 12
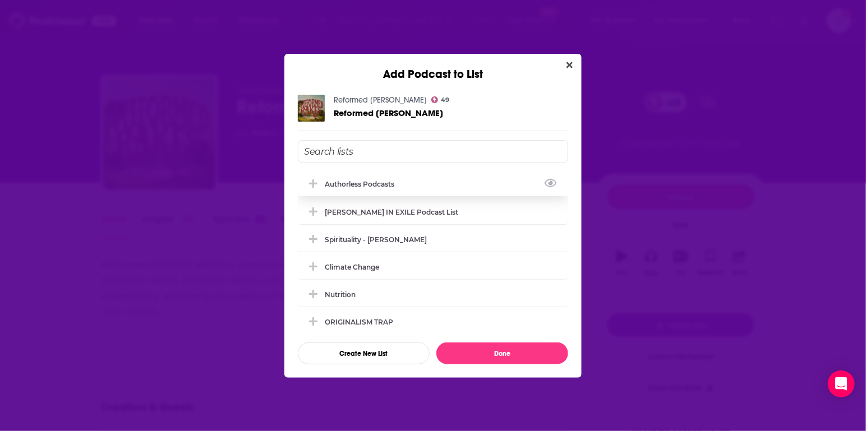
click at [345, 183] on div "Authorless podcasts" at bounding box center [363, 184] width 76 height 8
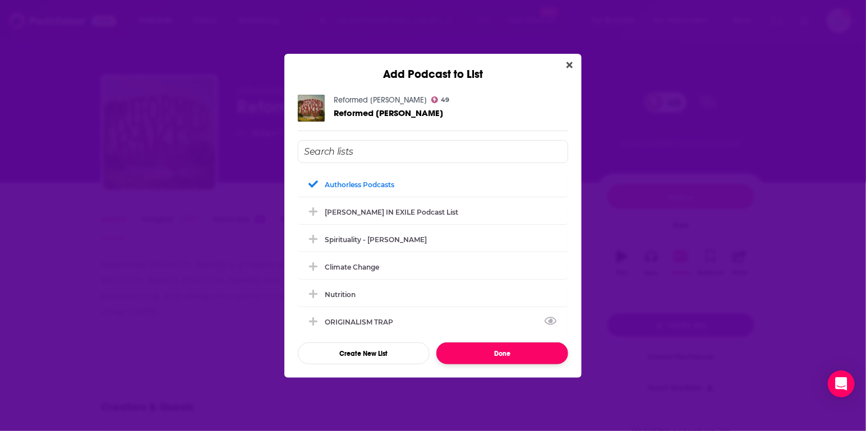
click at [517, 354] on button "Done" at bounding box center [502, 354] width 132 height 22
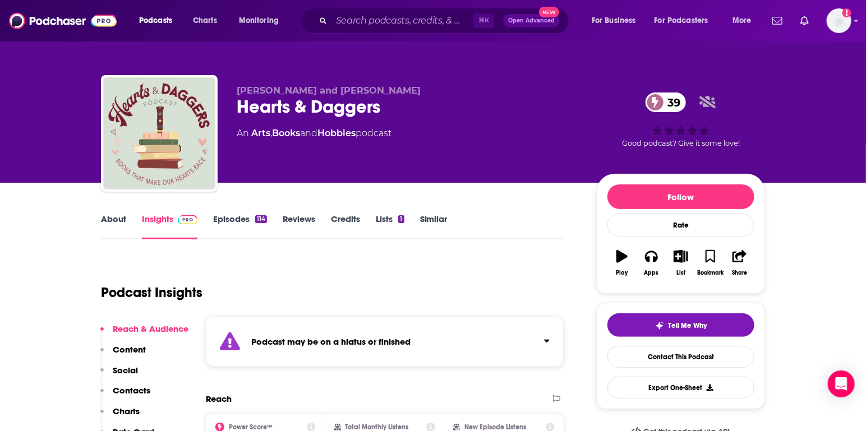
click at [427, 214] on link "Similar" at bounding box center [433, 227] width 27 height 26
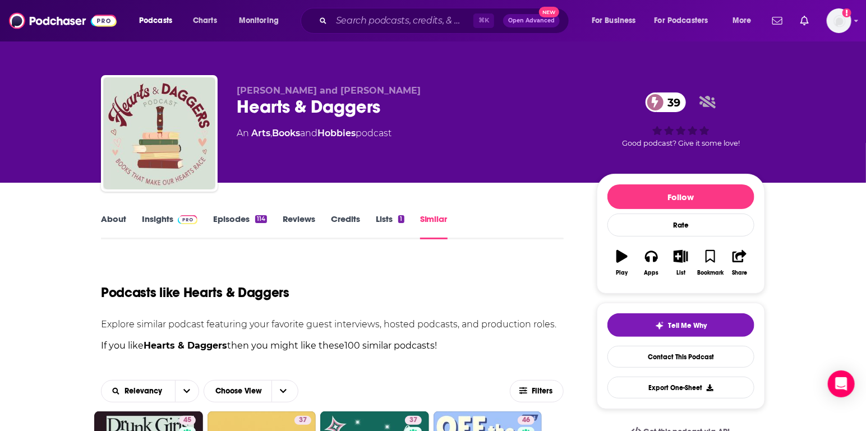
click at [115, 215] on link "About" at bounding box center [113, 227] width 25 height 26
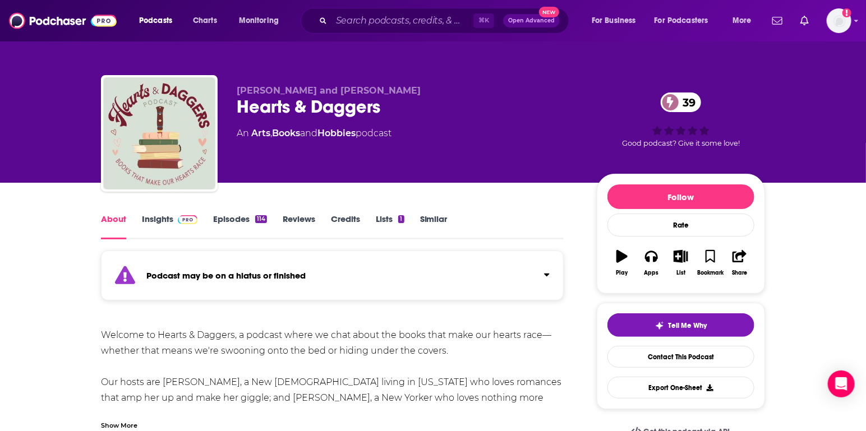
click at [428, 220] on link "Similar" at bounding box center [433, 227] width 27 height 26
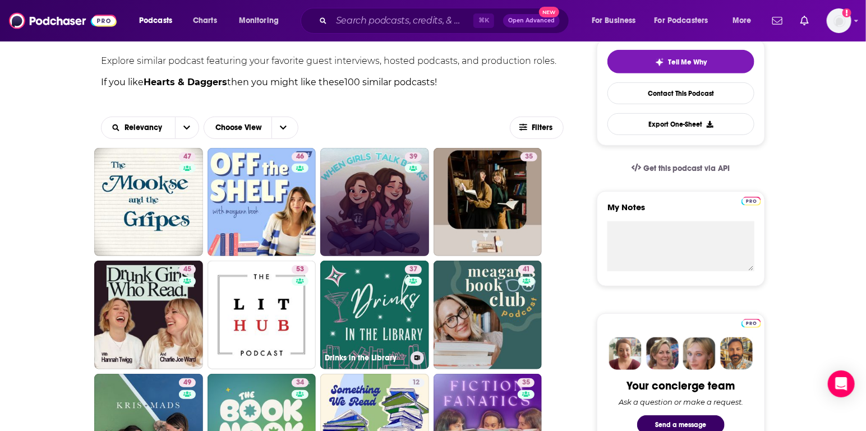
scroll to position [325, 0]
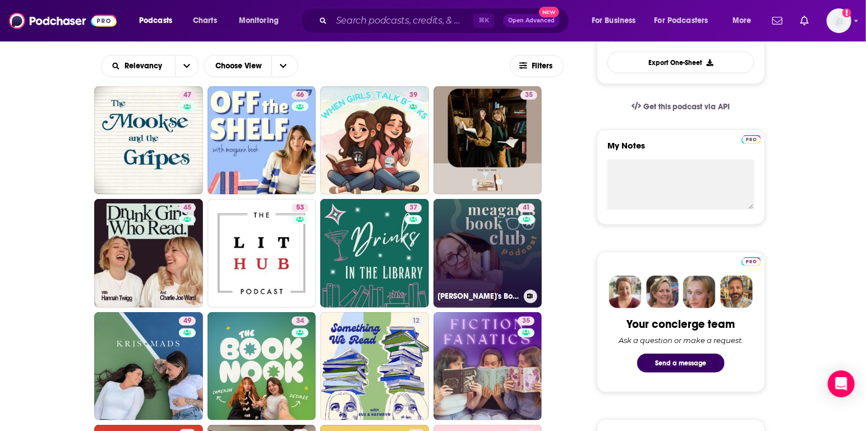
drag, startPoint x: 383, startPoint y: 246, endPoint x: 477, endPoint y: 214, distance: 99.3
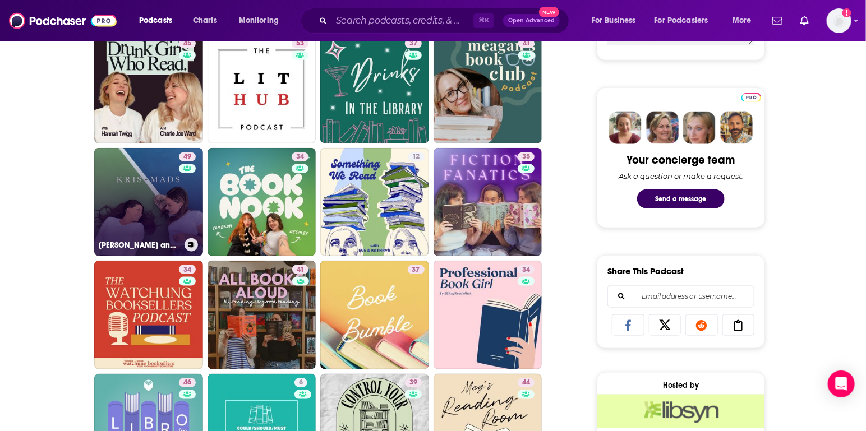
scroll to position [490, 0]
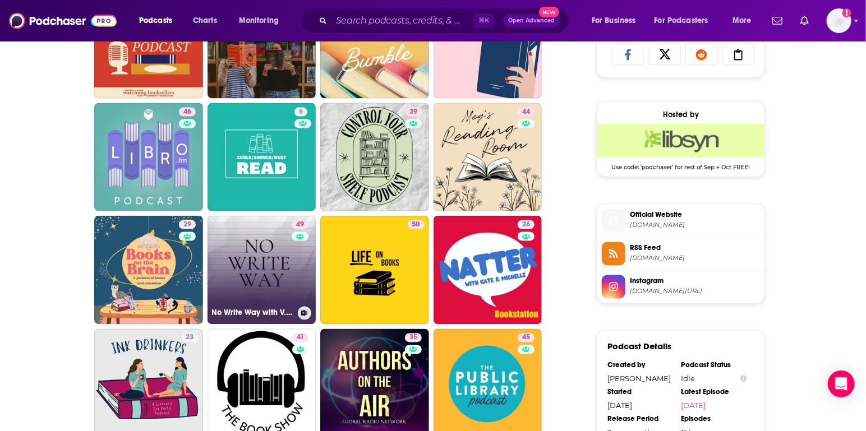
scroll to position [769, 0]
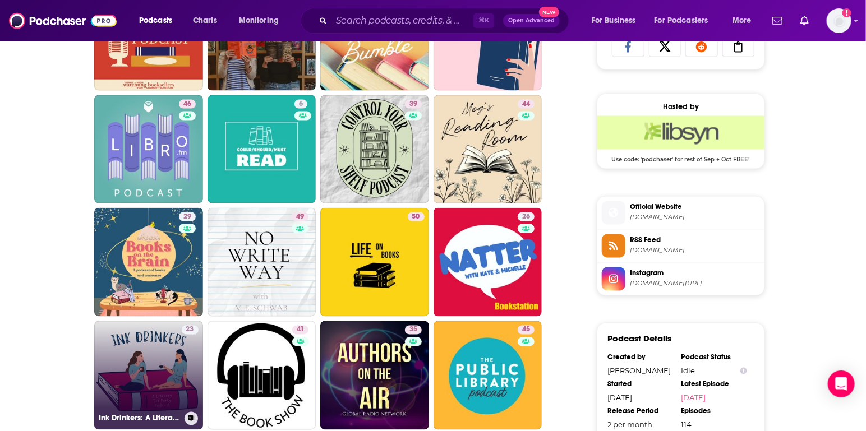
click at [154, 364] on link "23 Ink Drinkers: A Literary Tea Party Podcast" at bounding box center [148, 375] width 109 height 109
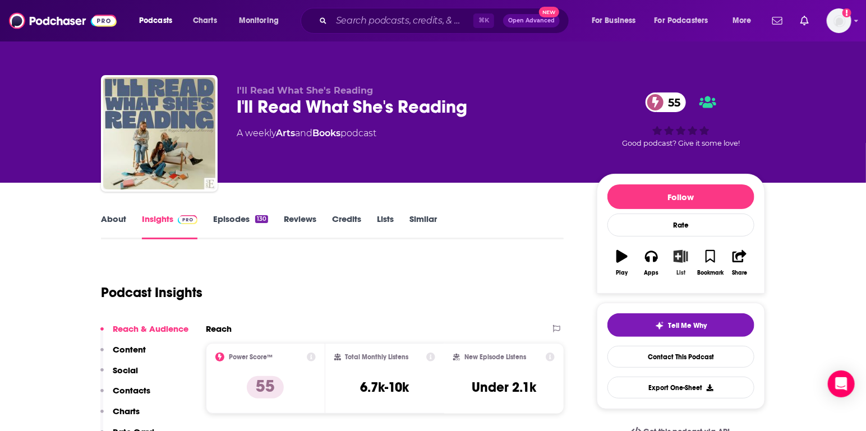
click at [678, 259] on icon "button" at bounding box center [681, 256] width 14 height 12
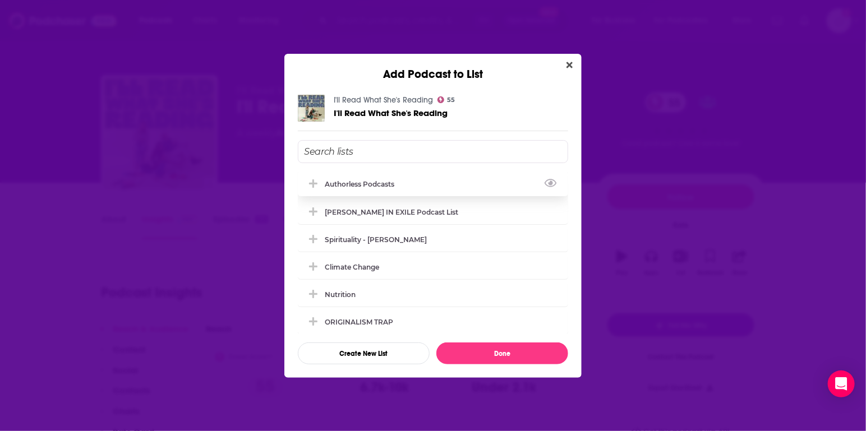
click at [378, 178] on div "Authorless podcasts" at bounding box center [433, 184] width 270 height 25
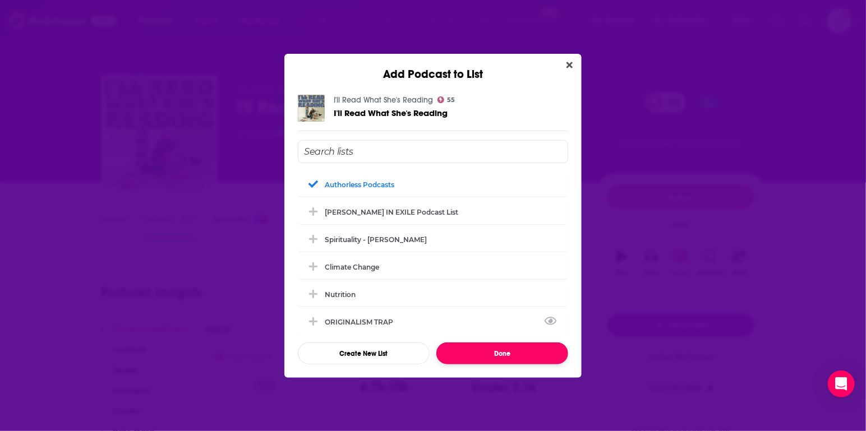
click at [488, 355] on button "Done" at bounding box center [502, 354] width 132 height 22
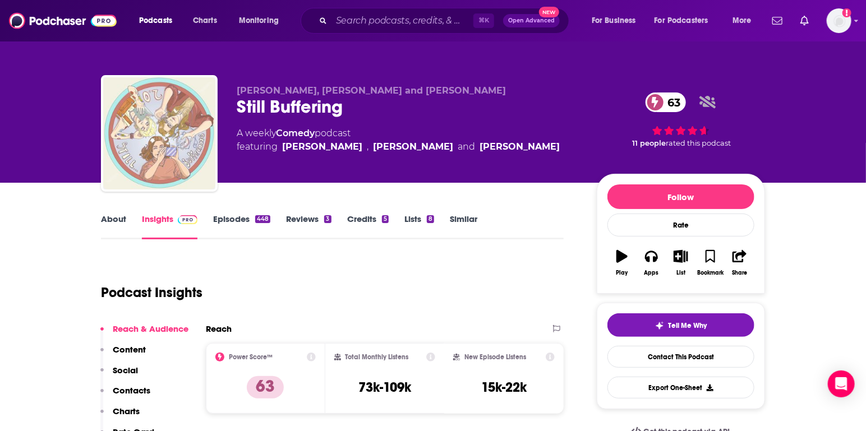
click at [117, 220] on link "About" at bounding box center [113, 227] width 25 height 26
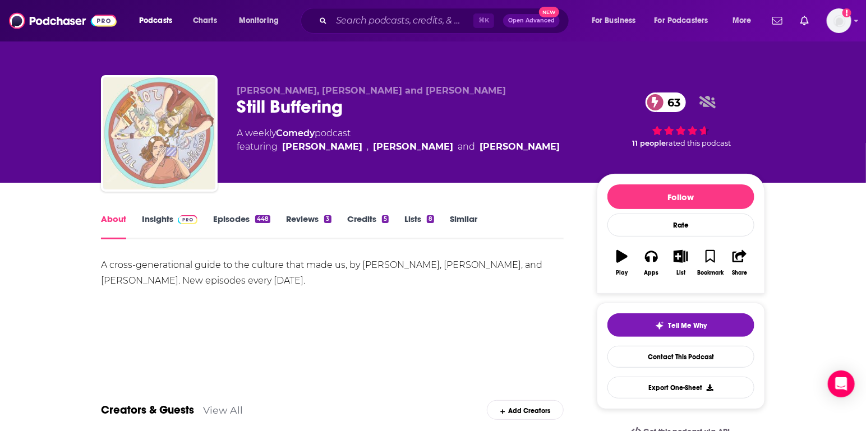
click at [168, 218] on link "Insights" at bounding box center [170, 227] width 56 height 26
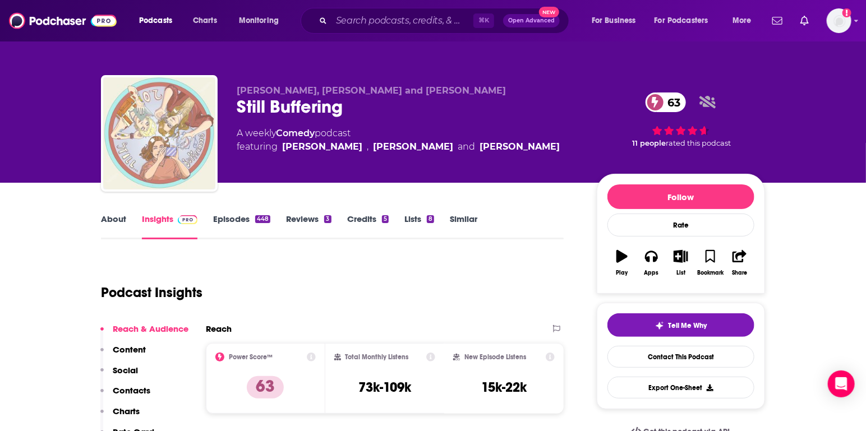
click at [227, 220] on link "Episodes 448" at bounding box center [241, 227] width 57 height 26
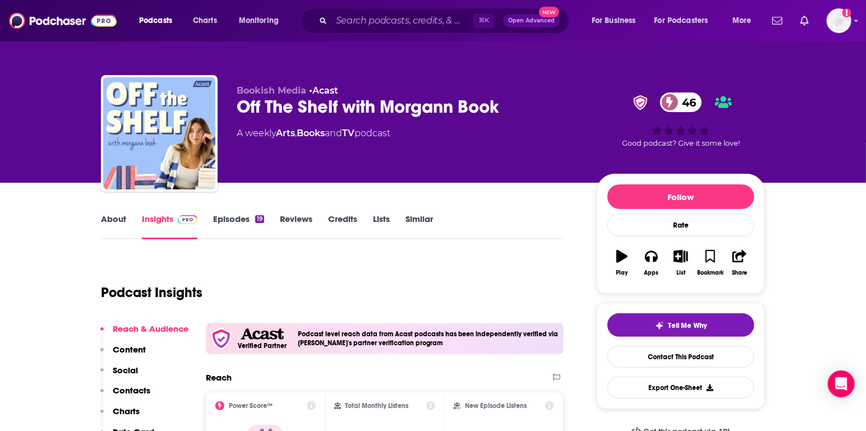
click at [122, 217] on link "About" at bounding box center [113, 227] width 25 height 26
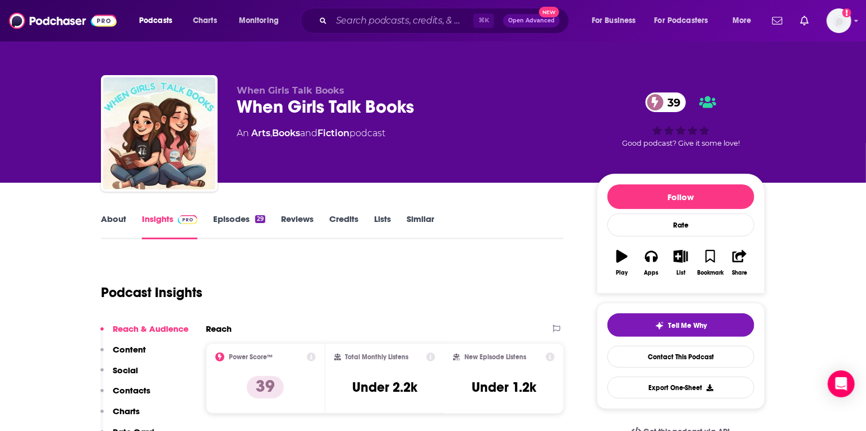
click at [112, 222] on link "About" at bounding box center [113, 227] width 25 height 26
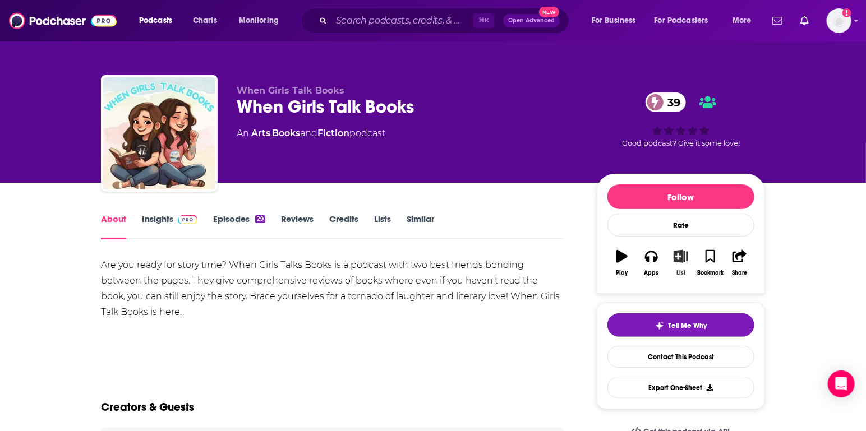
click at [681, 260] on icon "button" at bounding box center [681, 256] width 14 height 12
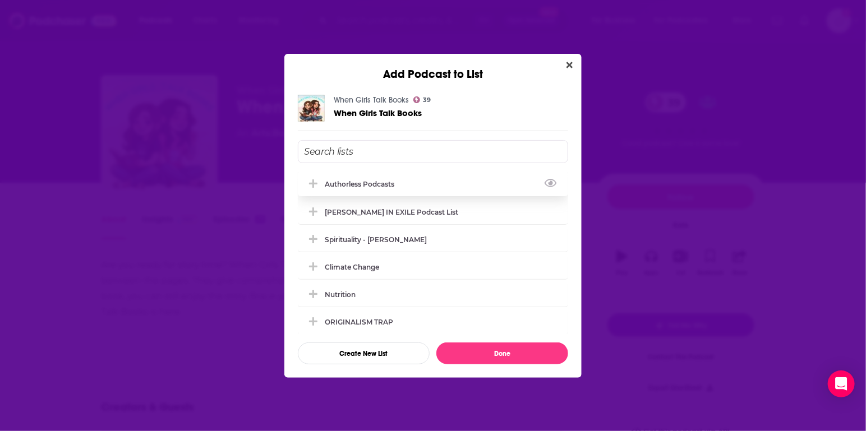
click at [358, 182] on div "Authorless podcasts" at bounding box center [363, 184] width 76 height 8
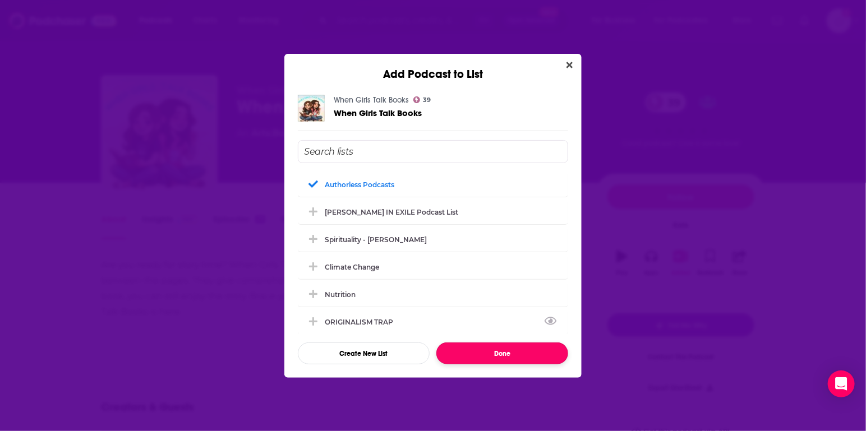
click at [496, 349] on button "Done" at bounding box center [502, 354] width 132 height 22
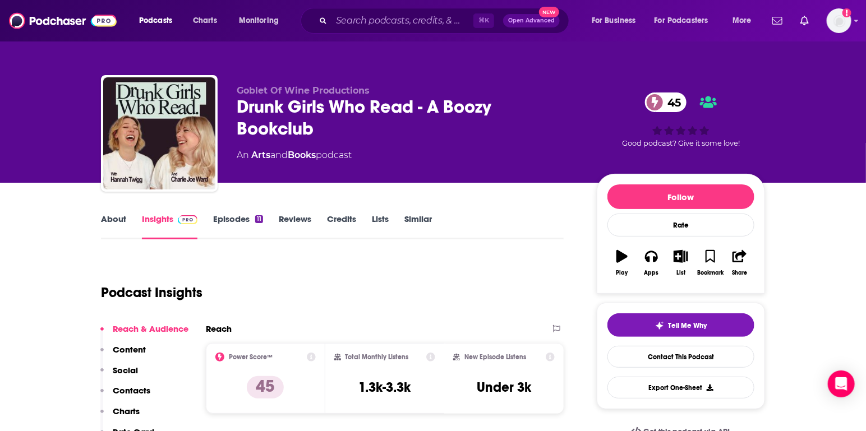
click at [116, 223] on link "About" at bounding box center [113, 227] width 25 height 26
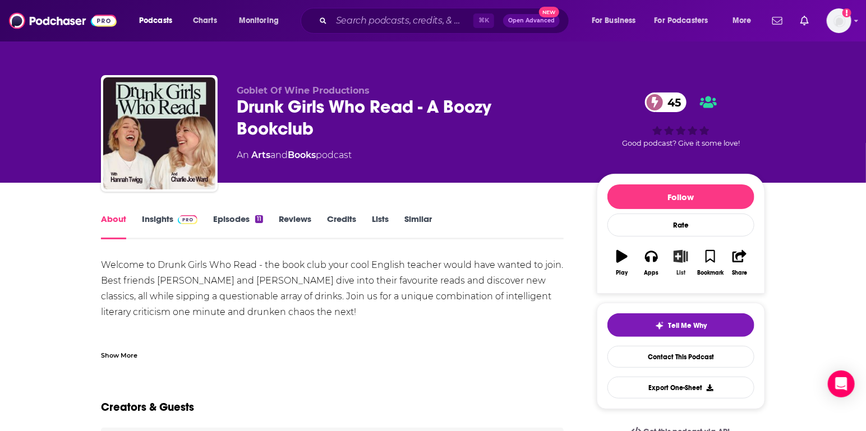
click at [683, 263] on button "List" at bounding box center [680, 263] width 29 height 40
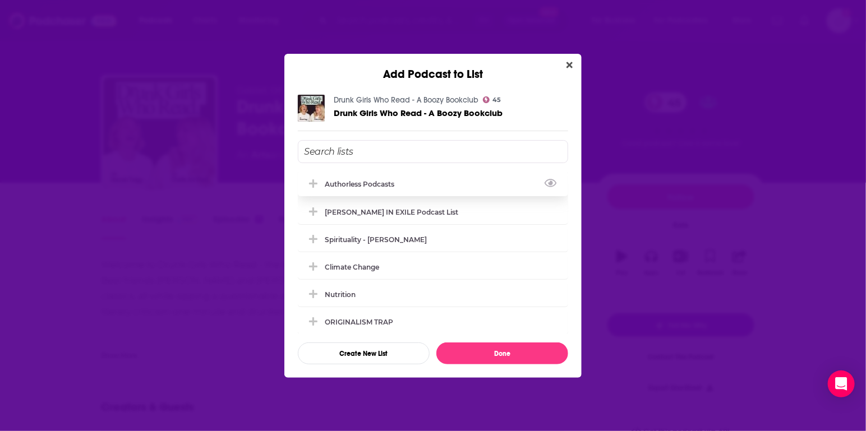
click at [366, 181] on div "Authorless podcasts" at bounding box center [363, 184] width 76 height 8
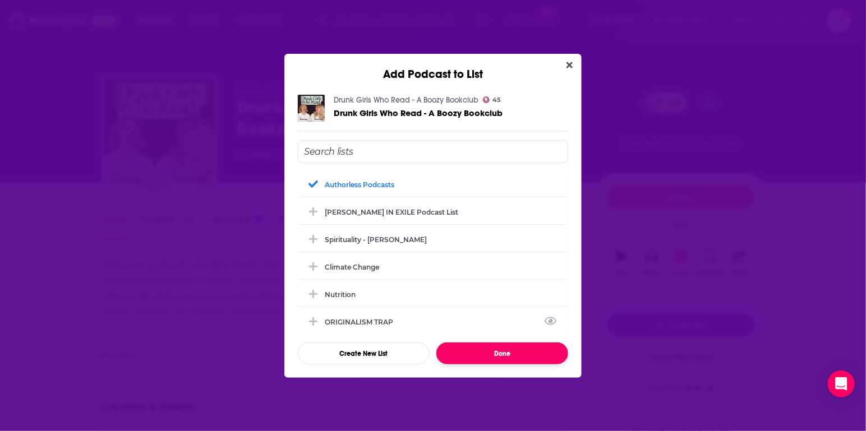
click at [504, 354] on button "Done" at bounding box center [502, 354] width 132 height 22
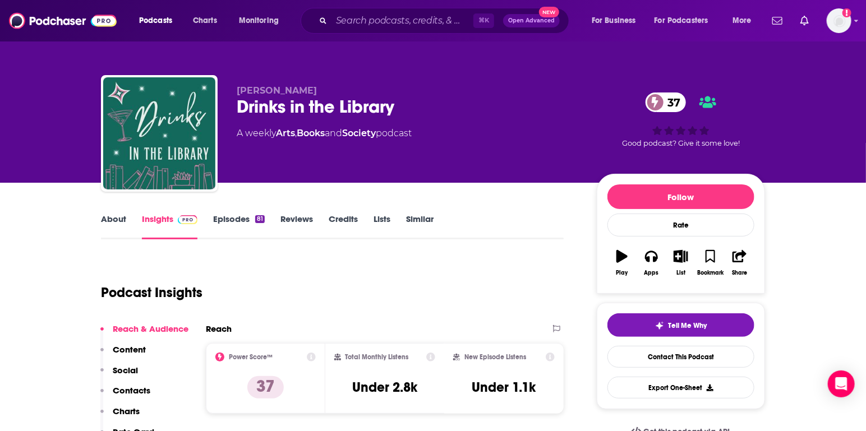
click at [113, 220] on link "About" at bounding box center [113, 227] width 25 height 26
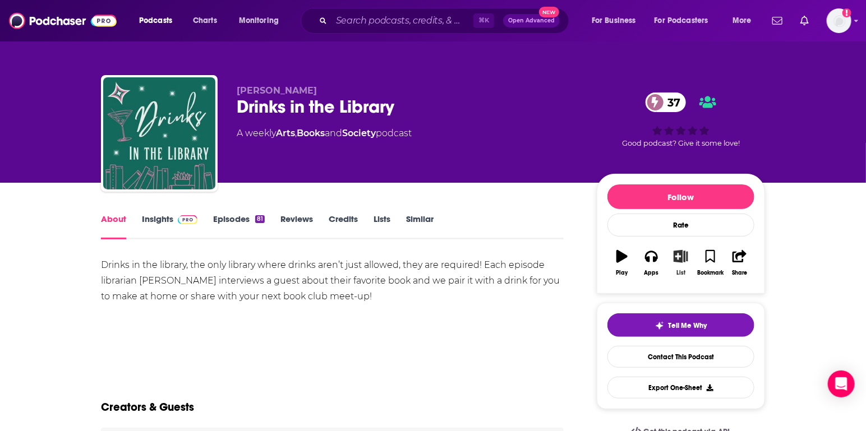
click at [683, 260] on icon "button" at bounding box center [681, 256] width 14 height 12
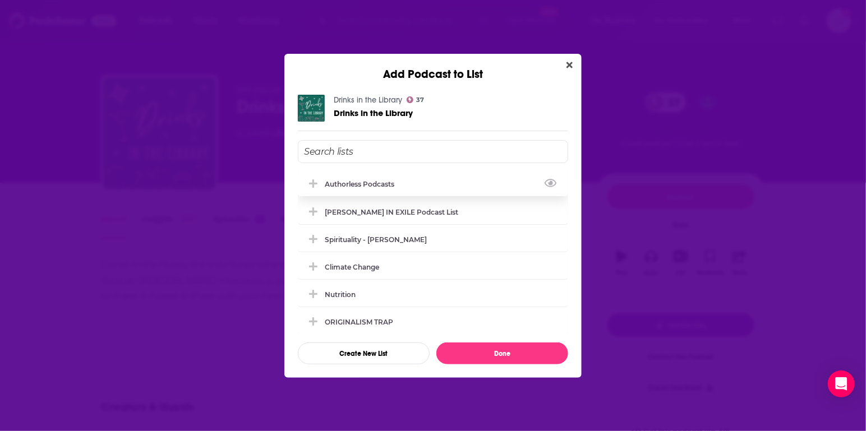
click at [365, 187] on div "Authorless podcasts" at bounding box center [363, 184] width 76 height 8
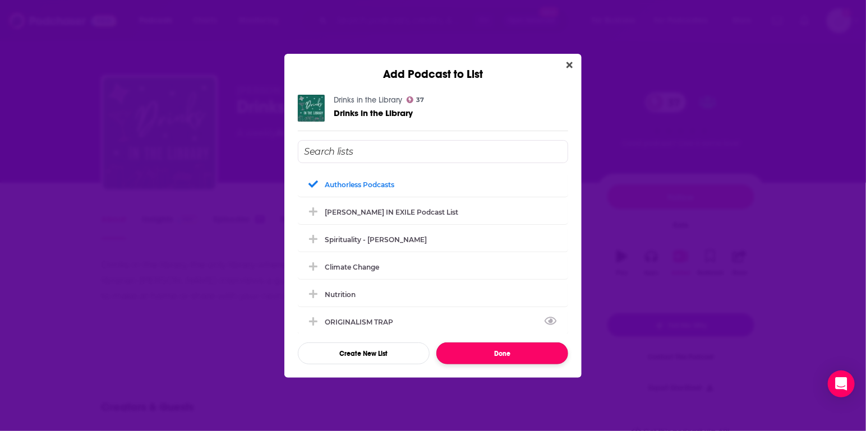
click at [502, 358] on button "Done" at bounding box center [502, 354] width 132 height 22
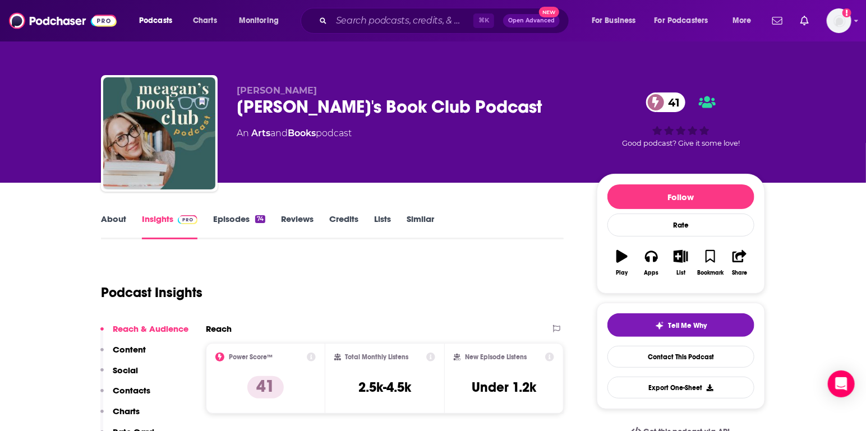
click at [106, 232] on link "About" at bounding box center [113, 227] width 25 height 26
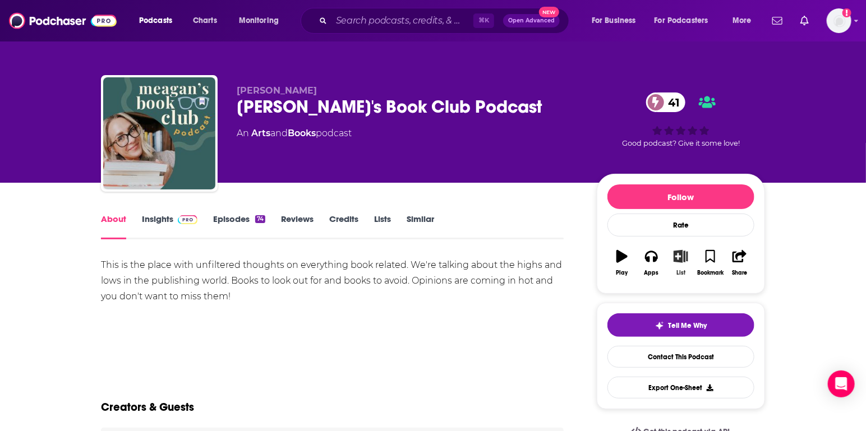
click at [679, 261] on icon "button" at bounding box center [681, 256] width 14 height 12
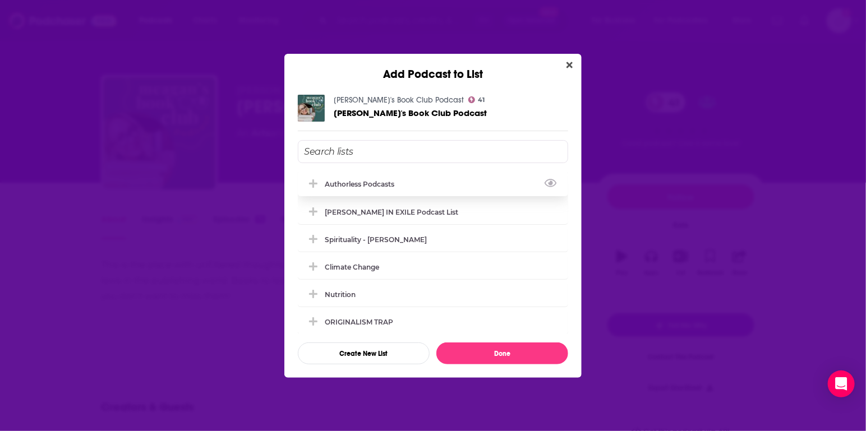
click at [376, 184] on div "Authorless podcasts" at bounding box center [363, 184] width 76 height 8
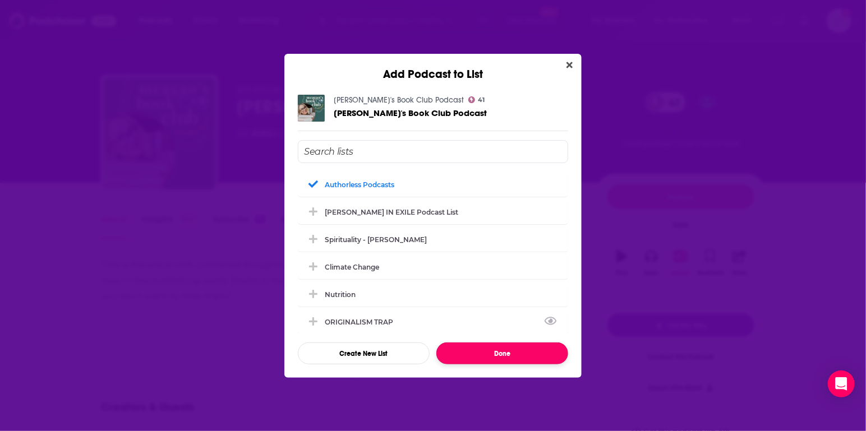
click at [512, 352] on button "Done" at bounding box center [502, 354] width 132 height 22
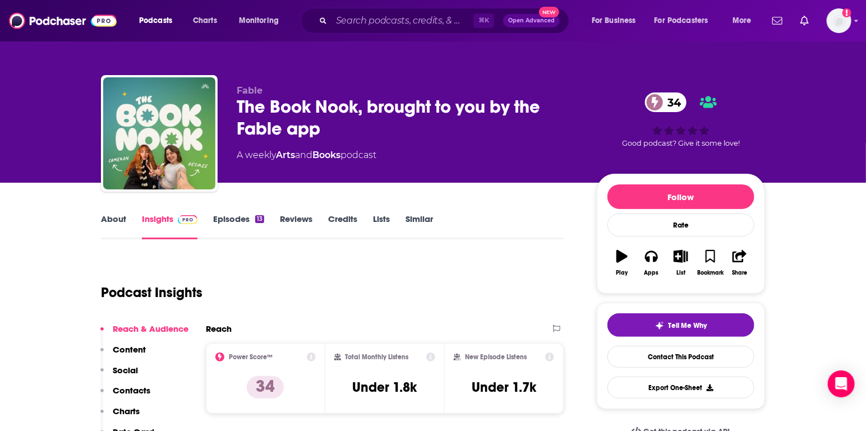
click at [103, 227] on link "About" at bounding box center [113, 227] width 25 height 26
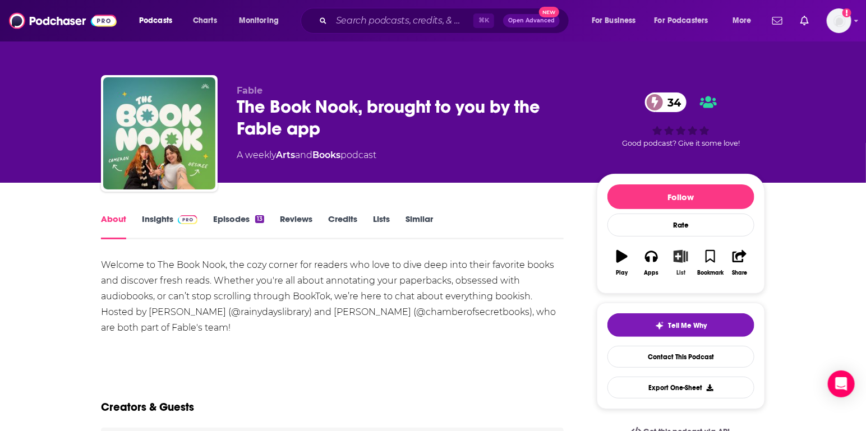
click at [680, 256] on icon "button" at bounding box center [681, 256] width 14 height 12
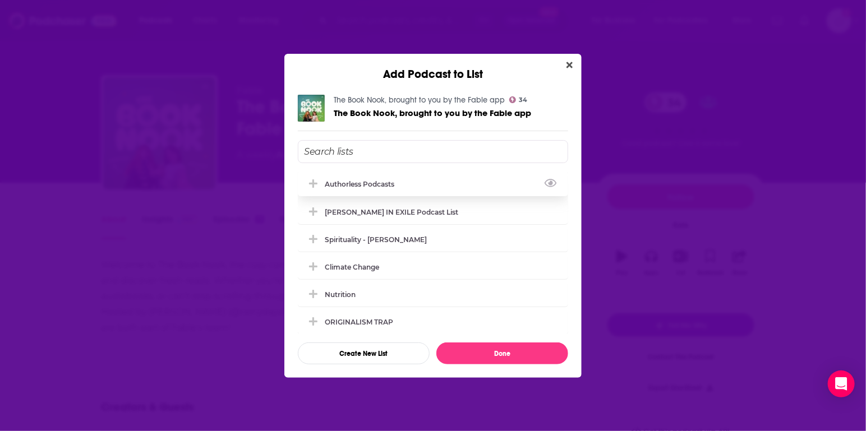
click at [366, 177] on div "Authorless podcasts" at bounding box center [433, 184] width 270 height 25
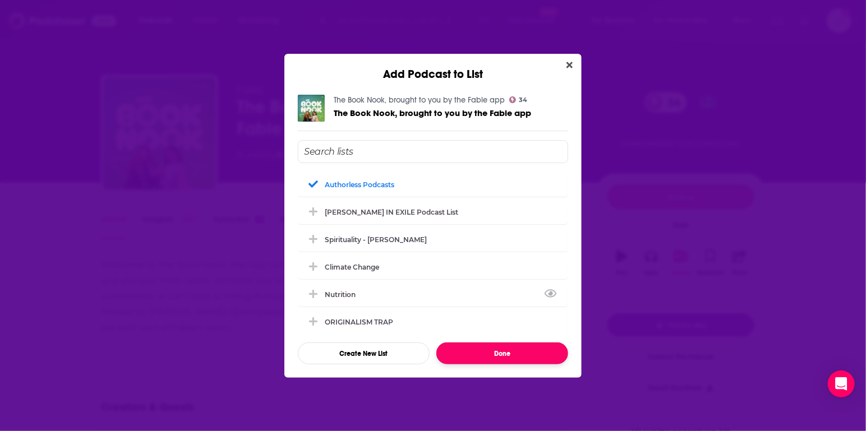
click at [490, 354] on button "Done" at bounding box center [502, 354] width 132 height 22
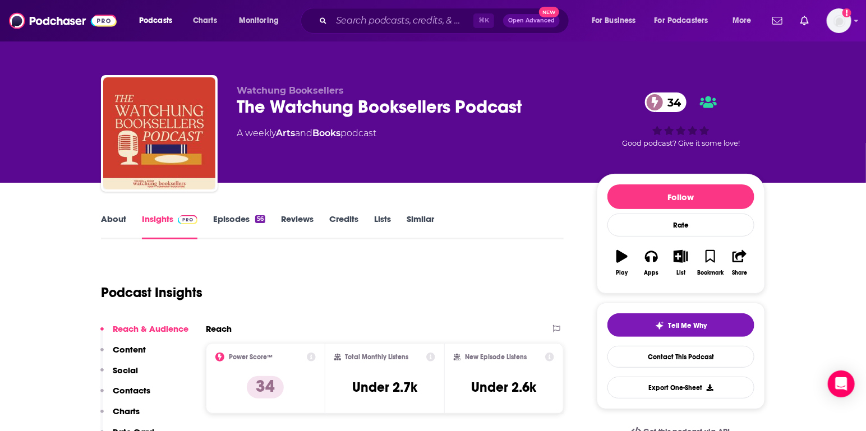
click at [112, 220] on link "About" at bounding box center [113, 227] width 25 height 26
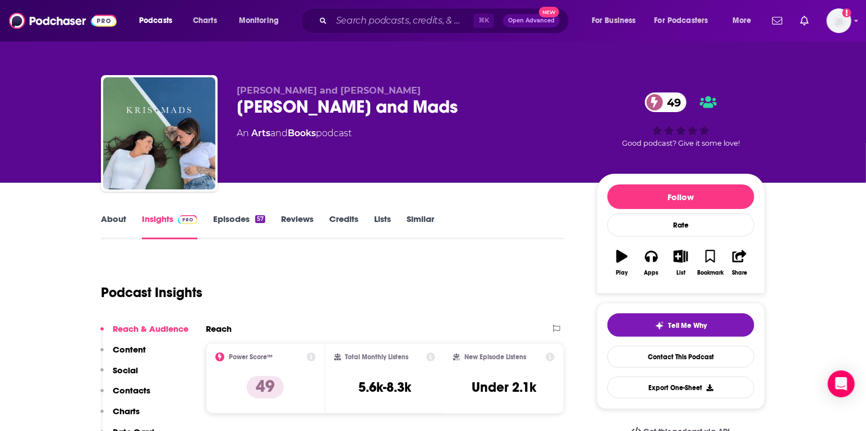
click at [102, 218] on link "About" at bounding box center [113, 227] width 25 height 26
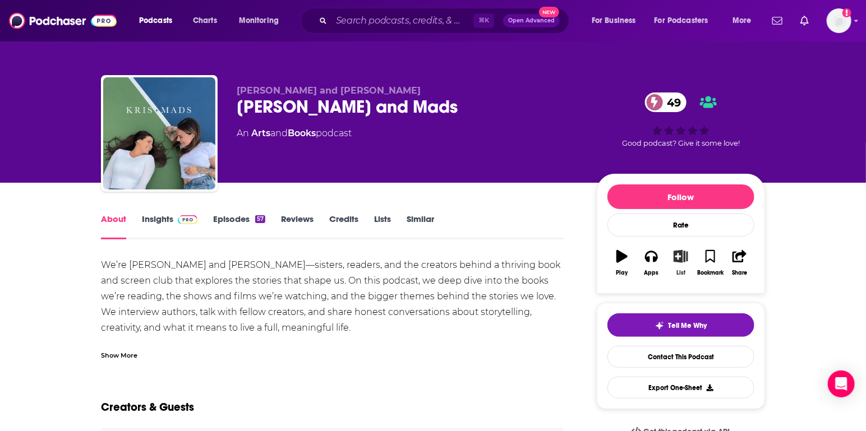
click at [679, 264] on button "List" at bounding box center [680, 263] width 29 height 40
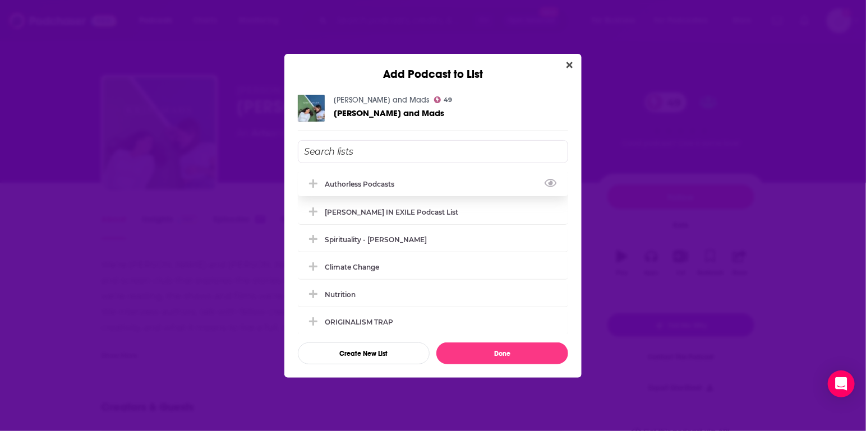
click at [374, 183] on div "Authorless podcasts" at bounding box center [363, 184] width 76 height 8
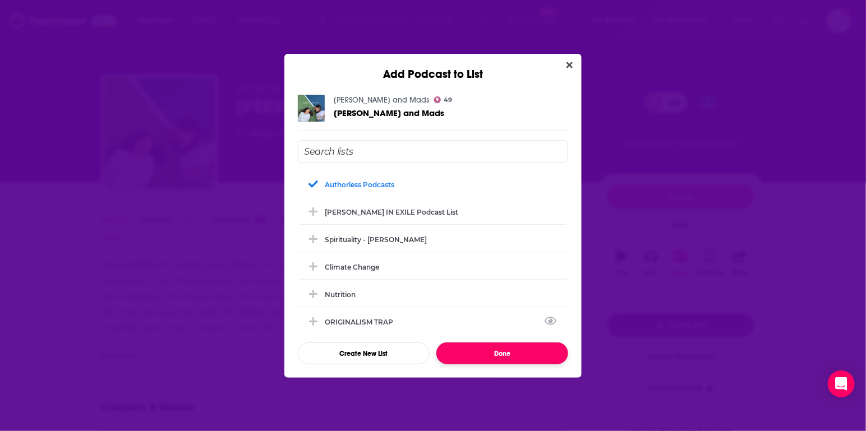
click at [488, 353] on button "Done" at bounding box center [502, 354] width 132 height 22
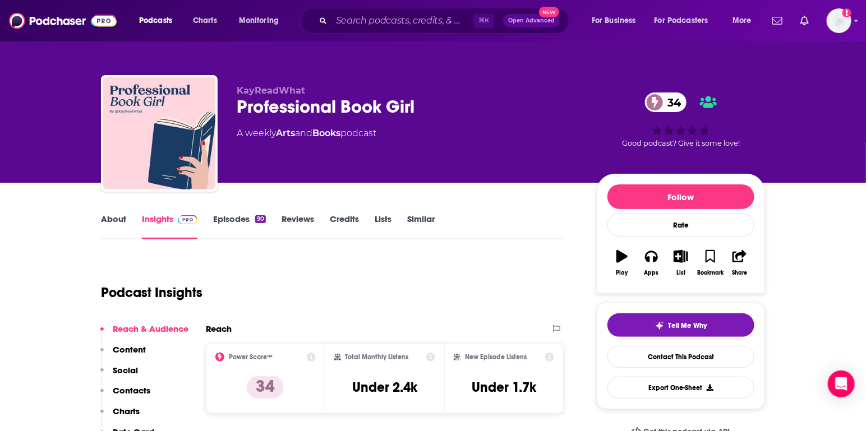
click at [118, 217] on link "About" at bounding box center [113, 227] width 25 height 26
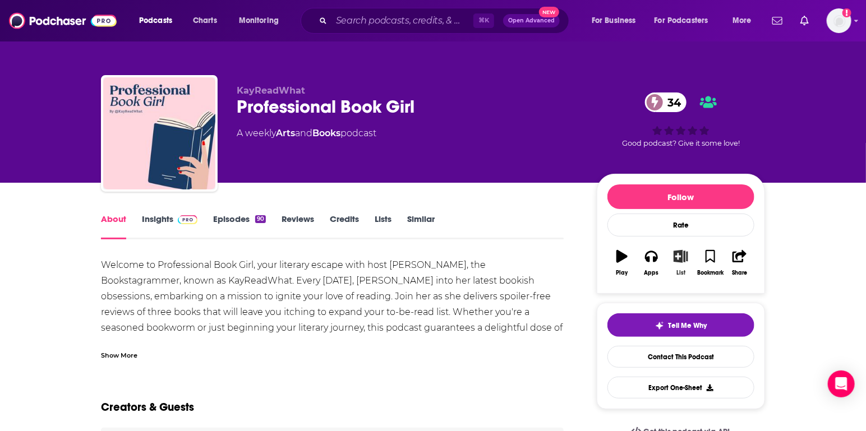
click at [683, 260] on icon "button" at bounding box center [681, 256] width 14 height 12
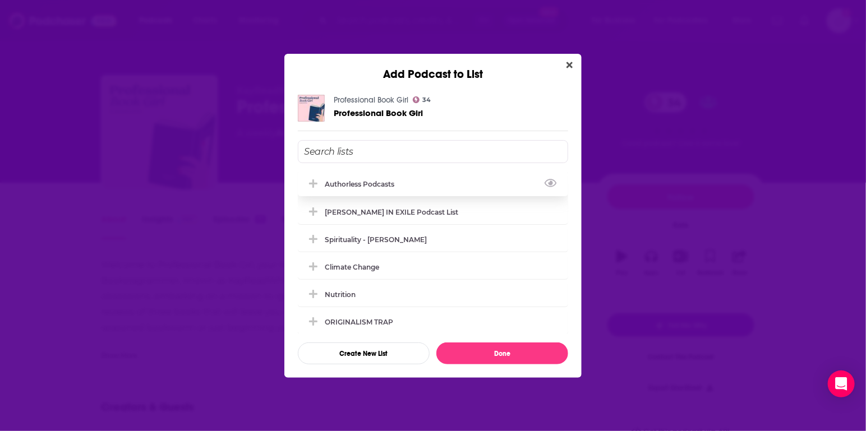
click at [354, 180] on div "Authorless podcasts" at bounding box center [363, 184] width 76 height 8
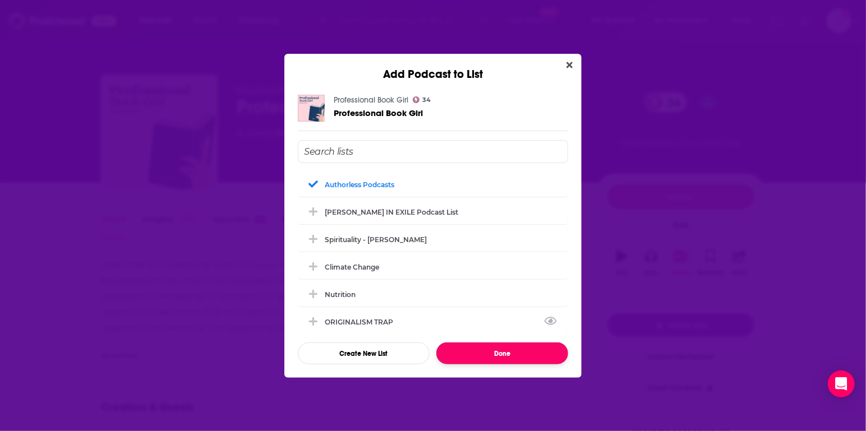
click at [519, 354] on button "Done" at bounding box center [502, 354] width 132 height 22
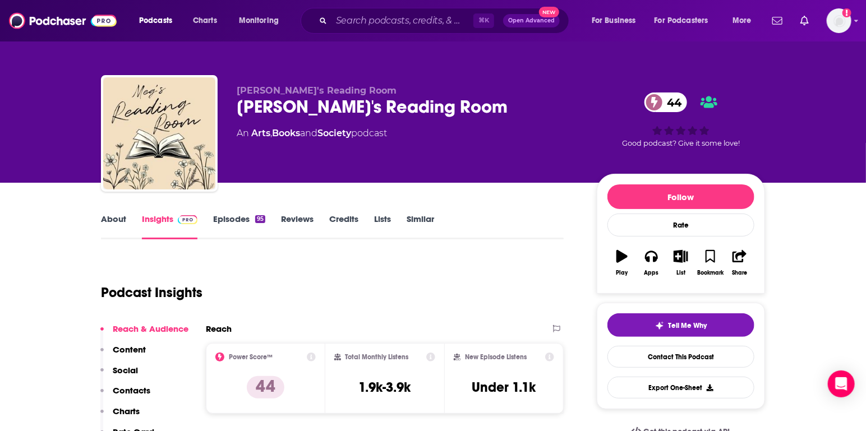
click at [114, 222] on link "About" at bounding box center [113, 227] width 25 height 26
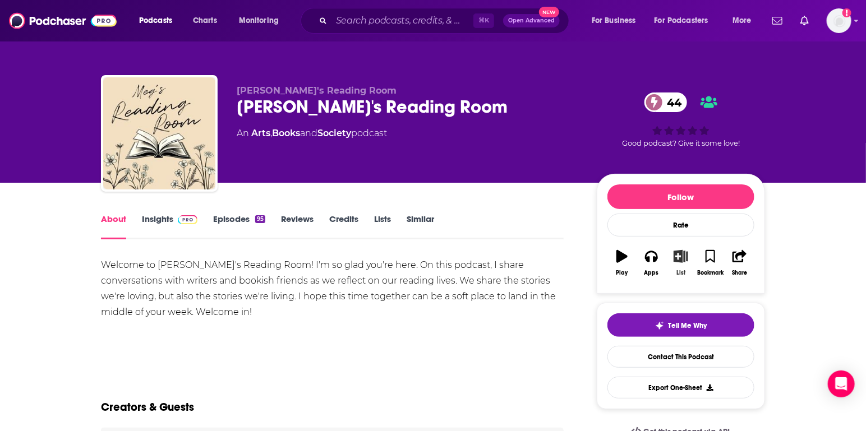
click at [683, 254] on icon "button" at bounding box center [681, 256] width 14 height 12
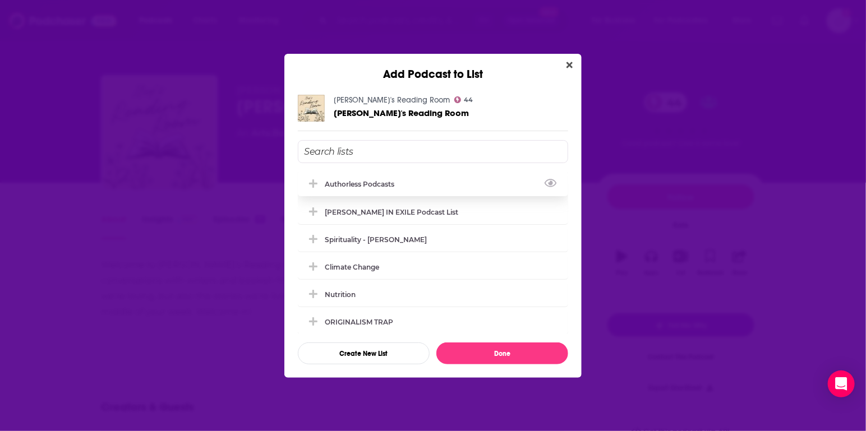
click at [390, 180] on div "Authorless podcasts" at bounding box center [363, 184] width 76 height 8
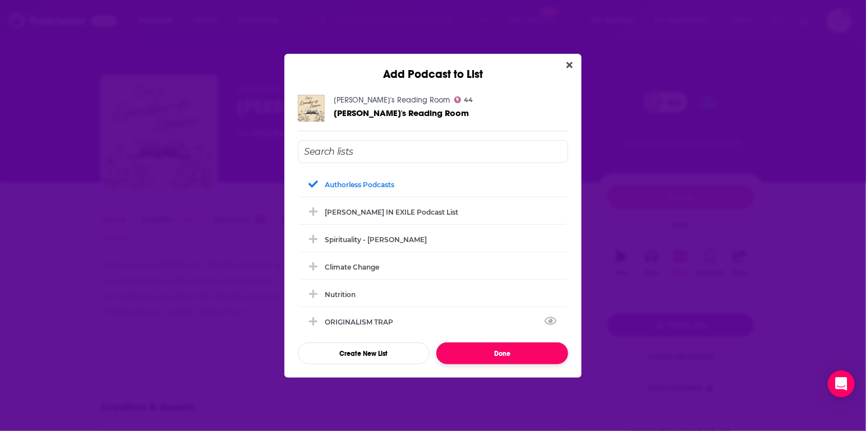
click at [491, 351] on button "Done" at bounding box center [502, 354] width 132 height 22
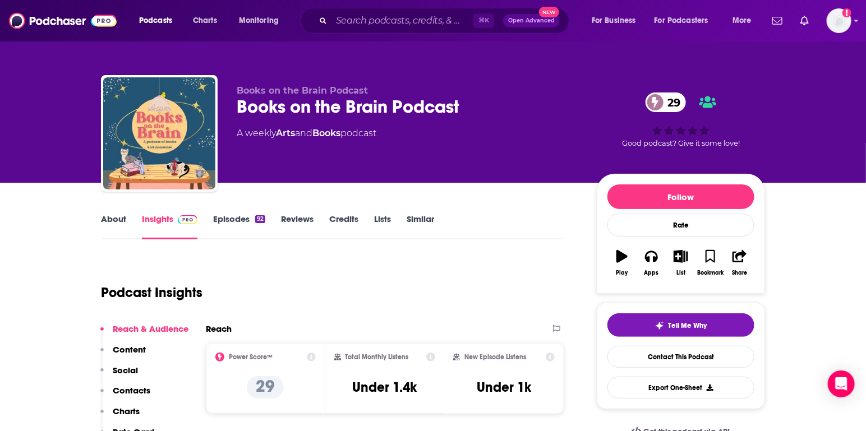
click at [114, 220] on link "About" at bounding box center [113, 227] width 25 height 26
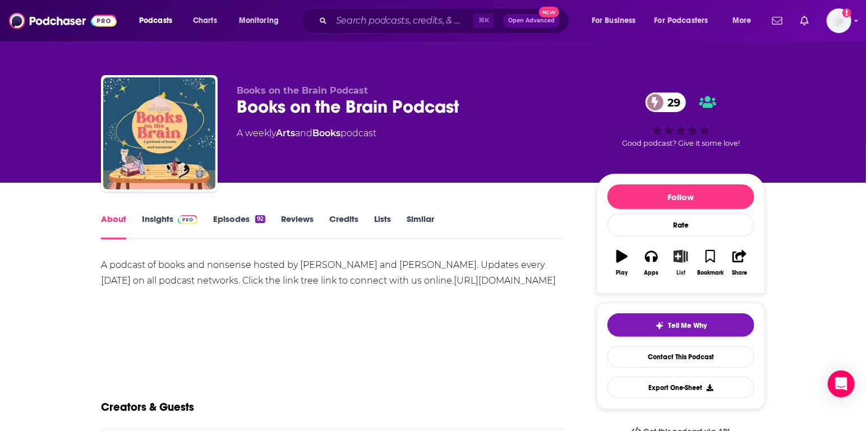
click at [680, 266] on button "List" at bounding box center [680, 263] width 29 height 40
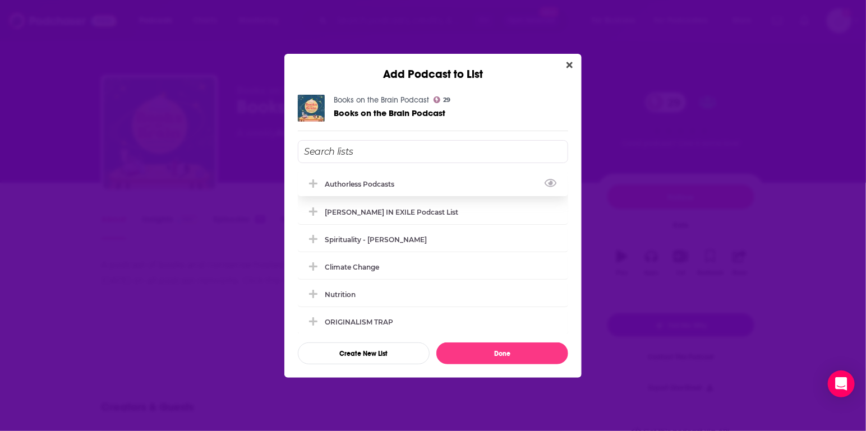
click at [469, 175] on div "Authorless podcasts" at bounding box center [433, 184] width 270 height 25
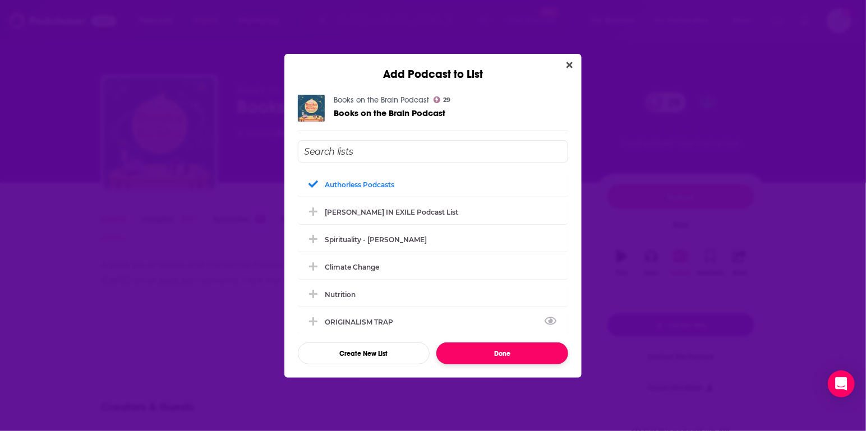
click at [492, 355] on button "Done" at bounding box center [502, 354] width 132 height 22
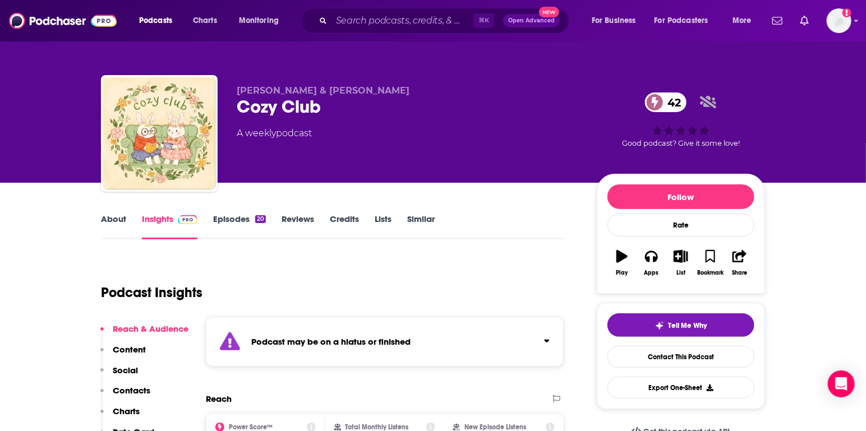
click at [414, 225] on link "Similar" at bounding box center [420, 227] width 27 height 26
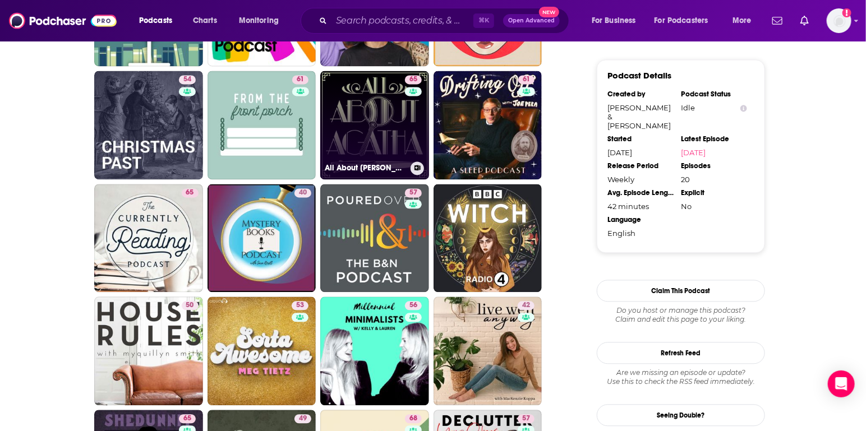
scroll to position [1036, 0]
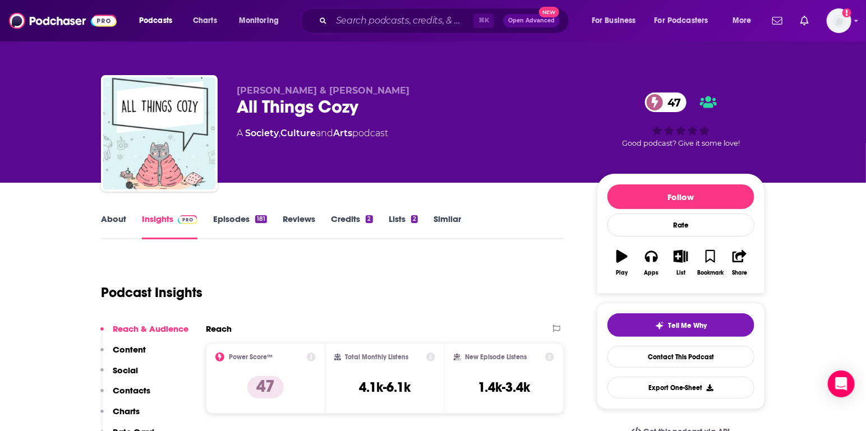
click at [123, 221] on link "About" at bounding box center [113, 227] width 25 height 26
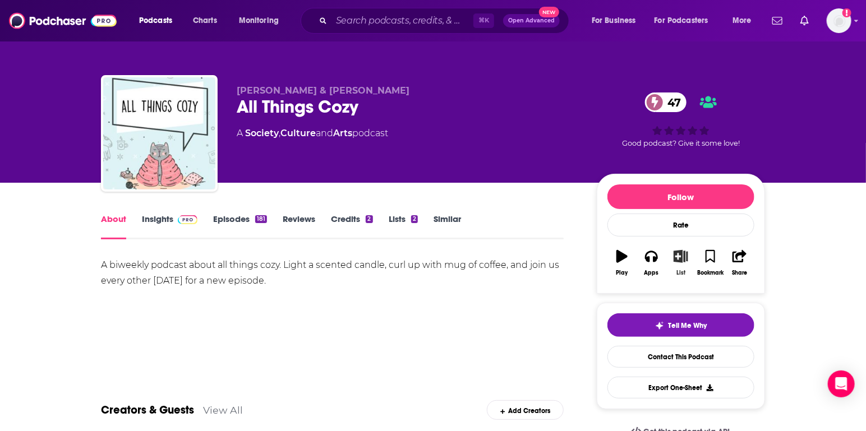
click at [682, 265] on button "List" at bounding box center [680, 263] width 29 height 40
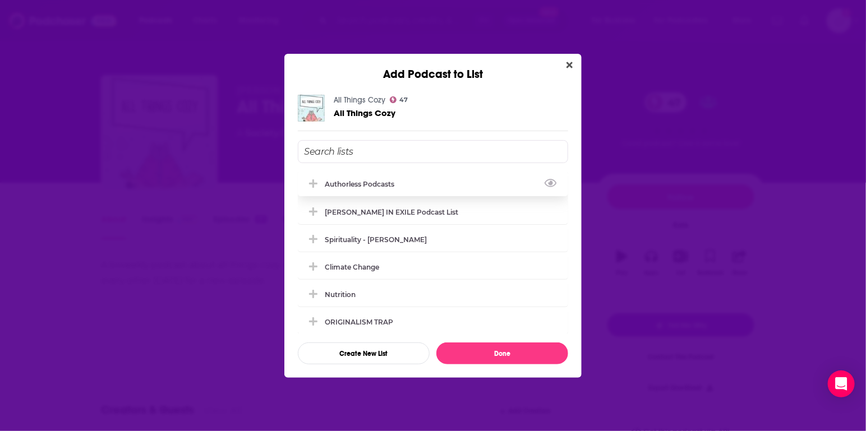
click at [354, 178] on div "Authorless podcasts" at bounding box center [433, 184] width 270 height 25
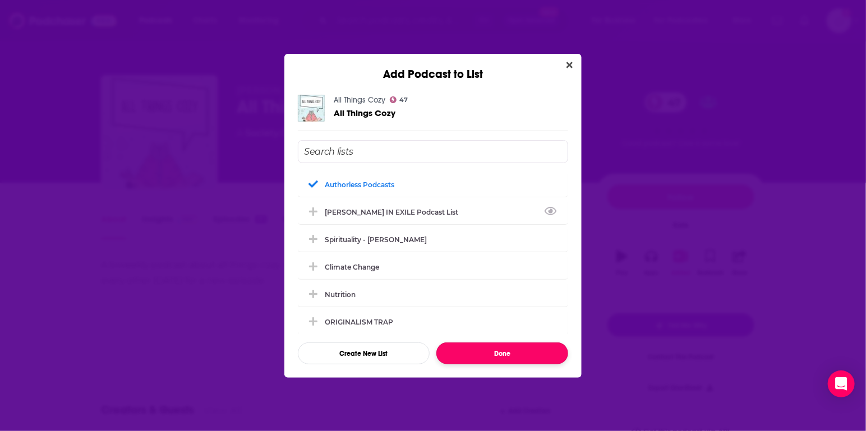
click at [498, 349] on button "Done" at bounding box center [502, 354] width 132 height 22
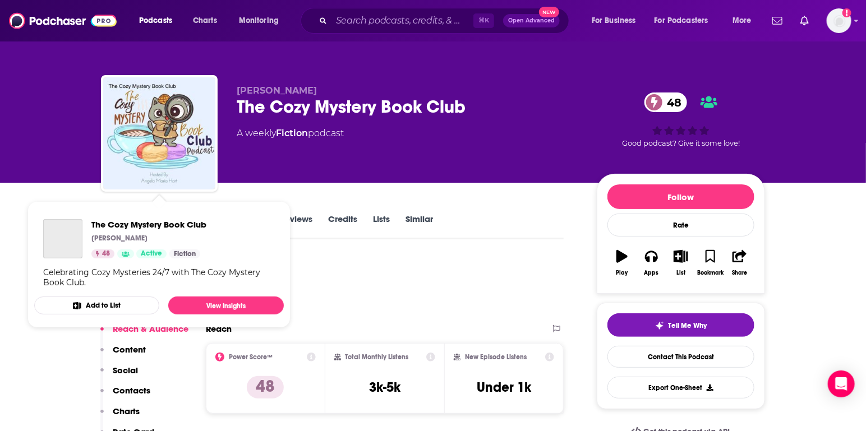
click at [123, 213] on div "The Cozy Mystery Book Club [PERSON_NAME] 48 Active Fiction Celebrating Cozy Mys…" at bounding box center [159, 253] width 250 height 86
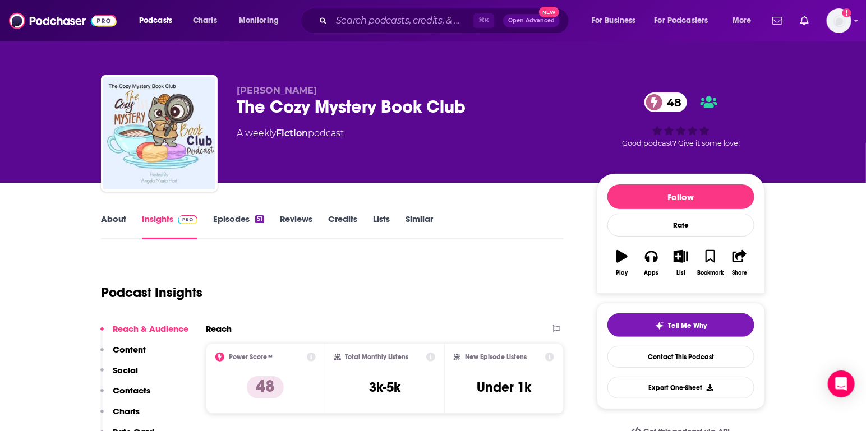
click at [108, 229] on link "About" at bounding box center [113, 227] width 25 height 26
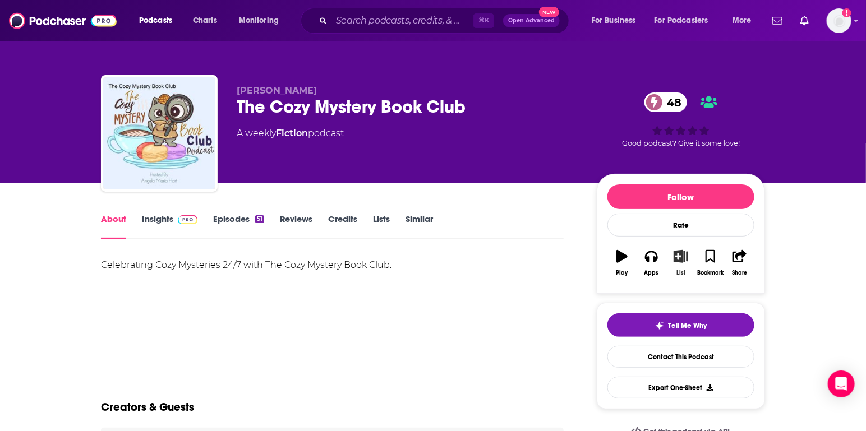
click at [688, 262] on button "List" at bounding box center [680, 263] width 29 height 40
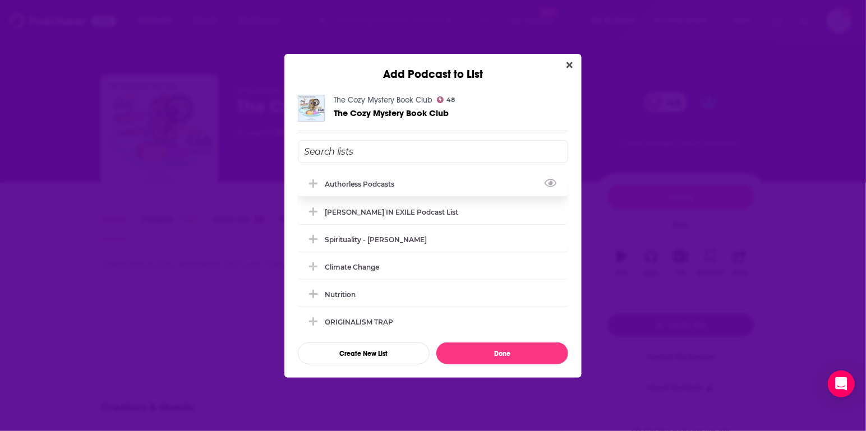
click at [373, 182] on div "Authorless podcasts" at bounding box center [363, 184] width 76 height 8
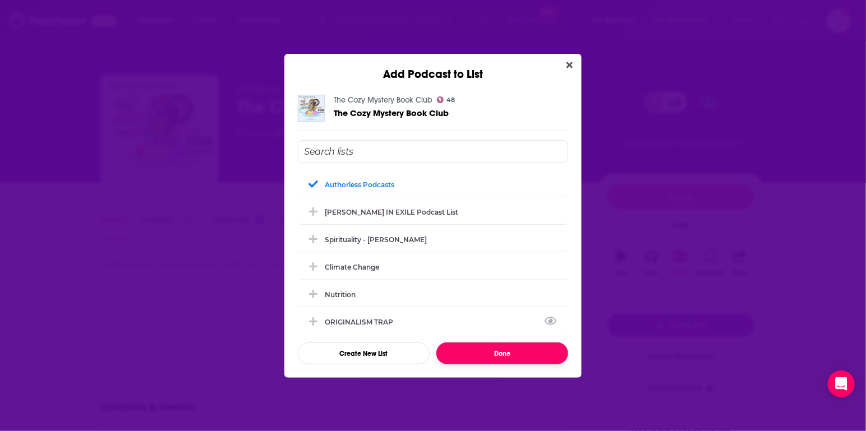
click at [480, 352] on button "Done" at bounding box center [502, 354] width 132 height 22
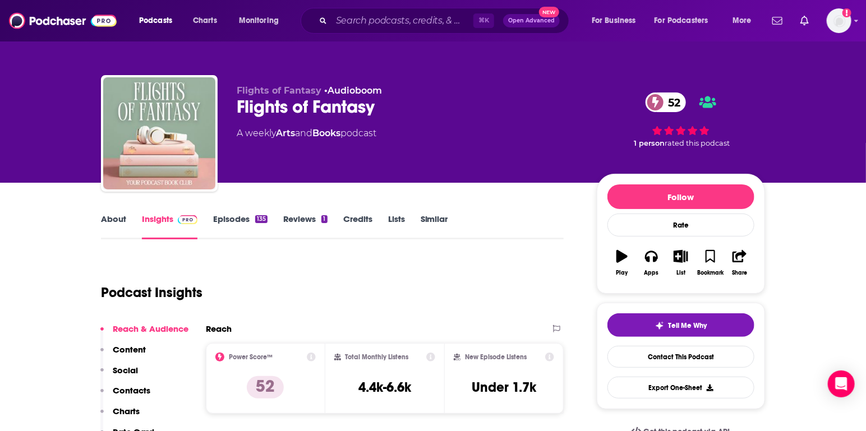
click at [113, 222] on link "About" at bounding box center [113, 227] width 25 height 26
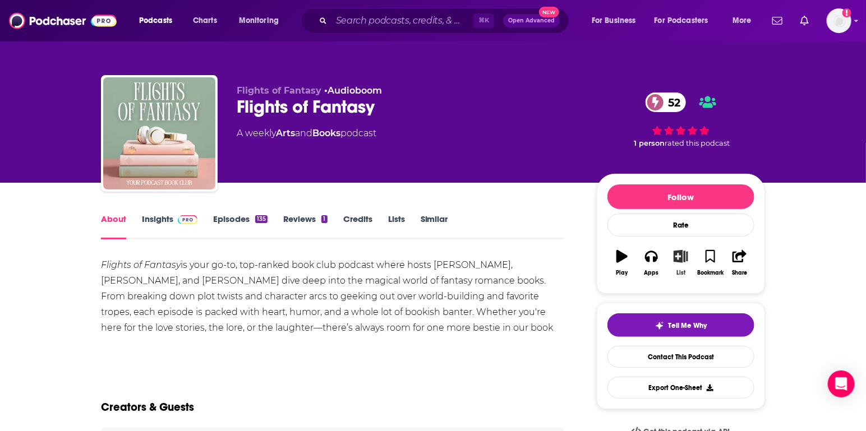
click at [684, 258] on icon "button" at bounding box center [681, 256] width 14 height 12
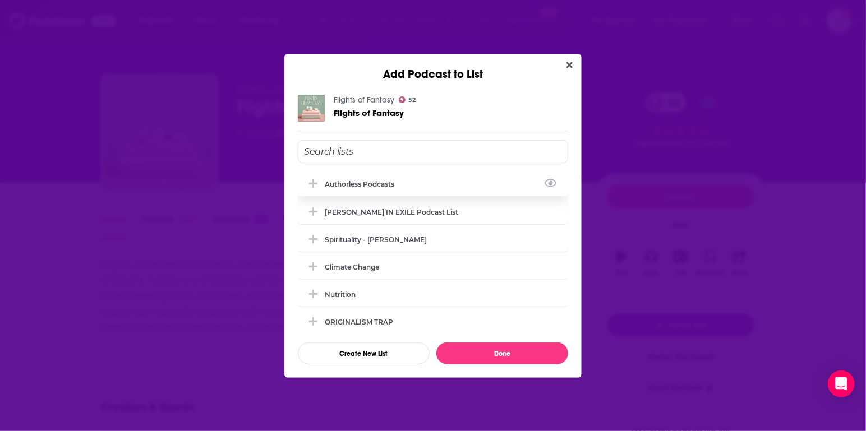
click at [398, 175] on div "Authorless podcasts" at bounding box center [433, 184] width 270 height 25
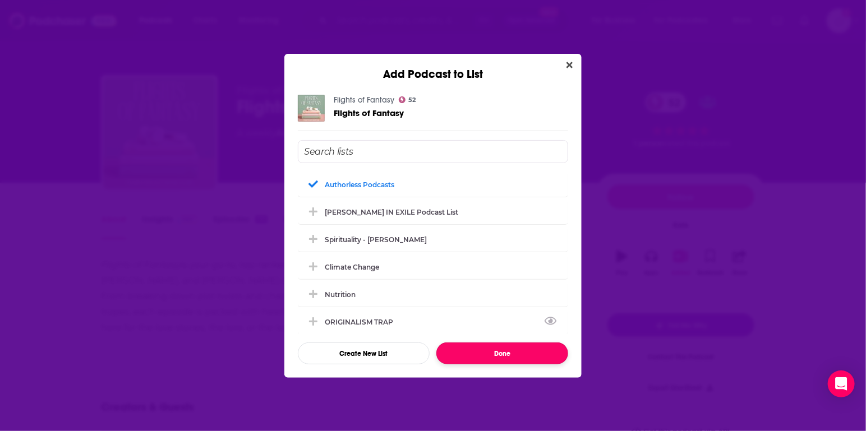
click at [495, 356] on button "Done" at bounding box center [502, 354] width 132 height 22
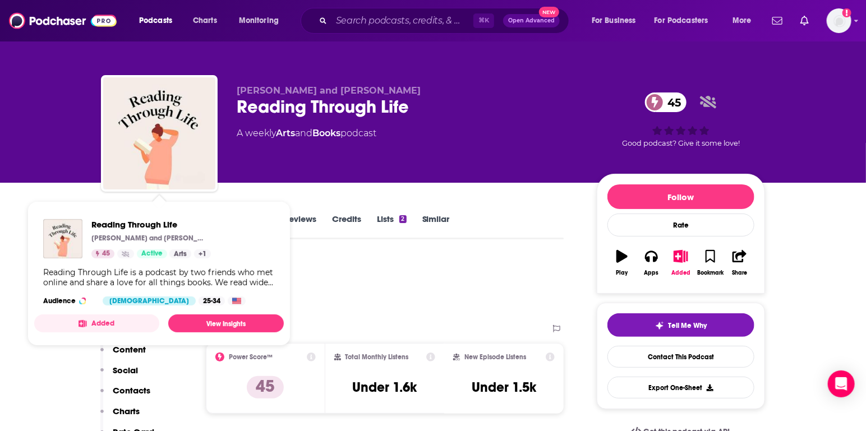
click at [114, 213] on div "Reading Through Life [PERSON_NAME] and [PERSON_NAME] 45 Active Arts + 1 Reading…" at bounding box center [159, 262] width 250 height 104
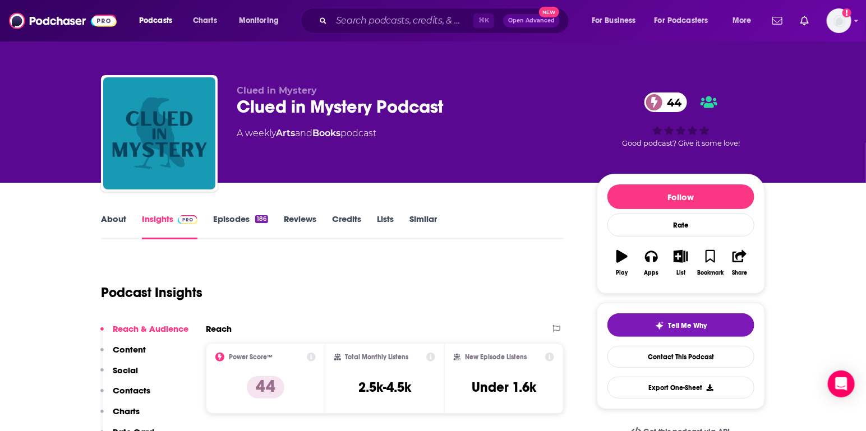
click at [119, 220] on link "About" at bounding box center [113, 227] width 25 height 26
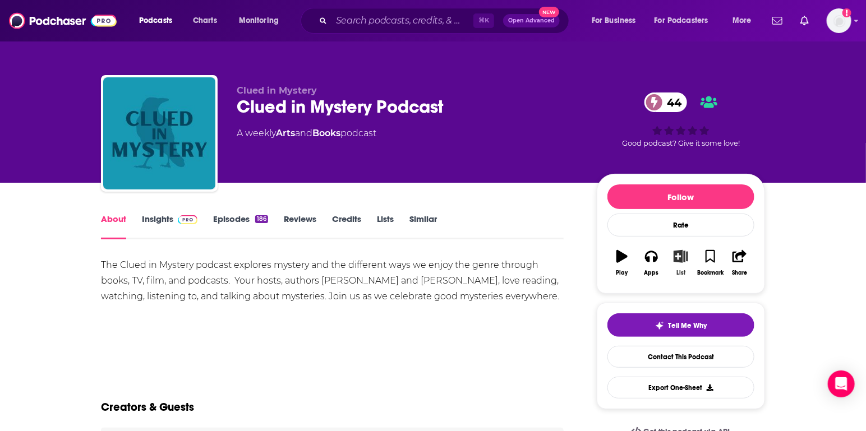
click at [679, 261] on icon "button" at bounding box center [681, 256] width 14 height 12
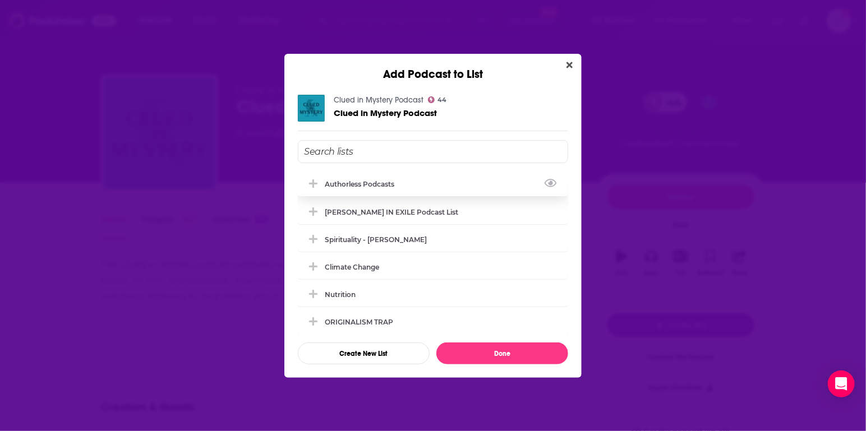
click at [392, 178] on div "Authorless podcasts" at bounding box center [433, 184] width 270 height 25
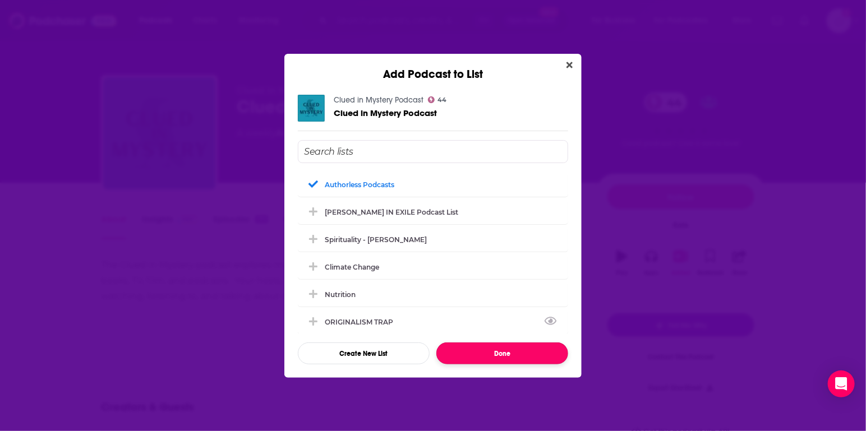
click at [495, 354] on button "Done" at bounding box center [502, 354] width 132 height 22
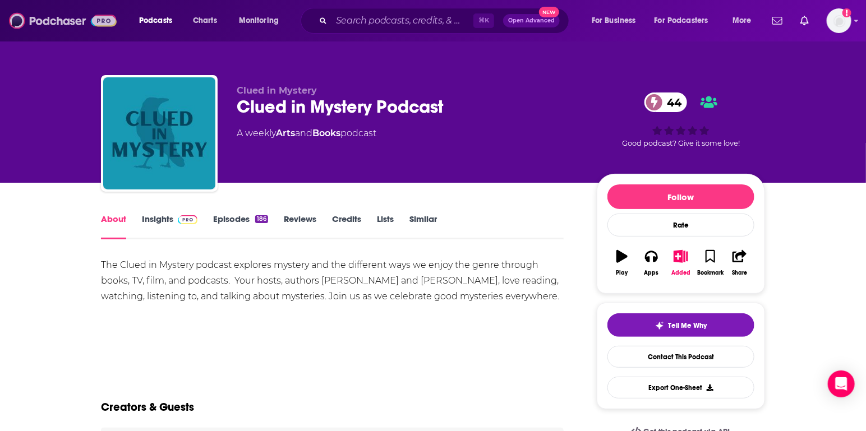
click at [71, 14] on img at bounding box center [63, 20] width 108 height 21
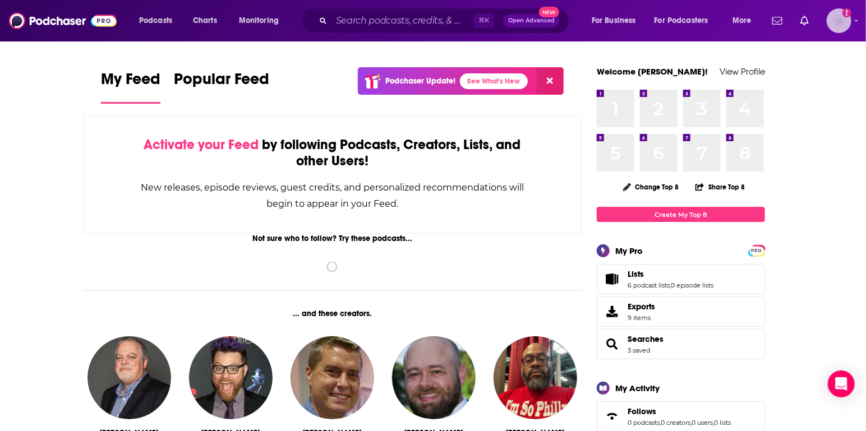
click at [848, 23] on img "Logged in as agoldsmithwissman" at bounding box center [839, 20] width 25 height 25
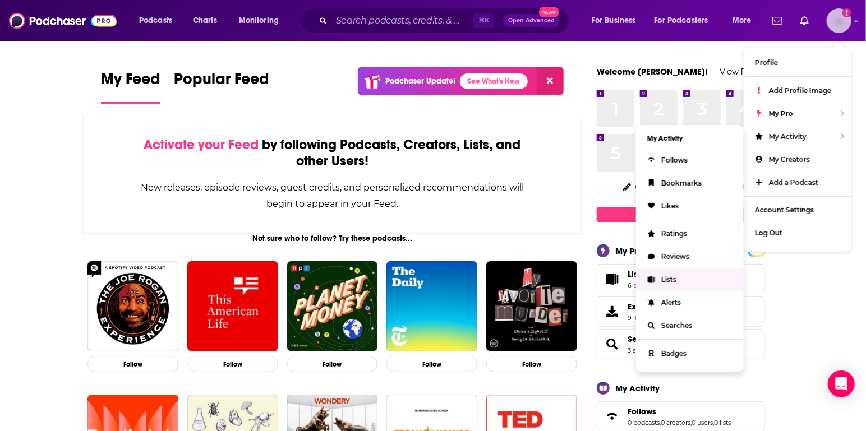
click at [665, 275] on span "Lists" at bounding box center [668, 279] width 15 height 8
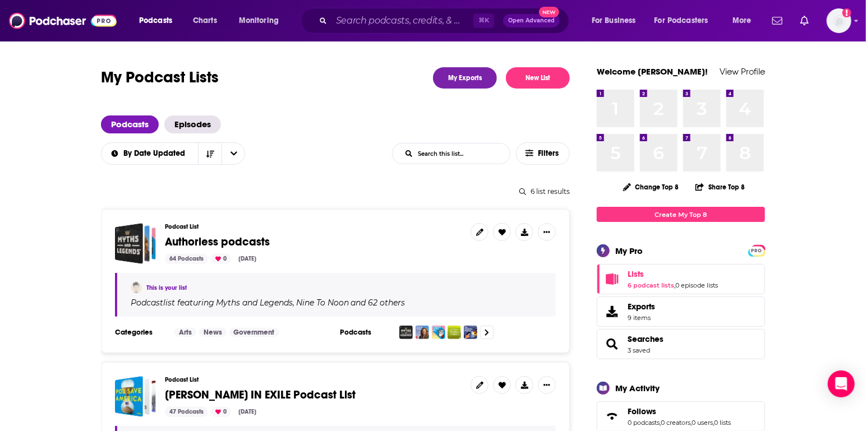
click at [224, 241] on span "Authorless podcasts" at bounding box center [217, 242] width 105 height 14
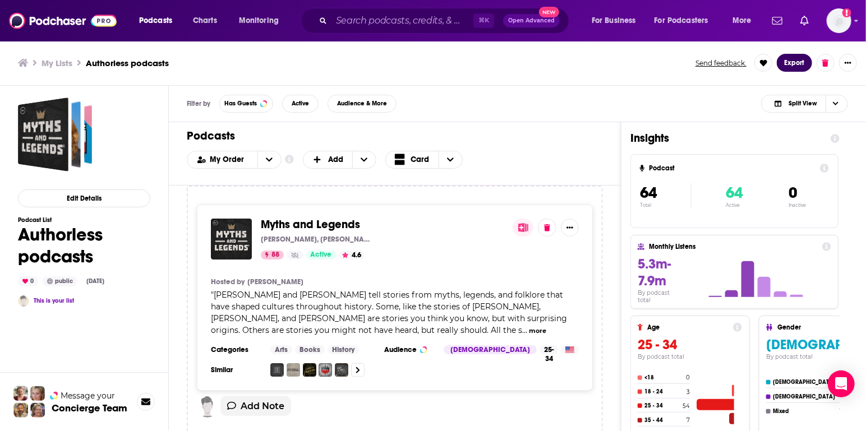
click at [797, 67] on button "Export" at bounding box center [794, 63] width 35 height 18
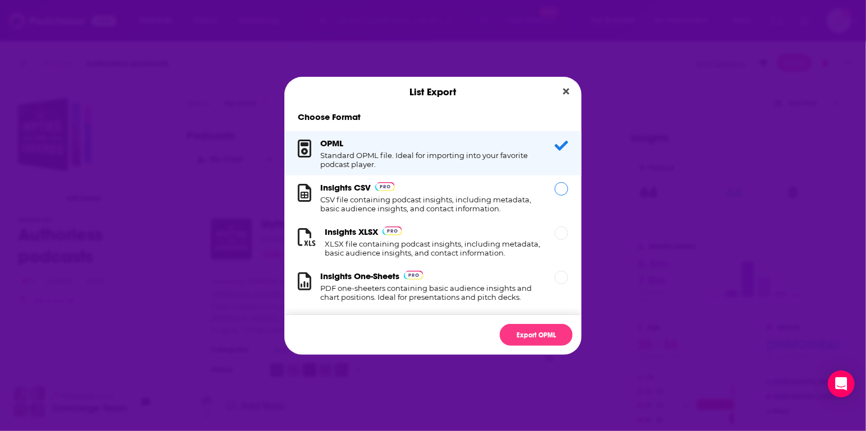
click at [412, 199] on h1 "CSV file containing podcast insights, including metadata, basic audience insigh…" at bounding box center [430, 204] width 221 height 18
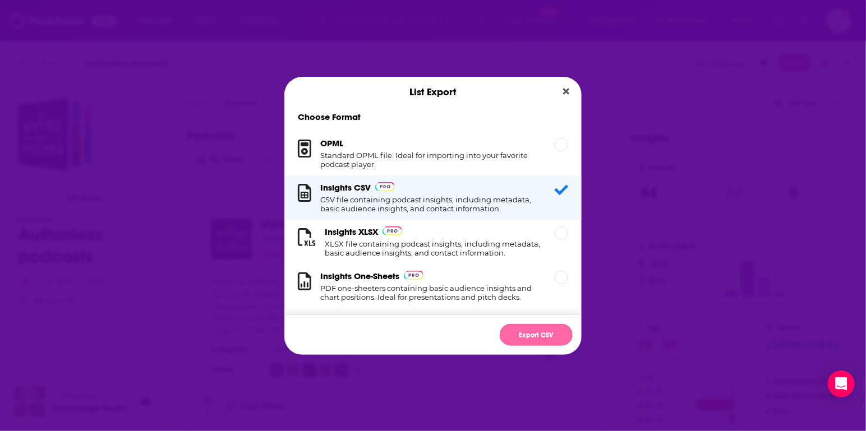
click at [544, 334] on button "Export CSV" at bounding box center [536, 335] width 73 height 22
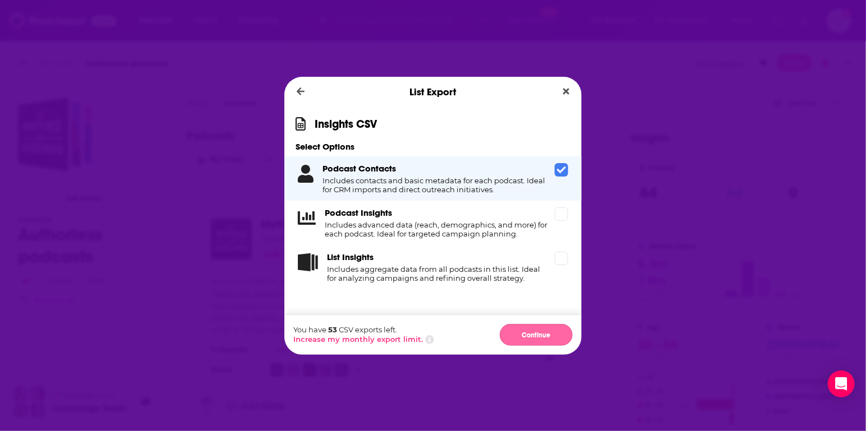
click at [534, 330] on button "Continue" at bounding box center [536, 335] width 73 height 22
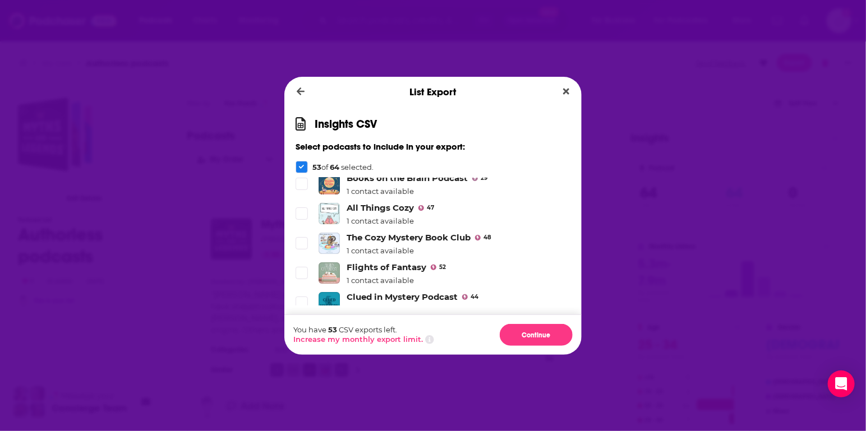
scroll to position [1794, 0]
click at [303, 300] on icon "Dialog" at bounding box center [301, 303] width 7 height 7
click at [299, 271] on icon "Dialog" at bounding box center [301, 273] width 7 height 5
click at [303, 203] on li "All Things Cozy 47 1 contact available" at bounding box center [433, 214] width 275 height 23
click at [303, 210] on icon "Dialog" at bounding box center [301, 213] width 7 height 7
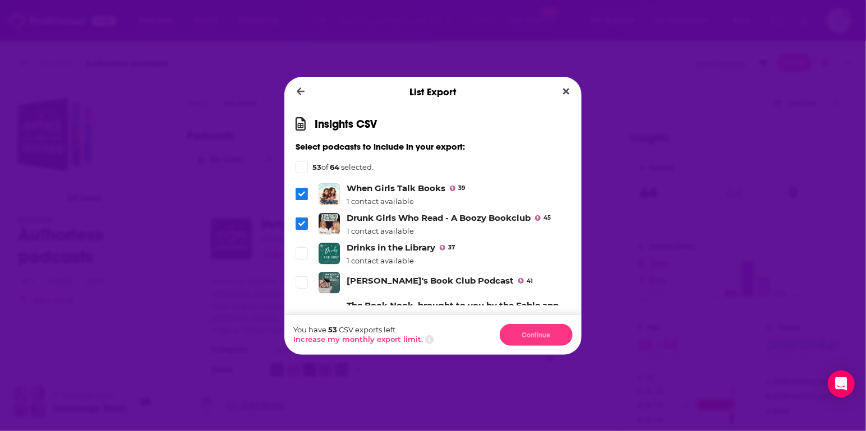
scroll to position [1524, 0]
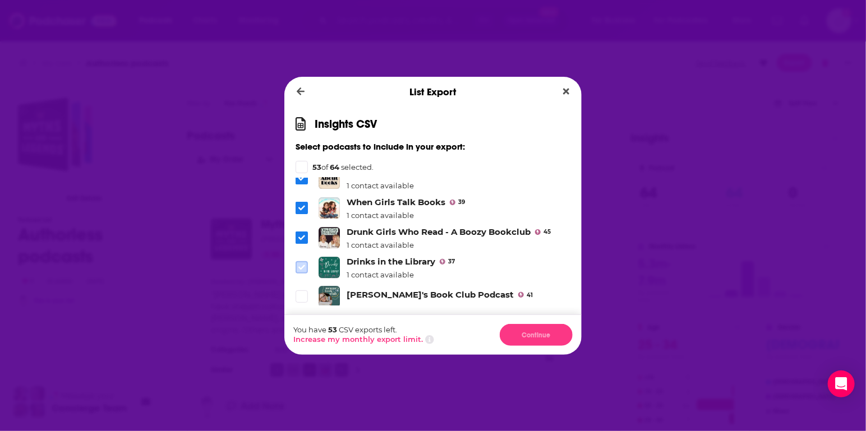
click at [300, 263] on span "Dialog" at bounding box center [302, 268] width 10 height 10
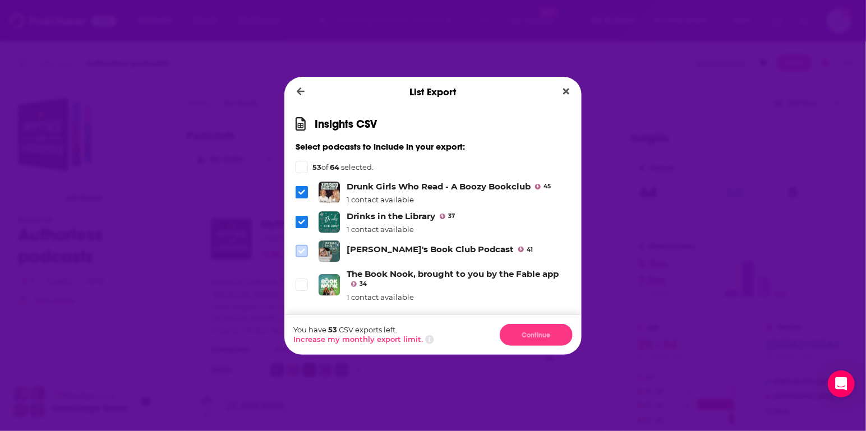
click at [301, 246] on span "Dialog" at bounding box center [302, 251] width 10 height 10
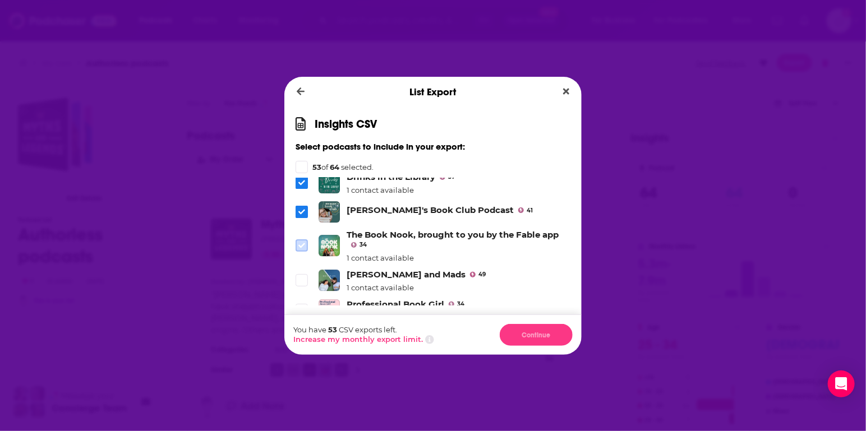
click at [305, 243] on icon "Dialog" at bounding box center [301, 245] width 7 height 5
click at [305, 269] on li "Kris and Mads 49 1 contact available" at bounding box center [433, 280] width 275 height 23
click at [301, 275] on span "Dialog" at bounding box center [302, 280] width 10 height 10
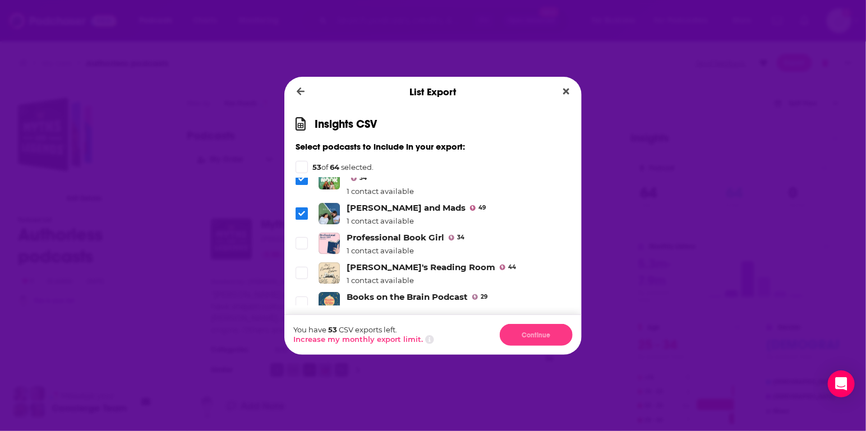
scroll to position [1677, 0]
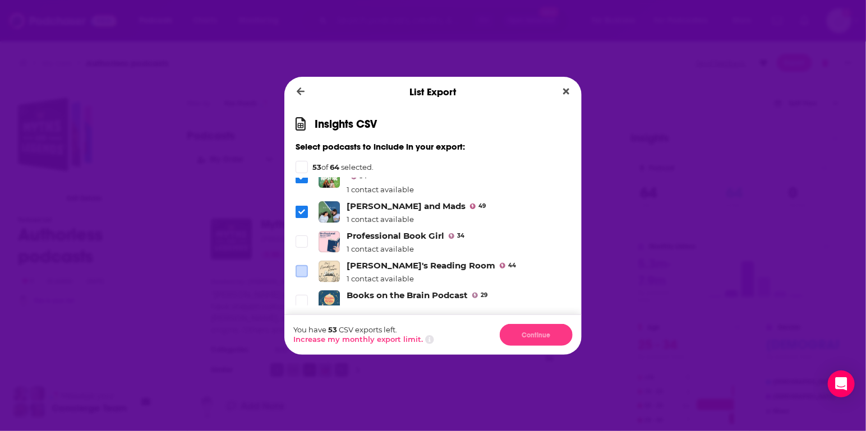
click at [305, 238] on icon "Dialog" at bounding box center [301, 241] width 7 height 7
click at [305, 268] on icon "Dialog" at bounding box center [301, 271] width 7 height 7
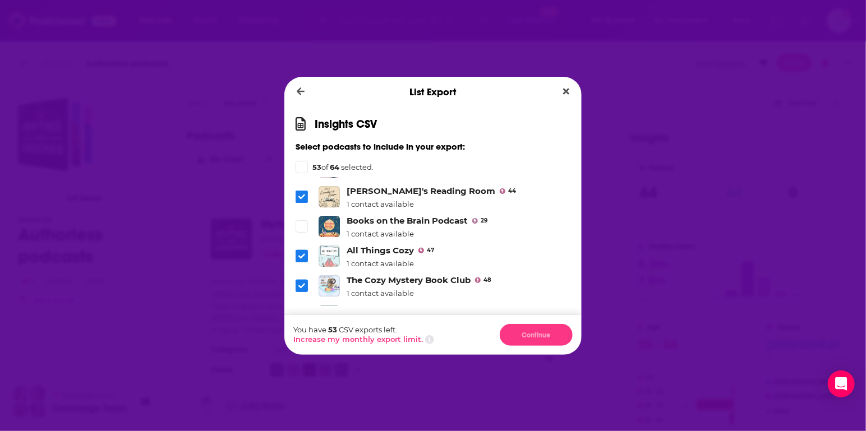
scroll to position [1756, 0]
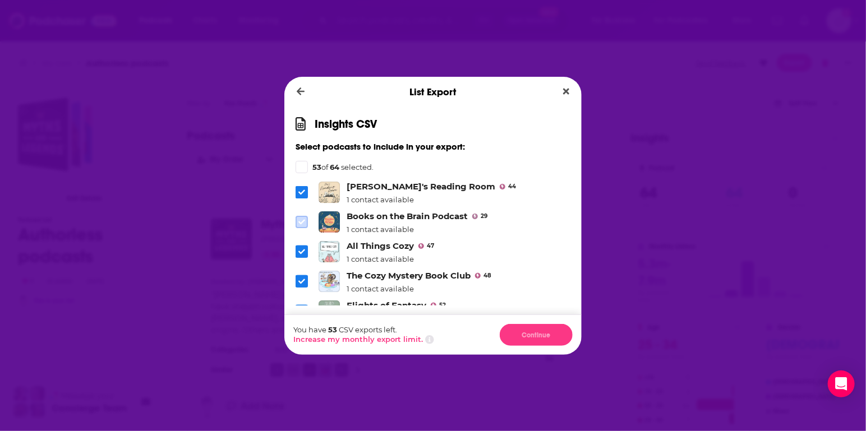
click at [302, 220] on icon "Dialog" at bounding box center [301, 222] width 7 height 5
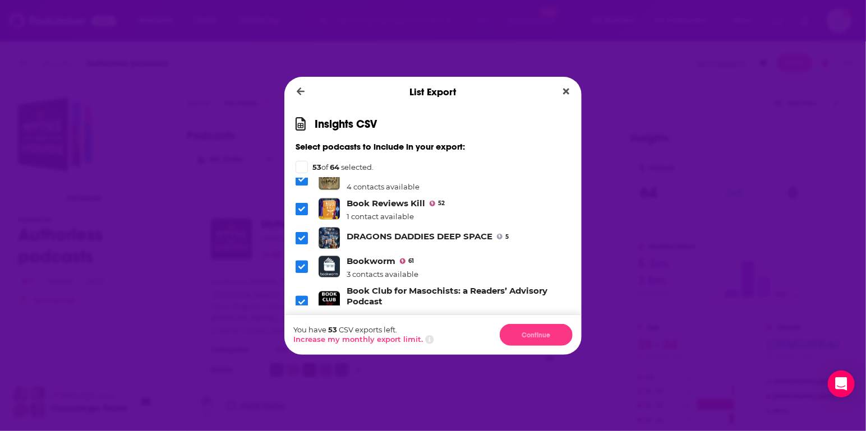
scroll to position [465, 0]
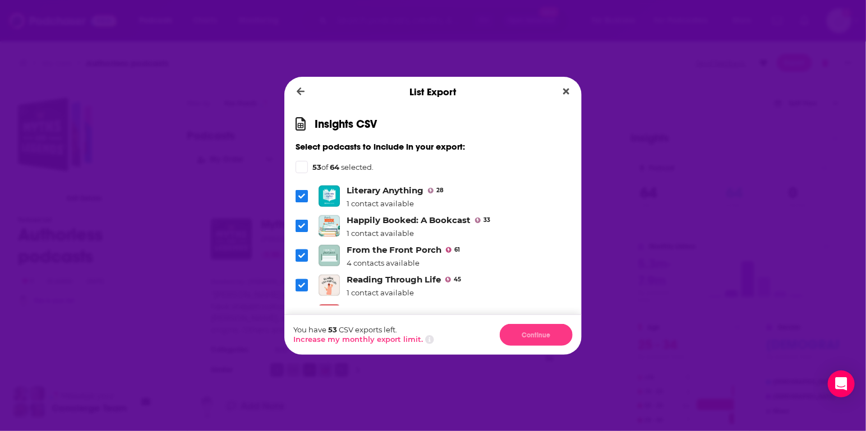
click at [567, 84] on div "List Export" at bounding box center [432, 92] width 297 height 30
click at [568, 90] on icon "Close" at bounding box center [566, 91] width 6 height 9
